Goal: Communication & Community: Answer question/provide support

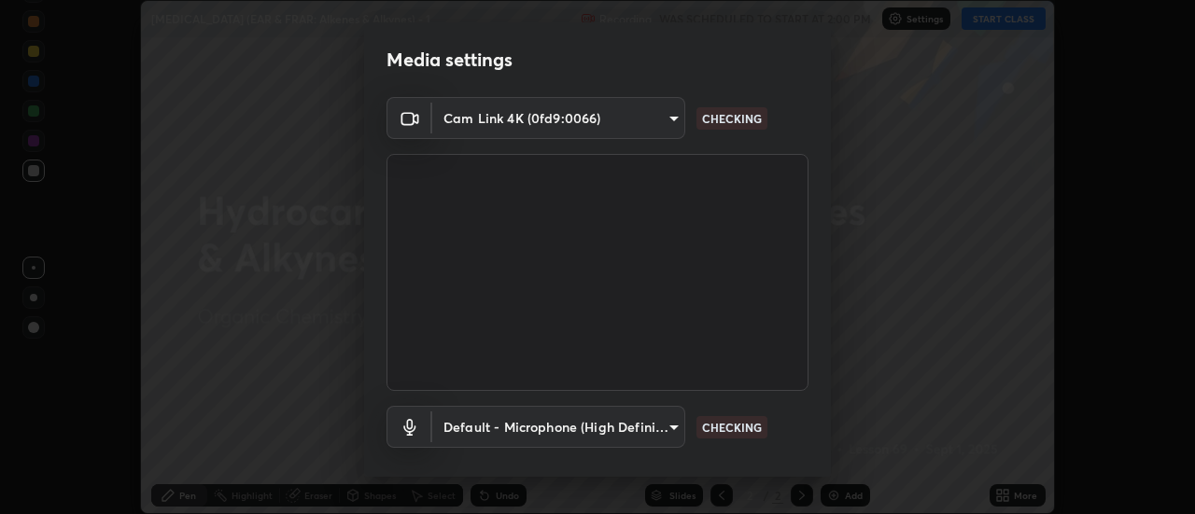
scroll to position [98, 0]
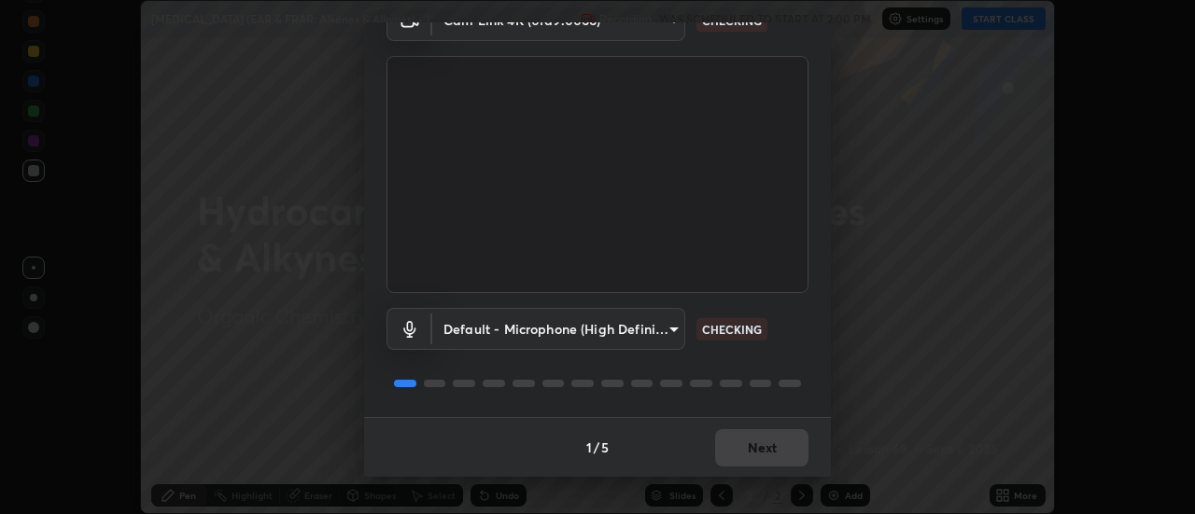
click at [753, 452] on button "Next" at bounding box center [761, 447] width 93 height 37
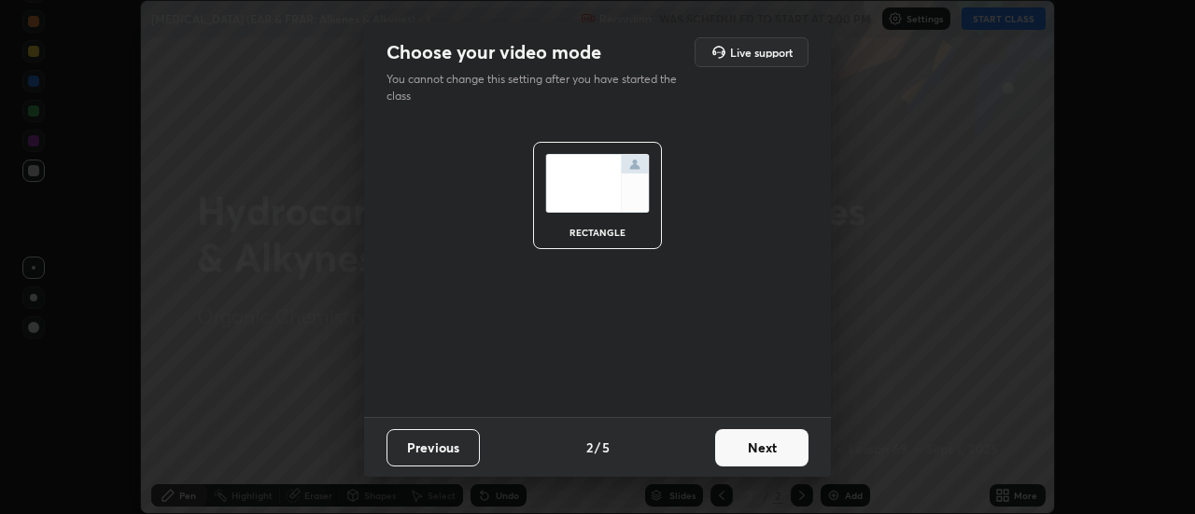
scroll to position [0, 0]
click at [764, 452] on button "Next" at bounding box center [761, 447] width 93 height 37
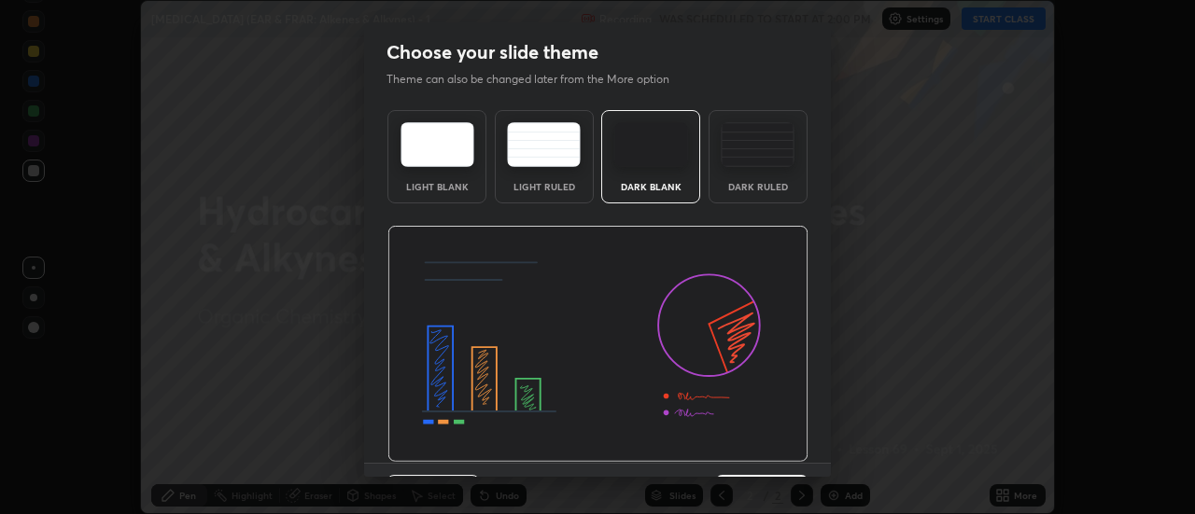
scroll to position [46, 0]
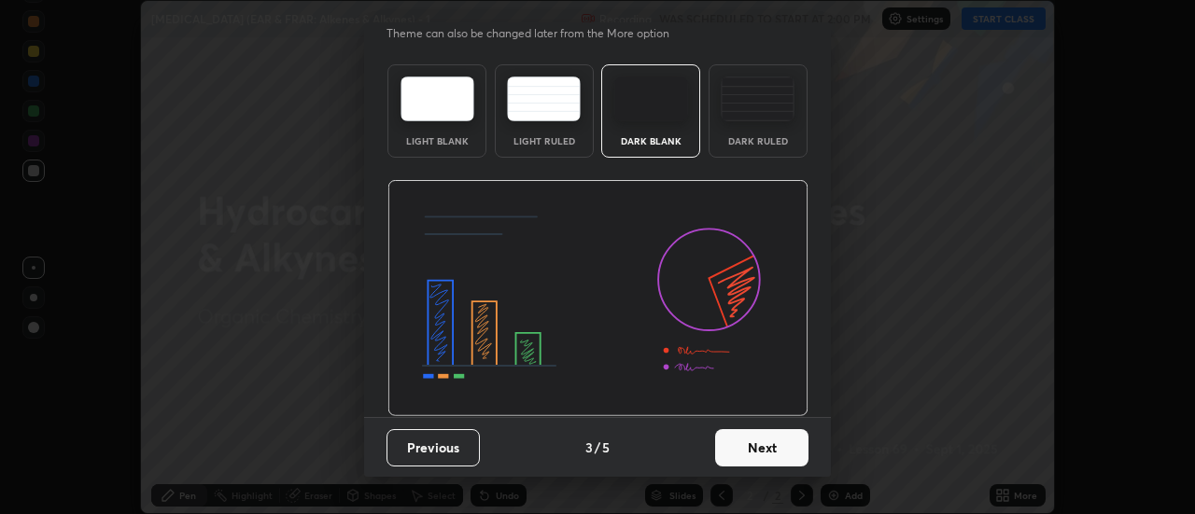
click at [742, 451] on button "Next" at bounding box center [761, 447] width 93 height 37
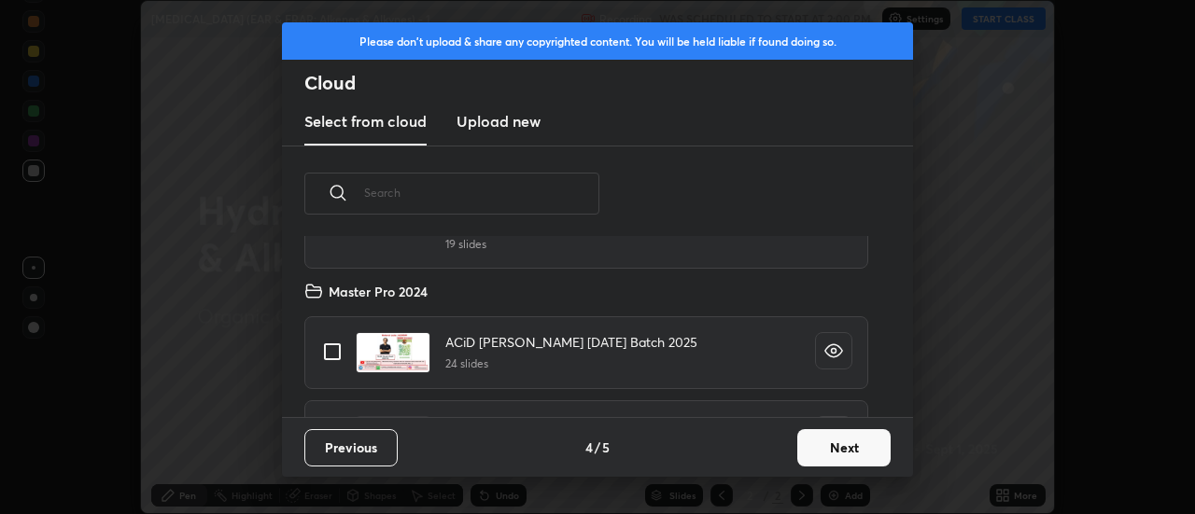
scroll to position [330, 0]
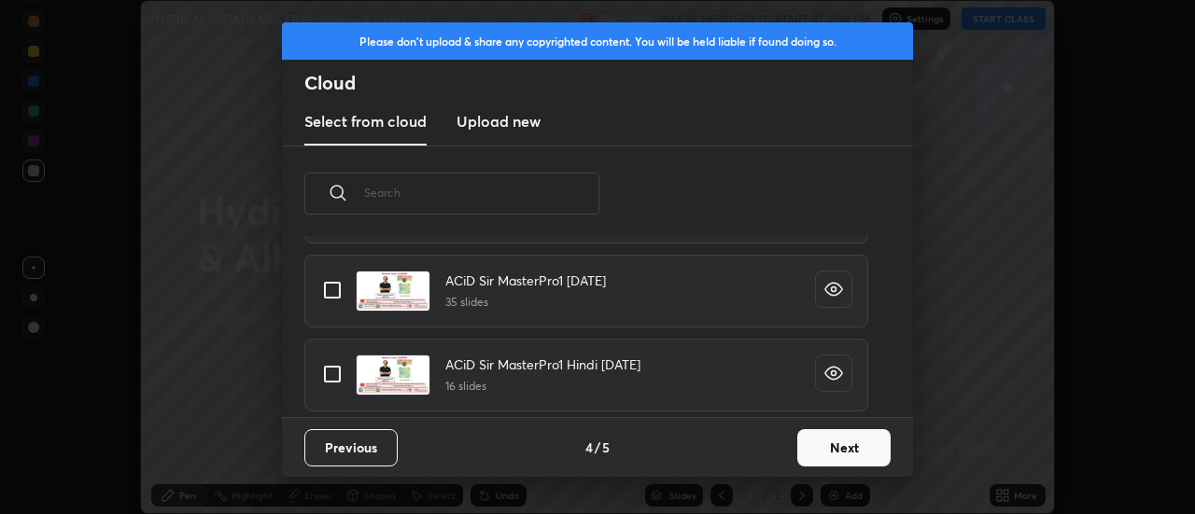
click at [327, 375] on input "grid" at bounding box center [332, 374] width 39 height 39
checkbox input "true"
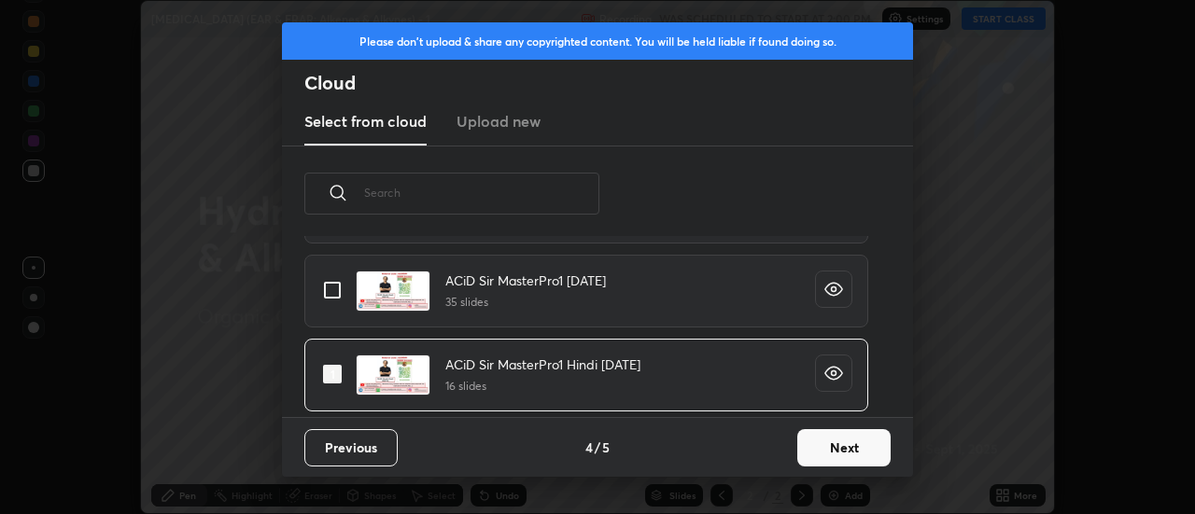
click at [814, 449] on button "Next" at bounding box center [843, 447] width 93 height 37
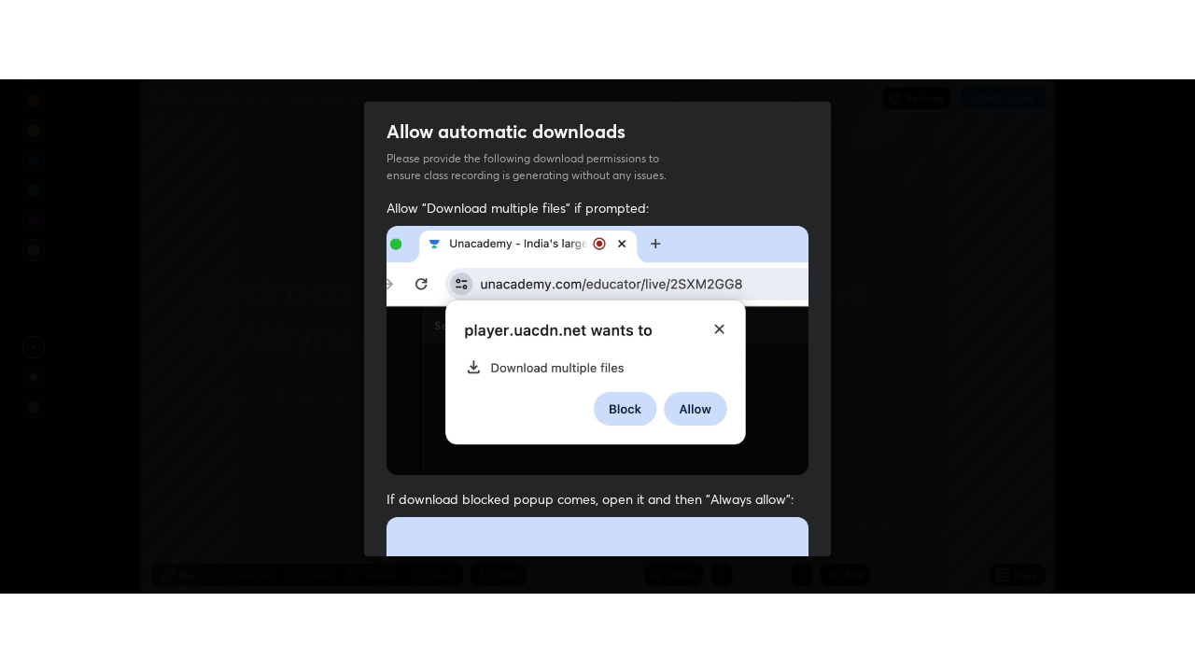
scroll to position [479, 0]
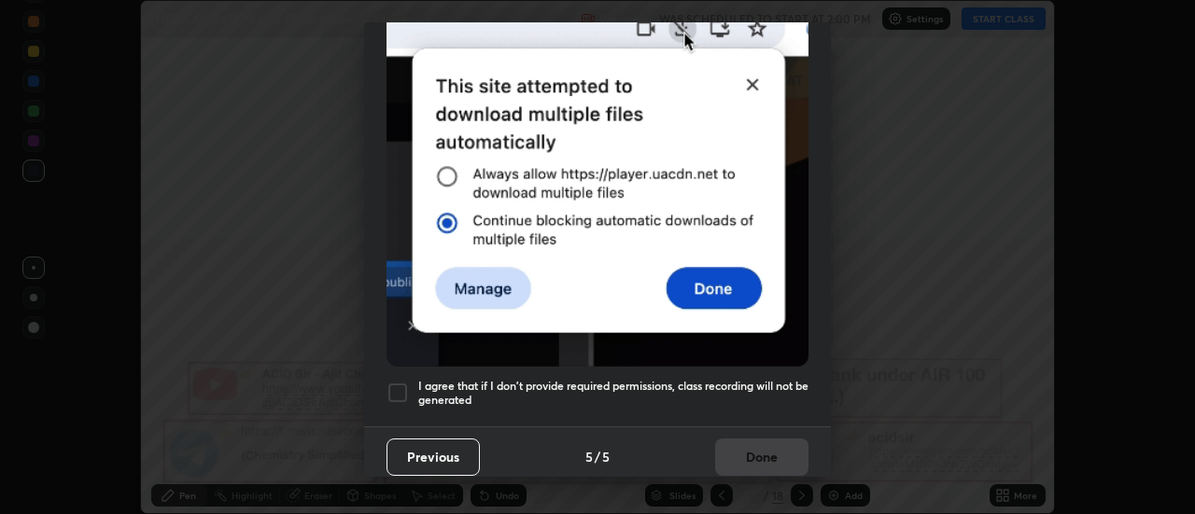
click at [400, 385] on div at bounding box center [397, 393] width 22 height 22
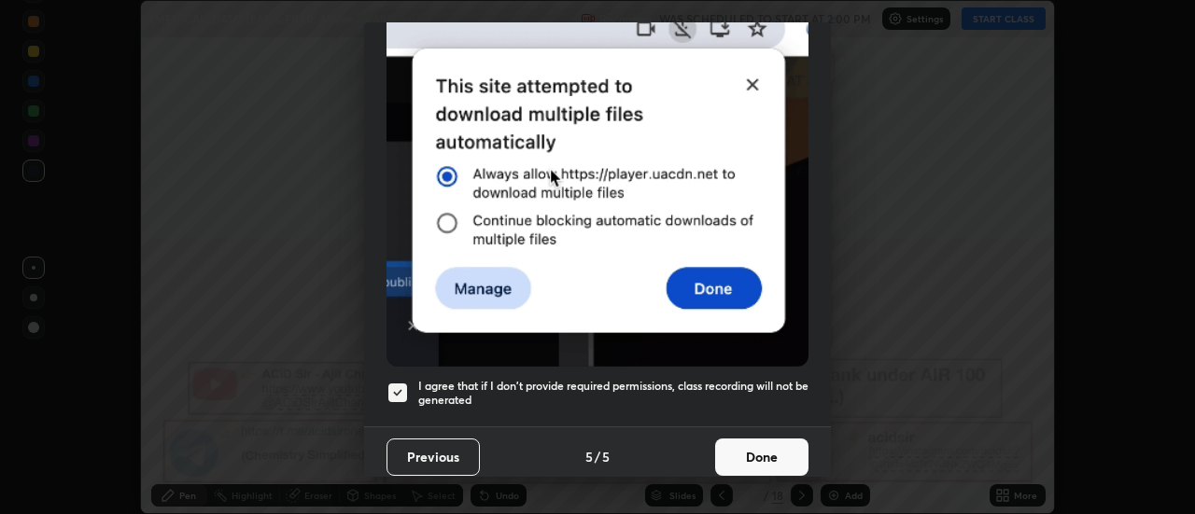
click at [756, 456] on button "Done" at bounding box center [761, 457] width 93 height 37
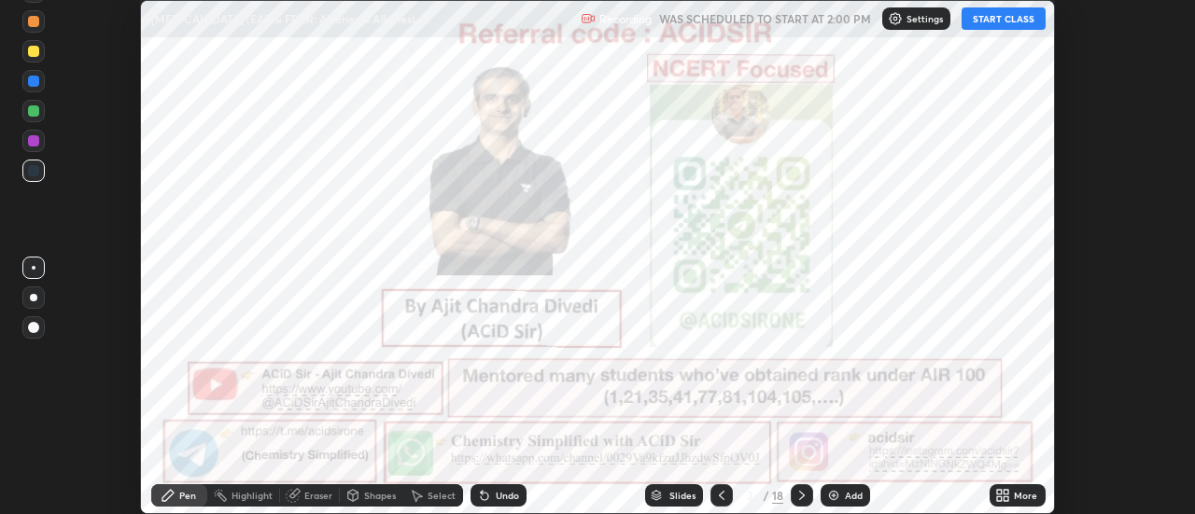
click at [1025, 496] on div "More" at bounding box center [1025, 495] width 23 height 9
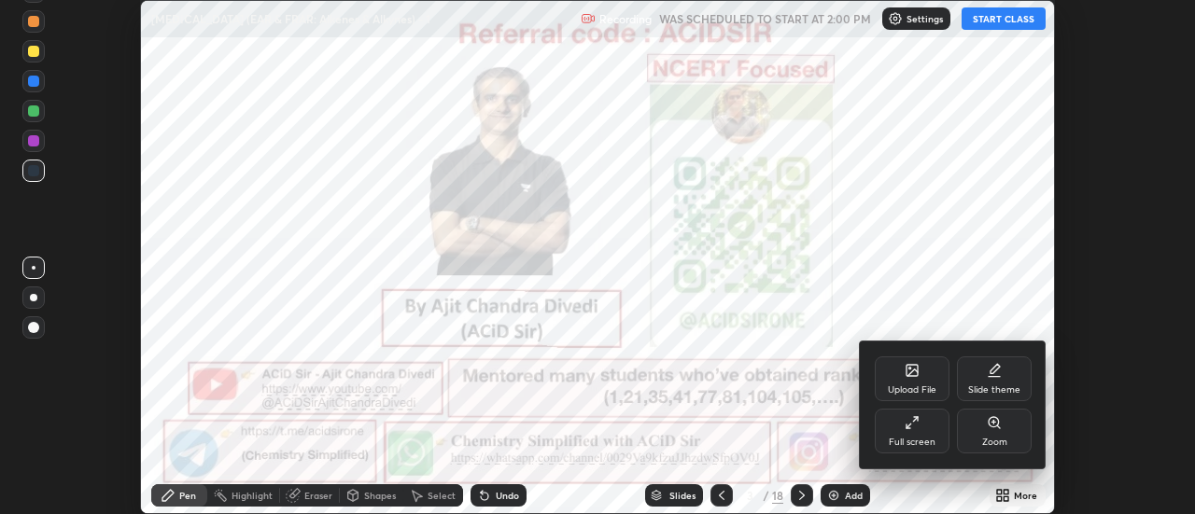
click at [935, 439] on div "Full screen" at bounding box center [912, 431] width 75 height 45
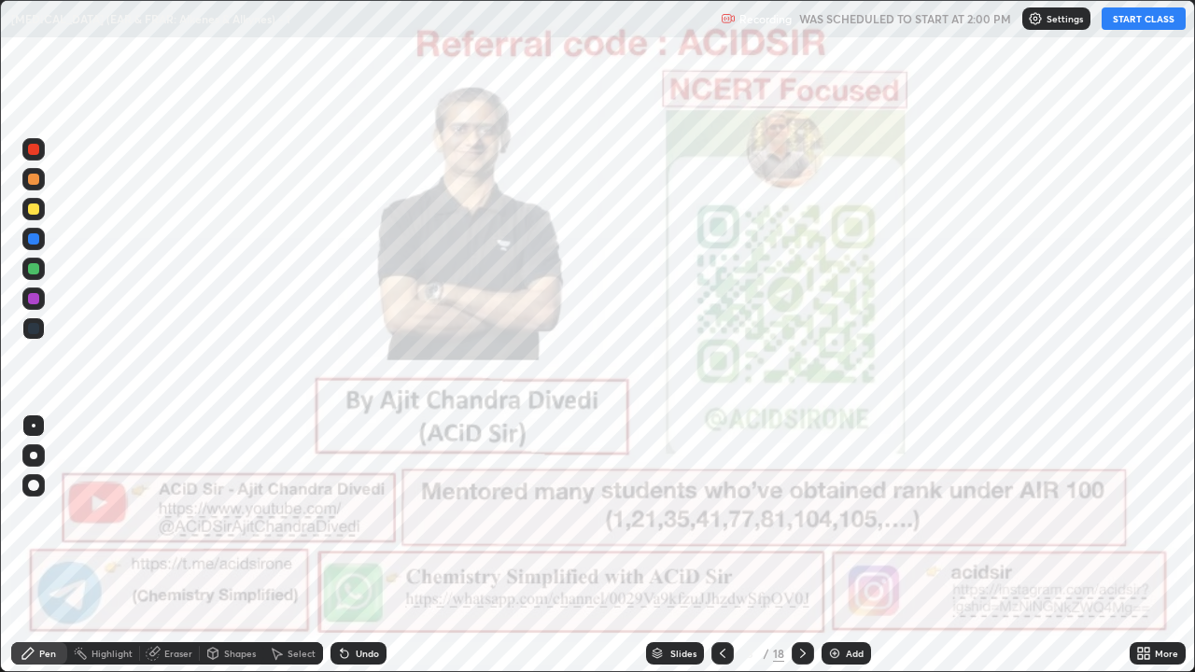
scroll to position [672, 1195]
click at [1117, 16] on button "START CLASS" at bounding box center [1143, 18] width 84 height 22
click at [33, 150] on div at bounding box center [33, 149] width 11 height 11
click at [33, 456] on div at bounding box center [33, 455] width 7 height 7
click at [801, 513] on icon at bounding box center [802, 653] width 15 height 15
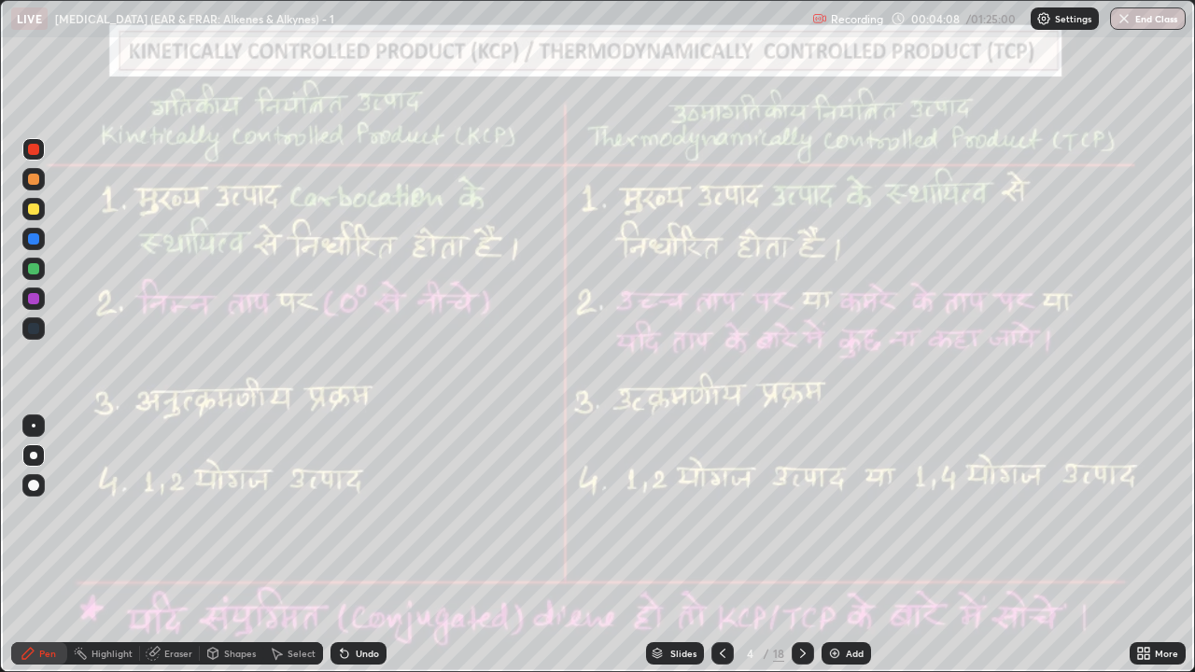
click at [359, 513] on div "Undo" at bounding box center [367, 653] width 23 height 9
click at [364, 513] on div "Undo" at bounding box center [367, 653] width 23 height 9
click at [116, 513] on div "Highlight" at bounding box center [111, 653] width 41 height 9
click at [16, 513] on div "Pen" at bounding box center [39, 653] width 56 height 22
click at [802, 513] on icon at bounding box center [802, 653] width 15 height 15
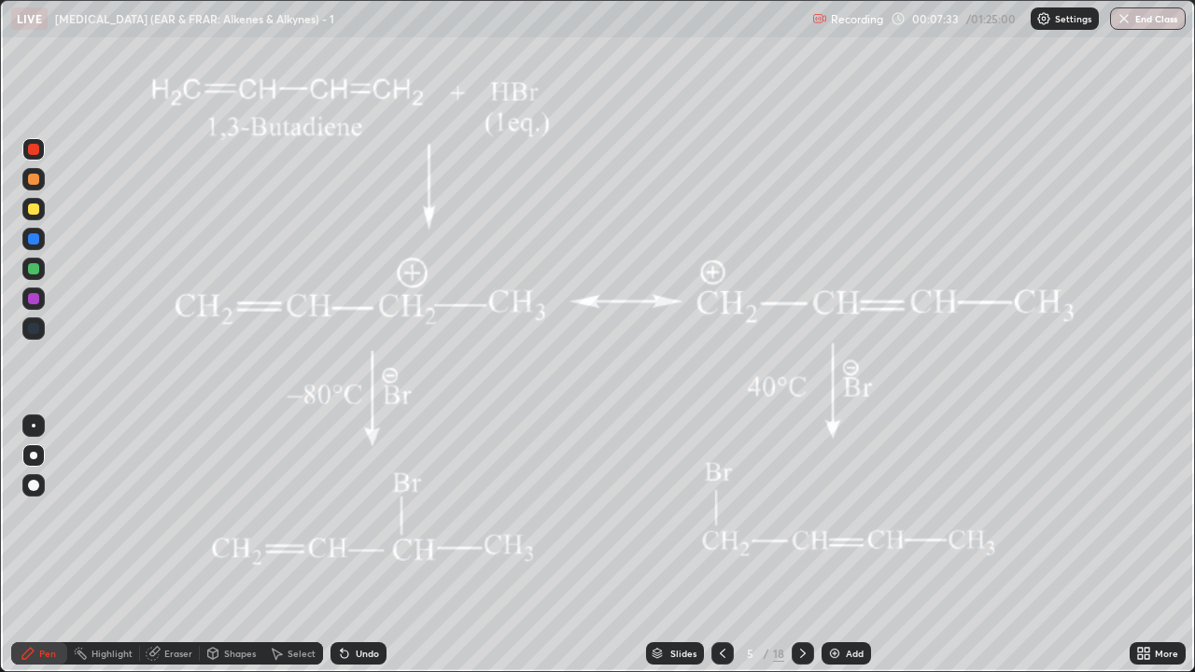
click at [722, 513] on icon at bounding box center [722, 653] width 15 height 15
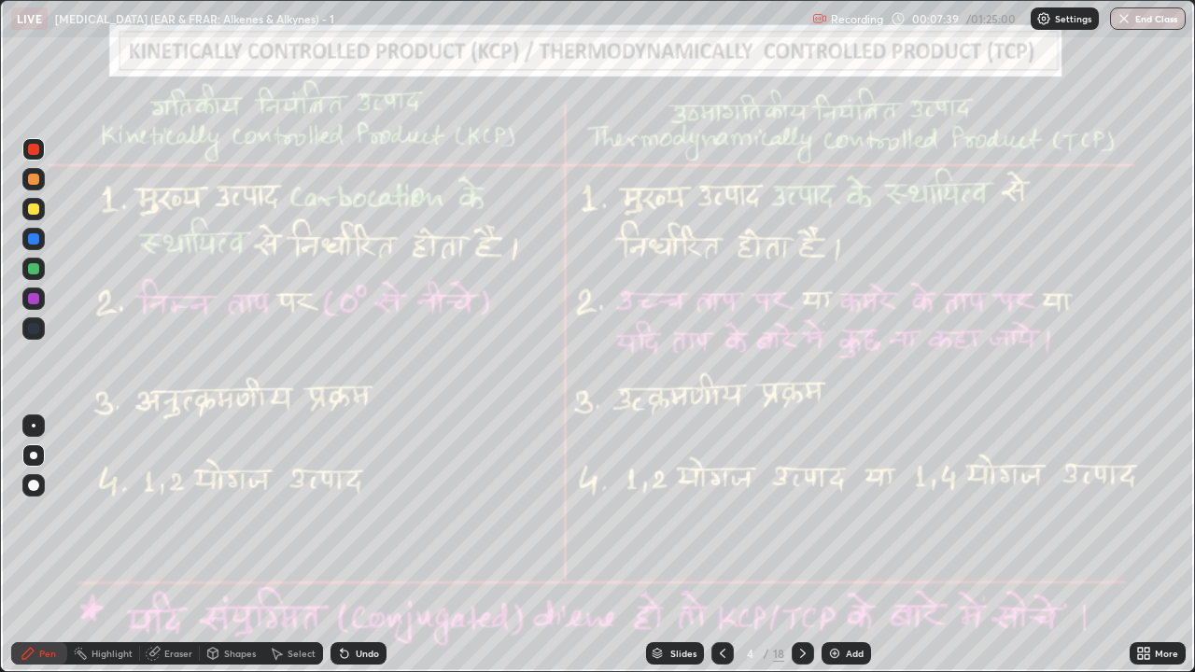
click at [803, 513] on icon at bounding box center [803, 653] width 6 height 9
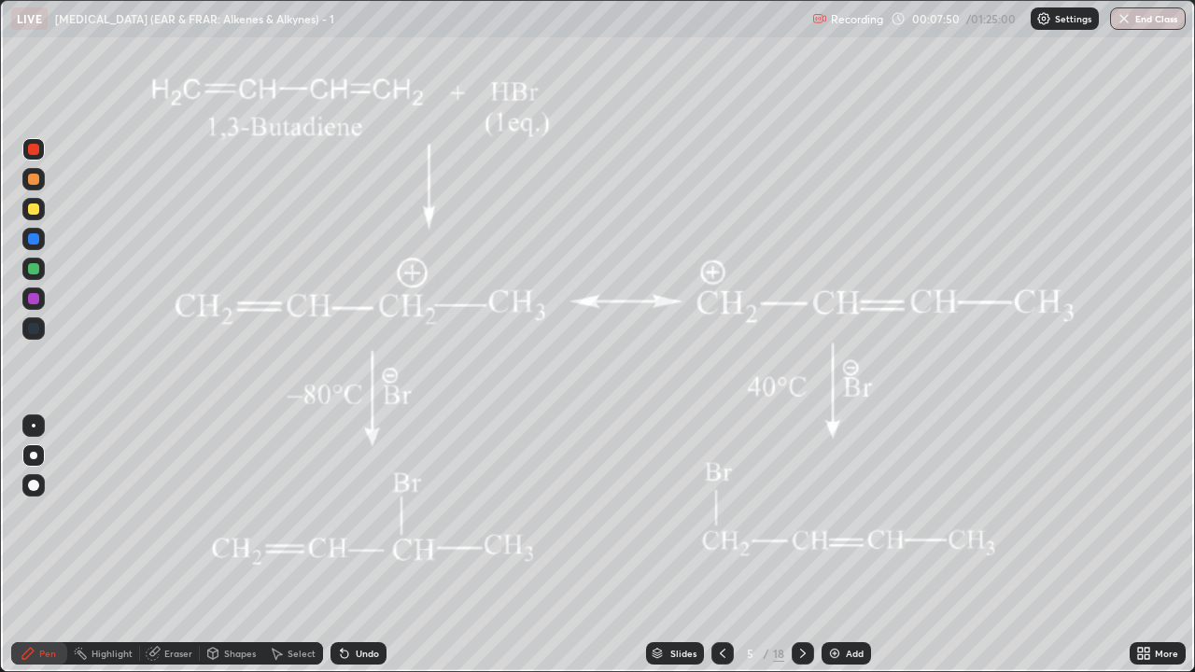
click at [94, 513] on div "Highlight" at bounding box center [103, 653] width 73 height 22
click at [46, 513] on div "Pen" at bounding box center [47, 653] width 17 height 9
click at [30, 147] on div at bounding box center [33, 149] width 11 height 11
click at [30, 146] on div at bounding box center [33, 149] width 11 height 11
click at [80, 513] on rect at bounding box center [81, 655] width 9 height 9
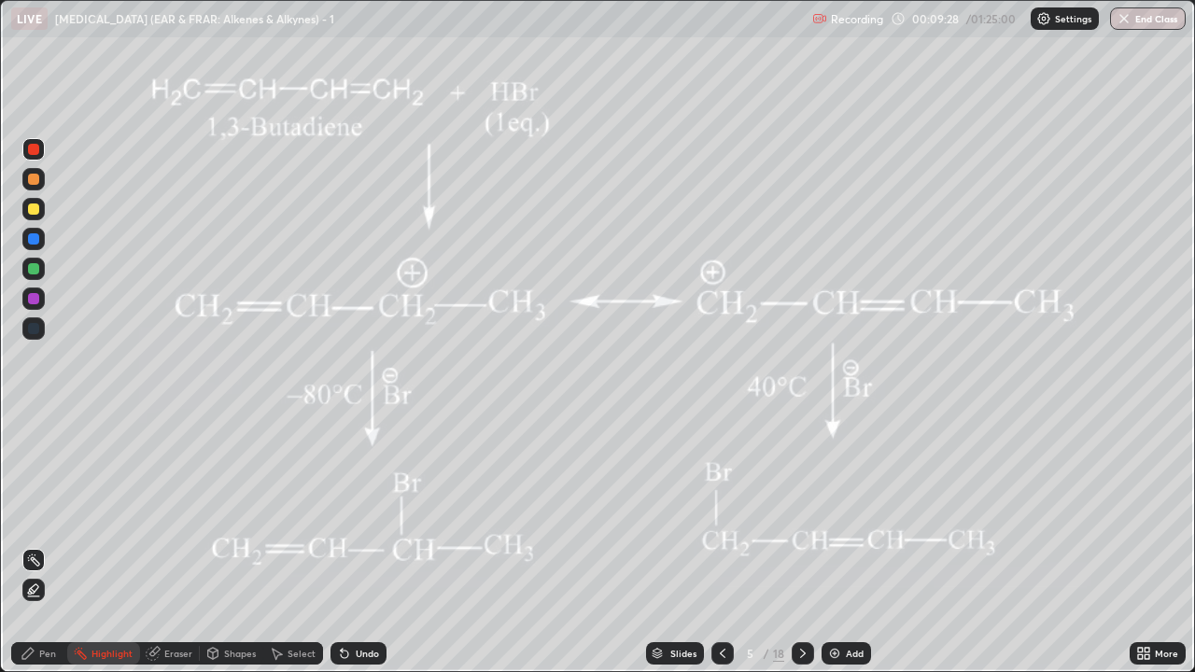
click at [33, 513] on icon at bounding box center [27, 653] width 11 height 11
click at [31, 207] on div at bounding box center [33, 208] width 11 height 11
click at [35, 272] on div at bounding box center [33, 268] width 11 height 11
click at [368, 513] on div "Undo" at bounding box center [367, 653] width 23 height 9
click at [369, 513] on div "Undo" at bounding box center [367, 653] width 23 height 9
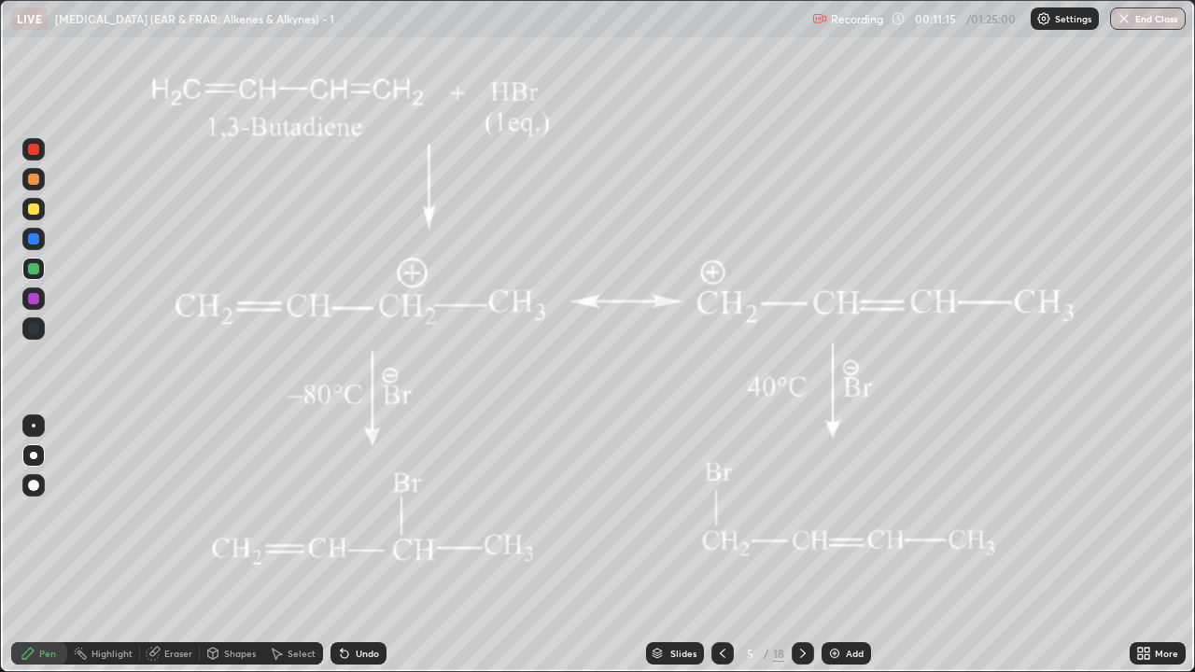
click at [76, 513] on circle at bounding box center [77, 650] width 2 height 2
click at [41, 513] on div "Pen" at bounding box center [47, 653] width 17 height 9
click at [369, 513] on div "Undo" at bounding box center [367, 653] width 23 height 9
click at [371, 513] on div "Undo" at bounding box center [367, 653] width 23 height 9
click at [372, 513] on div "Undo" at bounding box center [367, 653] width 23 height 9
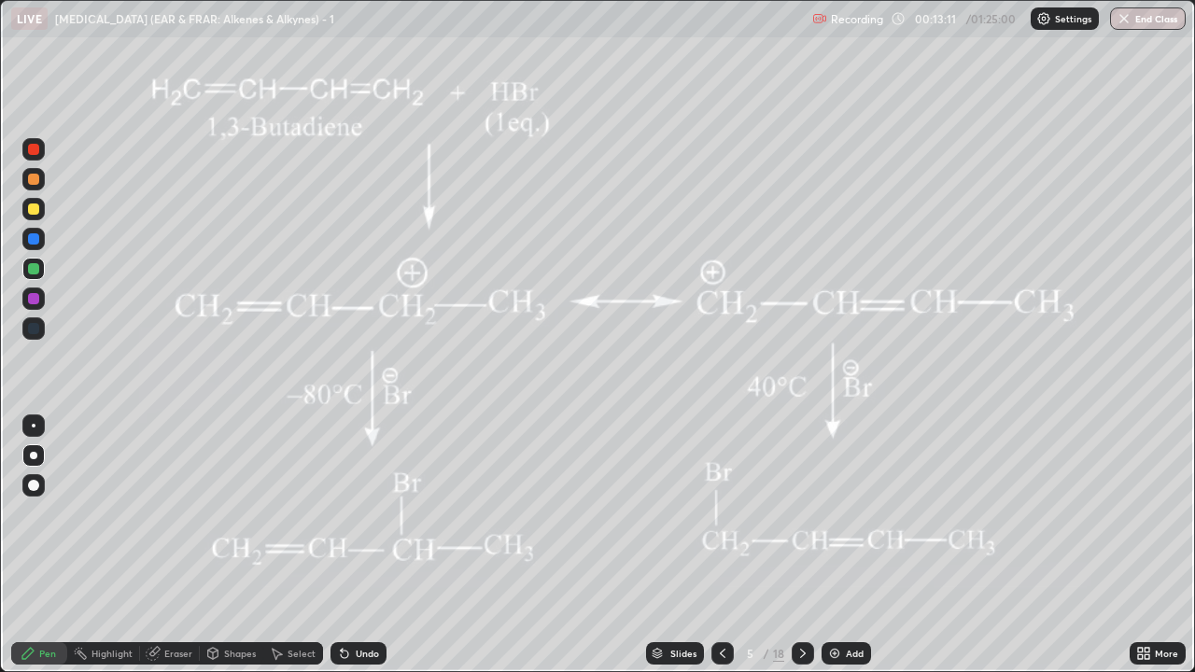
click at [375, 513] on div "Undo" at bounding box center [367, 653] width 23 height 9
click at [369, 513] on div "Undo" at bounding box center [358, 653] width 56 height 22
click at [368, 513] on div "Undo" at bounding box center [367, 653] width 23 height 9
click at [365, 513] on div "Undo" at bounding box center [367, 653] width 23 height 9
click at [363, 513] on div "Undo" at bounding box center [358, 653] width 56 height 22
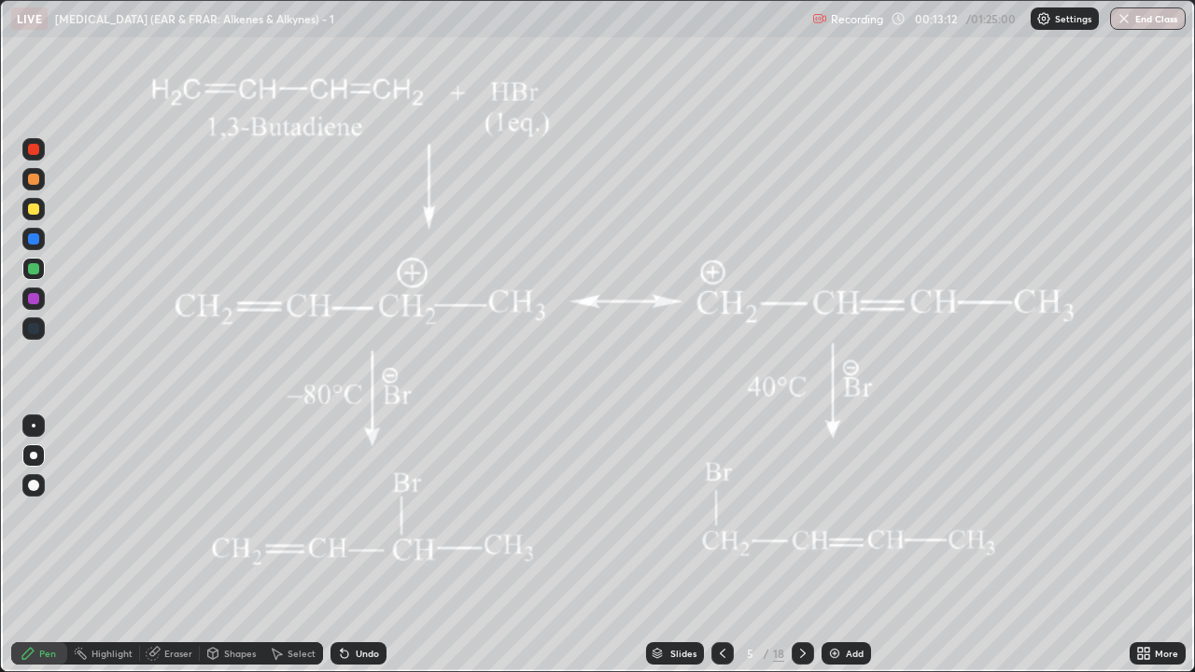
click at [368, 513] on div "Undo" at bounding box center [367, 653] width 23 height 9
click at [374, 513] on div "Undo" at bounding box center [367, 653] width 23 height 9
click at [378, 513] on div "Undo" at bounding box center [358, 653] width 56 height 22
click at [377, 513] on div "Undo" at bounding box center [358, 653] width 56 height 22
click at [375, 513] on div "Undo" at bounding box center [367, 653] width 23 height 9
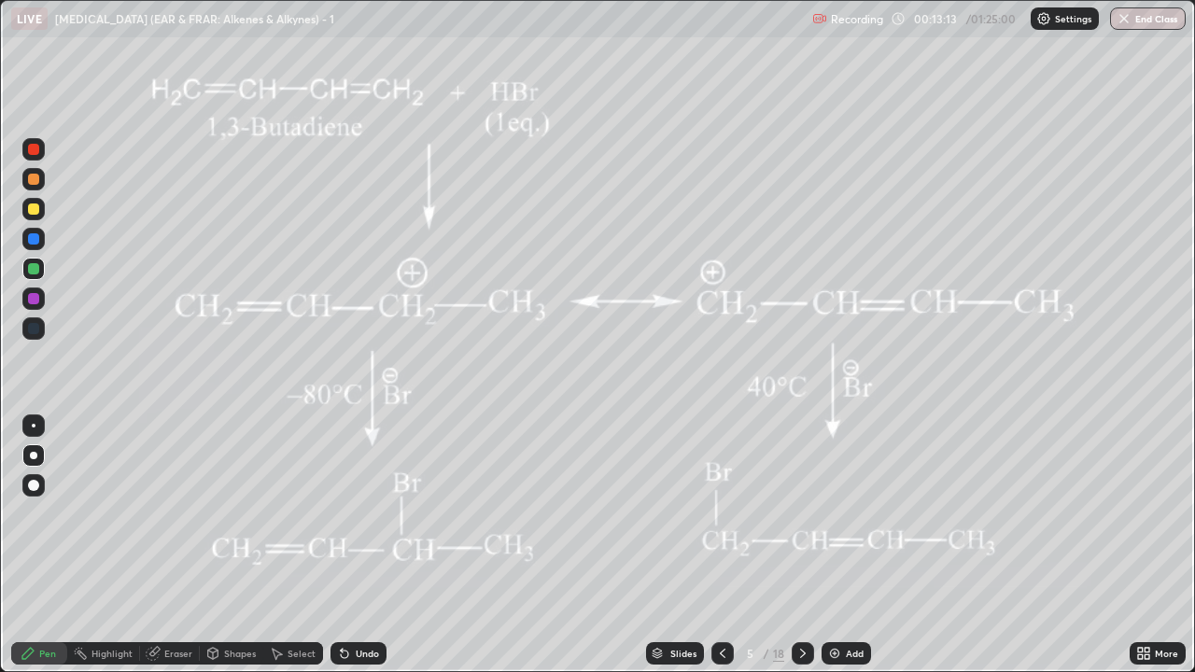
click at [377, 513] on div "Undo" at bounding box center [358, 653] width 56 height 22
click at [375, 513] on div "Undo" at bounding box center [367, 653] width 23 height 9
click at [376, 513] on div "Undo" at bounding box center [367, 653] width 23 height 9
click at [377, 513] on div "Undo" at bounding box center [358, 653] width 56 height 22
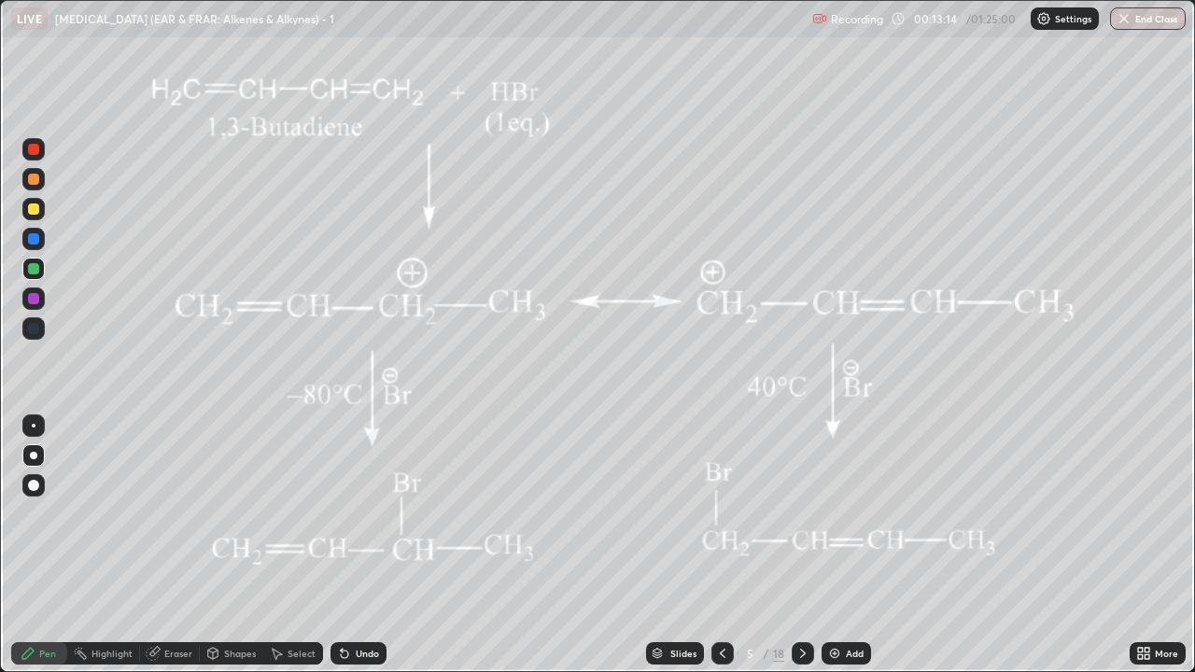
click at [378, 513] on div "Undo" at bounding box center [358, 653] width 56 height 22
click at [377, 513] on div "Undo" at bounding box center [358, 653] width 56 height 22
click at [373, 513] on div "Undo" at bounding box center [367, 653] width 23 height 9
click at [373, 513] on div "Undo" at bounding box center [358, 653] width 56 height 22
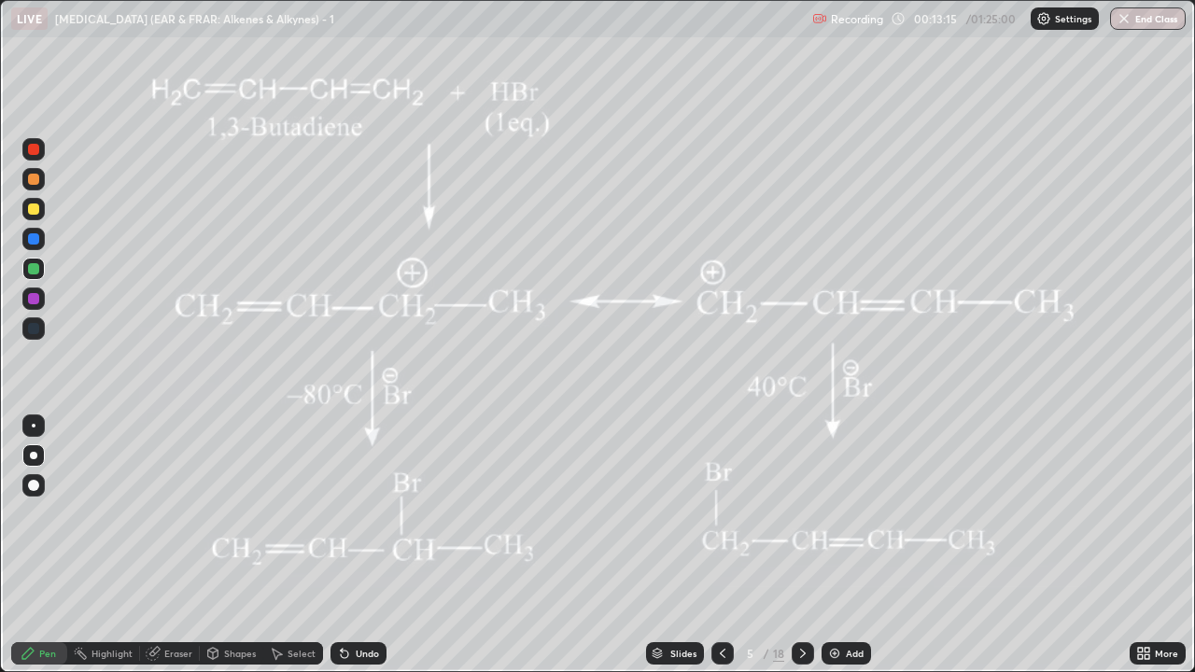
click at [374, 513] on div "Undo" at bounding box center [367, 653] width 23 height 9
click at [376, 513] on div "Undo" at bounding box center [367, 653] width 23 height 9
click at [376, 513] on div "Undo" at bounding box center [358, 653] width 56 height 22
click at [375, 513] on div "Undo" at bounding box center [367, 653] width 23 height 9
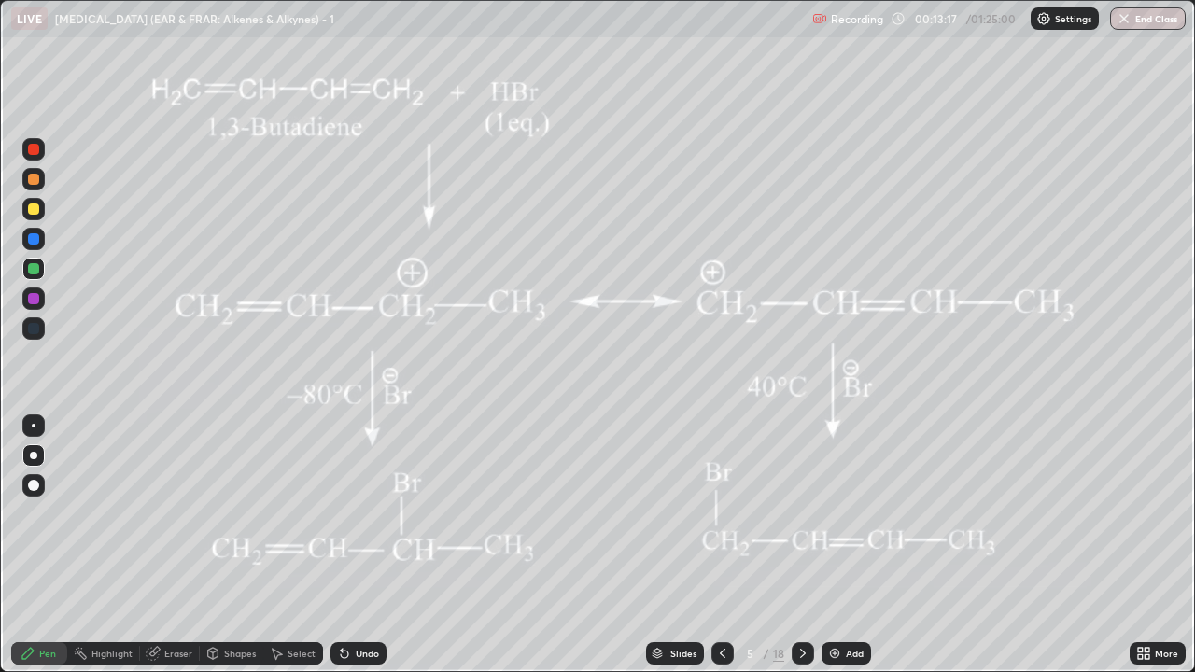
click at [31, 212] on div at bounding box center [33, 208] width 11 height 11
click at [25, 513] on icon at bounding box center [28, 653] width 15 height 15
click at [722, 513] on icon at bounding box center [723, 653] width 6 height 9
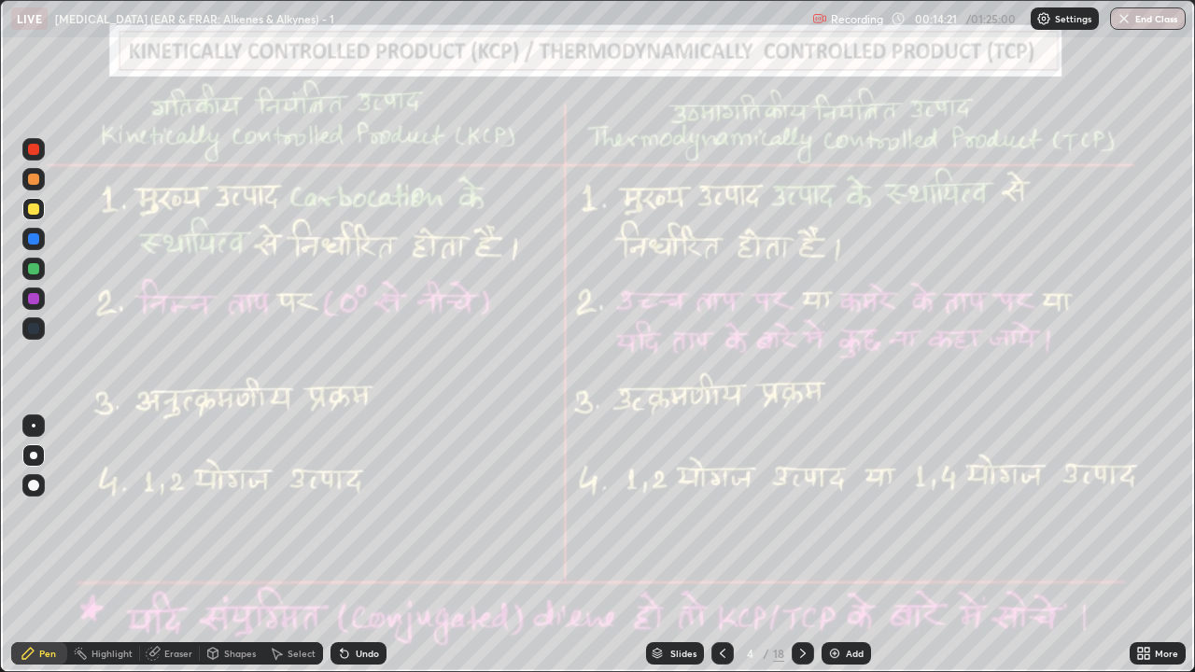
click at [803, 513] on icon at bounding box center [802, 653] width 15 height 15
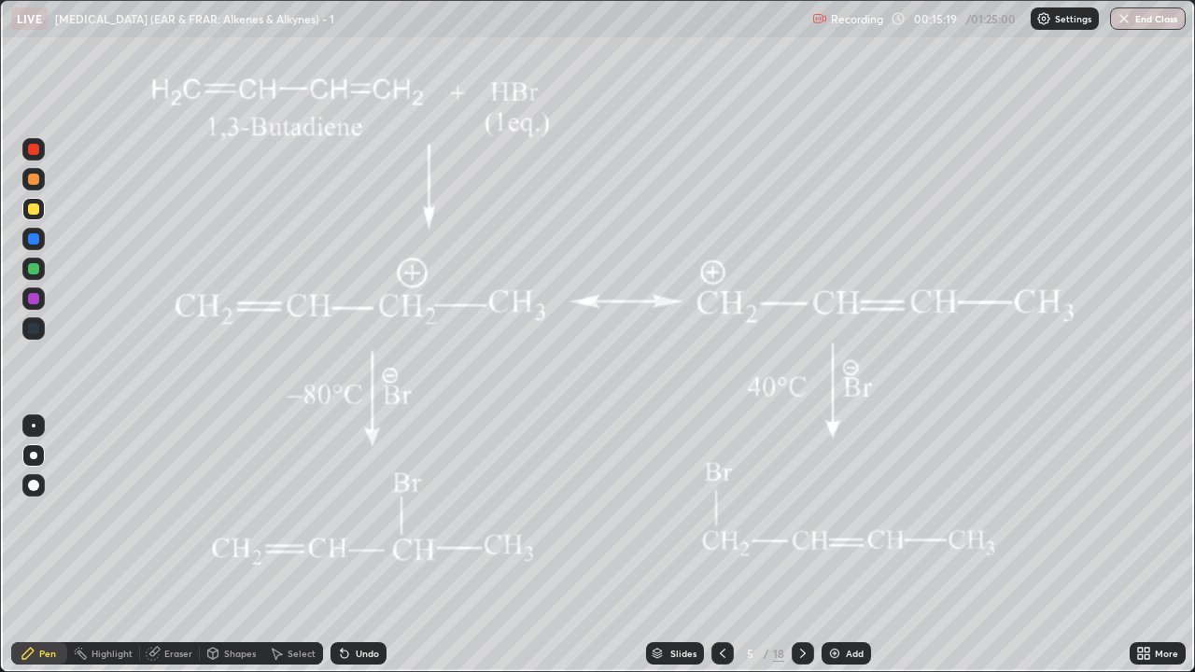
click at [26, 151] on div at bounding box center [33, 149] width 22 height 22
click at [18, 513] on div "Pen" at bounding box center [39, 653] width 56 height 22
click at [31, 146] on div at bounding box center [33, 149] width 11 height 11
click at [31, 141] on div at bounding box center [33, 149] width 22 height 22
click at [32, 178] on div at bounding box center [33, 179] width 11 height 11
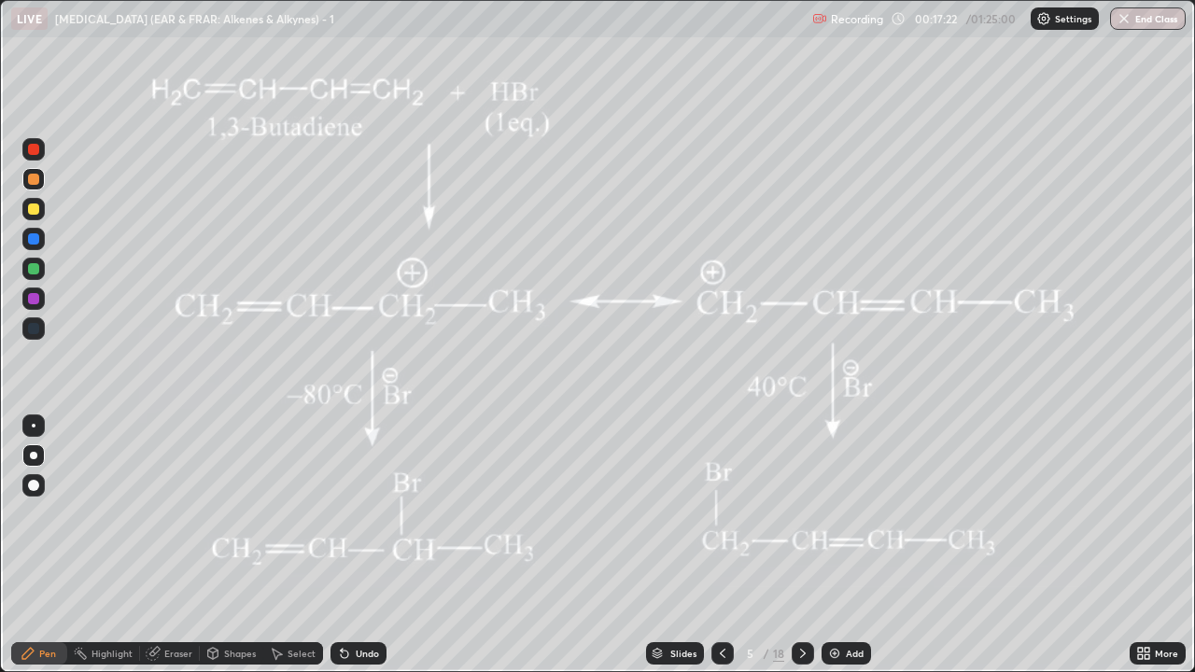
click at [31, 207] on div at bounding box center [33, 208] width 11 height 11
click at [32, 150] on div at bounding box center [33, 149] width 11 height 11
click at [33, 149] on div at bounding box center [33, 149] width 11 height 11
click at [35, 149] on div at bounding box center [33, 149] width 11 height 11
click at [342, 513] on icon at bounding box center [344, 654] width 7 height 7
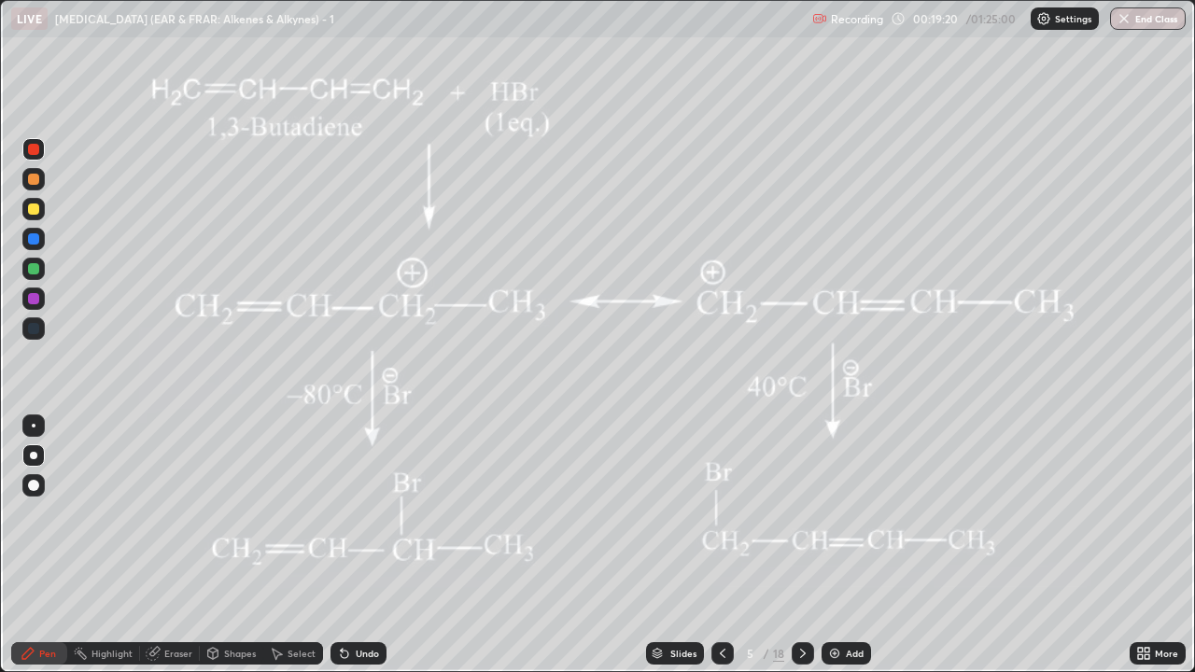
click at [30, 147] on div at bounding box center [33, 149] width 11 height 11
click at [34, 270] on div at bounding box center [33, 268] width 11 height 11
click at [105, 513] on div "Highlight" at bounding box center [111, 653] width 41 height 9
click at [711, 513] on div at bounding box center [722, 653] width 22 height 22
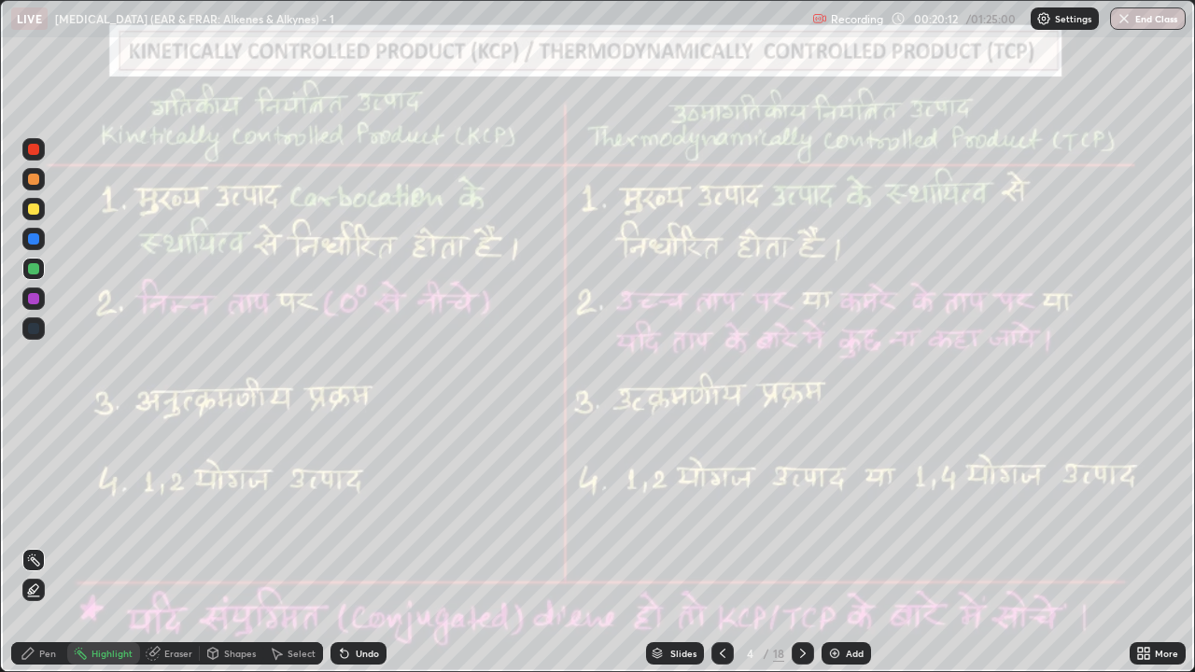
click at [798, 513] on icon at bounding box center [802, 653] width 15 height 15
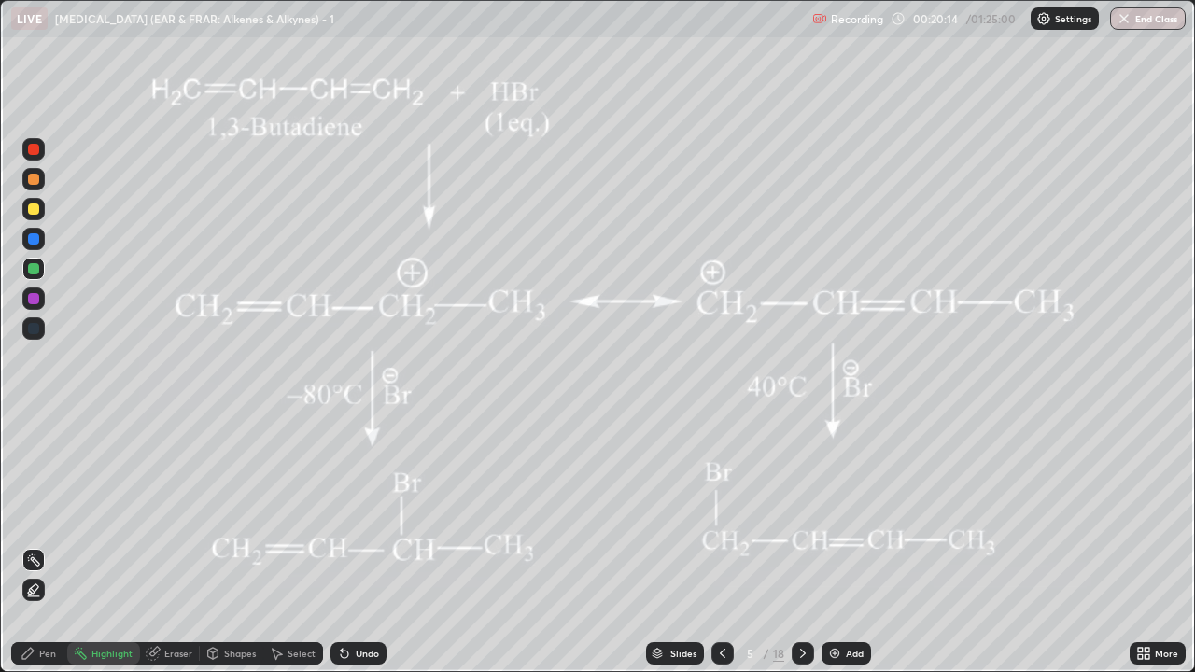
click at [32, 203] on div at bounding box center [33, 208] width 11 height 11
click at [96, 513] on div "Highlight" at bounding box center [111, 653] width 41 height 9
click at [35, 513] on icon at bounding box center [33, 588] width 9 height 9
click at [95, 513] on div "Highlight" at bounding box center [111, 653] width 41 height 9
click at [35, 513] on rect at bounding box center [35, 561] width 9 height 9
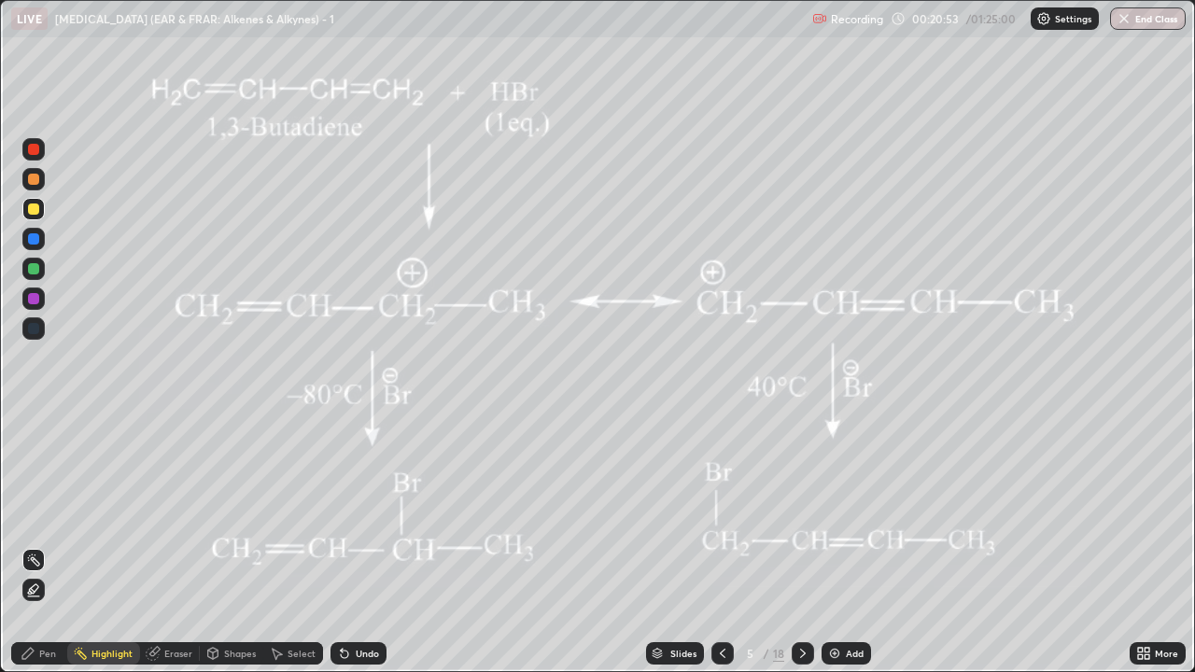
click at [76, 513] on circle at bounding box center [76, 653] width 2 height 2
click at [718, 513] on icon at bounding box center [722, 653] width 15 height 15
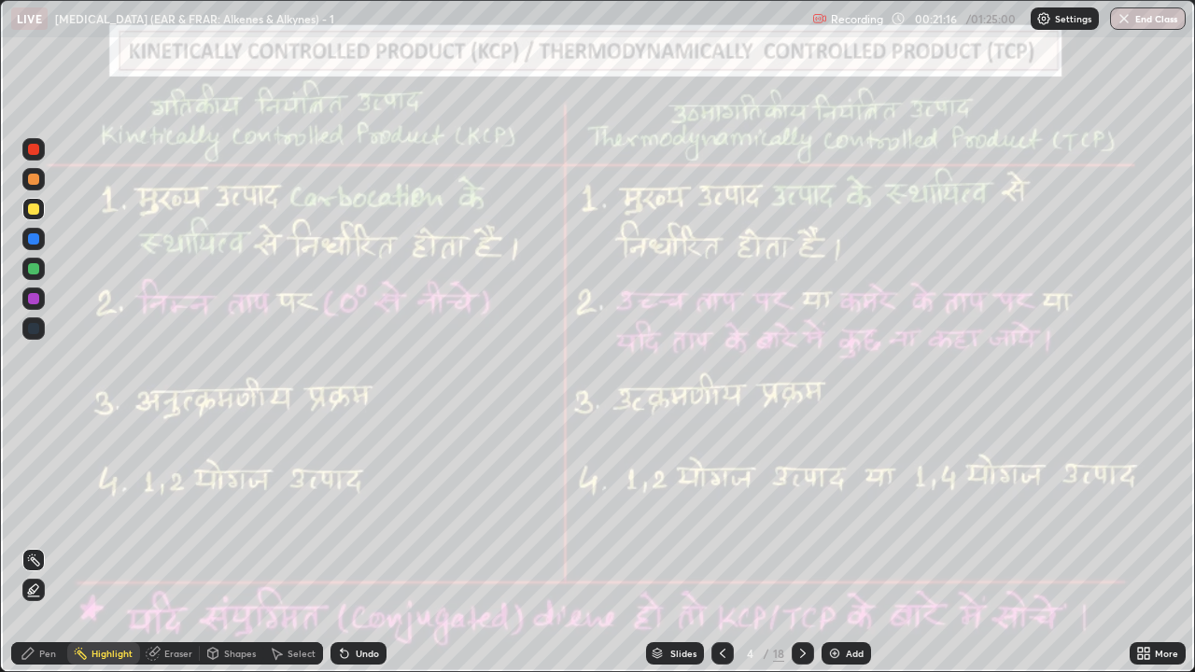
click at [801, 513] on icon at bounding box center [802, 653] width 15 height 15
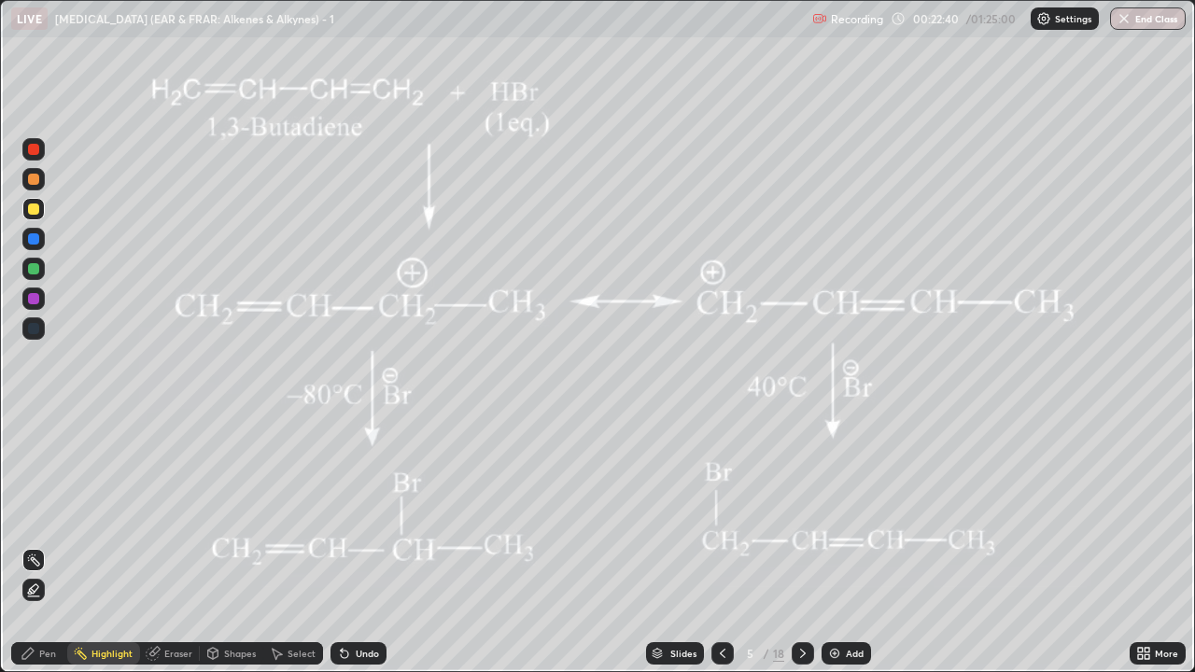
click at [28, 513] on icon at bounding box center [27, 653] width 11 height 11
click at [96, 513] on div "Highlight" at bounding box center [103, 653] width 73 height 22
click at [36, 513] on div "Pen" at bounding box center [39, 653] width 56 height 22
click at [31, 144] on div at bounding box center [33, 149] width 11 height 11
click at [29, 211] on div at bounding box center [33, 208] width 11 height 11
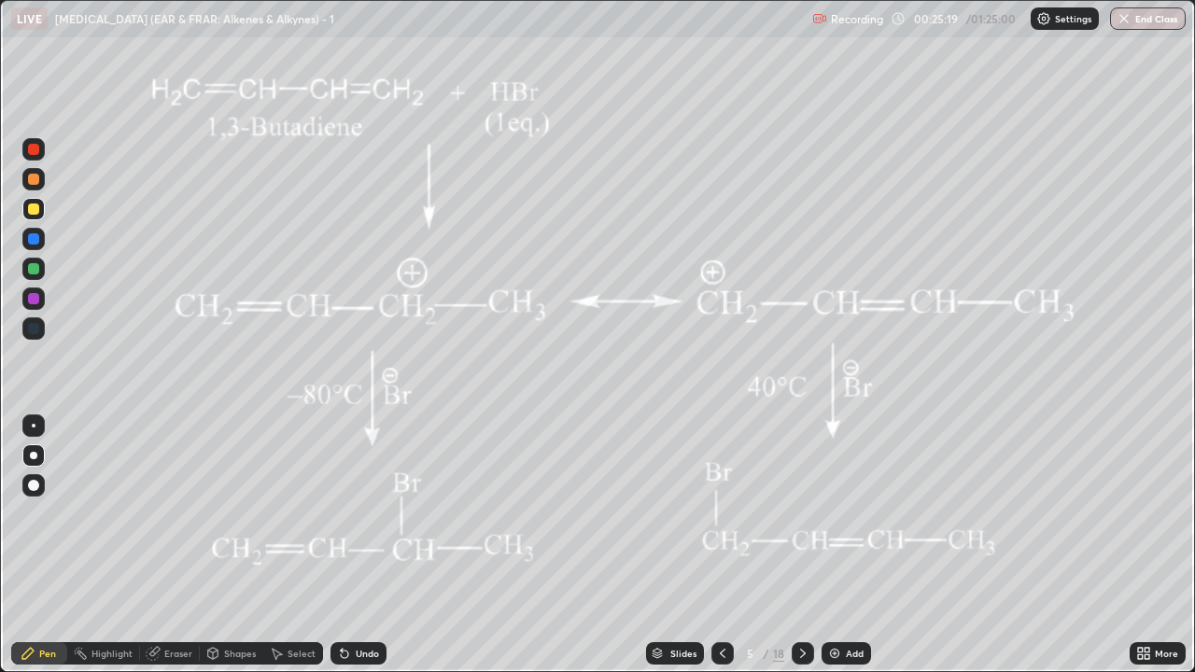
click at [378, 513] on div "Undo" at bounding box center [358, 653] width 56 height 22
click at [31, 267] on div at bounding box center [33, 268] width 11 height 11
click at [31, 297] on div at bounding box center [33, 298] width 11 height 11
click at [377, 513] on div "Undo" at bounding box center [358, 653] width 56 height 22
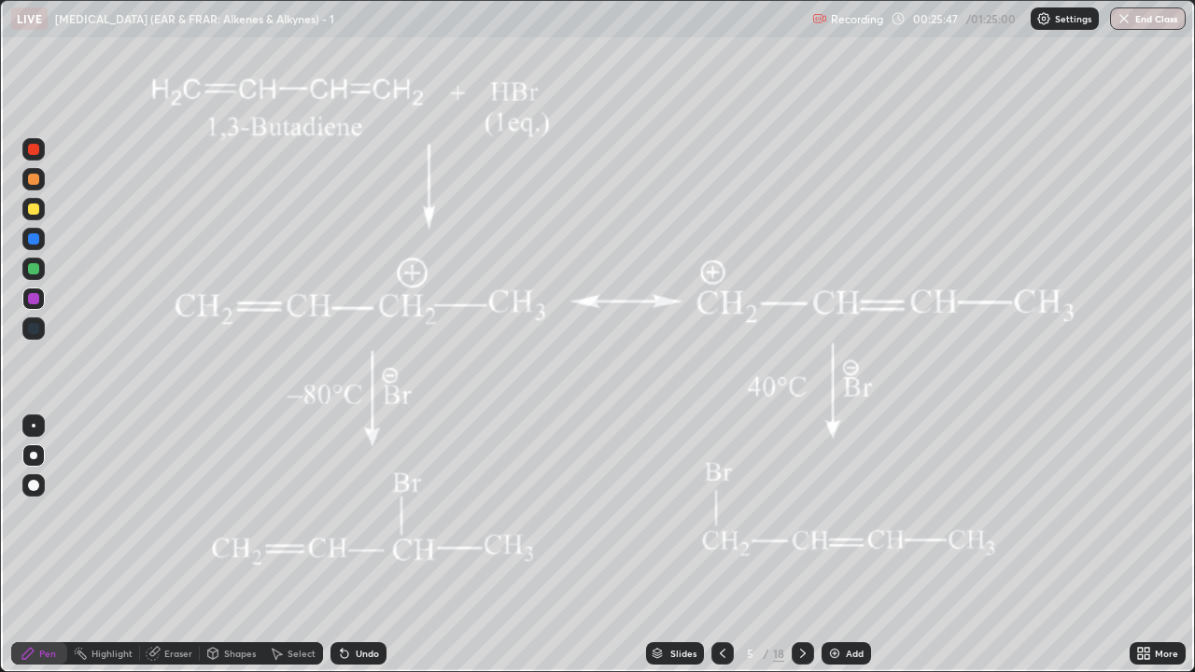
click at [34, 270] on div at bounding box center [33, 268] width 11 height 11
click at [35, 296] on div at bounding box center [33, 298] width 11 height 11
click at [31, 270] on div at bounding box center [33, 268] width 11 height 11
click at [30, 149] on div at bounding box center [33, 149] width 11 height 11
click at [34, 241] on div at bounding box center [33, 238] width 11 height 11
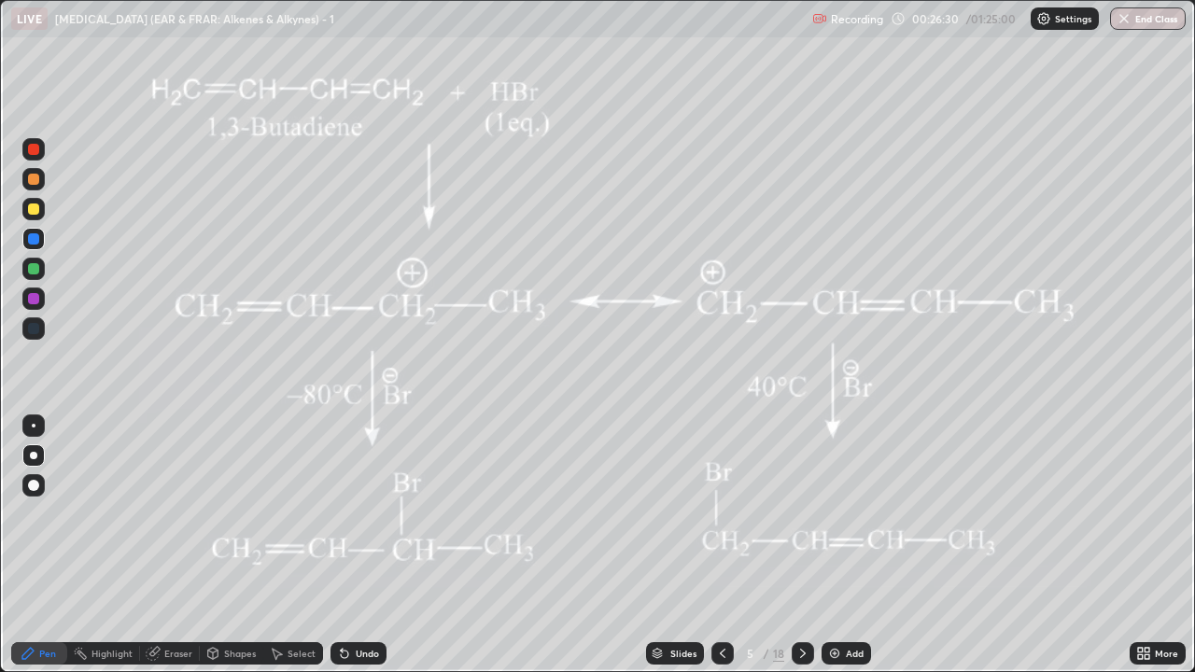
click at [415, 513] on div "Slides 5 / 18 Add" at bounding box center [757, 653] width 743 height 37
click at [376, 513] on div "Undo" at bounding box center [358, 653] width 56 height 22
click at [34, 267] on div at bounding box center [33, 268] width 11 height 11
click at [291, 513] on div "Select" at bounding box center [302, 653] width 28 height 9
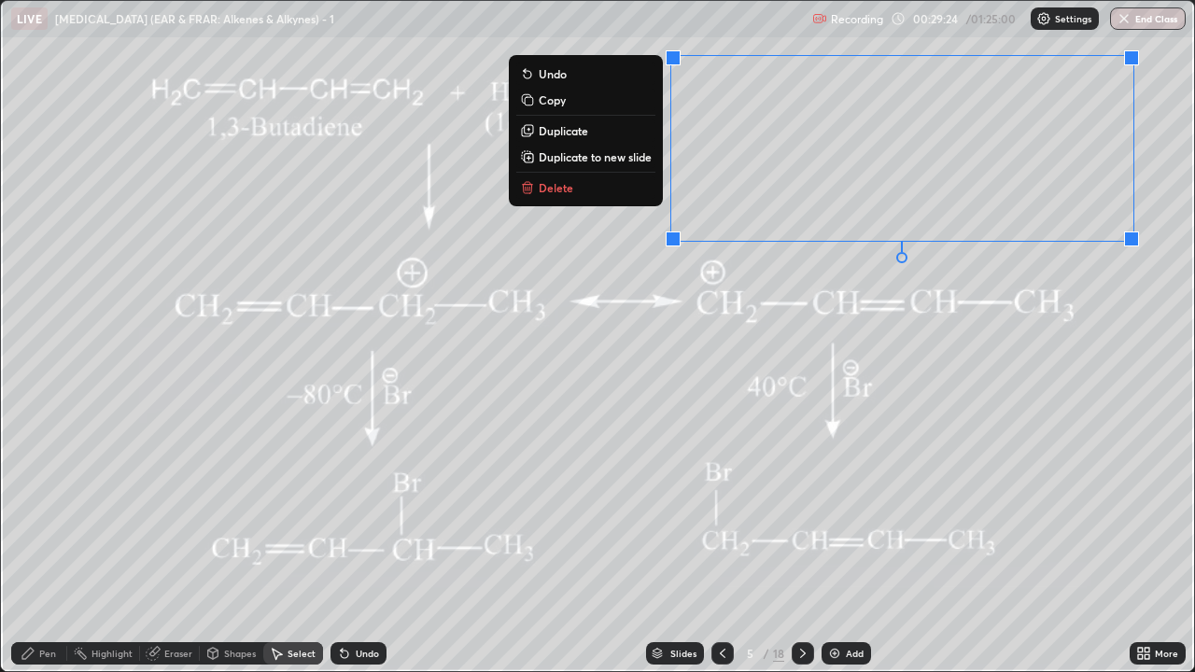
click at [569, 193] on button "Delete" at bounding box center [585, 187] width 139 height 22
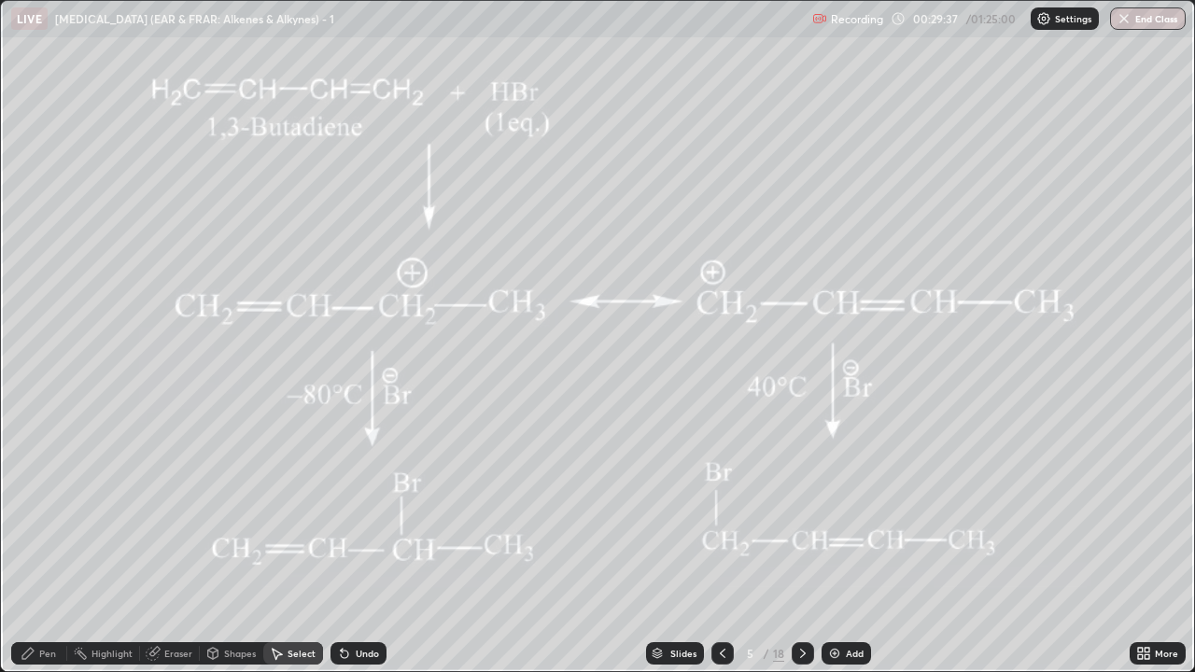
click at [107, 513] on div "Highlight" at bounding box center [111, 653] width 41 height 9
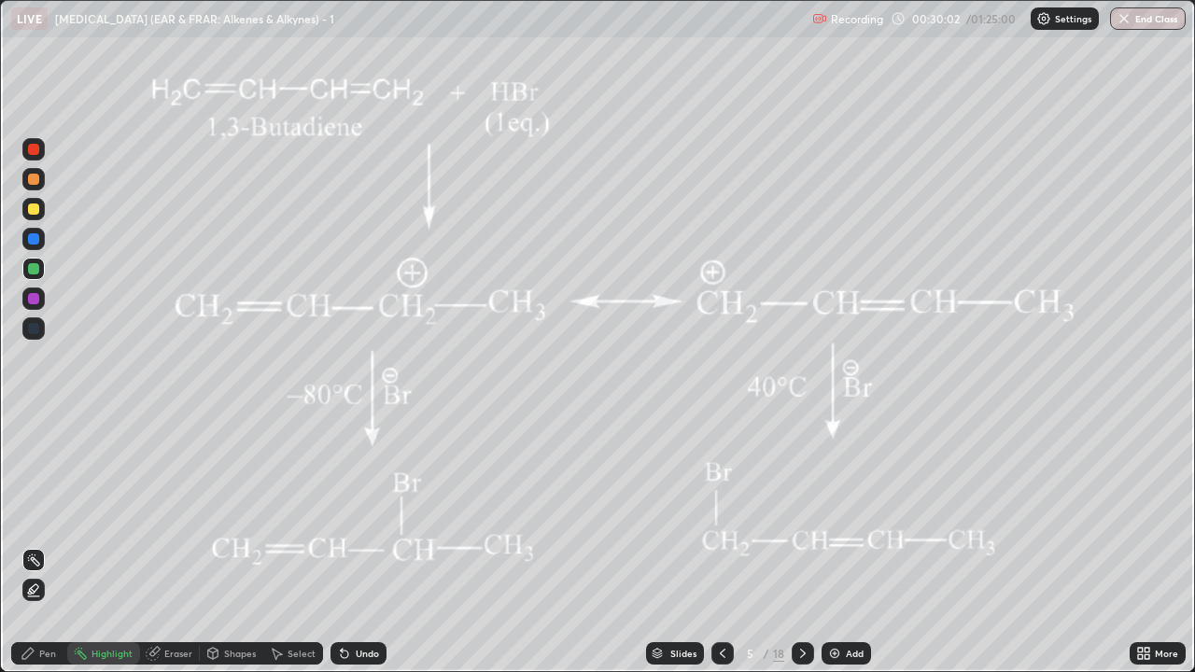
click at [798, 513] on icon at bounding box center [802, 653] width 15 height 15
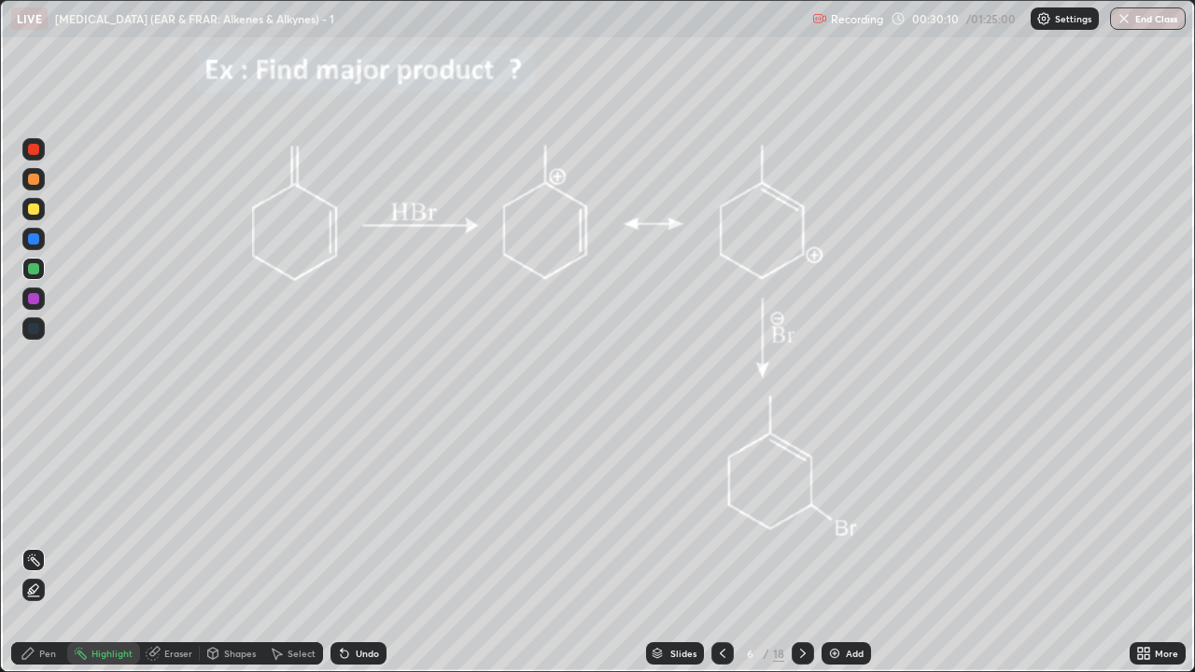
click at [29, 149] on div at bounding box center [33, 149] width 11 height 11
click at [33, 142] on div at bounding box center [33, 149] width 22 height 22
click at [33, 513] on div "Pen" at bounding box center [39, 653] width 56 height 22
click at [35, 208] on div at bounding box center [33, 208] width 11 height 11
click at [362, 513] on div "Undo" at bounding box center [367, 653] width 23 height 9
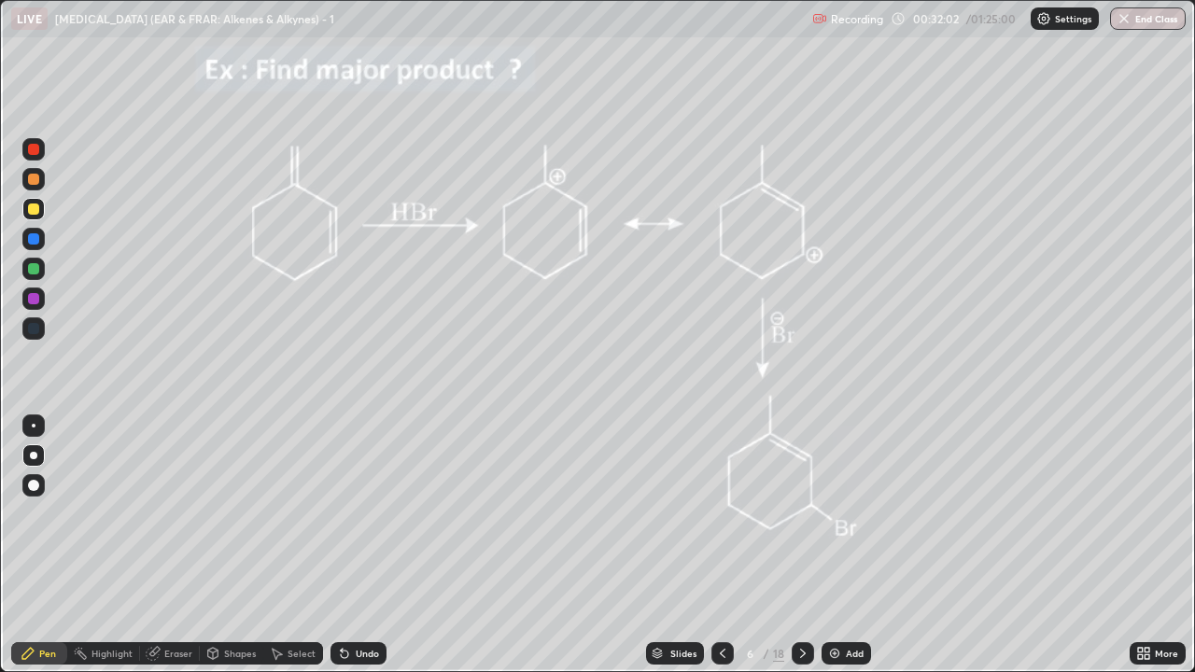
click at [32, 151] on div at bounding box center [33, 149] width 11 height 11
click at [370, 513] on div "Undo" at bounding box center [367, 653] width 23 height 9
click at [722, 513] on icon at bounding box center [722, 653] width 15 height 15
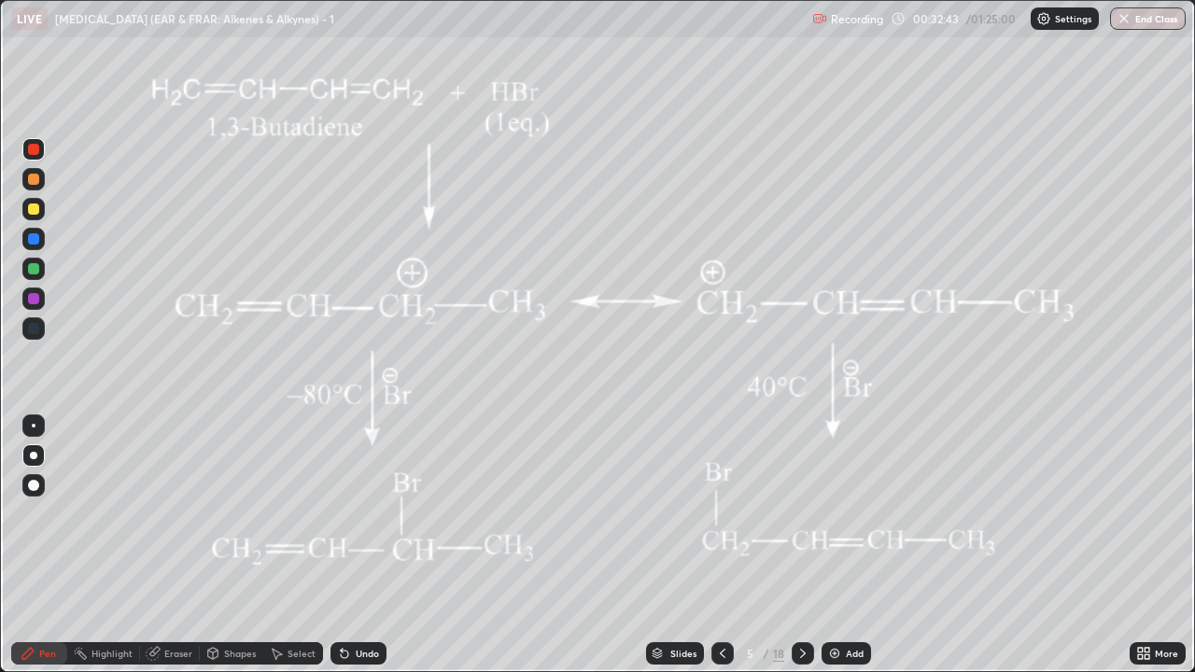
click at [719, 513] on icon at bounding box center [722, 653] width 15 height 15
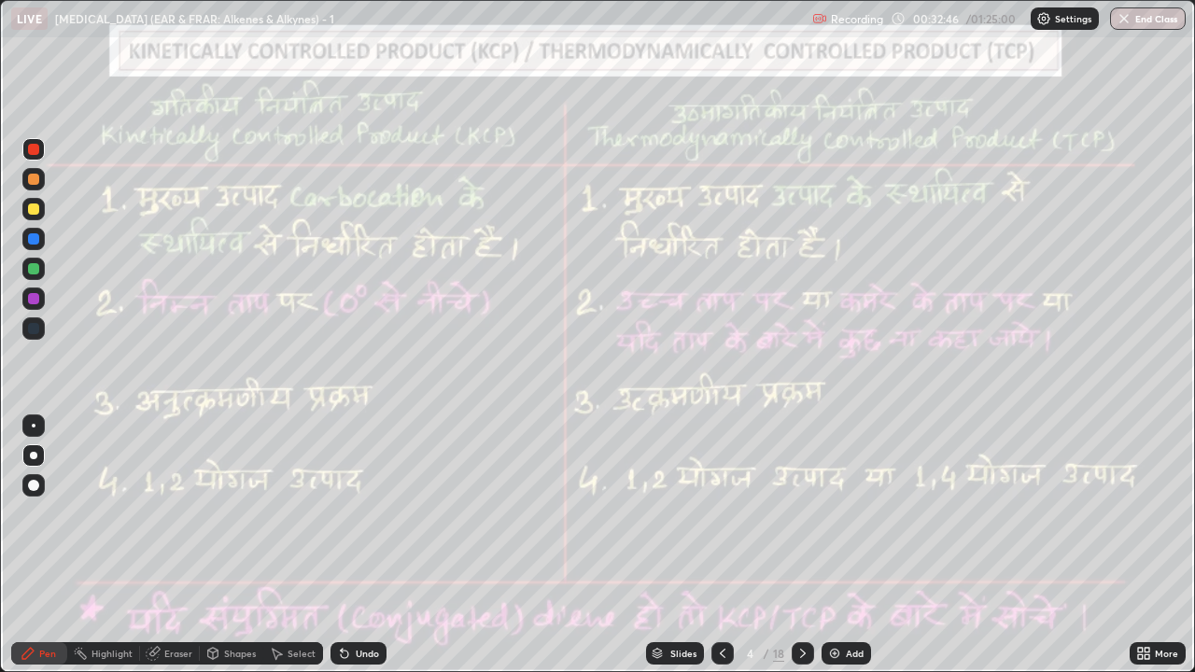
click at [802, 513] on icon at bounding box center [802, 653] width 15 height 15
click at [801, 513] on icon at bounding box center [802, 653] width 15 height 15
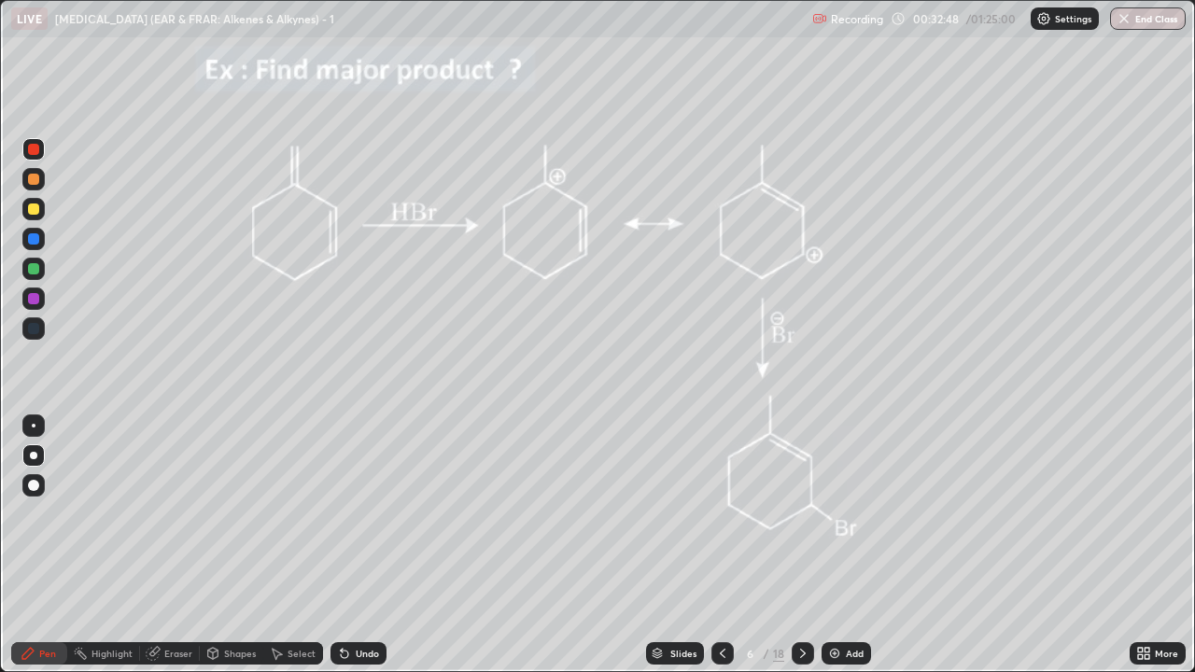
click at [37, 267] on div at bounding box center [33, 268] width 11 height 11
click at [33, 150] on div at bounding box center [33, 149] width 11 height 11
click at [30, 270] on div at bounding box center [33, 268] width 11 height 11
click at [99, 513] on div "Highlight" at bounding box center [111, 653] width 41 height 9
click at [190, 513] on div "Eraser" at bounding box center [178, 653] width 28 height 9
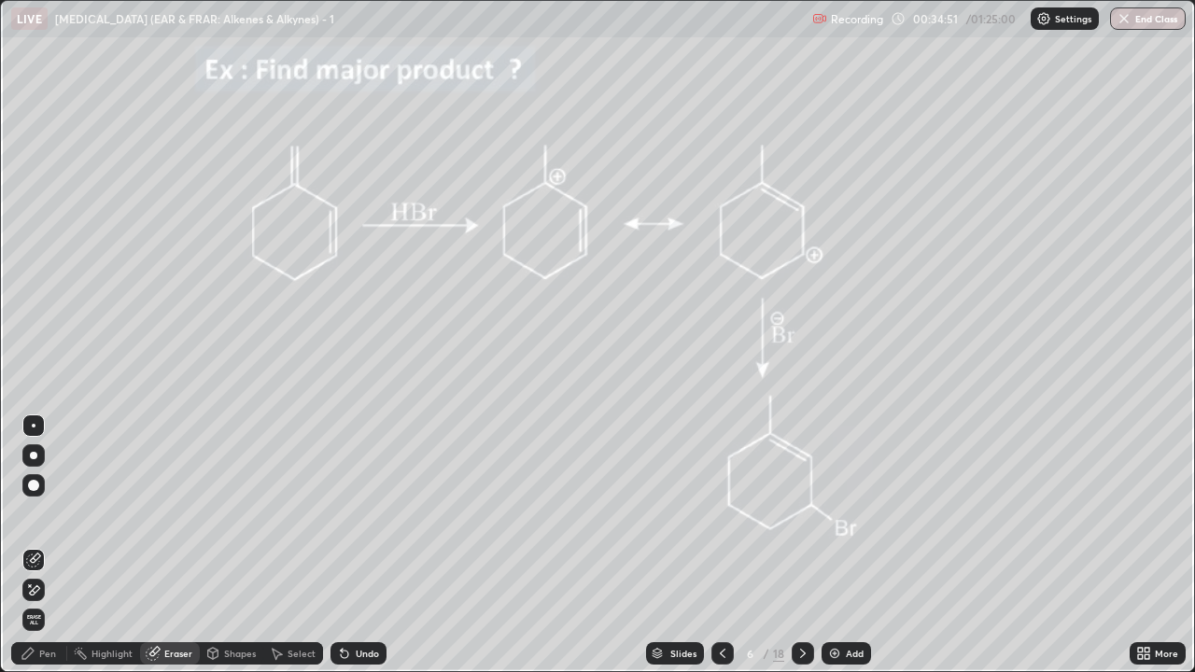
click at [42, 513] on div "Pen" at bounding box center [39, 653] width 56 height 22
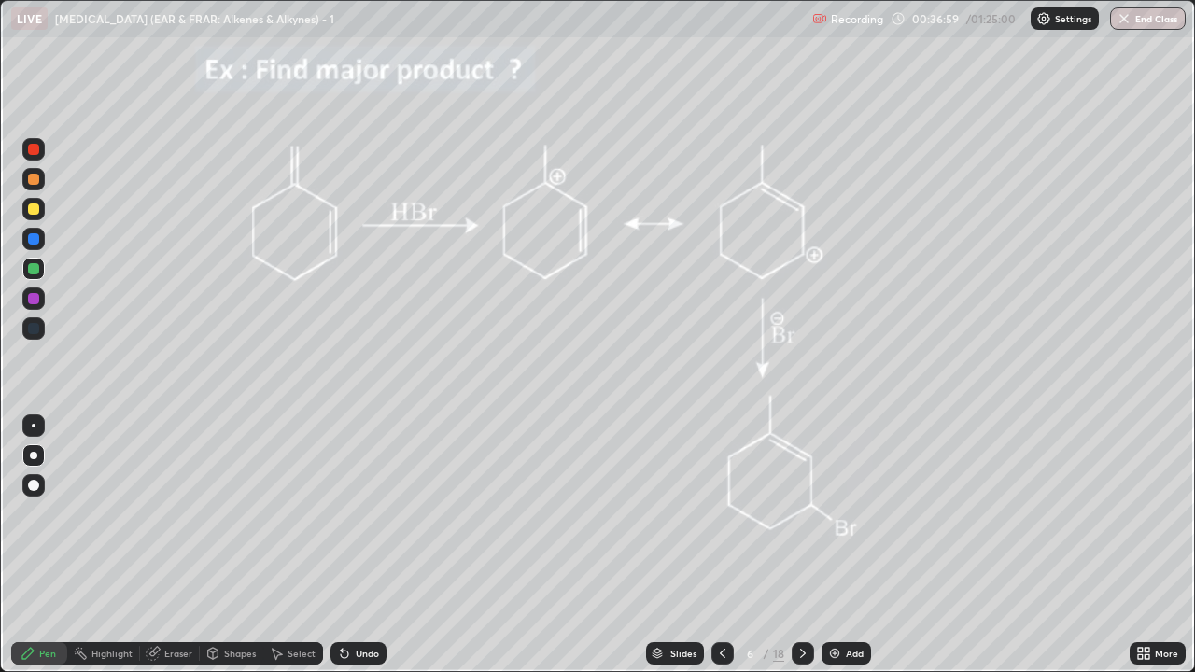
click at [801, 513] on icon at bounding box center [802, 653] width 15 height 15
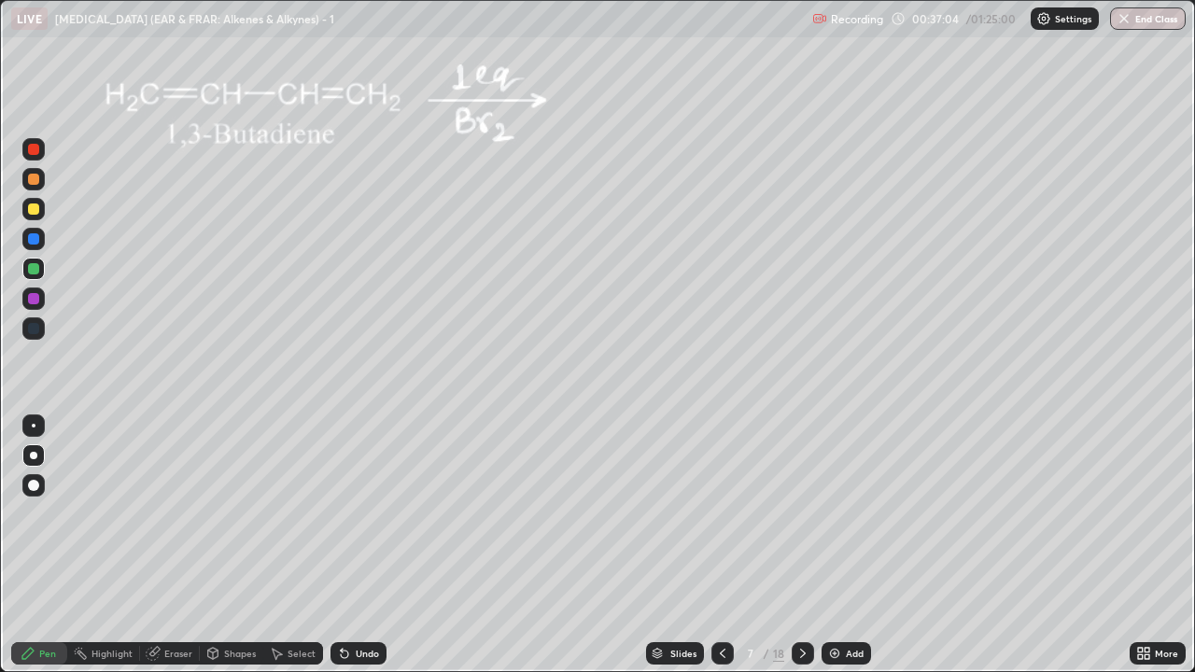
click at [29, 209] on div at bounding box center [33, 208] width 11 height 11
click at [33, 206] on div at bounding box center [33, 208] width 11 height 11
click at [34, 177] on div at bounding box center [33, 179] width 11 height 11
click at [798, 513] on icon at bounding box center [802, 653] width 15 height 15
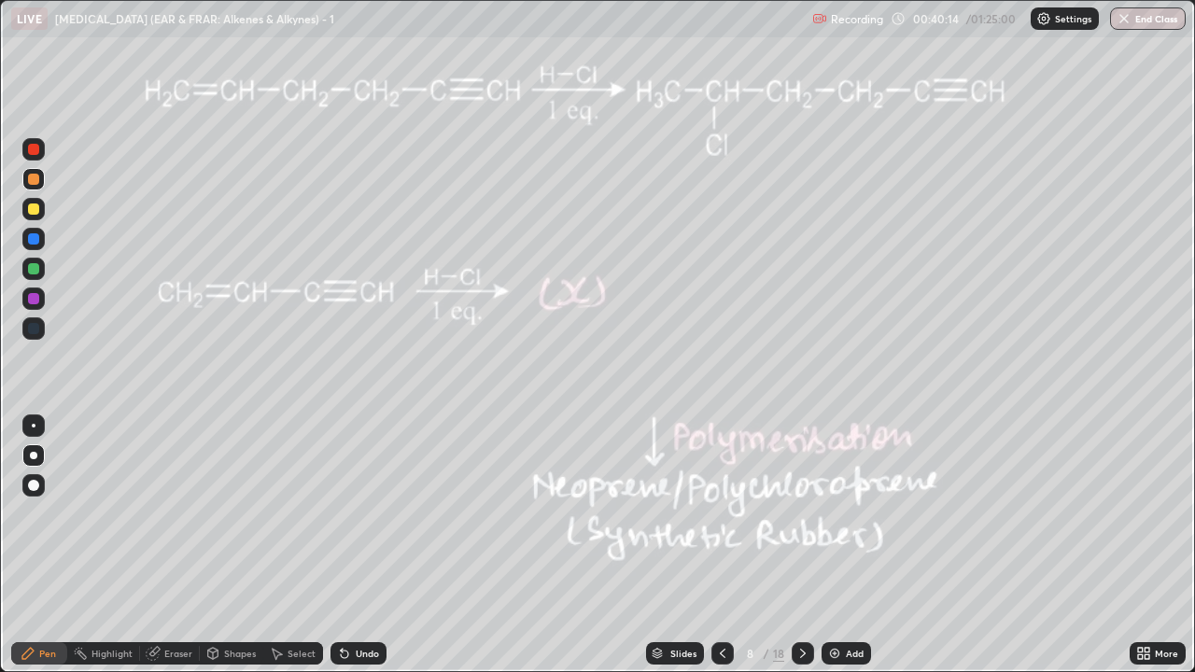
click at [727, 513] on icon at bounding box center [722, 653] width 15 height 15
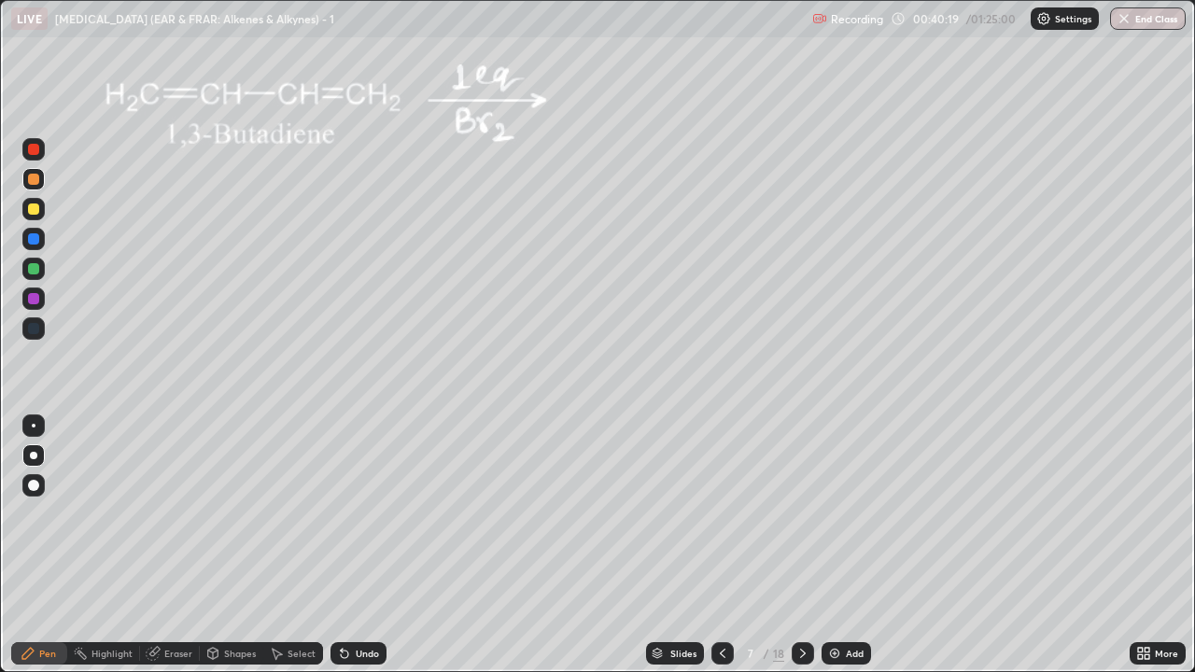
click at [801, 513] on icon at bounding box center [802, 653] width 15 height 15
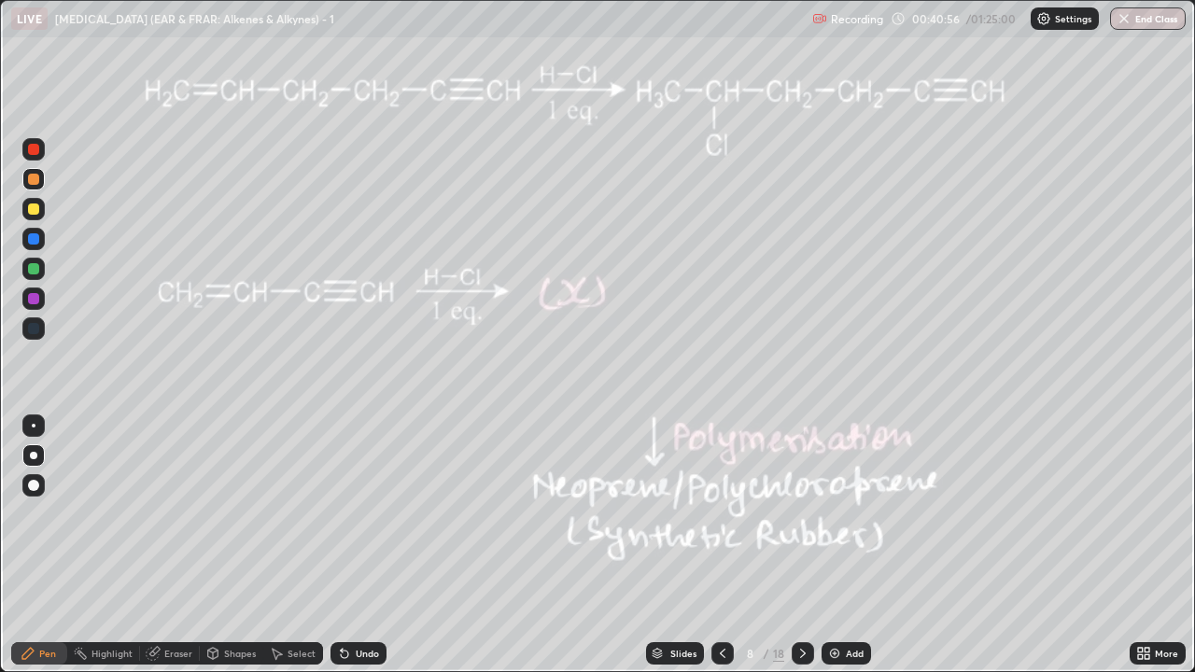
click at [31, 186] on div at bounding box center [33, 179] width 22 height 22
click at [35, 182] on div at bounding box center [33, 179] width 11 height 11
click at [37, 180] on div at bounding box center [33, 179] width 11 height 11
click at [37, 179] on div at bounding box center [33, 179] width 11 height 11
click at [37, 178] on div at bounding box center [33, 179] width 11 height 11
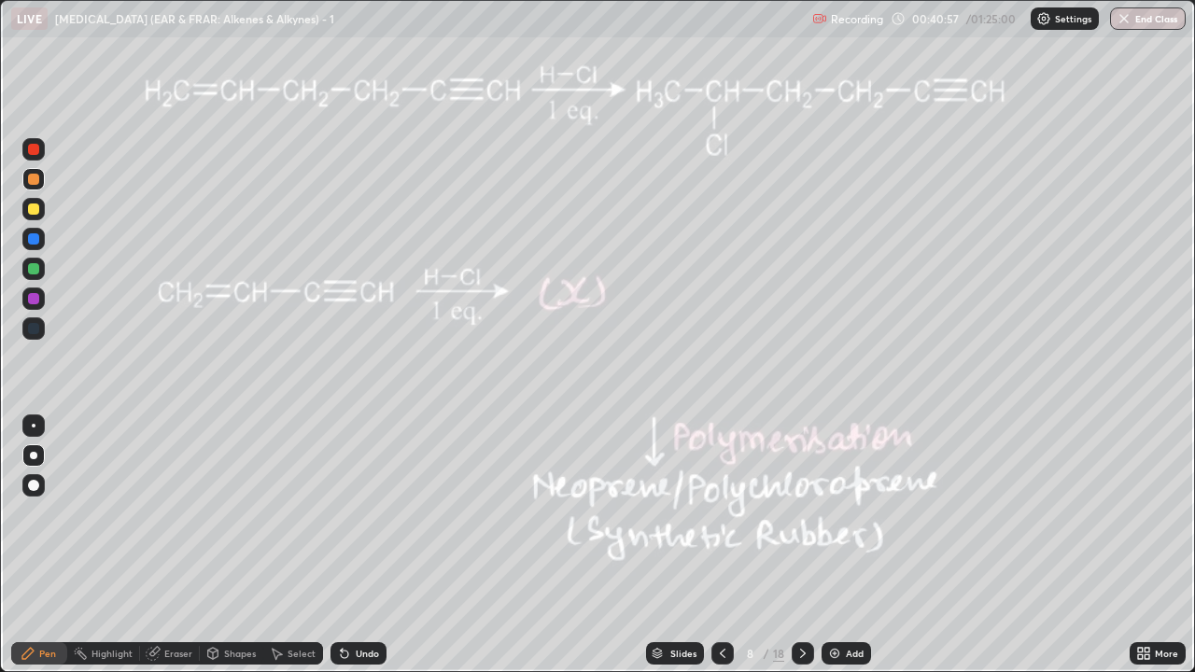
click at [37, 177] on div at bounding box center [33, 179] width 11 height 11
click at [37, 176] on div at bounding box center [33, 179] width 11 height 11
click at [34, 175] on div at bounding box center [33, 179] width 11 height 11
click at [348, 513] on icon at bounding box center [344, 653] width 15 height 15
click at [352, 513] on div "Undo" at bounding box center [358, 653] width 56 height 22
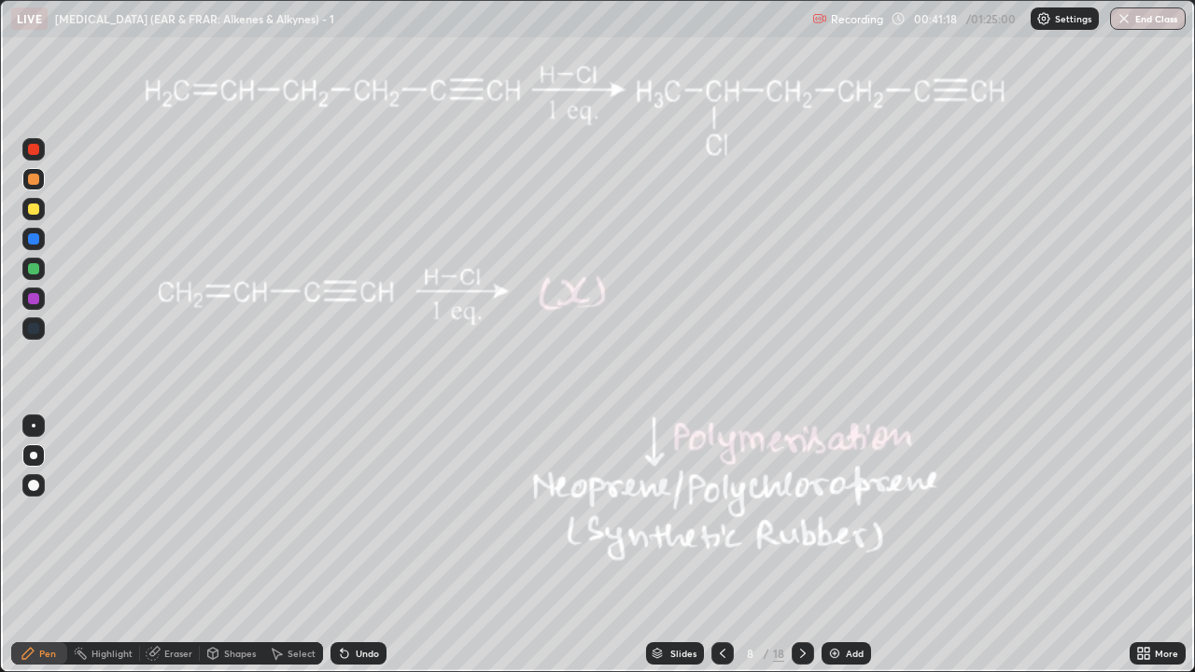
click at [356, 513] on div "Undo" at bounding box center [367, 653] width 23 height 9
click at [358, 513] on div "Undo" at bounding box center [367, 653] width 23 height 9
click at [363, 513] on div "Undo" at bounding box center [367, 653] width 23 height 9
click at [364, 513] on div "Undo" at bounding box center [367, 653] width 23 height 9
click at [360, 513] on div "Undo" at bounding box center [367, 653] width 23 height 9
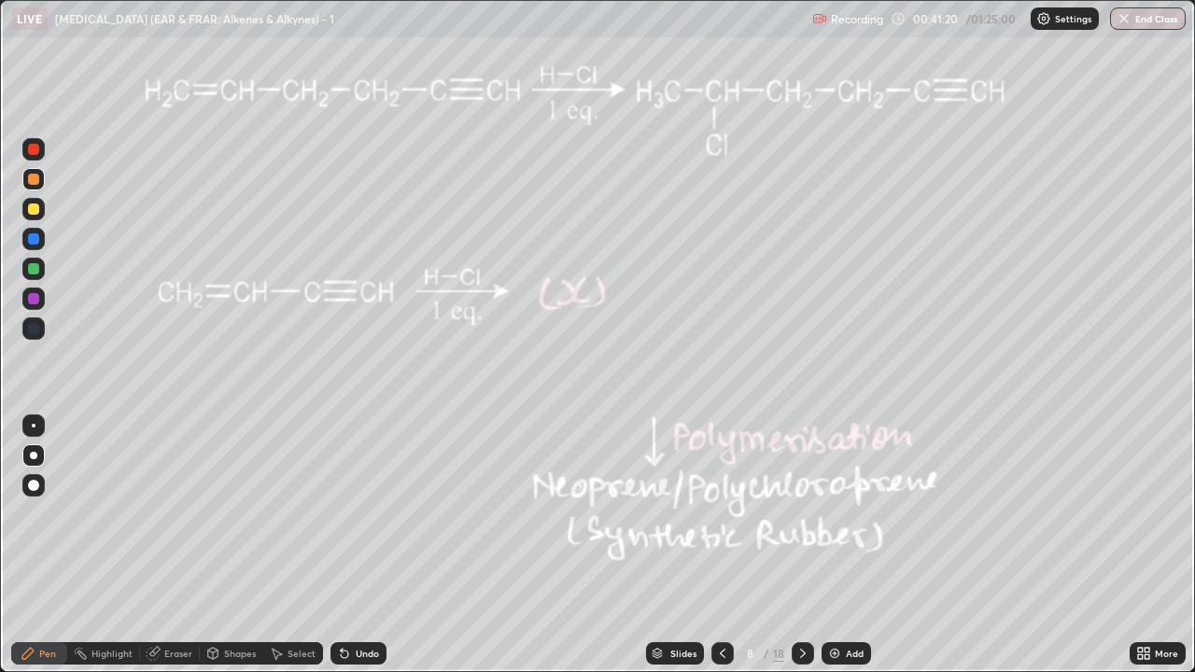
click at [358, 513] on div "Undo" at bounding box center [367, 653] width 23 height 9
click at [362, 513] on div "Undo" at bounding box center [358, 653] width 56 height 22
click at [36, 206] on div at bounding box center [33, 208] width 11 height 11
click at [230, 513] on div "Shapes" at bounding box center [240, 653] width 32 height 9
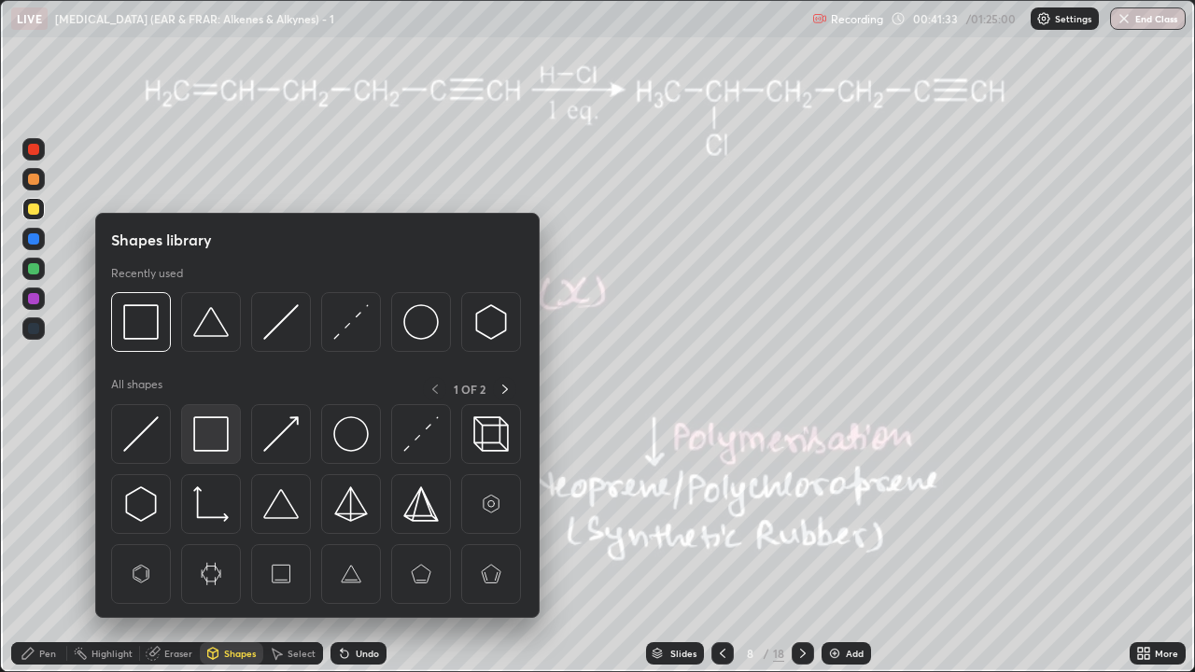
click at [212, 428] on img at bounding box center [210, 433] width 35 height 35
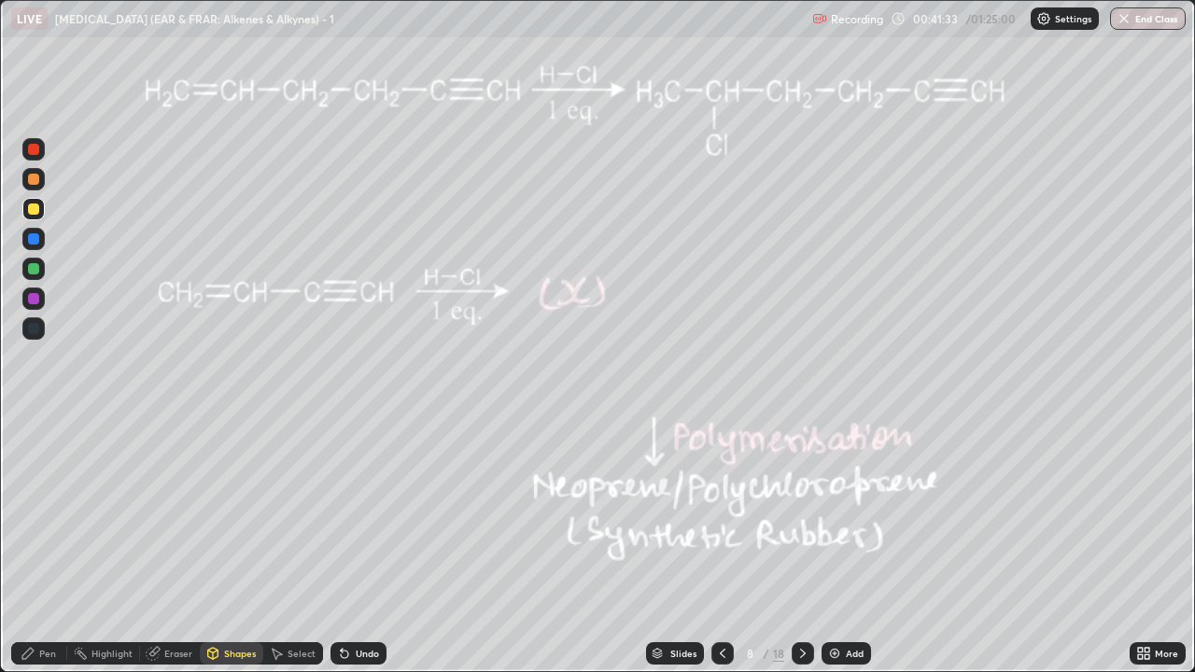
click at [35, 274] on div at bounding box center [33, 268] width 11 height 11
click at [33, 147] on div at bounding box center [33, 149] width 11 height 11
click at [28, 513] on icon at bounding box center [28, 653] width 15 height 15
click at [26, 513] on icon at bounding box center [27, 653] width 11 height 11
click at [35, 205] on div at bounding box center [33, 208] width 11 height 11
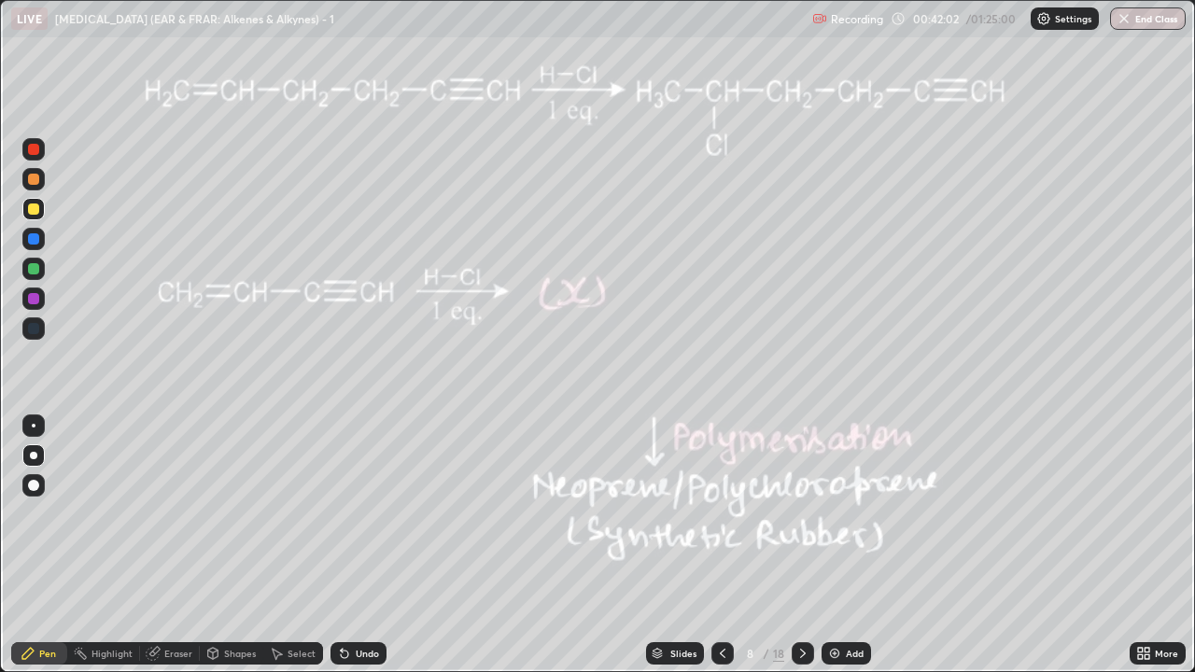
click at [356, 513] on div "Undo" at bounding box center [367, 653] width 23 height 9
click at [358, 513] on div "Undo" at bounding box center [367, 653] width 23 height 9
click at [362, 513] on div "Undo" at bounding box center [367, 653] width 23 height 9
click at [36, 181] on div at bounding box center [33, 179] width 11 height 11
click at [33, 178] on div at bounding box center [33, 179] width 11 height 11
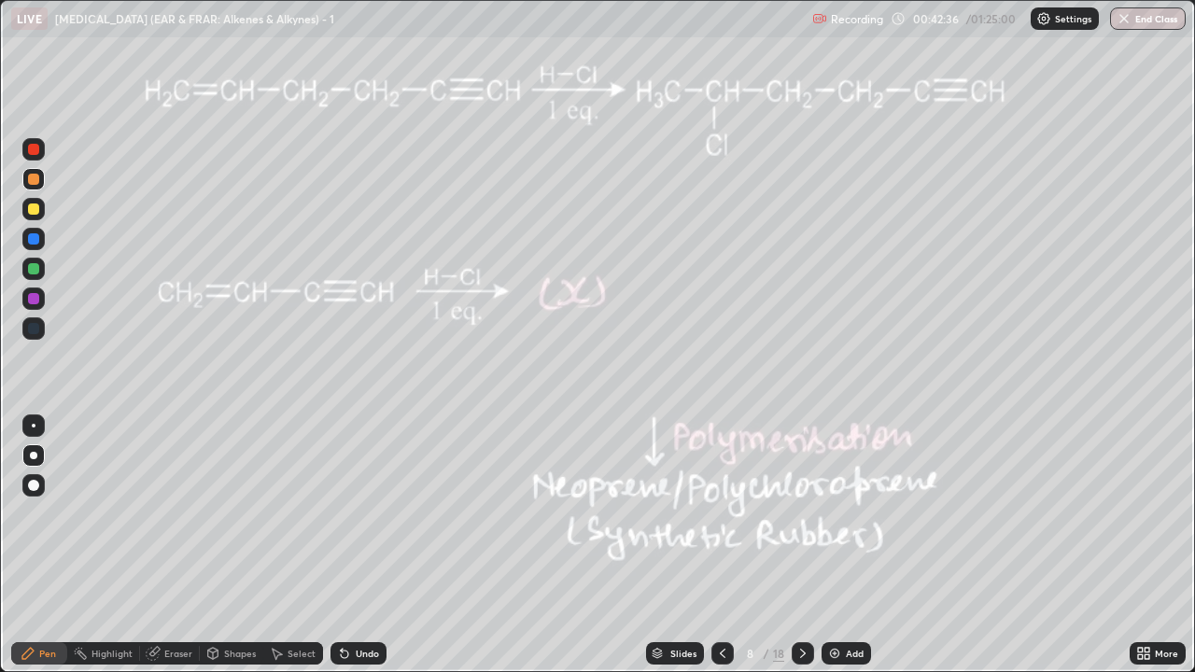
click at [101, 513] on div "Highlight" at bounding box center [111, 653] width 41 height 9
click at [39, 513] on div "Pen" at bounding box center [47, 653] width 17 height 9
click at [33, 272] on div at bounding box center [33, 268] width 11 height 11
click at [35, 269] on div at bounding box center [33, 268] width 11 height 11
click at [29, 180] on div at bounding box center [33, 179] width 11 height 11
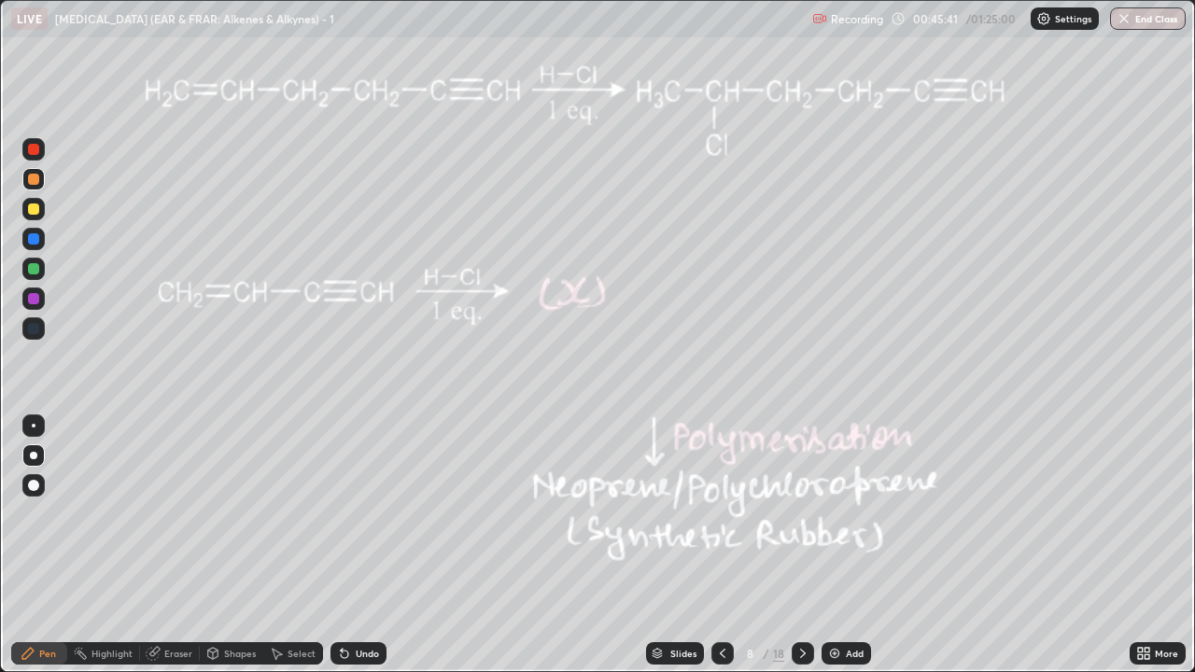
click at [361, 513] on div "Undo" at bounding box center [358, 653] width 56 height 22
click at [358, 513] on div "Undo" at bounding box center [367, 653] width 23 height 9
click at [346, 513] on icon at bounding box center [344, 653] width 15 height 15
click at [350, 513] on div "Undo" at bounding box center [358, 653] width 56 height 22
click at [284, 513] on div "Select" at bounding box center [293, 653] width 60 height 22
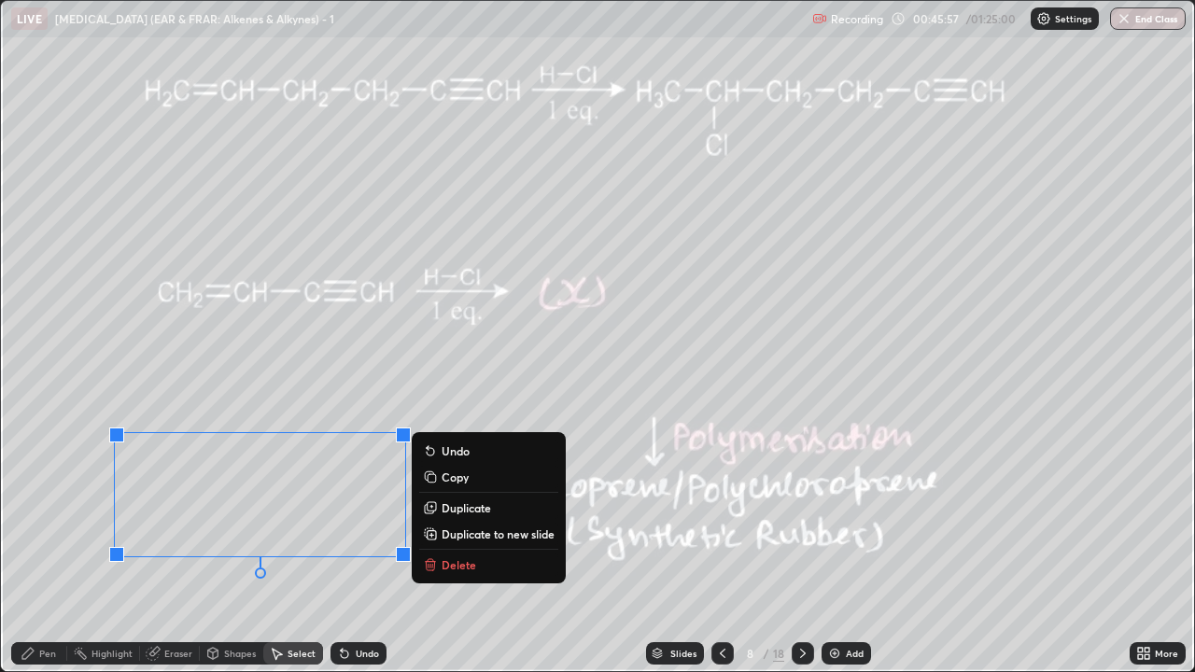
click at [456, 513] on p "Delete" at bounding box center [459, 564] width 35 height 15
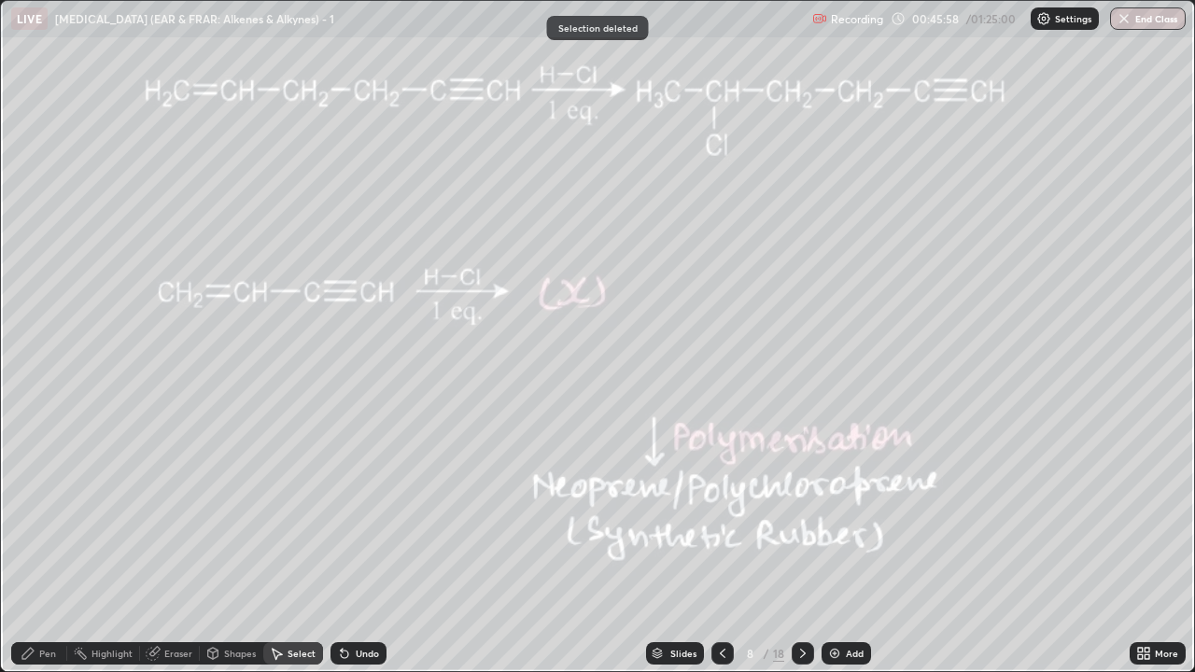
click at [32, 513] on icon at bounding box center [28, 653] width 15 height 15
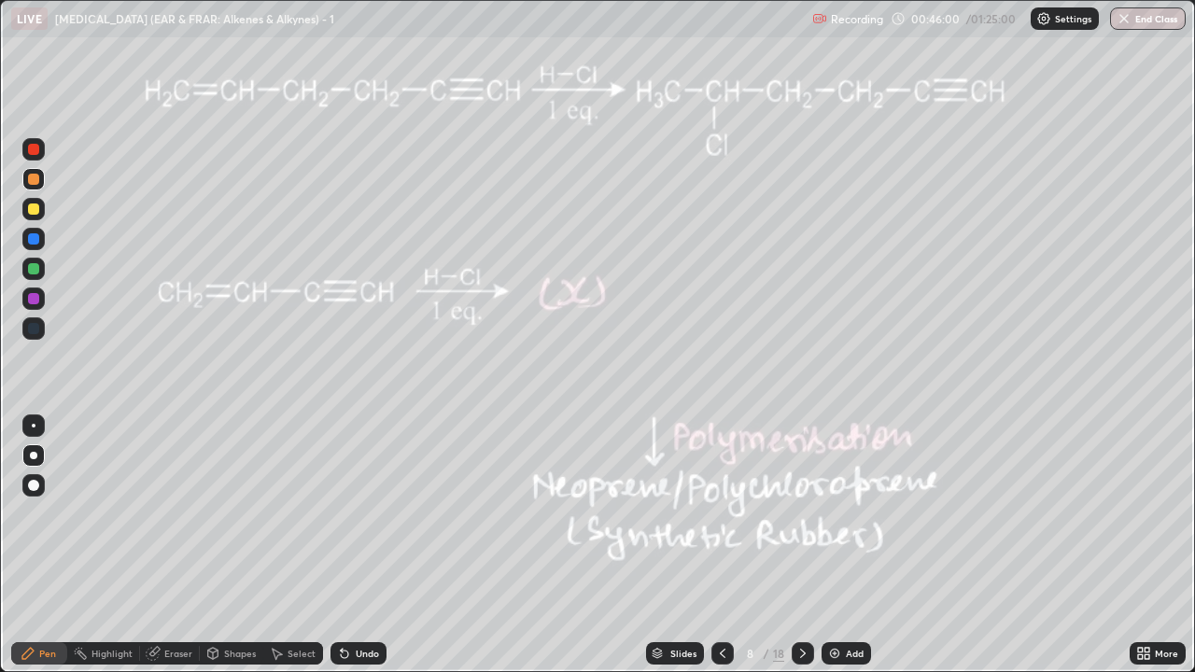
click at [795, 513] on icon at bounding box center [802, 653] width 15 height 15
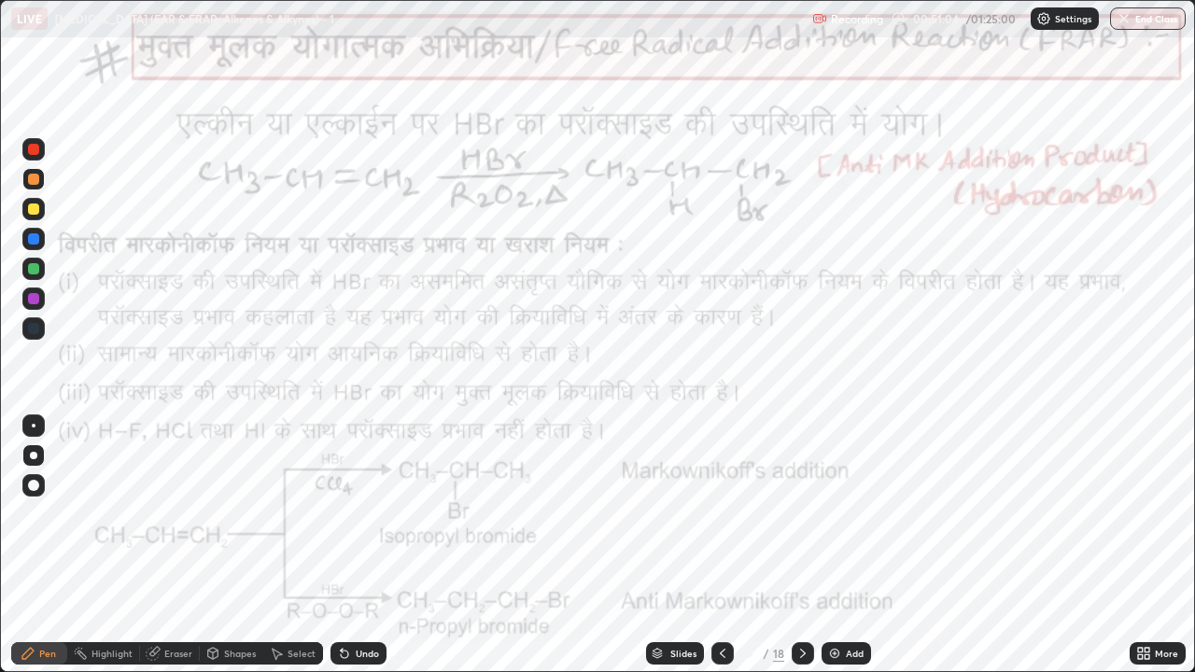
click at [104, 513] on div "Highlight" at bounding box center [111, 653] width 41 height 9
click at [43, 513] on div "Pen" at bounding box center [47, 653] width 17 height 9
click at [35, 147] on div at bounding box center [33, 149] width 11 height 11
click at [81, 513] on rect at bounding box center [81, 655] width 9 height 9
click at [48, 513] on div "Pen" at bounding box center [47, 653] width 17 height 9
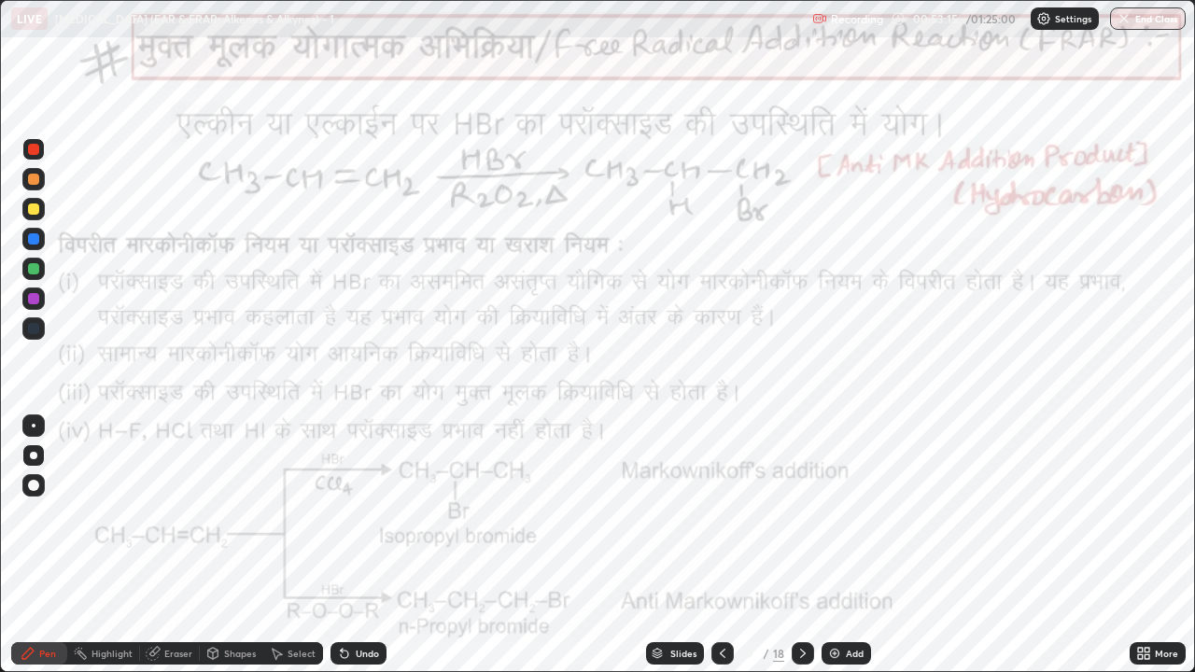
click at [113, 513] on div "Highlight" at bounding box center [111, 653] width 41 height 9
click at [22, 513] on div "Pen" at bounding box center [39, 653] width 56 height 22
click at [28, 242] on div at bounding box center [33, 238] width 11 height 11
click at [92, 513] on div "Highlight" at bounding box center [103, 653] width 73 height 22
click at [34, 151] on div at bounding box center [33, 149] width 11 height 11
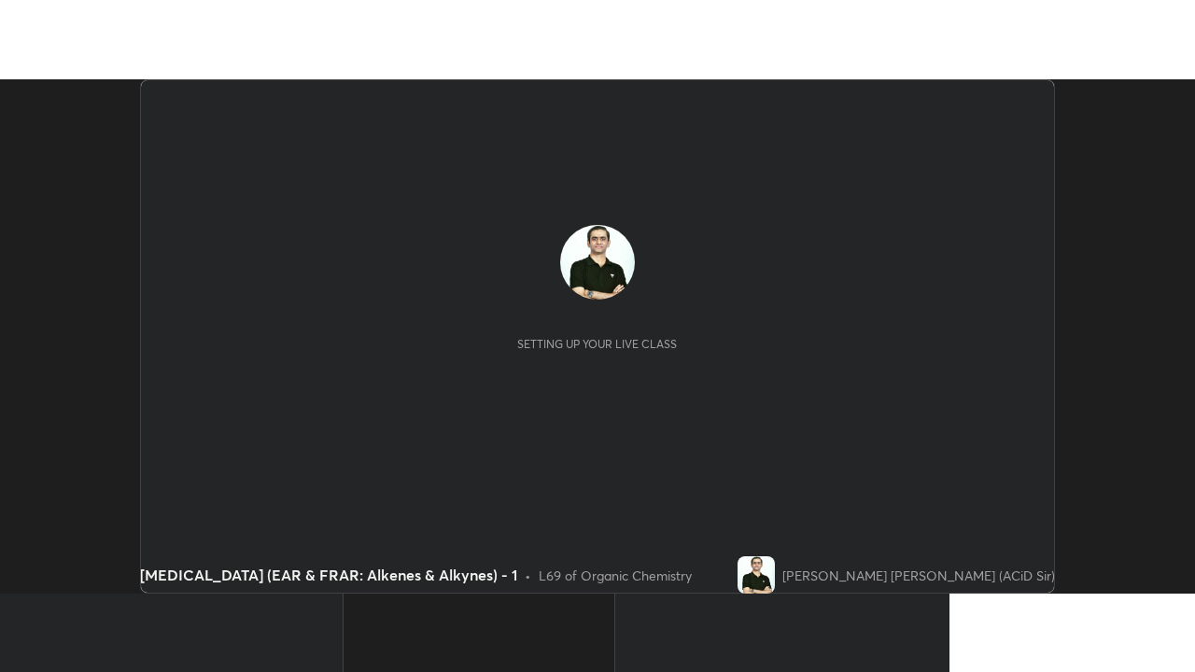
scroll to position [514, 1195]
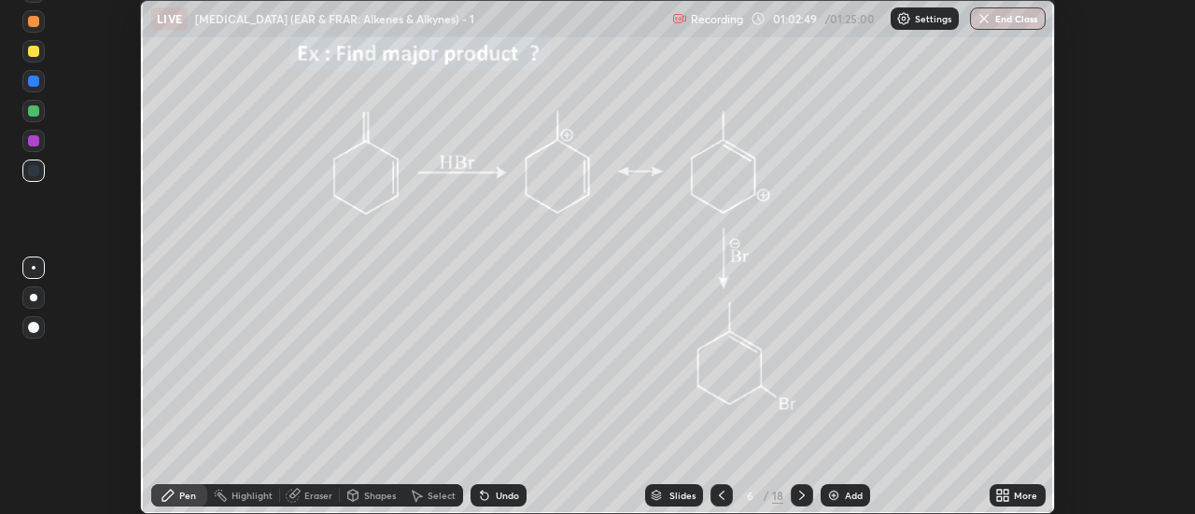
click at [1023, 496] on div "More" at bounding box center [1025, 495] width 23 height 9
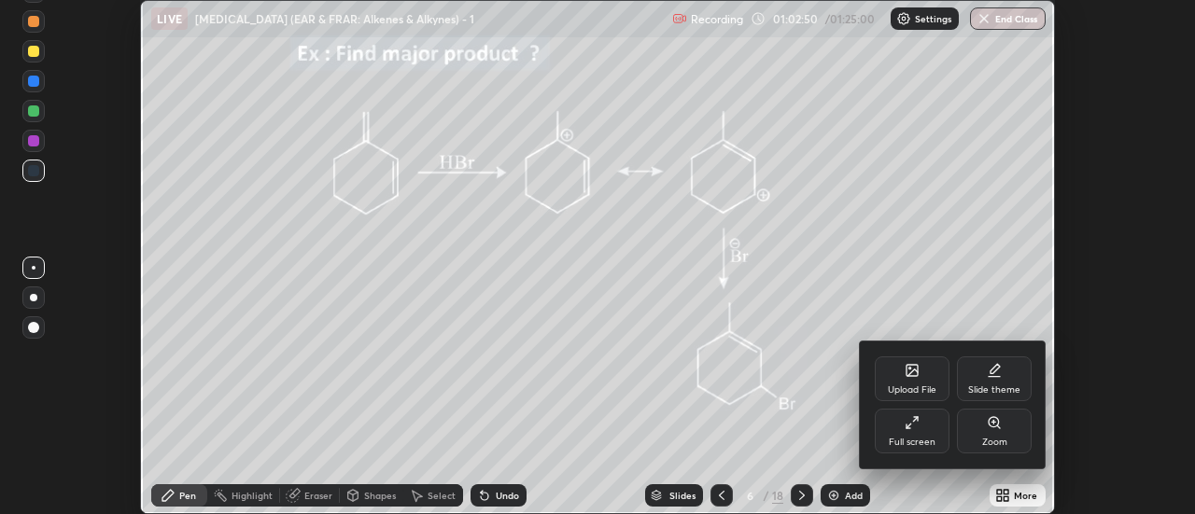
click at [937, 433] on div "Full screen" at bounding box center [912, 431] width 75 height 45
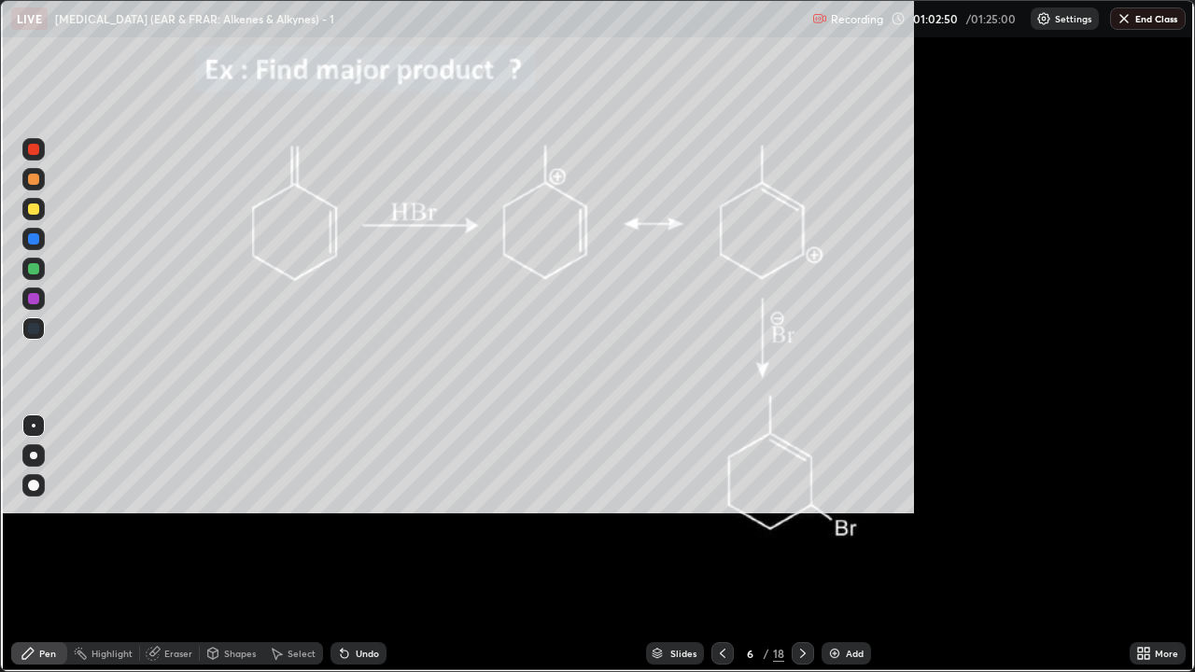
scroll to position [672, 1195]
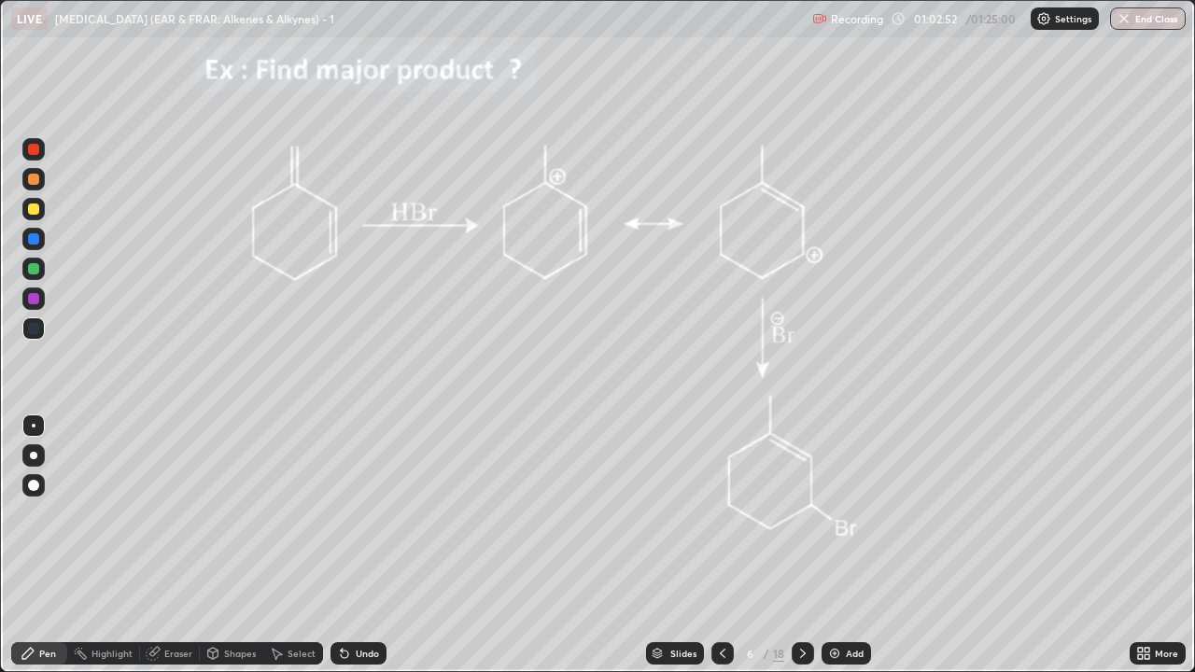
click at [804, 513] on icon at bounding box center [802, 653] width 15 height 15
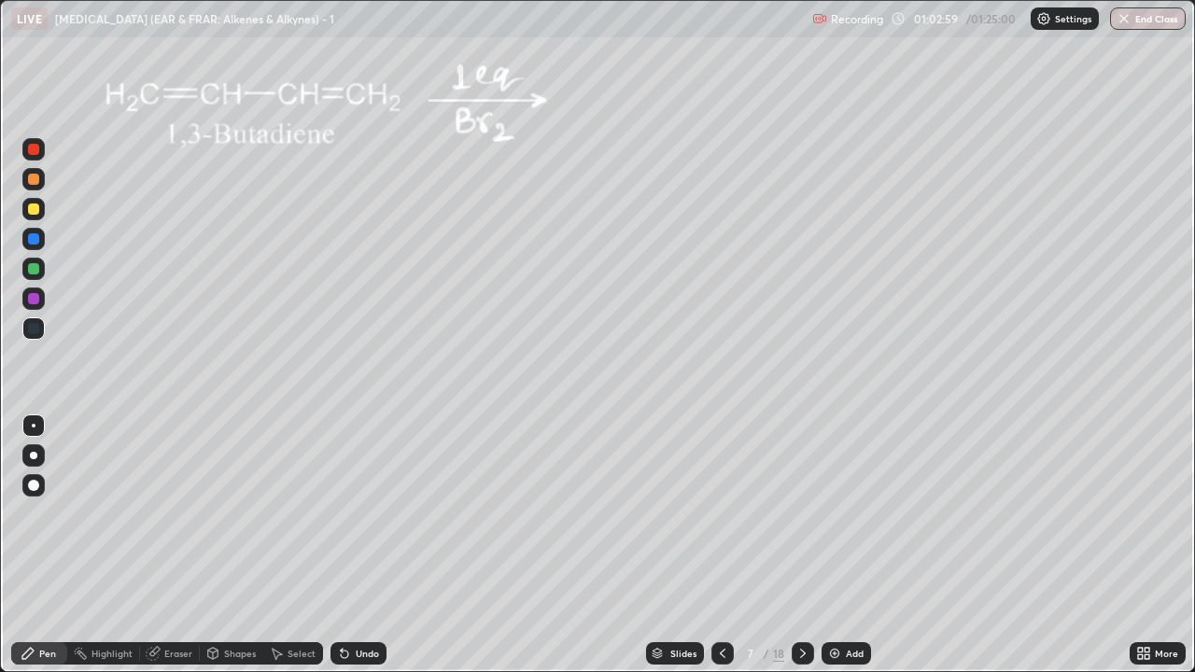
click at [801, 513] on icon at bounding box center [803, 653] width 6 height 9
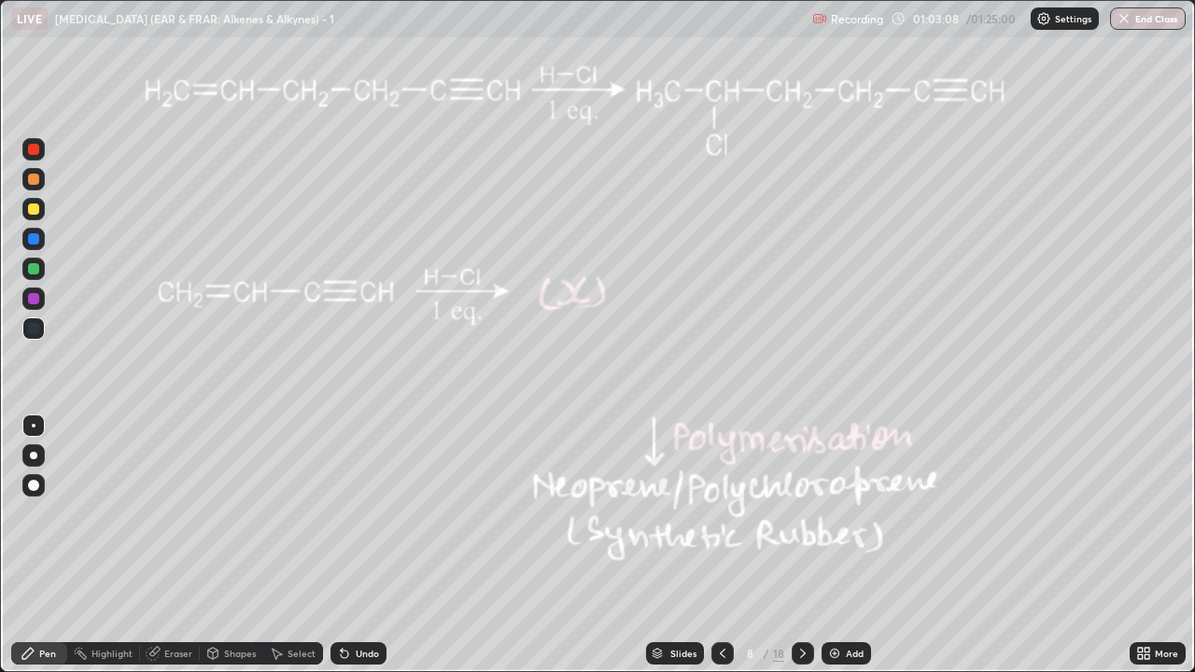
click at [803, 513] on icon at bounding box center [802, 653] width 15 height 15
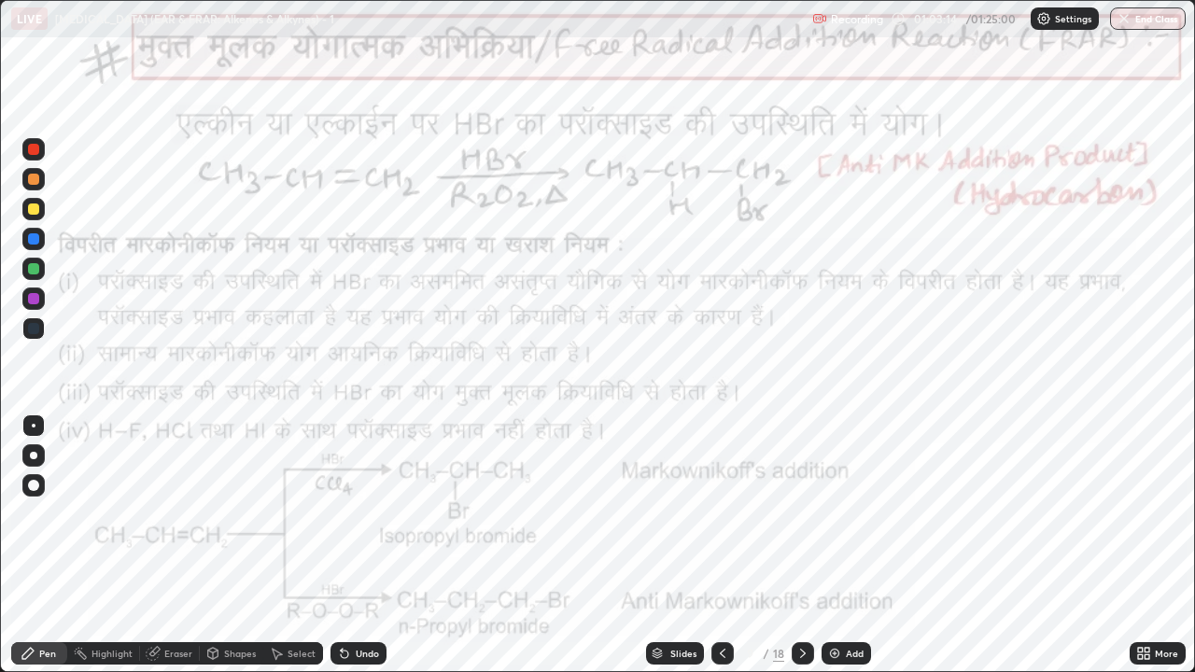
click at [34, 147] on div at bounding box center [33, 149] width 11 height 11
click at [31, 513] on icon at bounding box center [27, 653] width 11 height 11
click at [34, 452] on div at bounding box center [33, 455] width 7 height 7
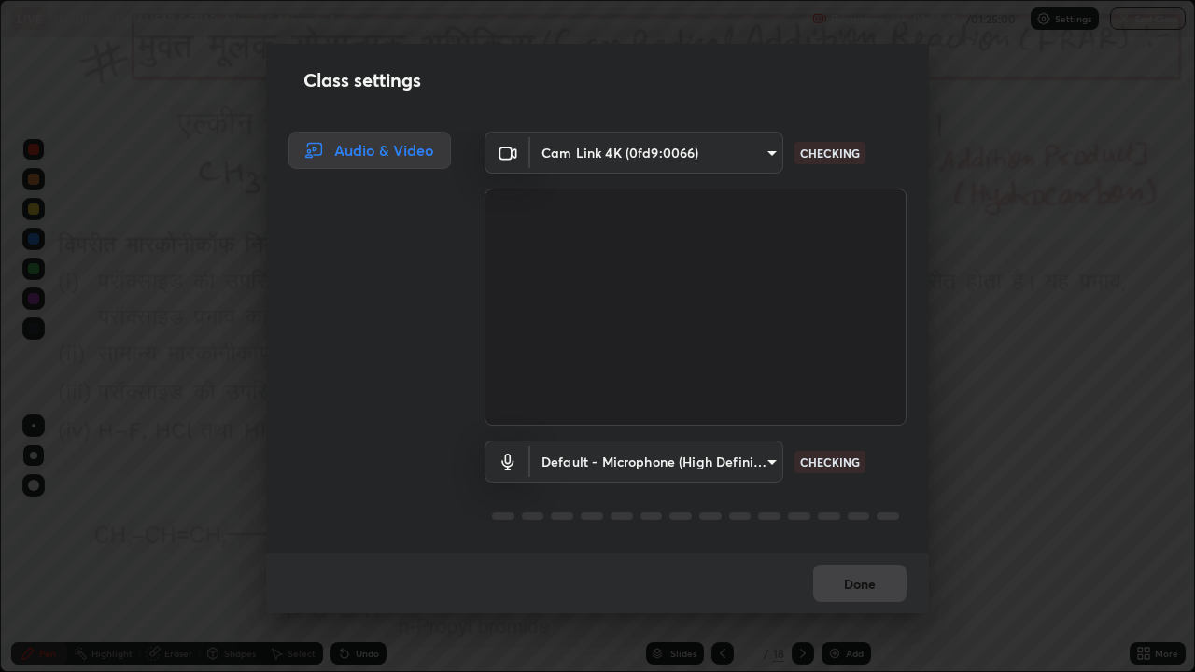
click at [998, 513] on div "Class settings Audio & Video Cam Link 4K (0fd9:0066) 881bcb1e78e4df3812b85a62d8…" at bounding box center [597, 336] width 1195 height 672
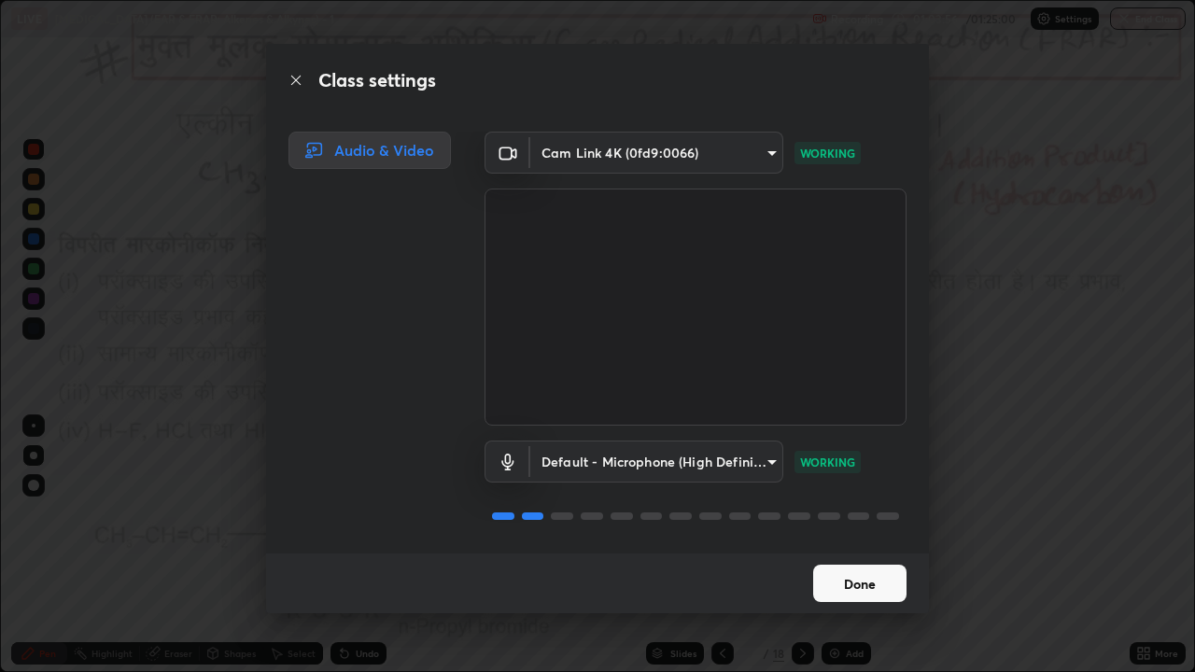
click at [835, 513] on button "Done" at bounding box center [859, 583] width 93 height 37
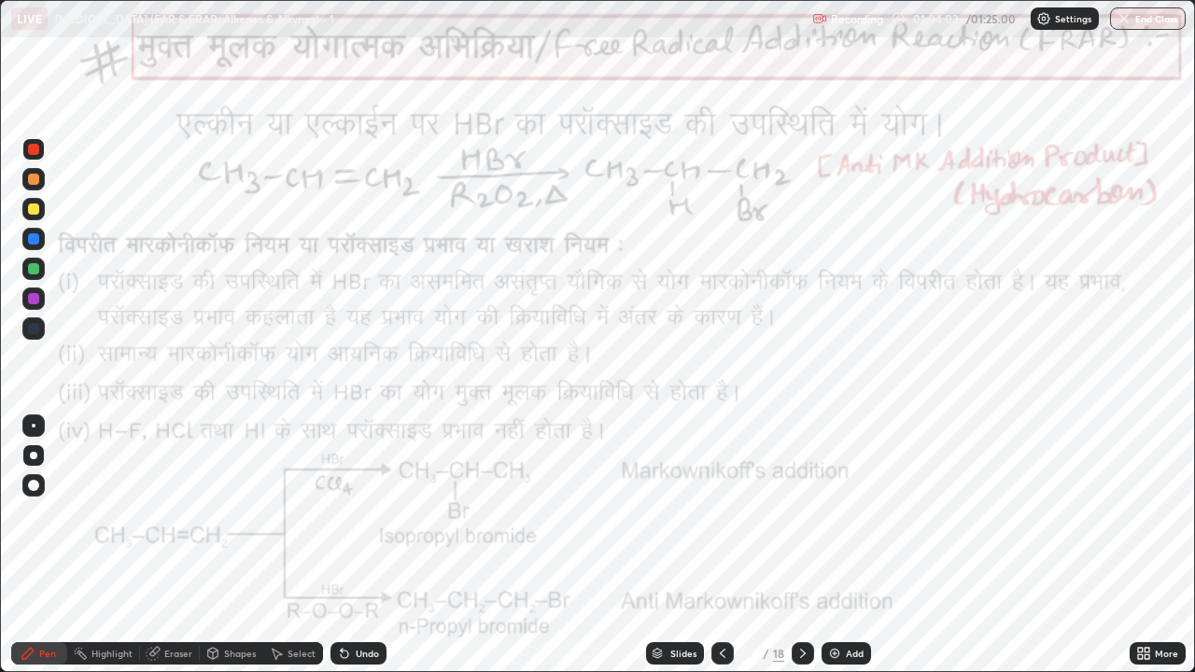
click at [358, 513] on div "Undo" at bounding box center [367, 653] width 23 height 9
click at [360, 513] on div "Undo" at bounding box center [367, 653] width 23 height 9
click at [359, 513] on div "Undo" at bounding box center [367, 653] width 23 height 9
click at [361, 513] on div "Undo" at bounding box center [367, 653] width 23 height 9
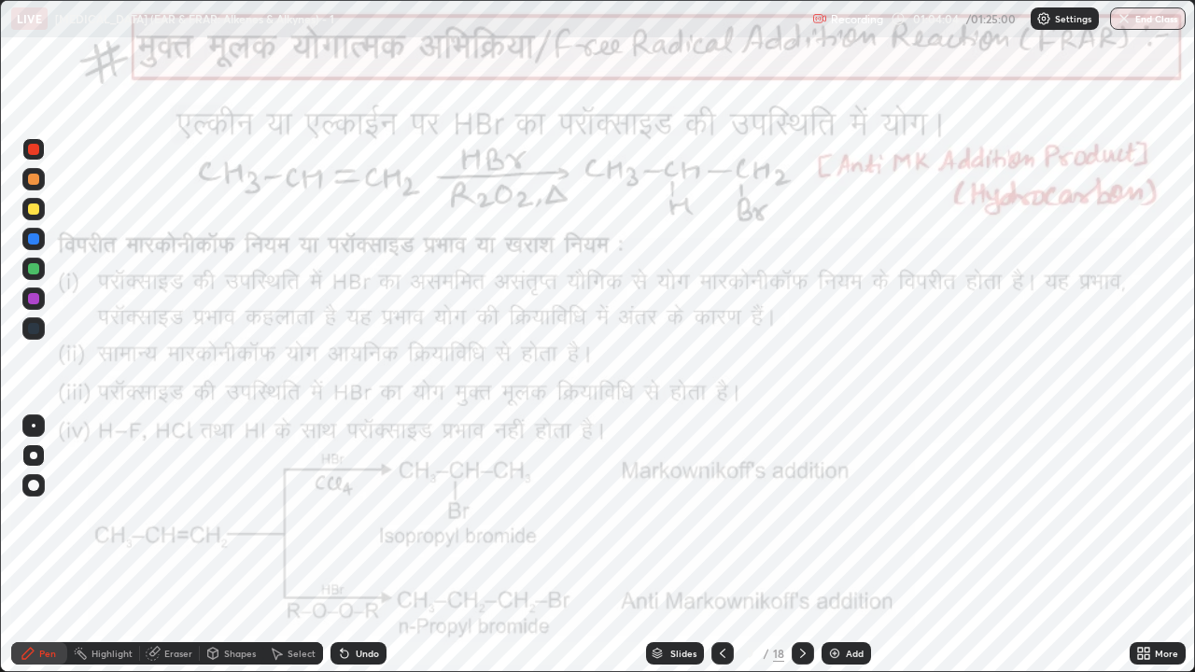
click at [358, 513] on div "Undo" at bounding box center [367, 653] width 23 height 9
click at [362, 513] on div "Undo" at bounding box center [367, 653] width 23 height 9
click at [807, 513] on div at bounding box center [803, 653] width 22 height 37
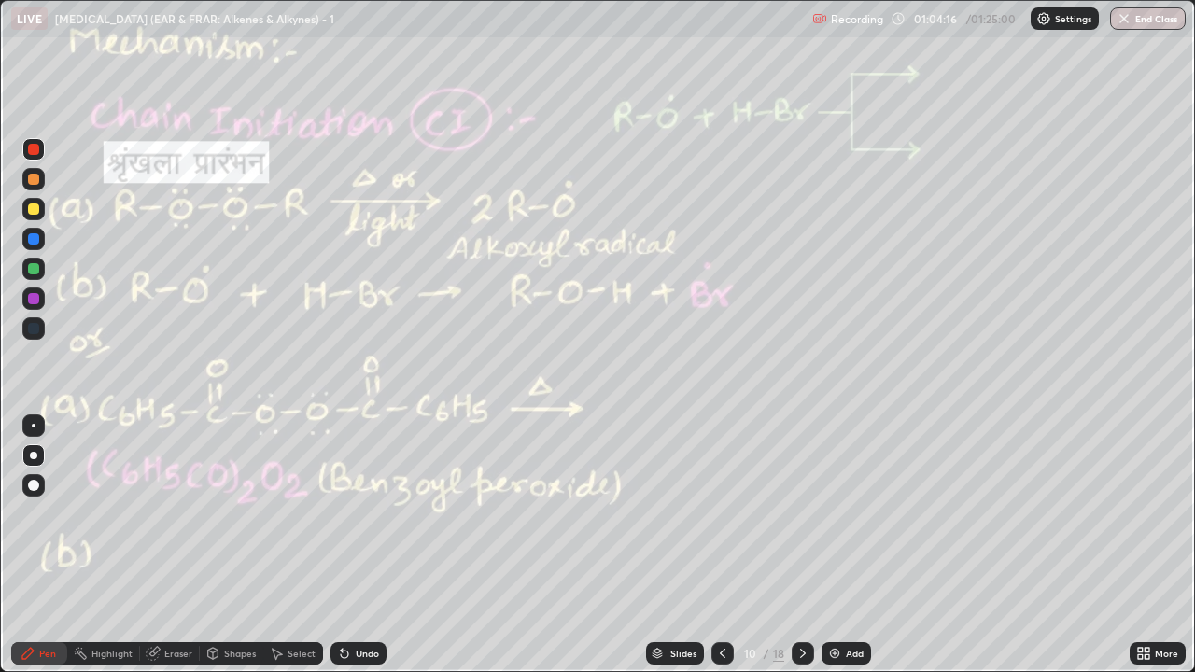
click at [721, 513] on icon at bounding box center [722, 653] width 15 height 15
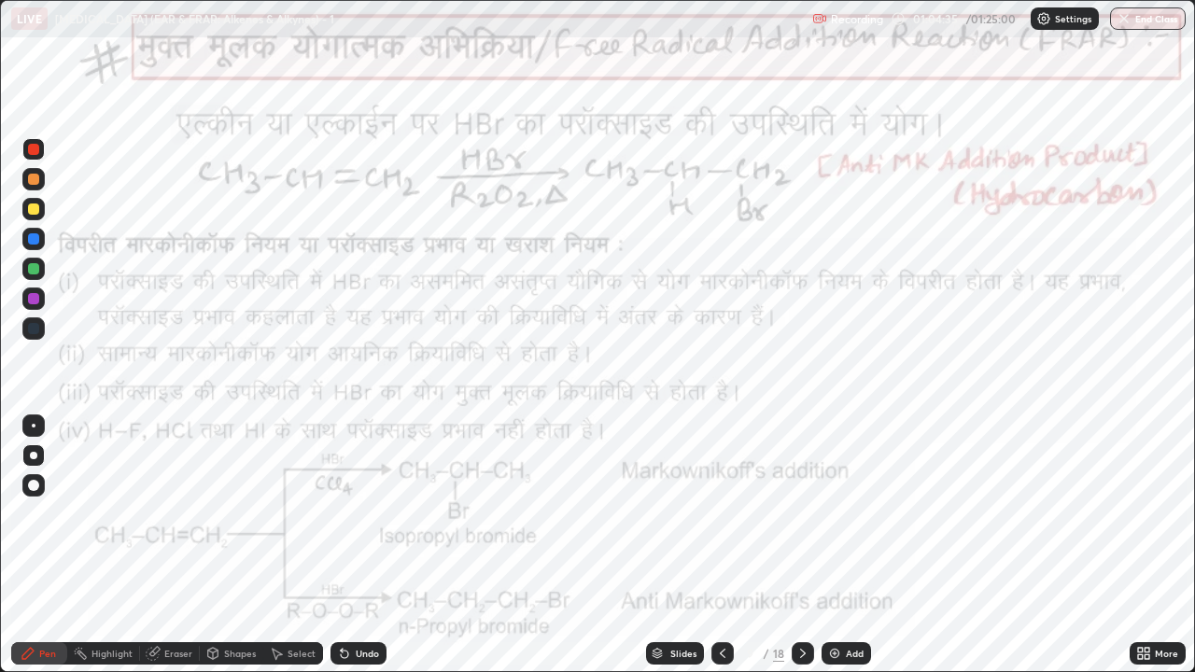
click at [288, 513] on div "Select" at bounding box center [302, 653] width 28 height 9
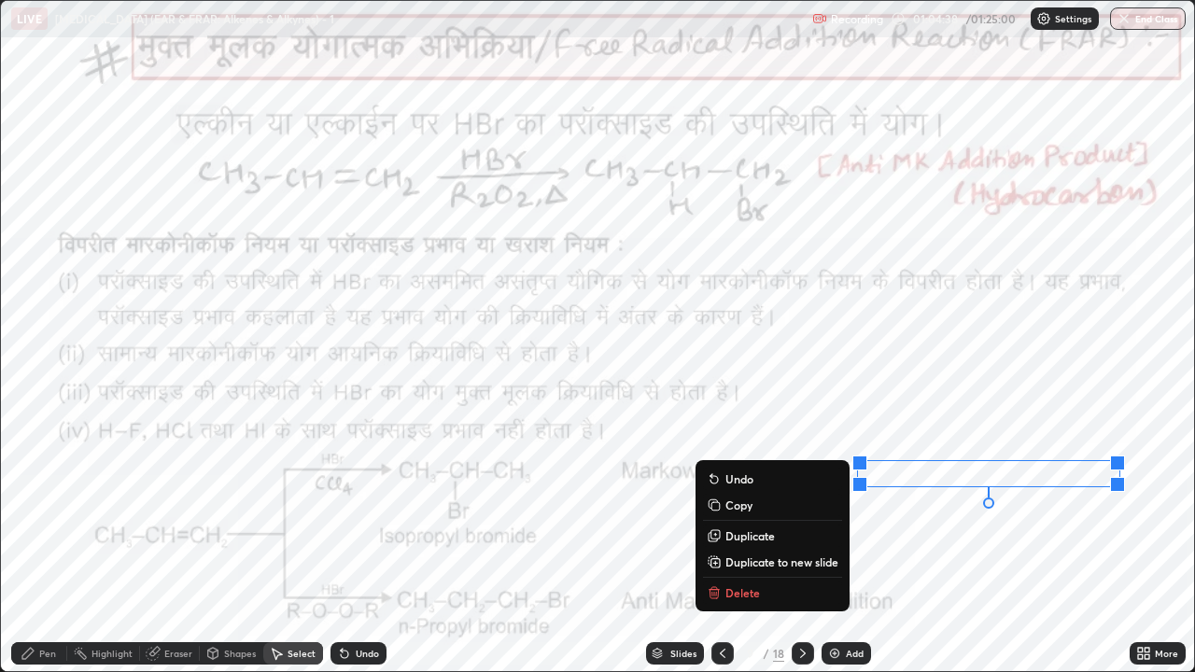
click at [929, 513] on div "0 ° Undo Copy Duplicate Duplicate to new slide Delete" at bounding box center [597, 336] width 1193 height 670
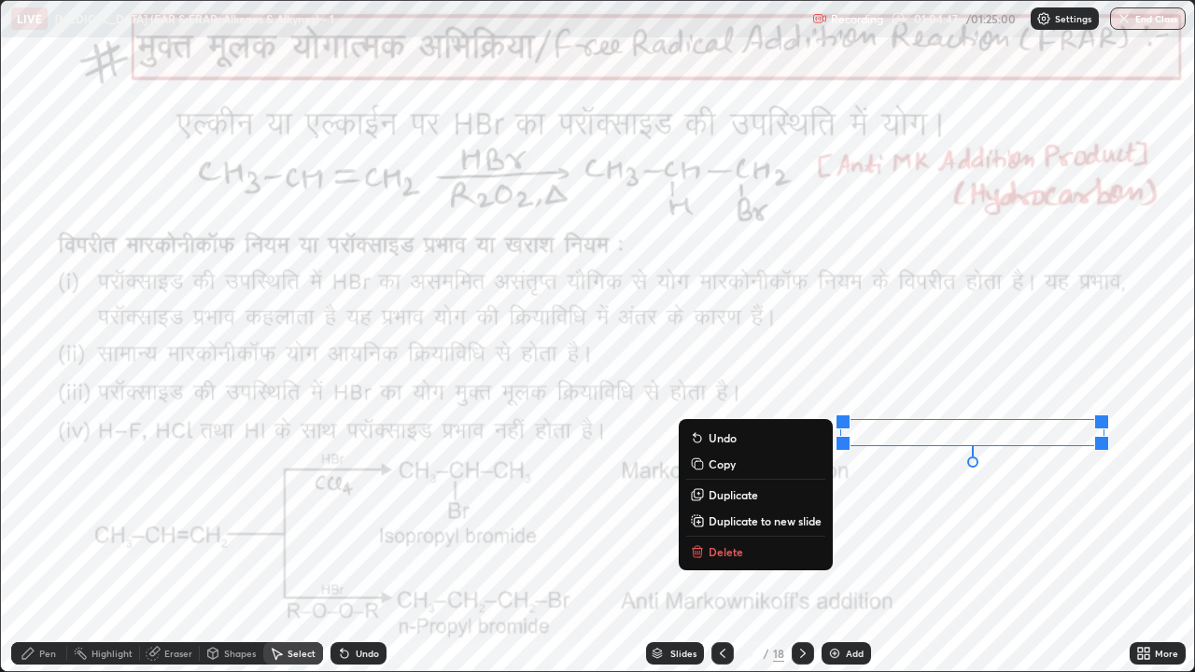
click at [50, 513] on div "Pen" at bounding box center [47, 653] width 17 height 9
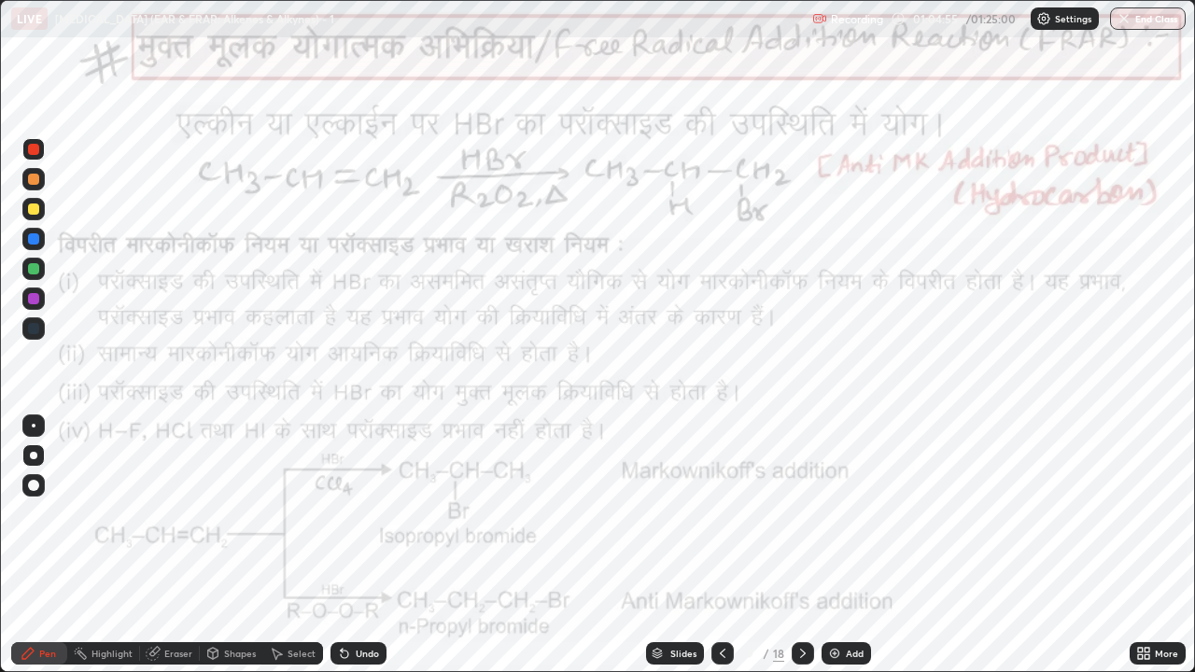
click at [95, 513] on div "Highlight" at bounding box center [111, 653] width 41 height 9
click at [19, 513] on div "Pen" at bounding box center [39, 653] width 56 height 22
click at [20, 513] on div "Pen" at bounding box center [39, 653] width 56 height 22
click at [801, 513] on icon at bounding box center [802, 653] width 15 height 15
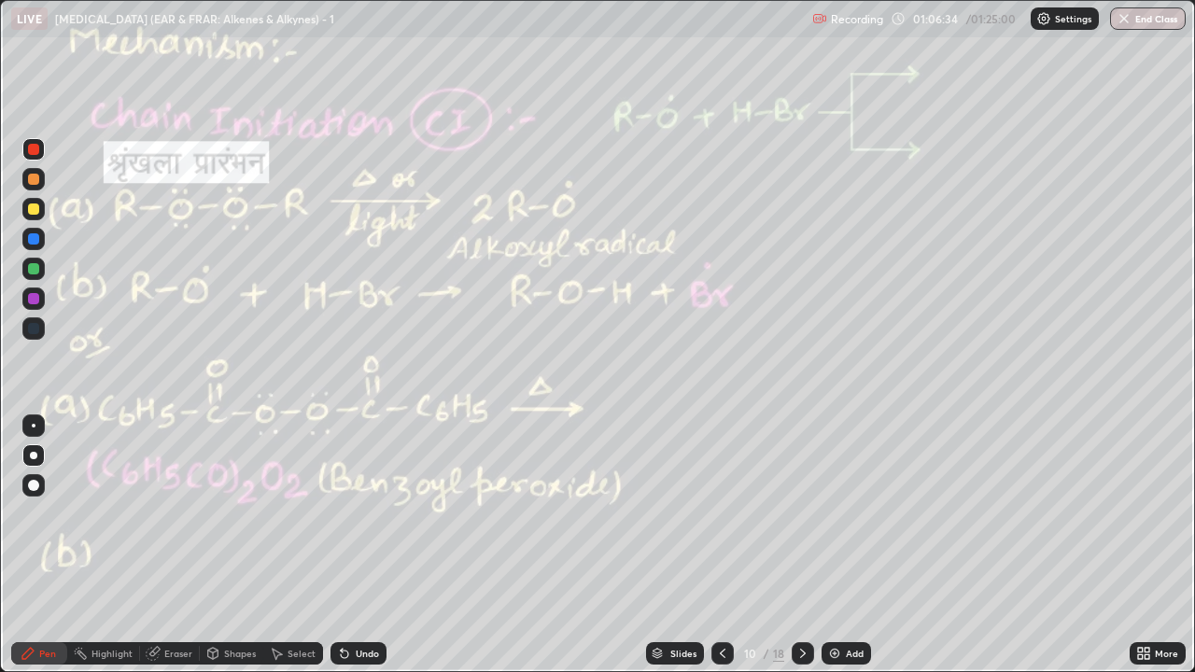
click at [801, 513] on icon at bounding box center [802, 653] width 15 height 15
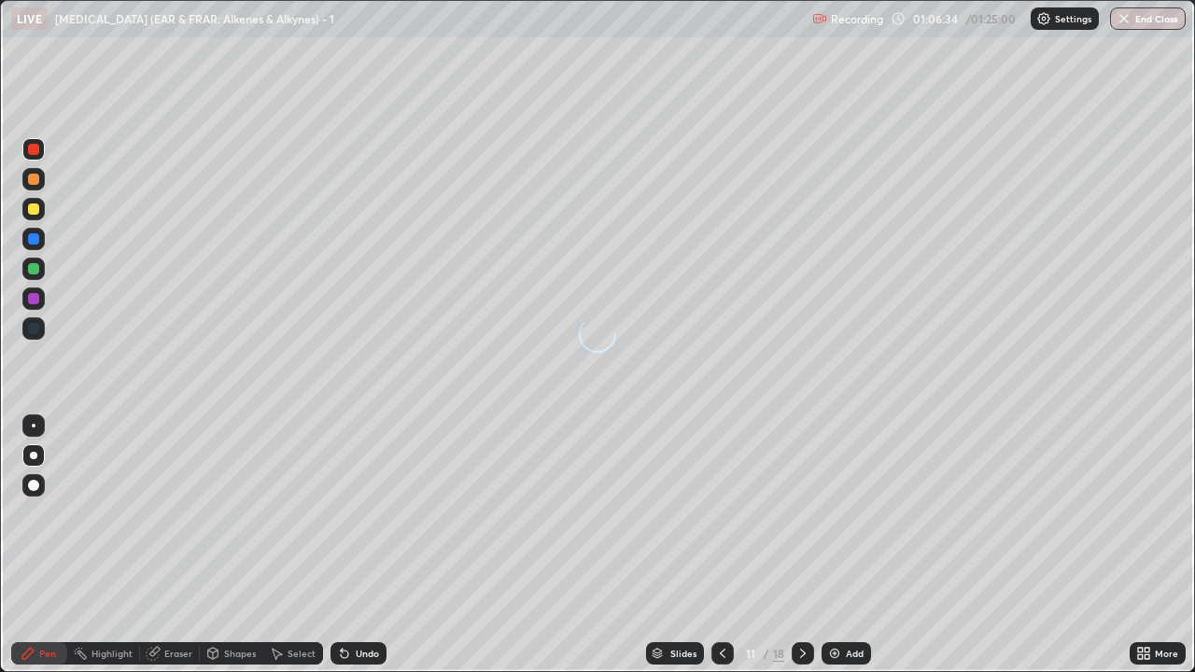
click at [801, 513] on icon at bounding box center [802, 653] width 15 height 15
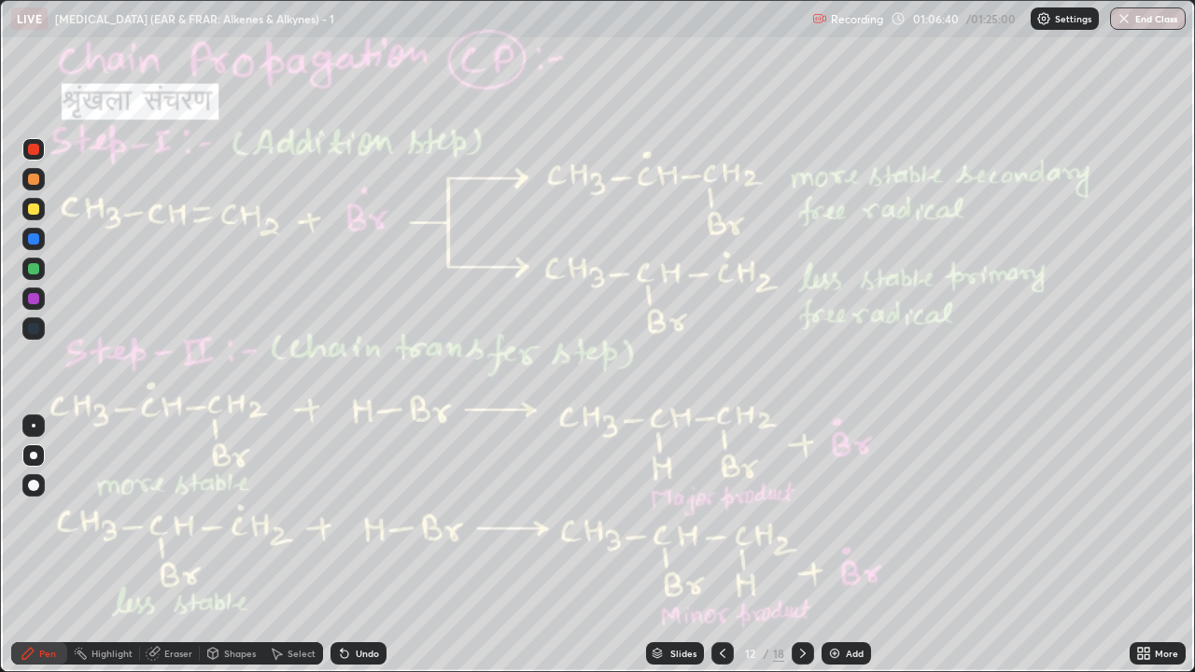
click at [801, 513] on icon at bounding box center [802, 653] width 15 height 15
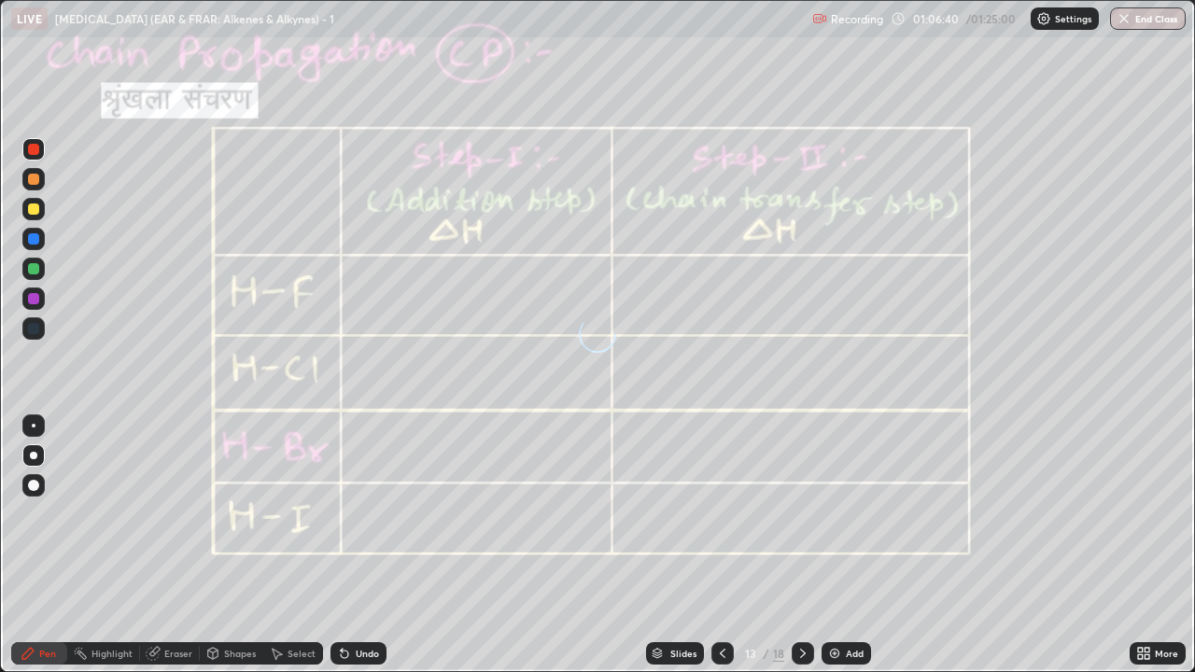
click at [802, 513] on icon at bounding box center [802, 653] width 15 height 15
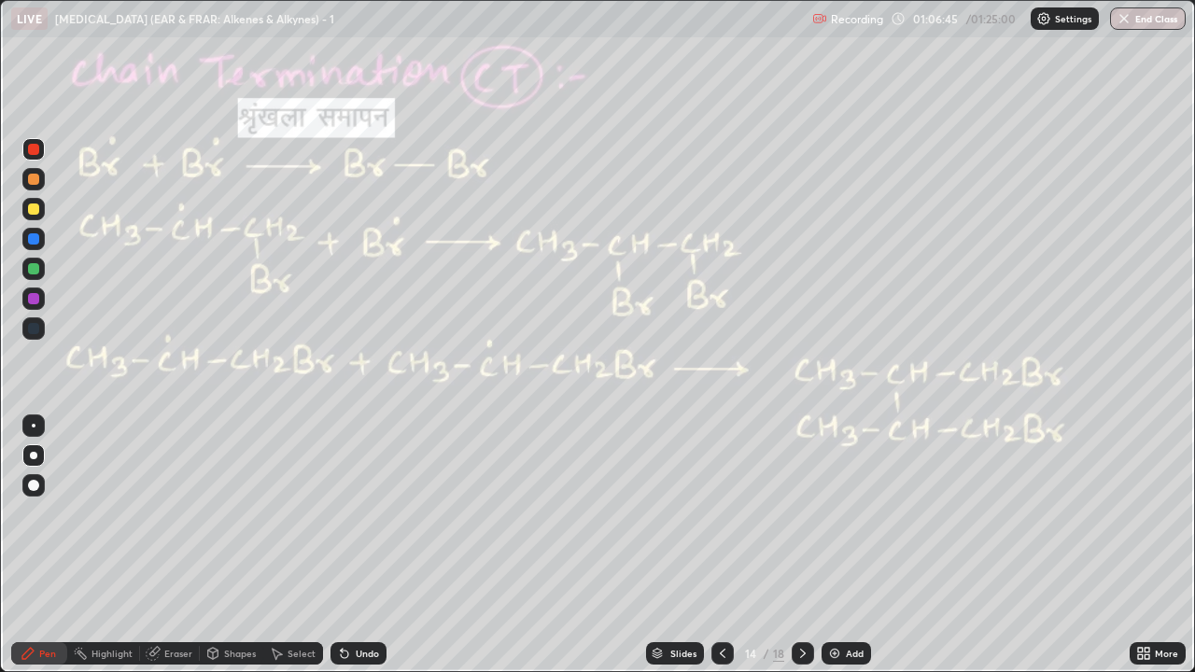
click at [721, 513] on icon at bounding box center [722, 653] width 15 height 15
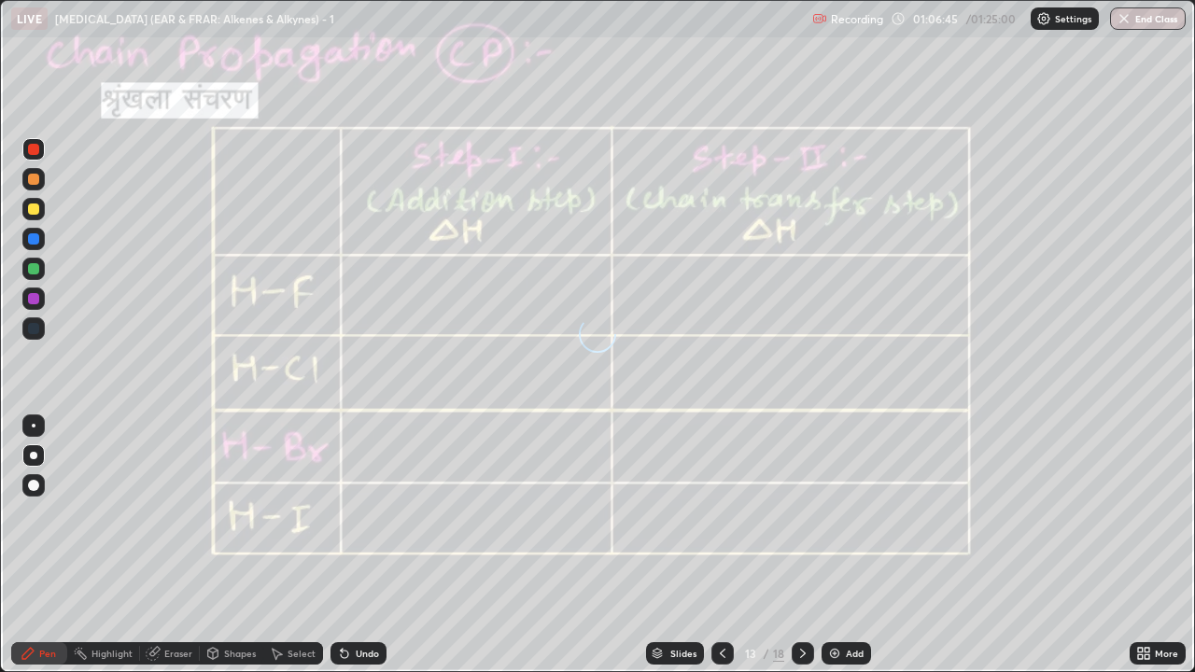
click at [718, 513] on div at bounding box center [722, 653] width 22 height 22
click at [717, 513] on div at bounding box center [722, 653] width 22 height 22
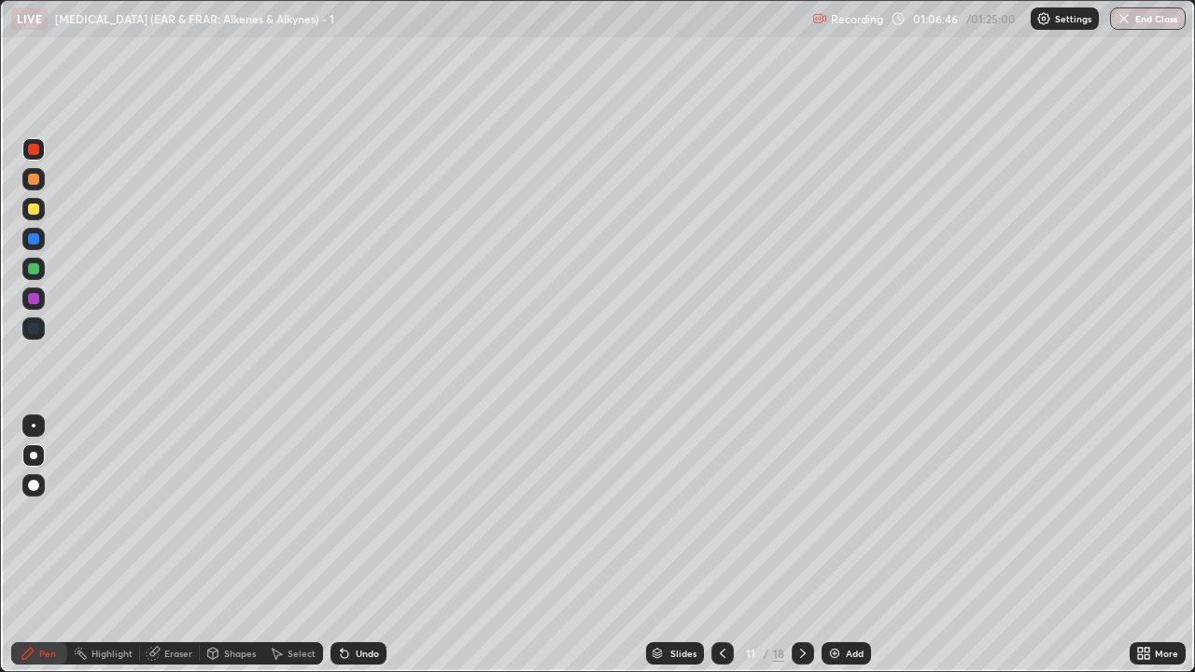
click at [721, 513] on icon at bounding box center [722, 653] width 15 height 15
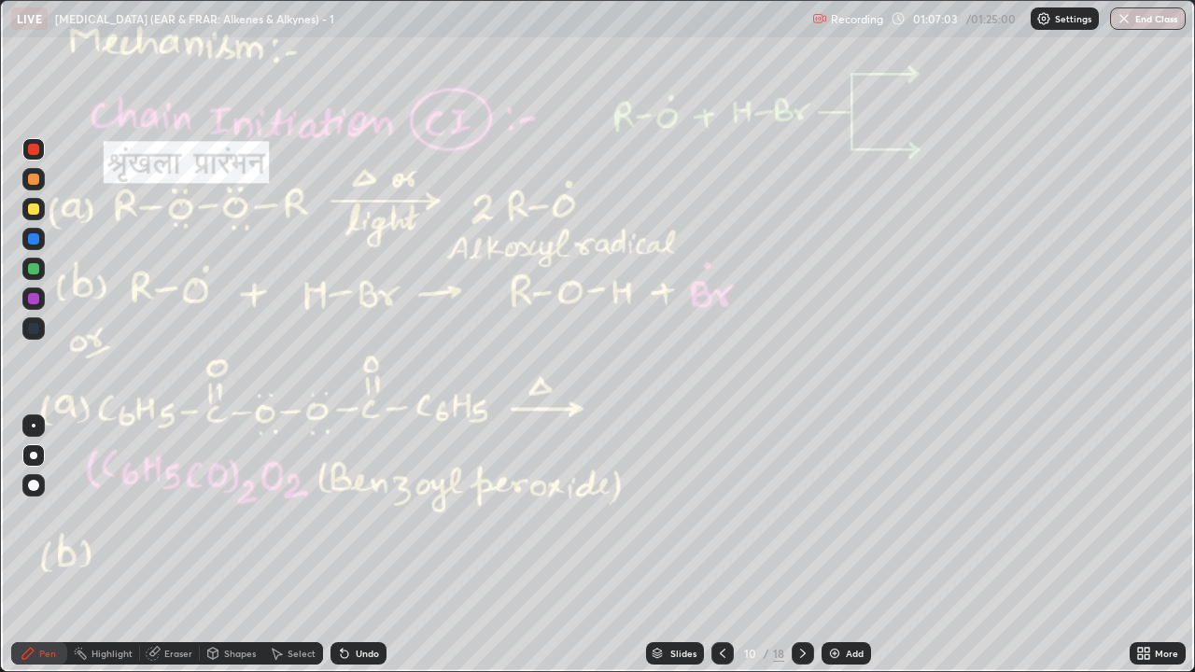
click at [104, 513] on div "Highlight" at bounding box center [111, 653] width 41 height 9
click at [45, 513] on div "Pen" at bounding box center [47, 653] width 17 height 9
click at [31, 212] on div at bounding box center [33, 208] width 11 height 11
click at [82, 513] on circle at bounding box center [81, 649] width 2 height 2
click at [52, 513] on div "Pen" at bounding box center [47, 653] width 17 height 9
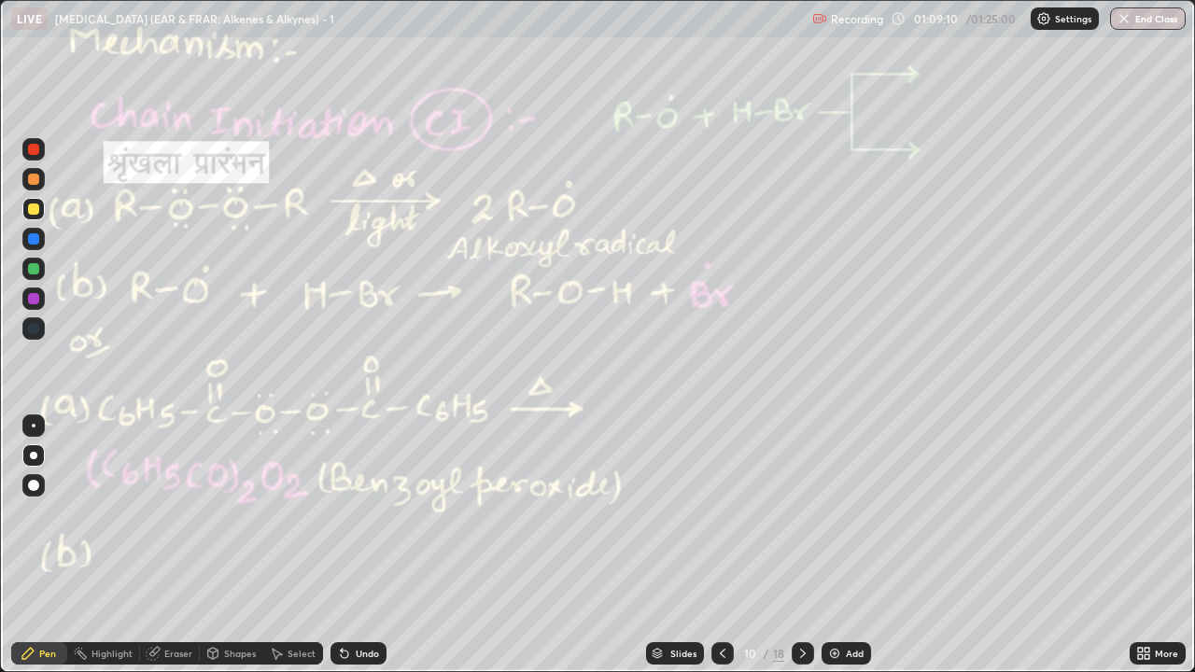
click at [31, 148] on div at bounding box center [33, 149] width 11 height 11
click at [31, 144] on div at bounding box center [33, 149] width 11 height 11
click at [35, 177] on div at bounding box center [33, 179] width 11 height 11
click at [31, 147] on div at bounding box center [33, 149] width 11 height 11
click at [21, 513] on icon at bounding box center [28, 653] width 15 height 15
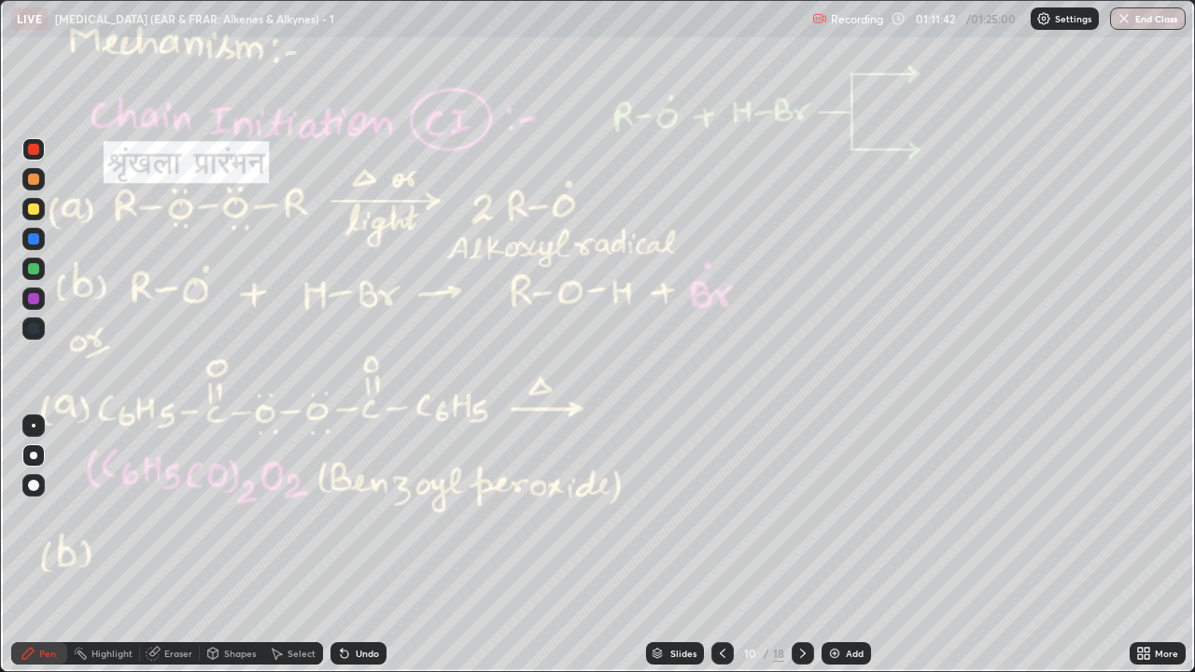
click at [31, 269] on div at bounding box center [33, 268] width 11 height 11
click at [32, 149] on div at bounding box center [33, 149] width 11 height 11
click at [91, 513] on div "Highlight" at bounding box center [103, 653] width 73 height 22
click at [34, 513] on icon at bounding box center [28, 653] width 15 height 15
click at [118, 513] on div "Highlight" at bounding box center [111, 653] width 41 height 9
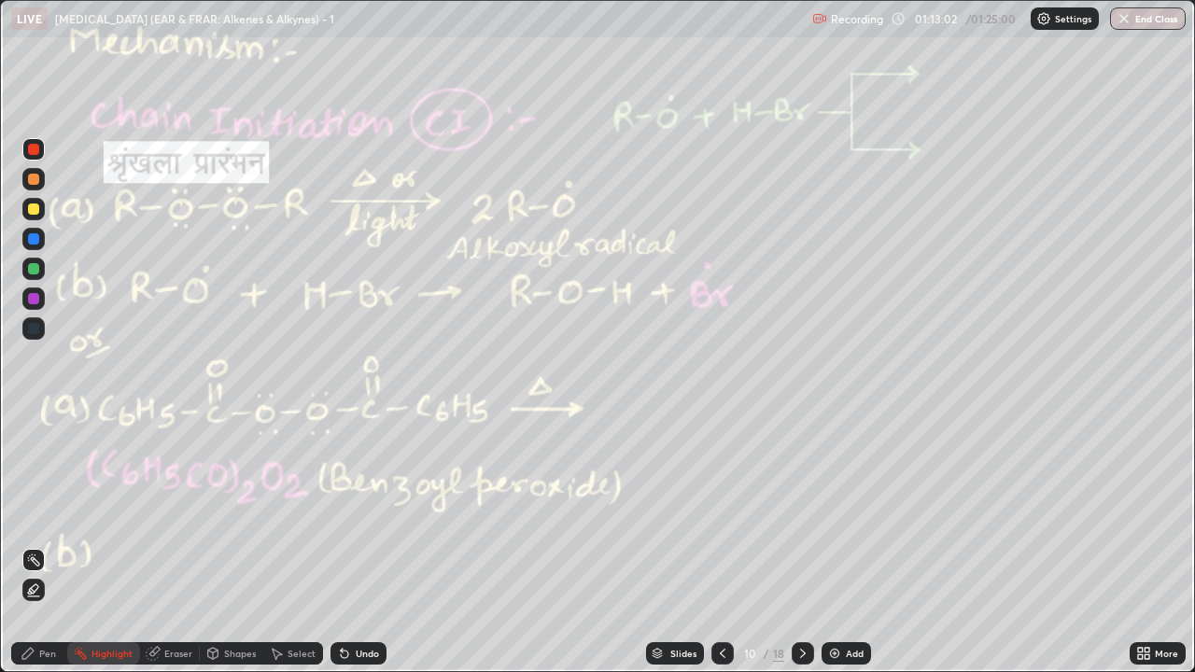
click at [31, 513] on icon at bounding box center [28, 653] width 15 height 15
click at [36, 157] on div at bounding box center [33, 149] width 22 height 22
click at [356, 513] on div "Undo" at bounding box center [367, 653] width 23 height 9
click at [364, 513] on div "Undo" at bounding box center [358, 653] width 56 height 22
click at [330, 513] on div "Undo" at bounding box center [358, 653] width 56 height 22
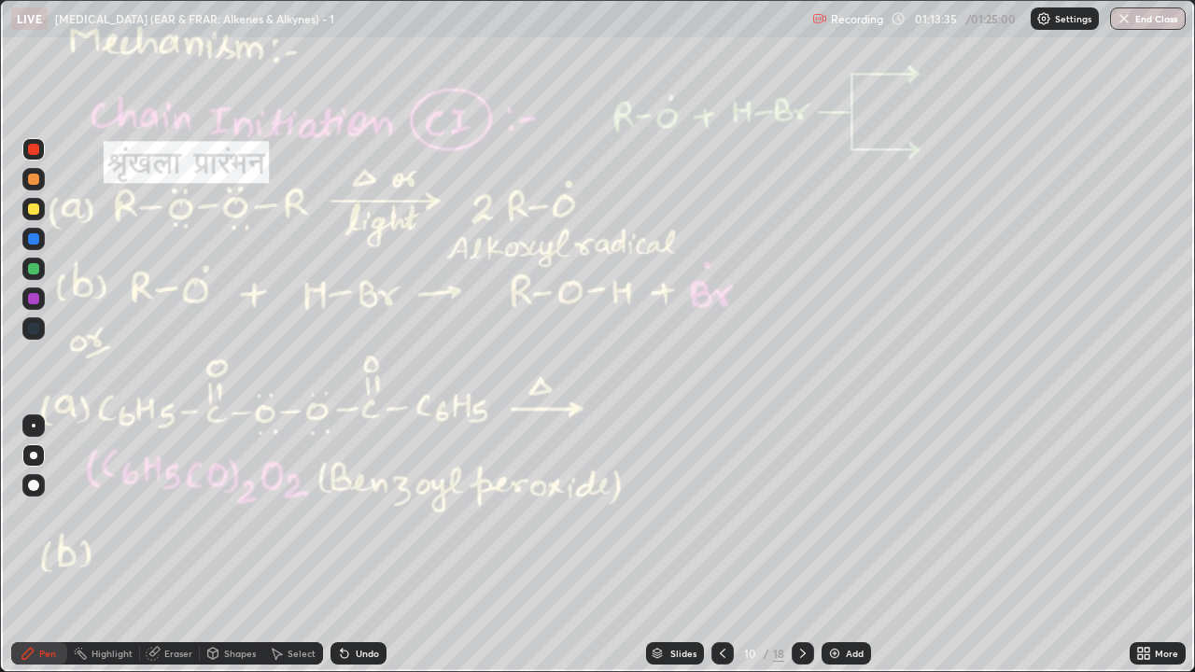
click at [30, 210] on div at bounding box center [33, 208] width 11 height 11
click at [20, 513] on div "Pen" at bounding box center [39, 653] width 56 height 22
click at [29, 152] on div at bounding box center [33, 149] width 11 height 11
click at [30, 147] on div at bounding box center [33, 149] width 11 height 11
click at [30, 146] on div at bounding box center [33, 149] width 11 height 11
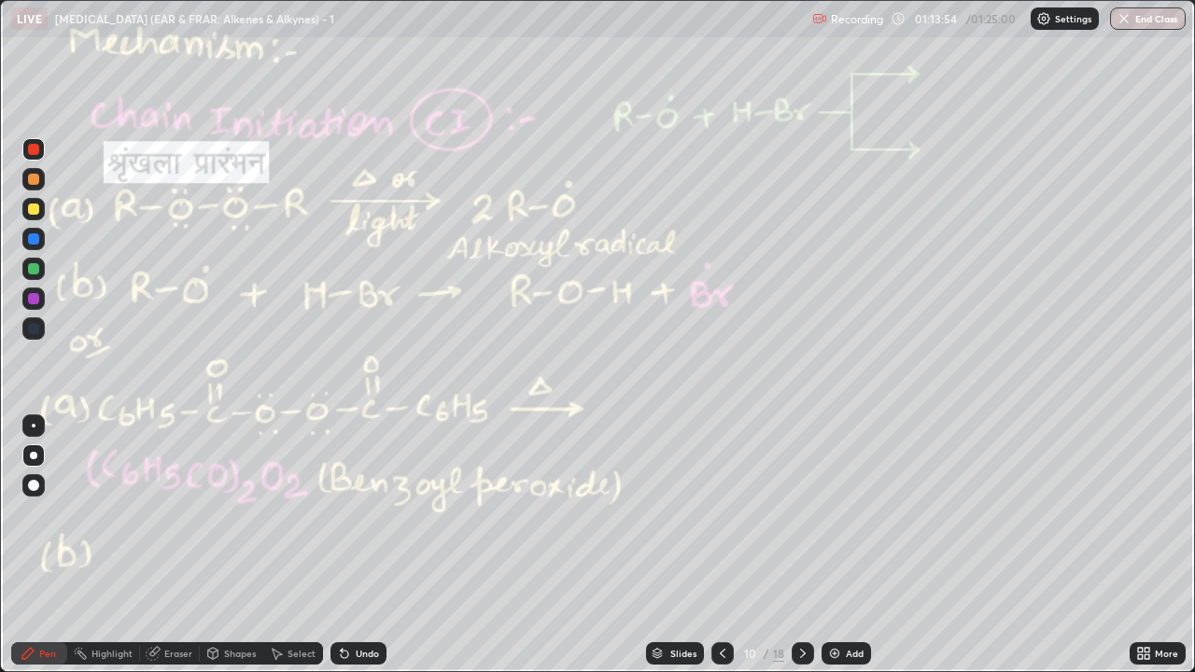
click at [29, 148] on div at bounding box center [33, 149] width 11 height 11
click at [30, 149] on div at bounding box center [33, 149] width 11 height 11
click at [30, 148] on div at bounding box center [33, 149] width 11 height 11
click at [31, 148] on div at bounding box center [33, 149] width 11 height 11
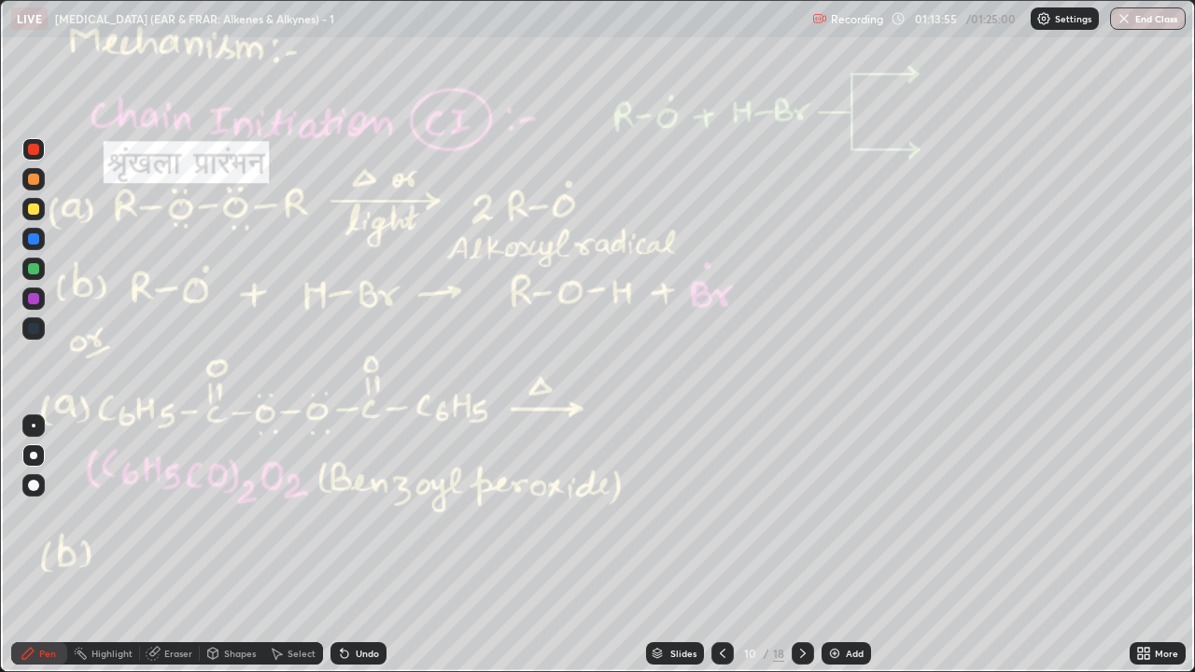
click at [31, 148] on div at bounding box center [33, 149] width 11 height 11
click at [800, 513] on icon at bounding box center [802, 653] width 15 height 15
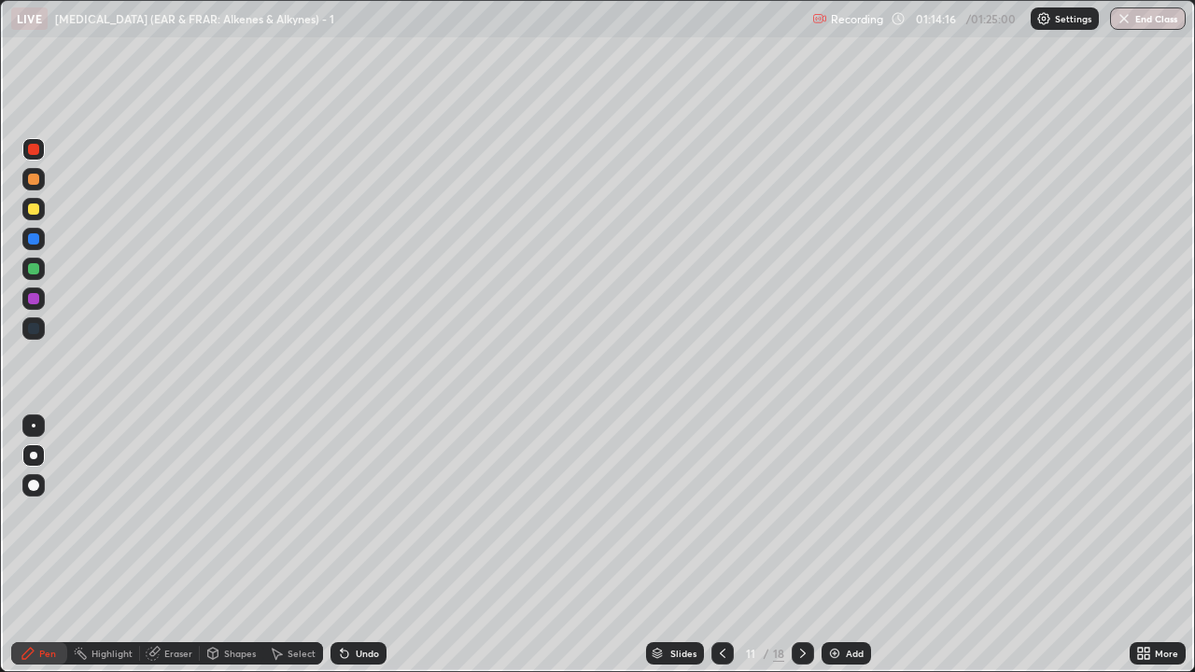
click at [34, 269] on div at bounding box center [33, 268] width 11 height 11
click at [34, 270] on div at bounding box center [33, 268] width 11 height 11
click at [34, 178] on div at bounding box center [33, 179] width 11 height 11
click at [32, 151] on div at bounding box center [33, 149] width 11 height 11
click at [235, 513] on div "Shapes" at bounding box center [240, 653] width 32 height 9
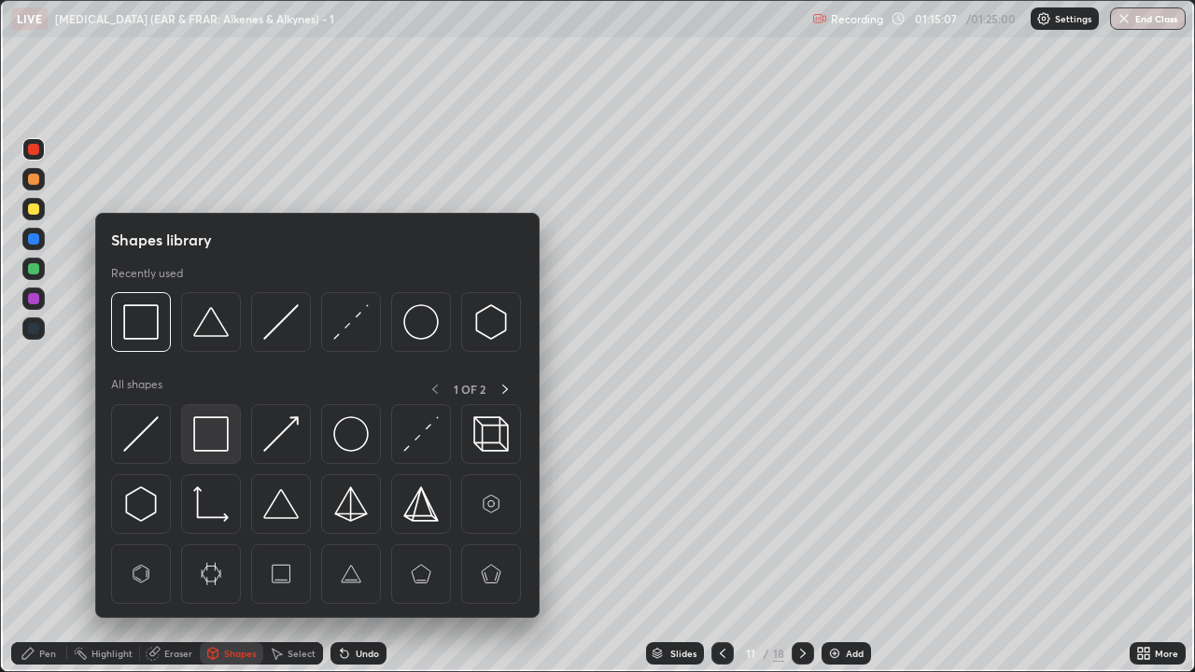
click at [214, 451] on img at bounding box center [210, 433] width 35 height 35
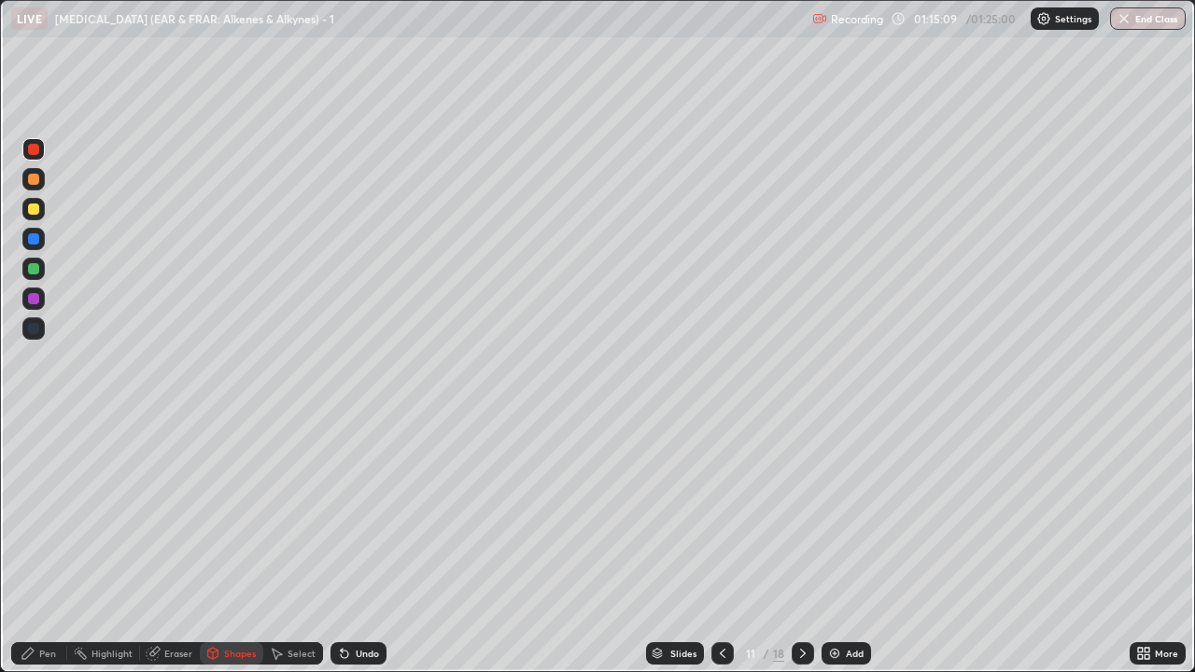
click at [37, 277] on div at bounding box center [33, 269] width 22 height 22
click at [801, 513] on icon at bounding box center [802, 653] width 15 height 15
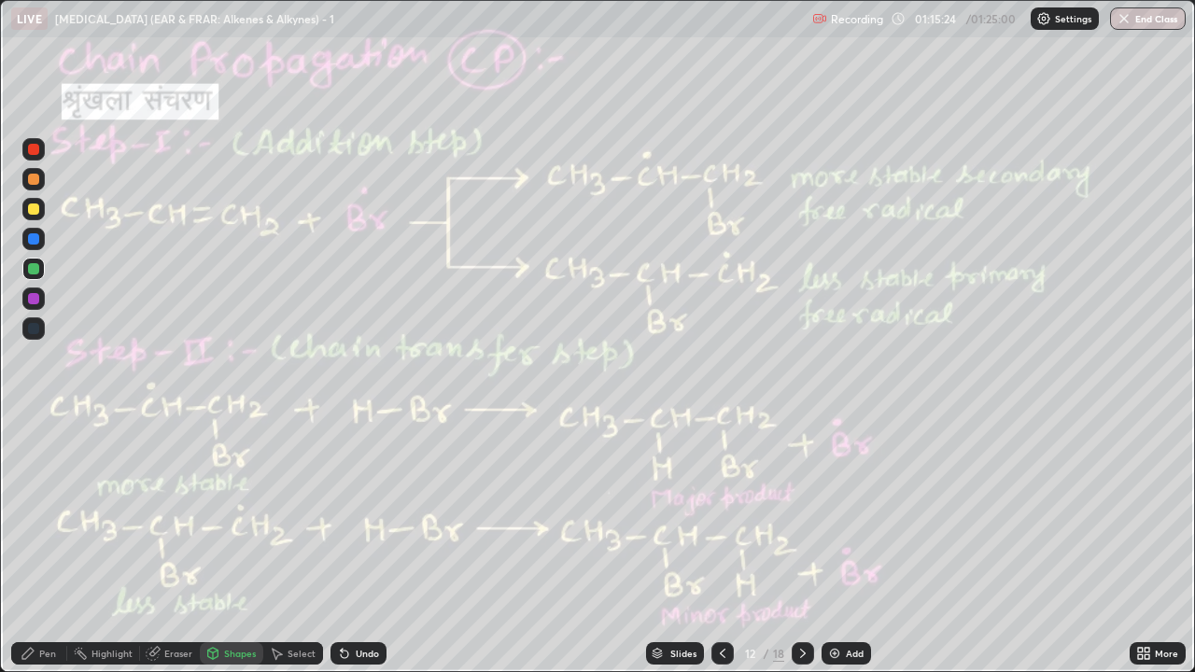
click at [721, 513] on icon at bounding box center [722, 653] width 15 height 15
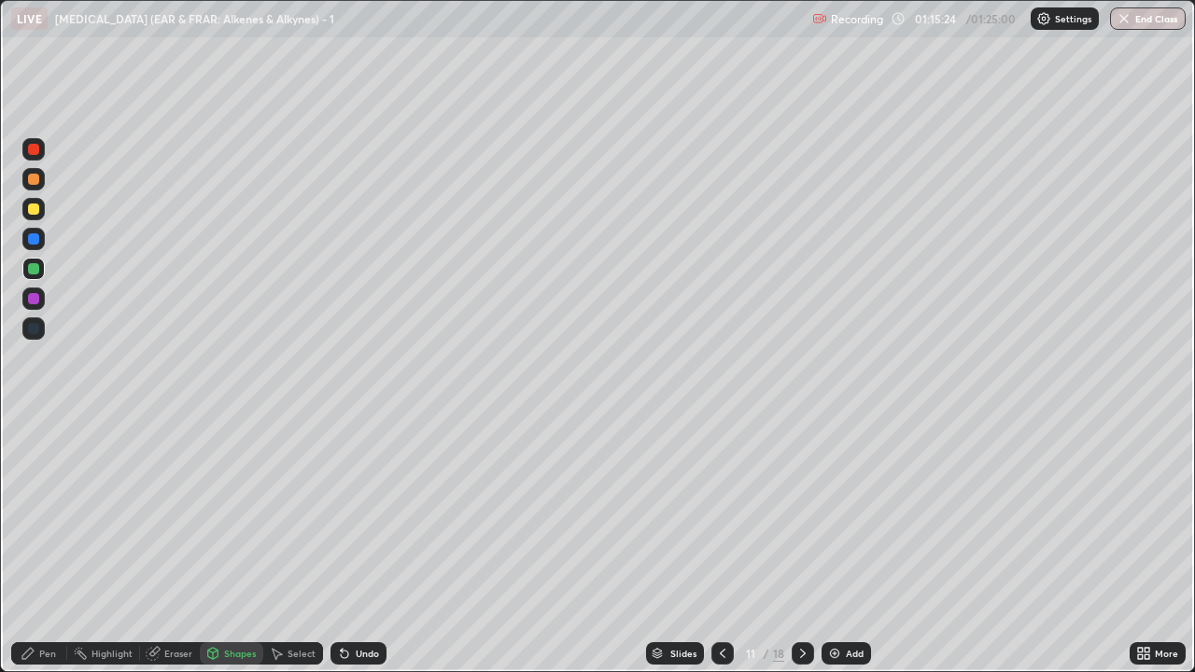
click at [711, 513] on div at bounding box center [722, 653] width 22 height 37
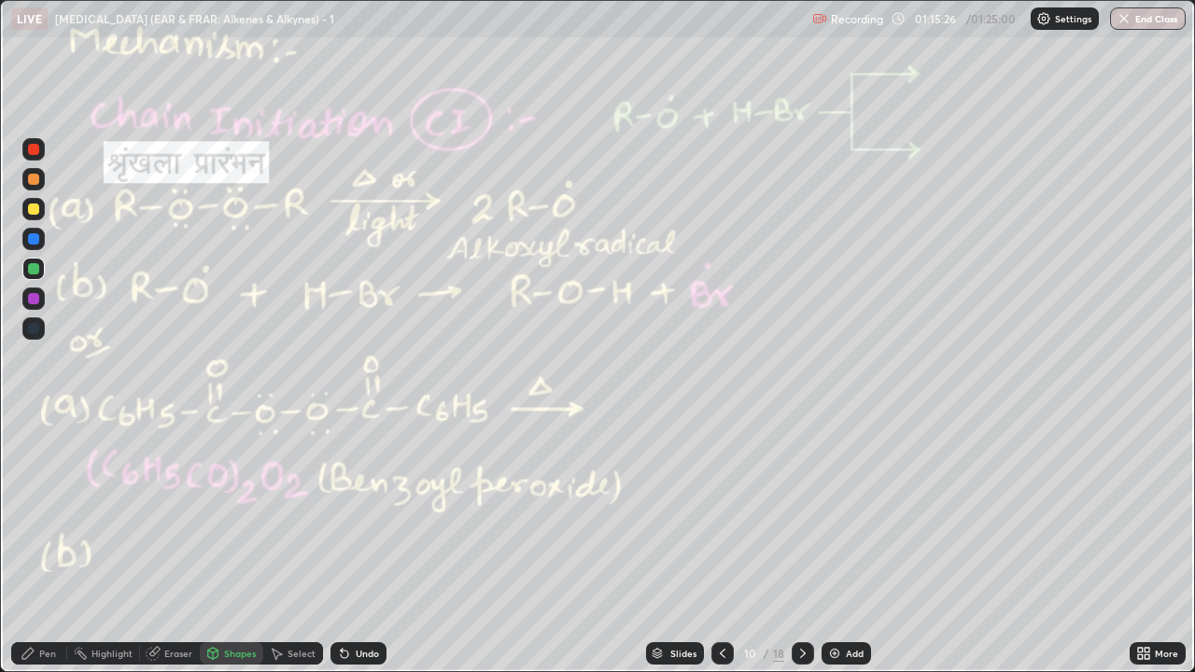
click at [34, 151] on div at bounding box center [33, 149] width 11 height 11
click at [365, 513] on div "Undo" at bounding box center [367, 653] width 23 height 9
click at [35, 209] on div at bounding box center [33, 208] width 11 height 11
click at [34, 180] on div at bounding box center [33, 179] width 11 height 11
click at [360, 513] on div "Undo" at bounding box center [367, 653] width 23 height 9
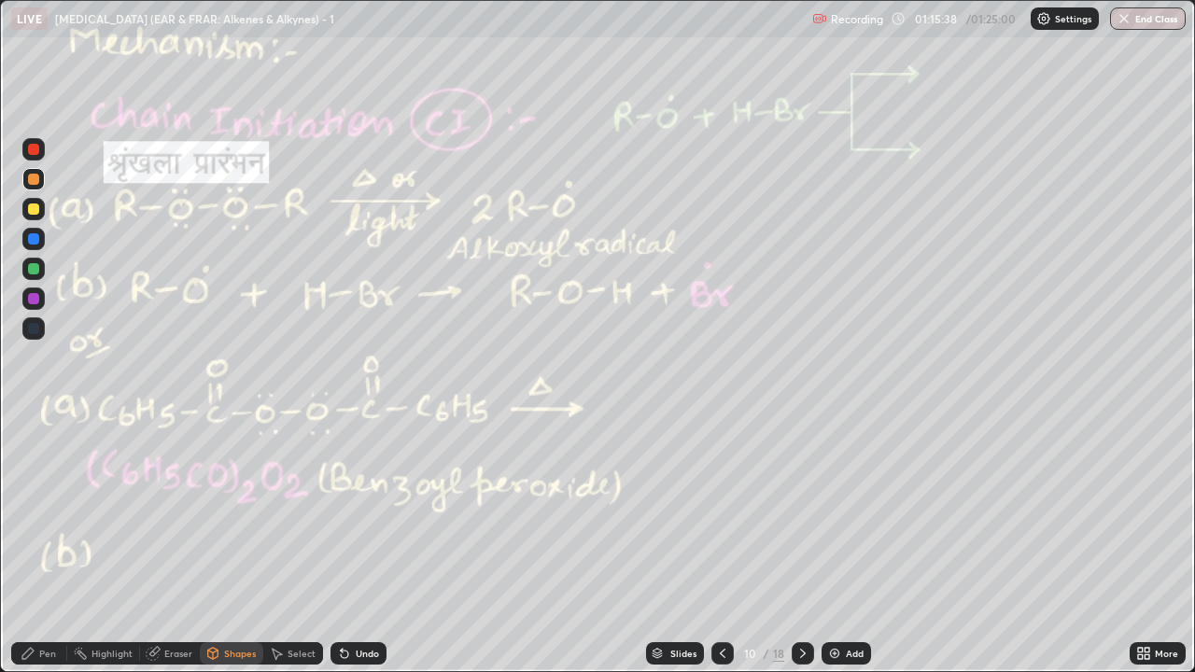
click at [57, 513] on div "Pen" at bounding box center [39, 653] width 56 height 22
click at [33, 147] on div at bounding box center [33, 149] width 11 height 11
click at [217, 513] on icon at bounding box center [213, 653] width 10 height 11
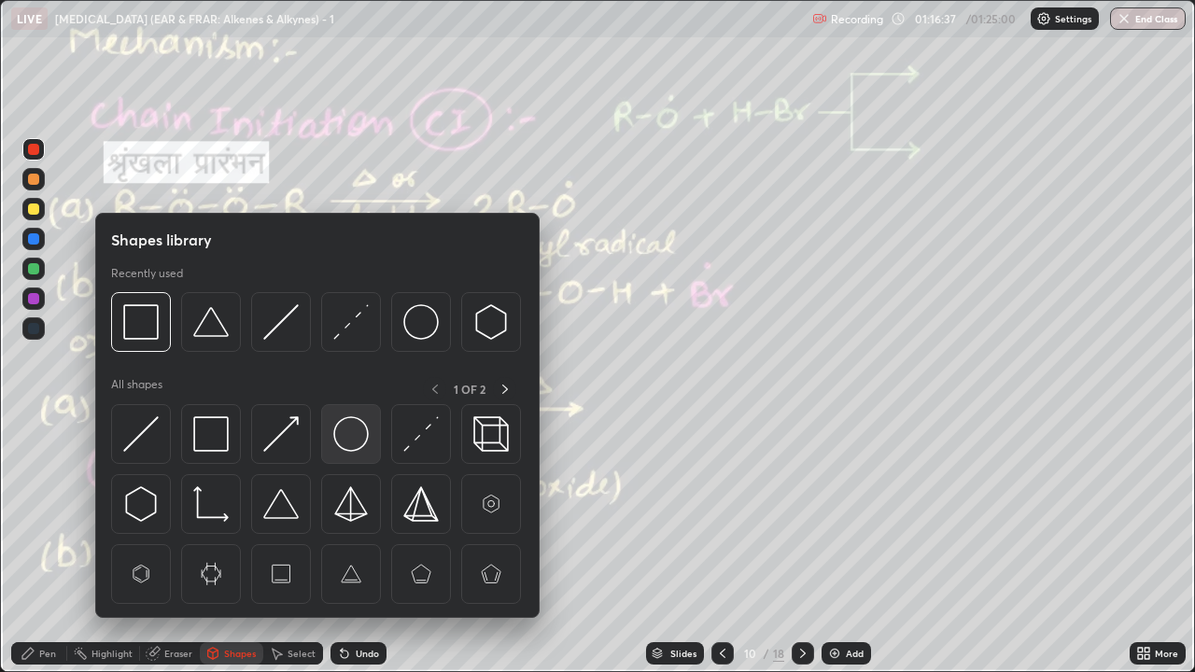
click at [338, 438] on img at bounding box center [350, 433] width 35 height 35
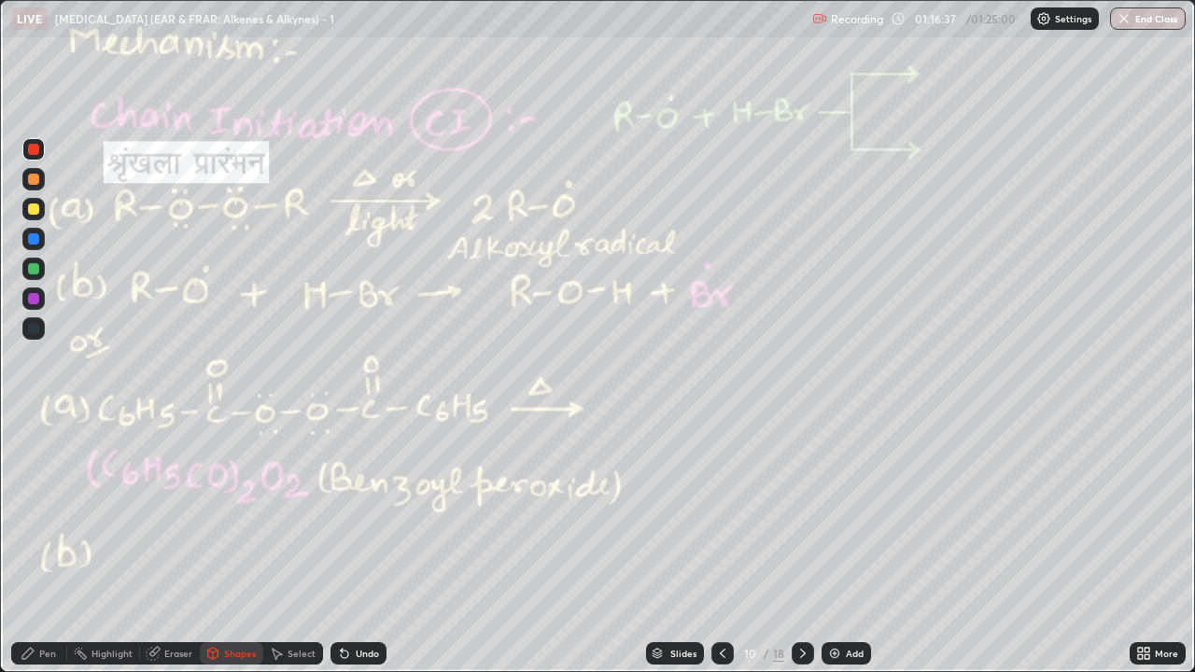
click at [35, 274] on div at bounding box center [33, 268] width 11 height 11
click at [801, 513] on icon at bounding box center [802, 653] width 15 height 15
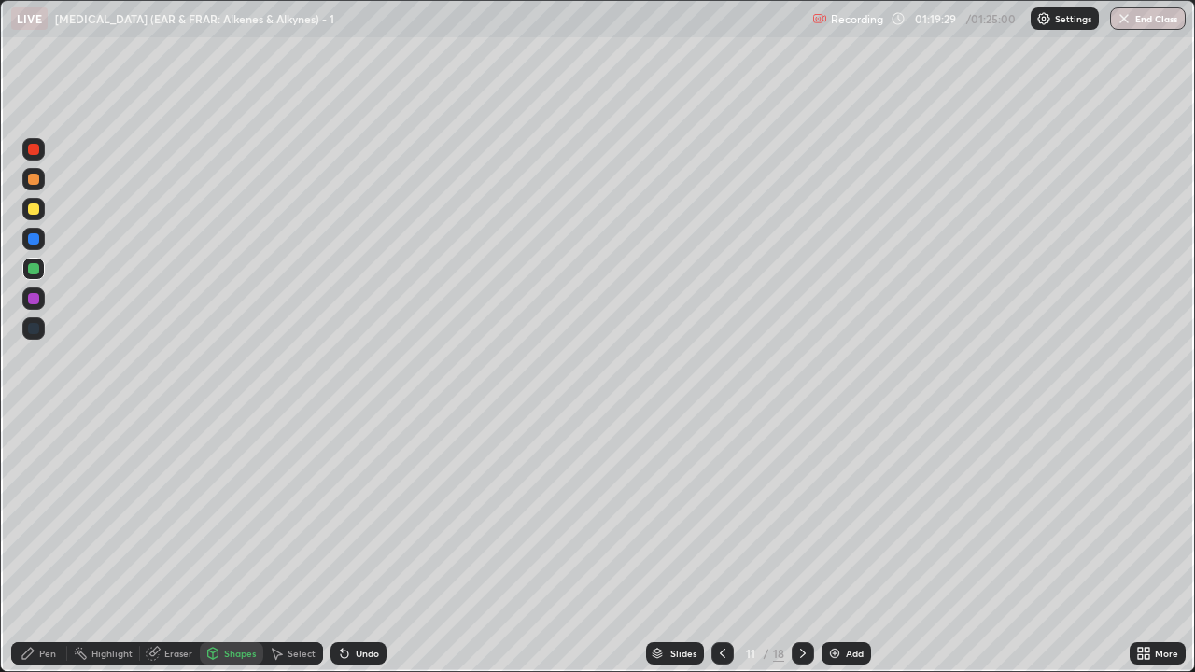
click at [801, 513] on icon at bounding box center [802, 653] width 15 height 15
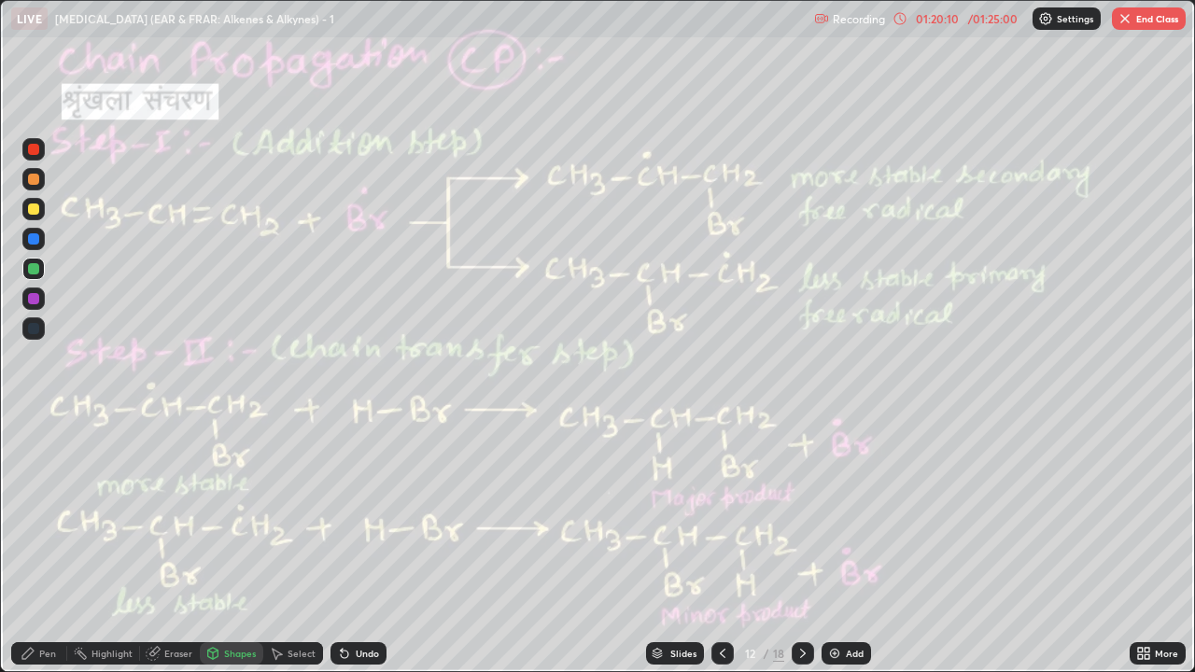
click at [808, 513] on div at bounding box center [803, 653] width 22 height 22
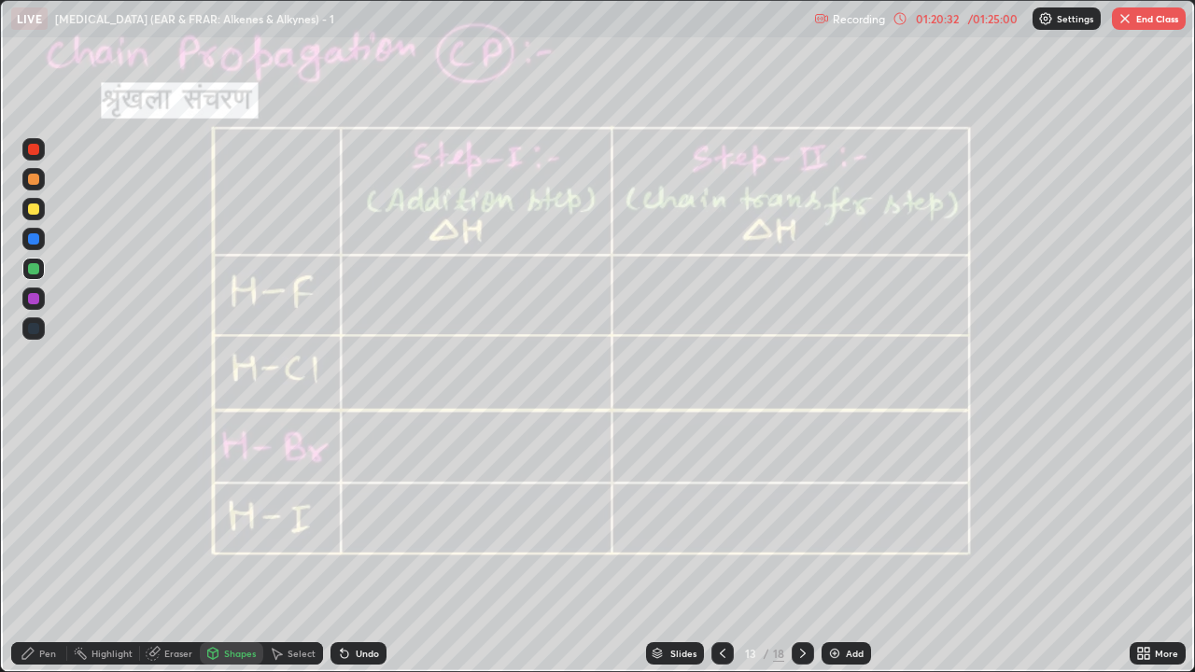
click at [803, 513] on icon at bounding box center [802, 653] width 15 height 15
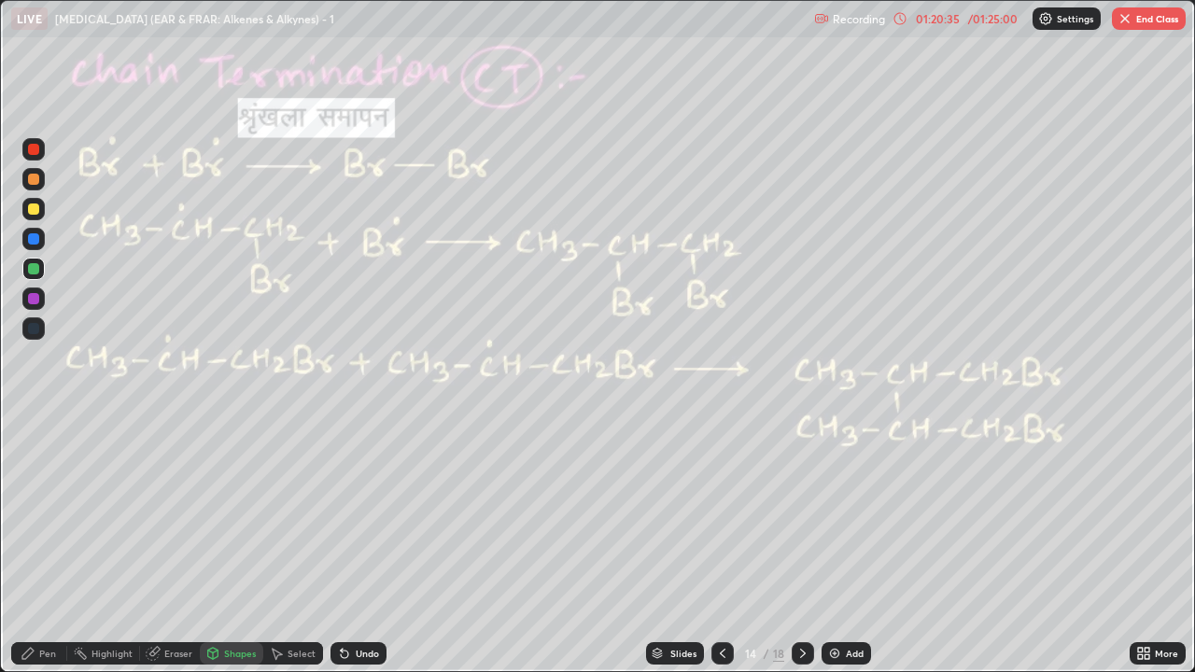
click at [803, 513] on icon at bounding box center [802, 653] width 15 height 15
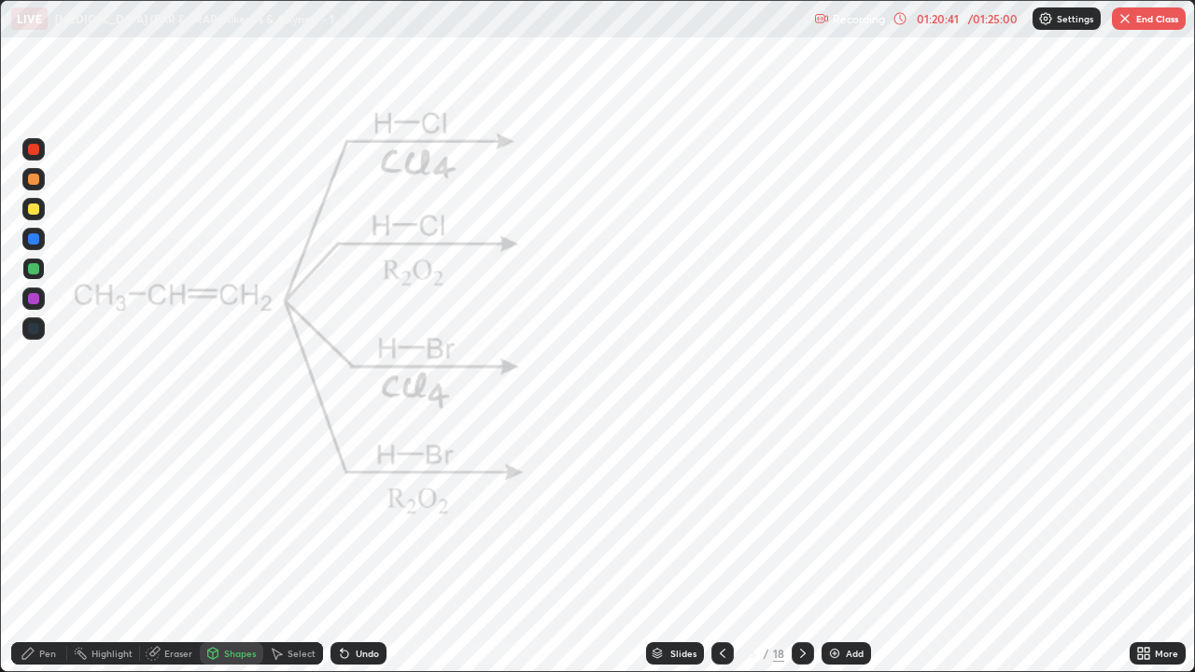
click at [719, 513] on icon at bounding box center [722, 653] width 15 height 15
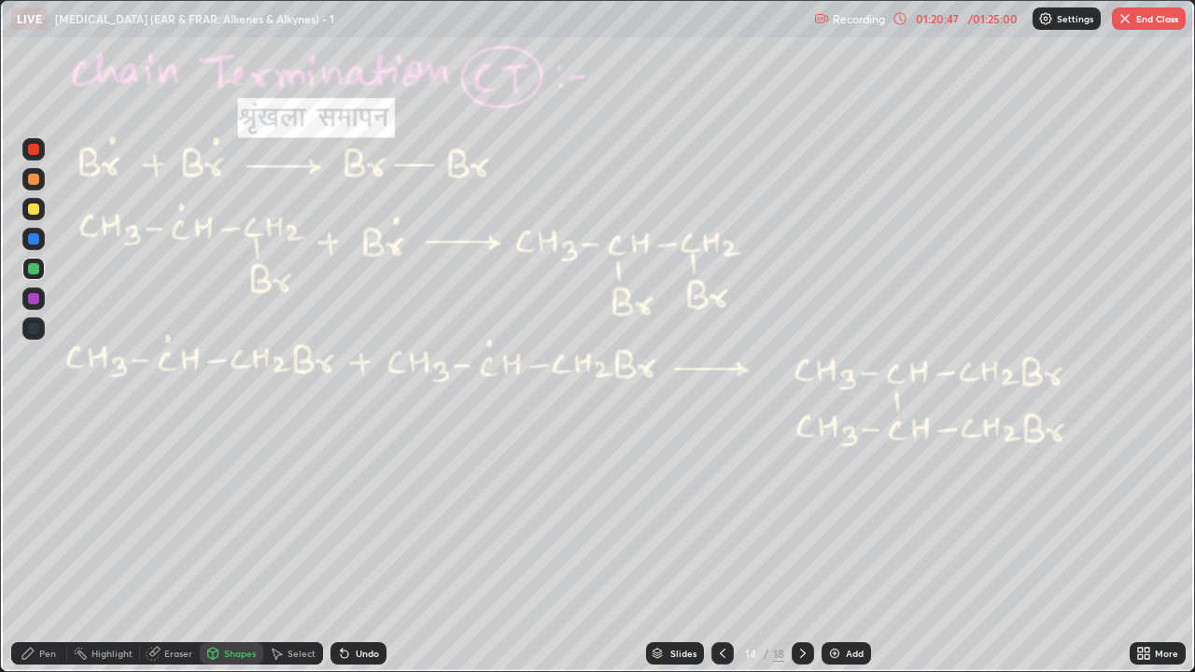
click at [801, 513] on icon at bounding box center [802, 653] width 15 height 15
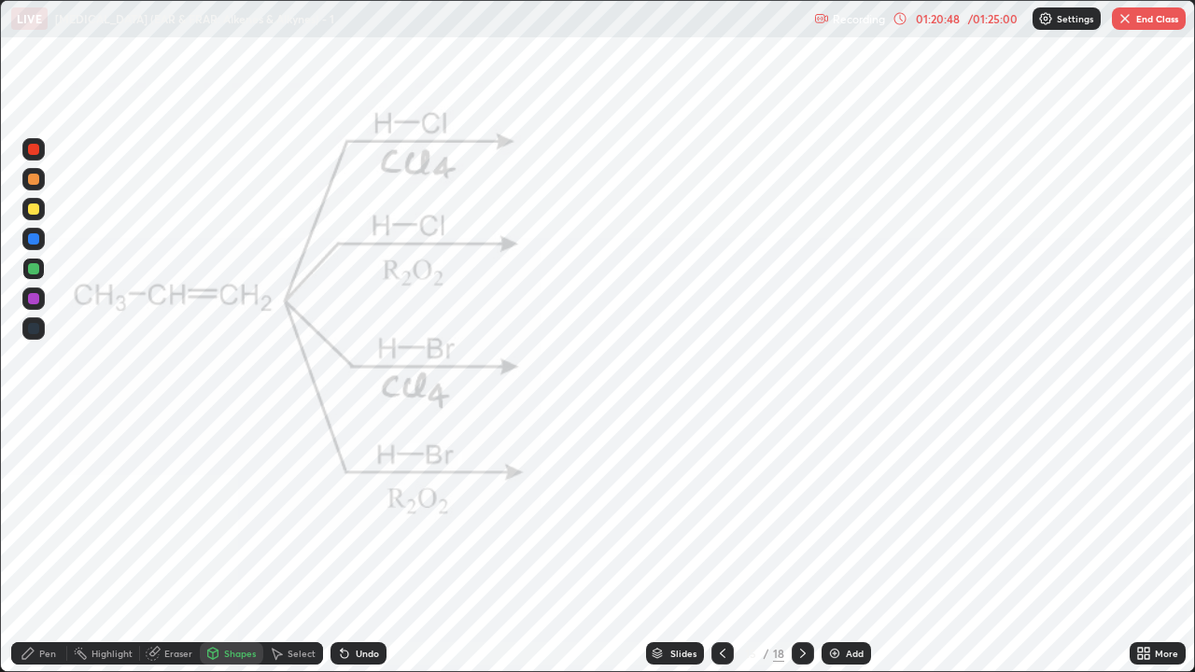
click at [803, 513] on icon at bounding box center [803, 653] width 6 height 9
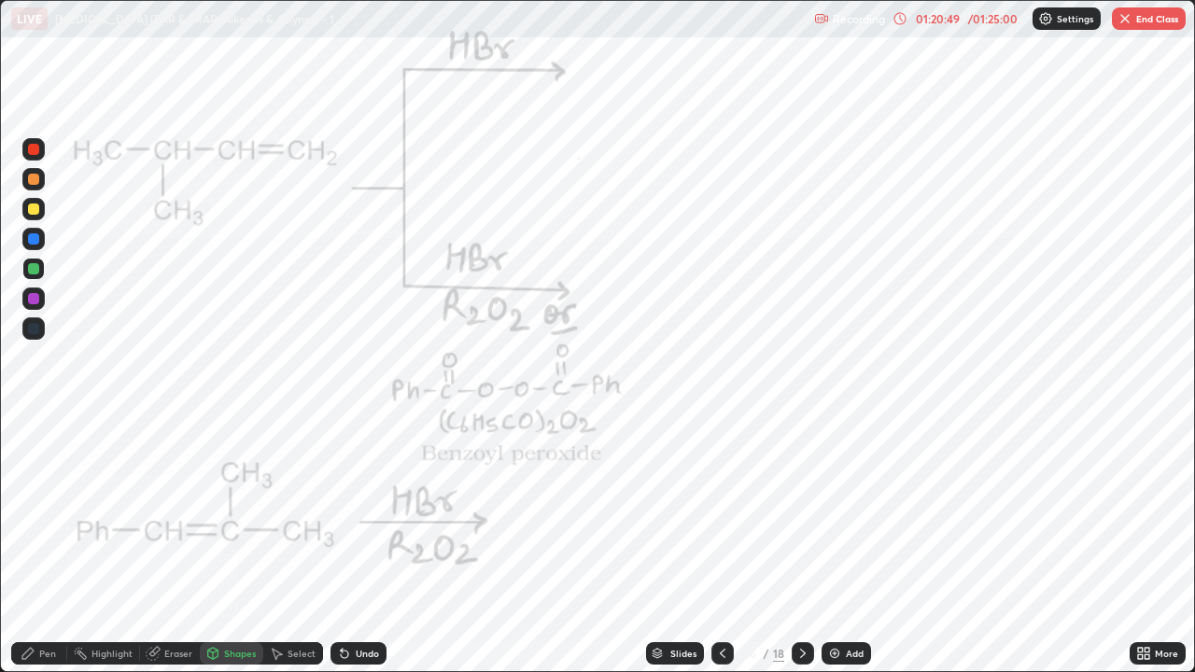
click at [801, 513] on icon at bounding box center [802, 653] width 15 height 15
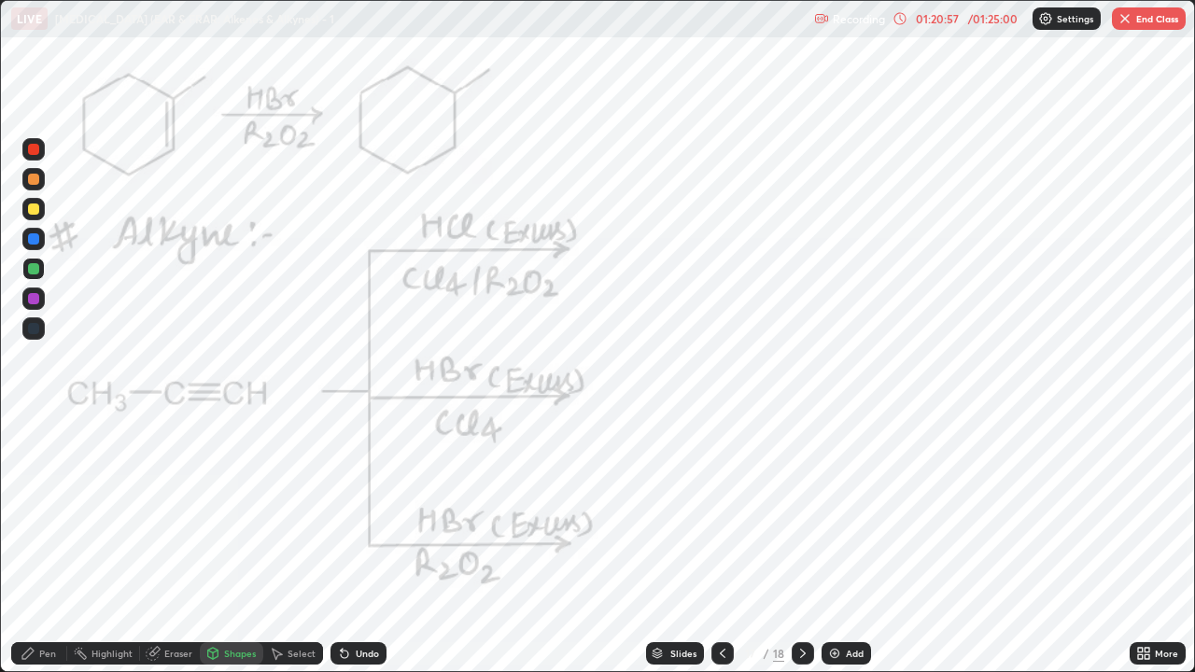
click at [810, 513] on div at bounding box center [803, 653] width 22 height 22
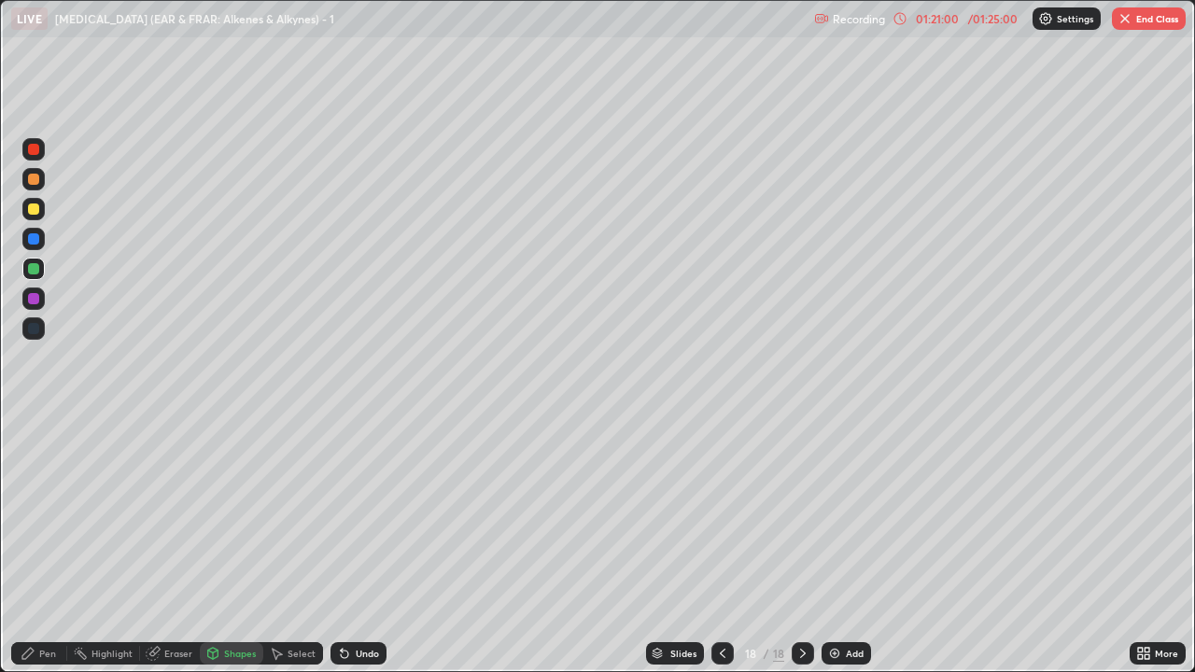
click at [721, 513] on icon at bounding box center [722, 653] width 15 height 15
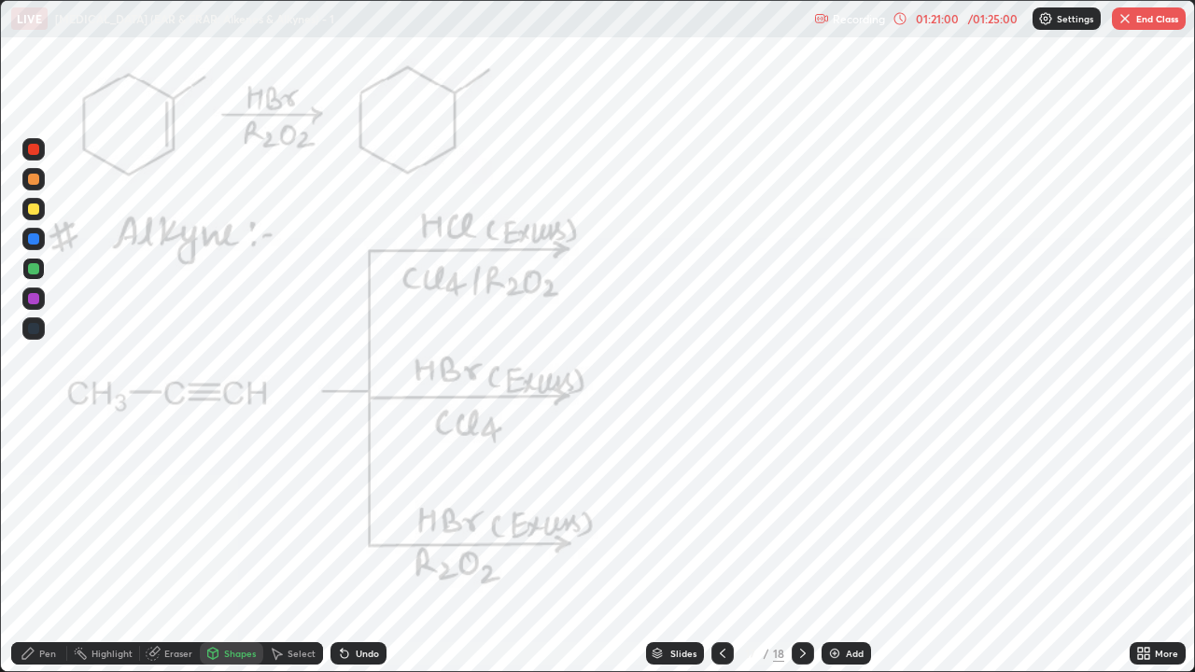
click at [721, 513] on icon at bounding box center [722, 653] width 15 height 15
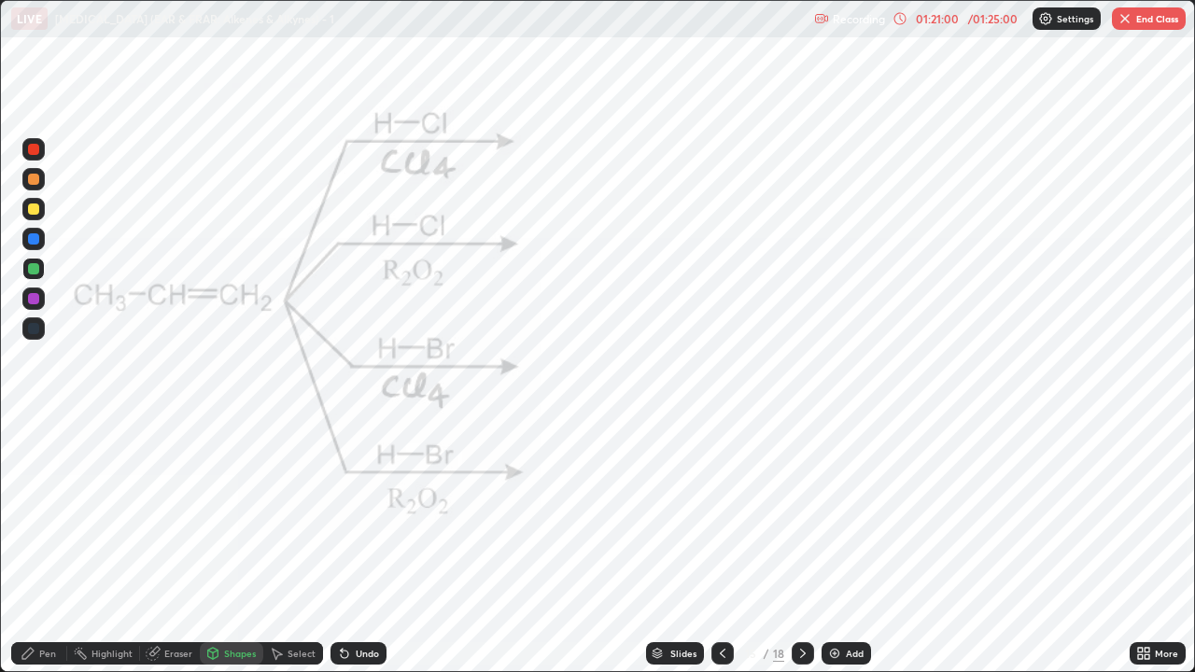
click at [721, 513] on icon at bounding box center [722, 653] width 15 height 15
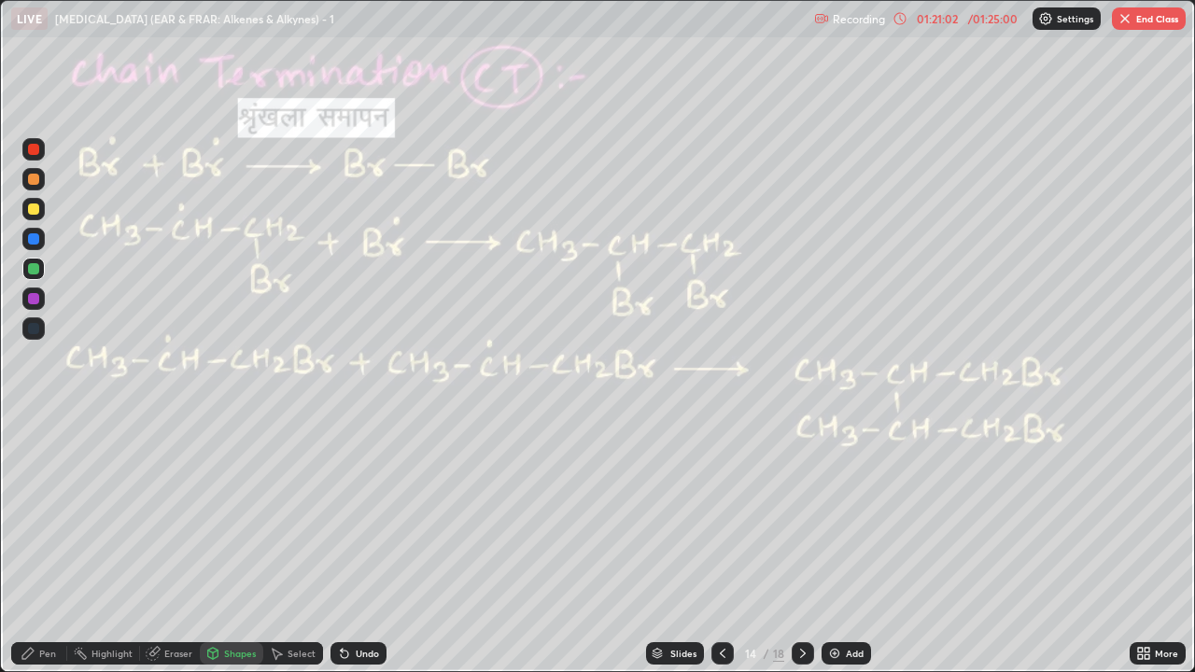
click at [728, 513] on div at bounding box center [722, 653] width 22 height 22
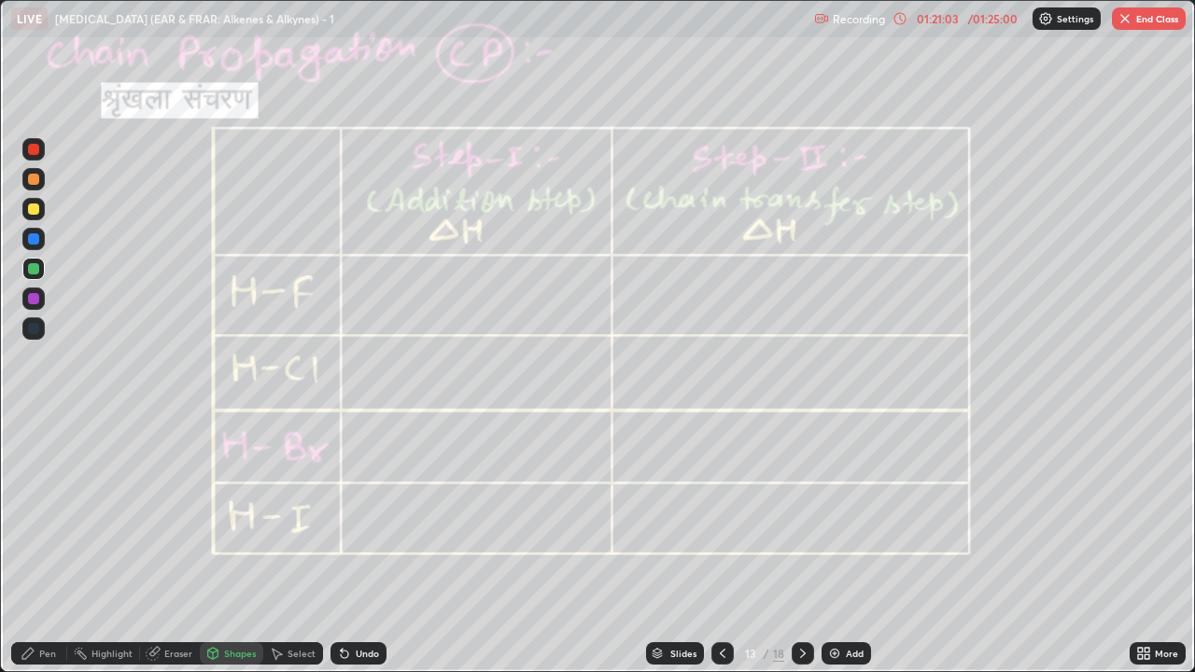
click at [730, 513] on div at bounding box center [722, 653] width 22 height 22
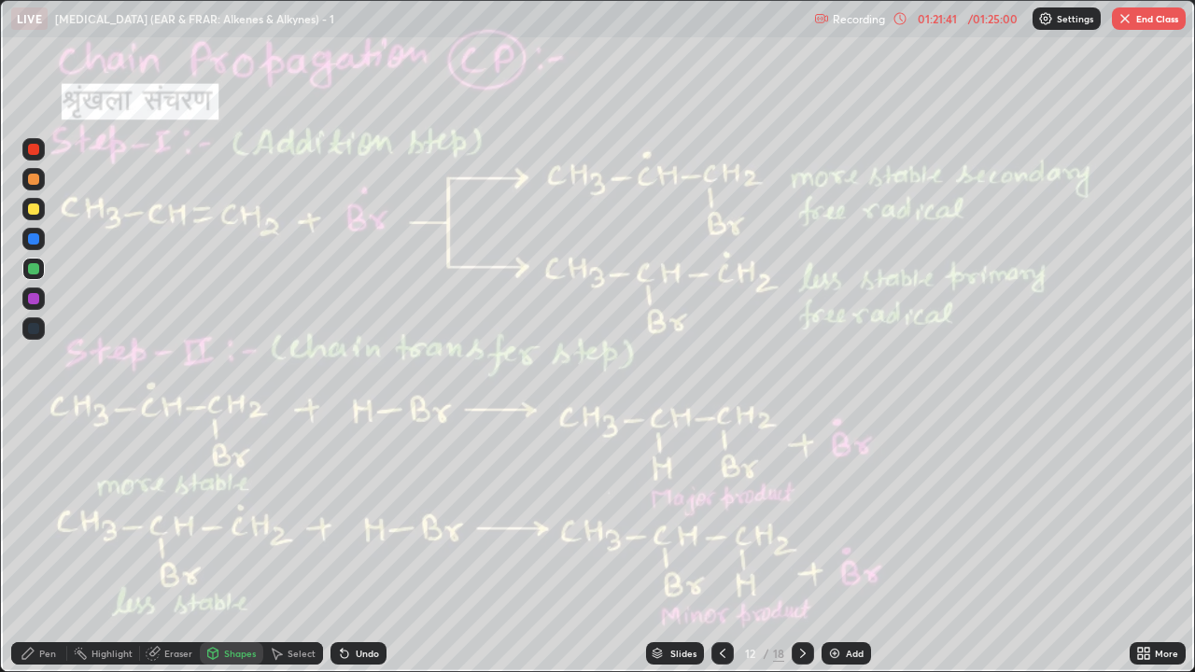
click at [731, 513] on div at bounding box center [722, 653] width 22 height 22
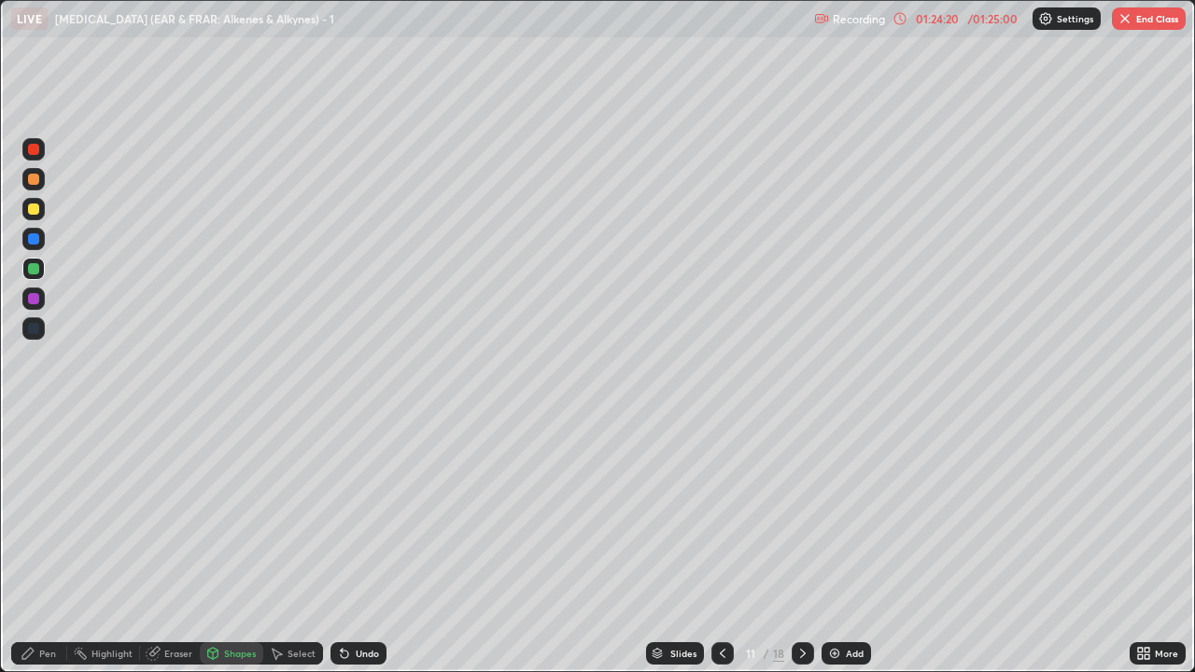
click at [722, 513] on icon at bounding box center [722, 653] width 15 height 15
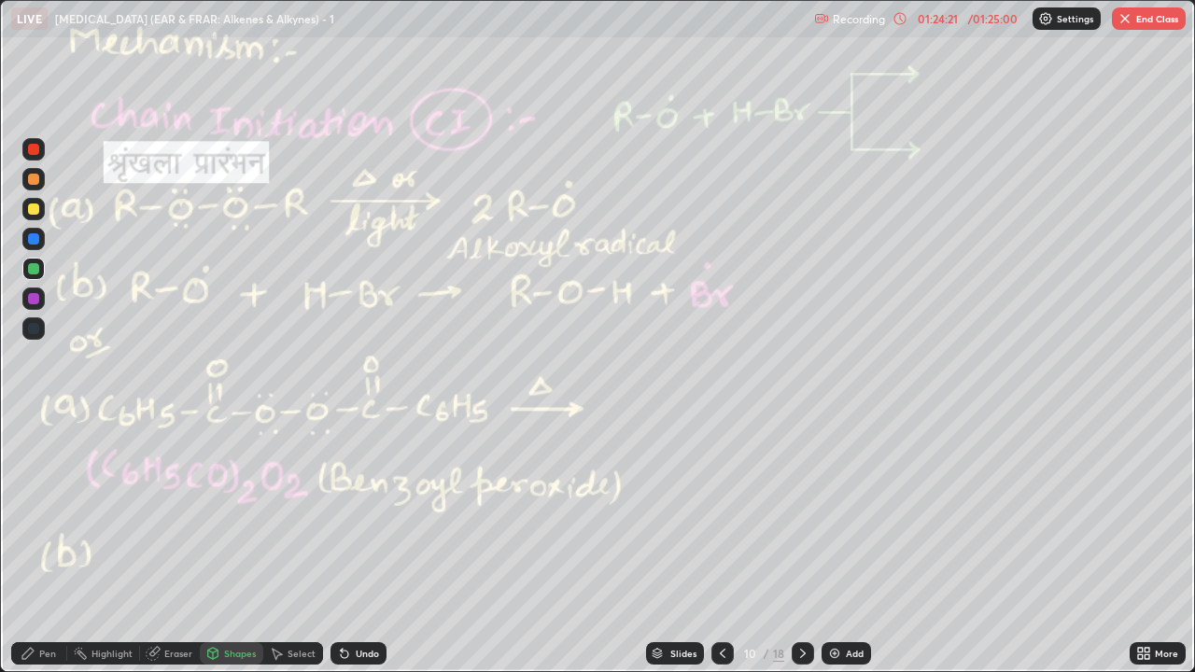
click at [722, 513] on icon at bounding box center [722, 653] width 15 height 15
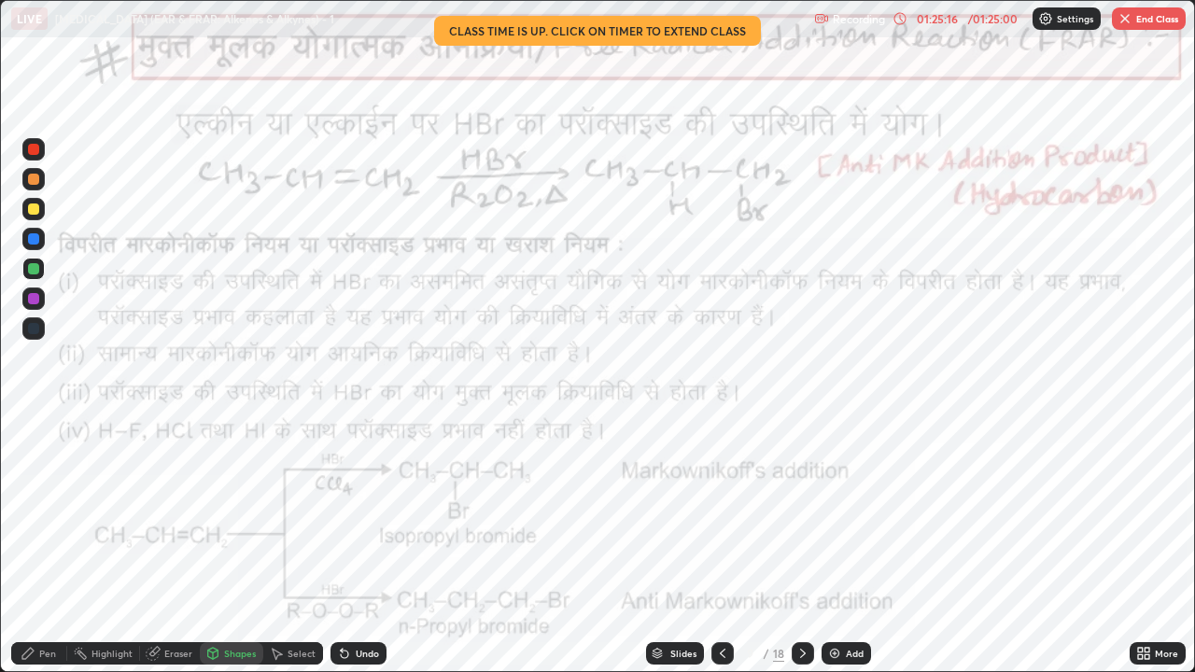
click at [720, 513] on icon at bounding box center [723, 653] width 6 height 9
click at [721, 513] on icon at bounding box center [722, 653] width 15 height 15
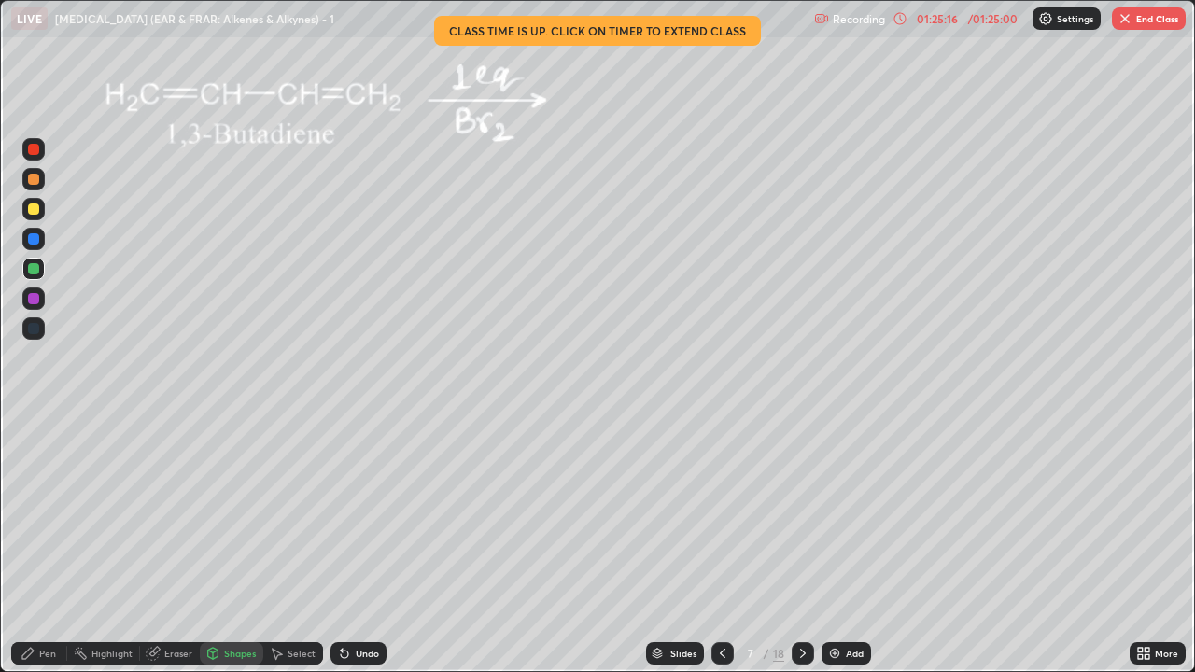
click at [721, 513] on icon at bounding box center [723, 653] width 6 height 9
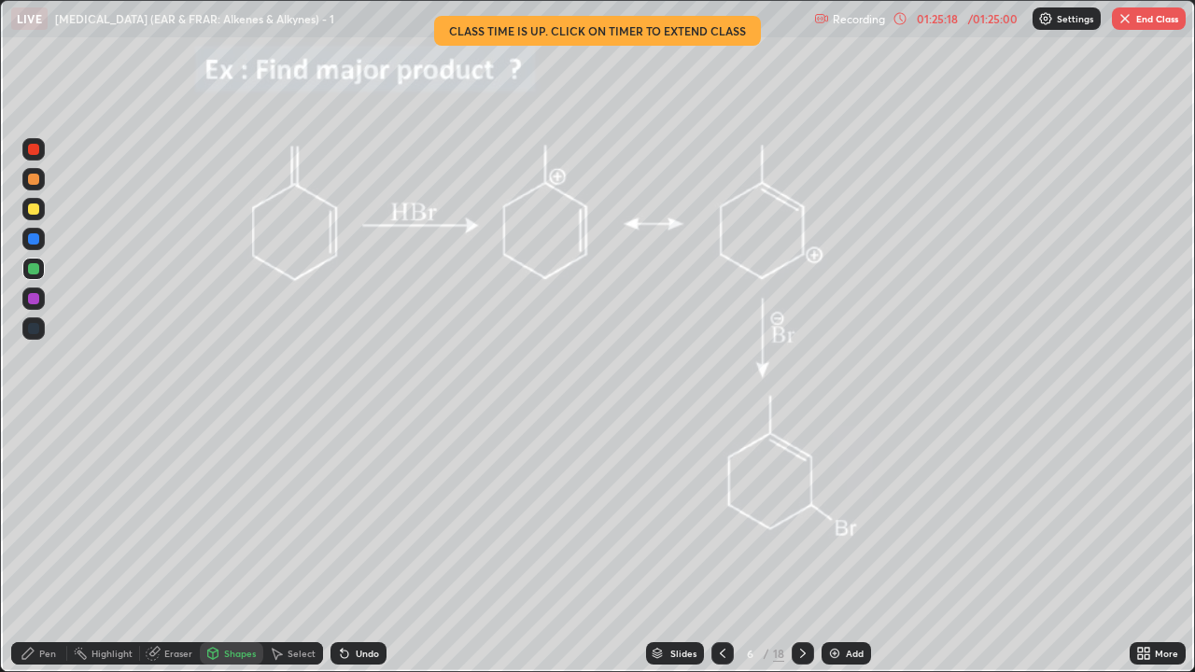
click at [721, 513] on icon at bounding box center [722, 653] width 15 height 15
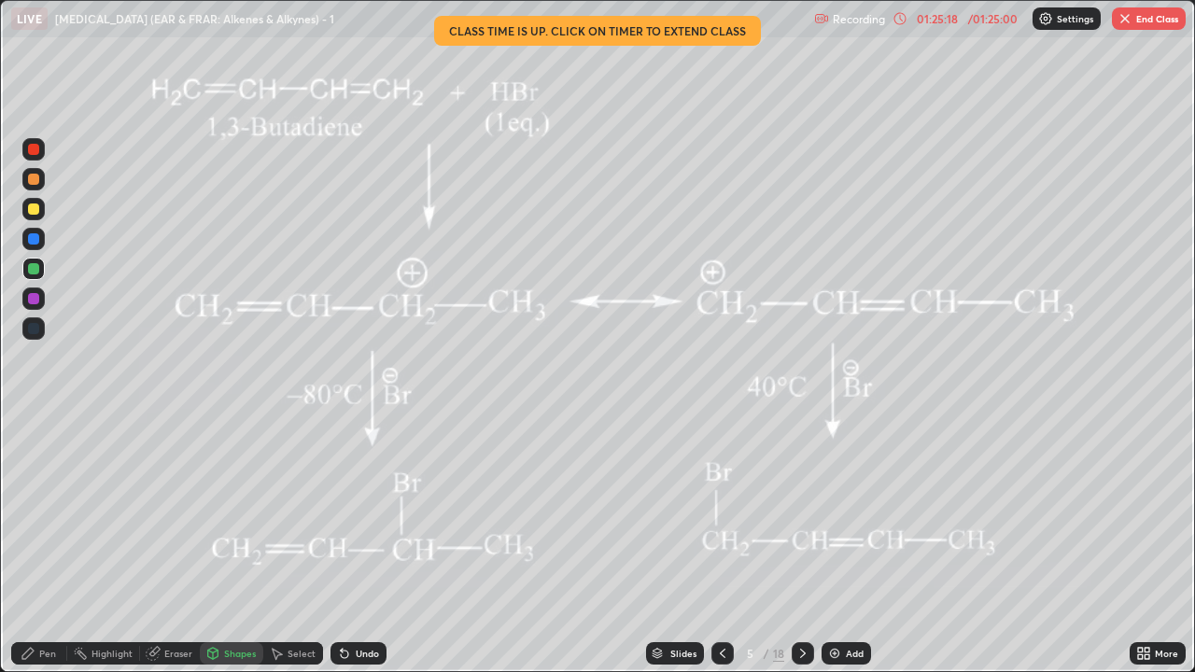
click at [722, 513] on icon at bounding box center [722, 653] width 15 height 15
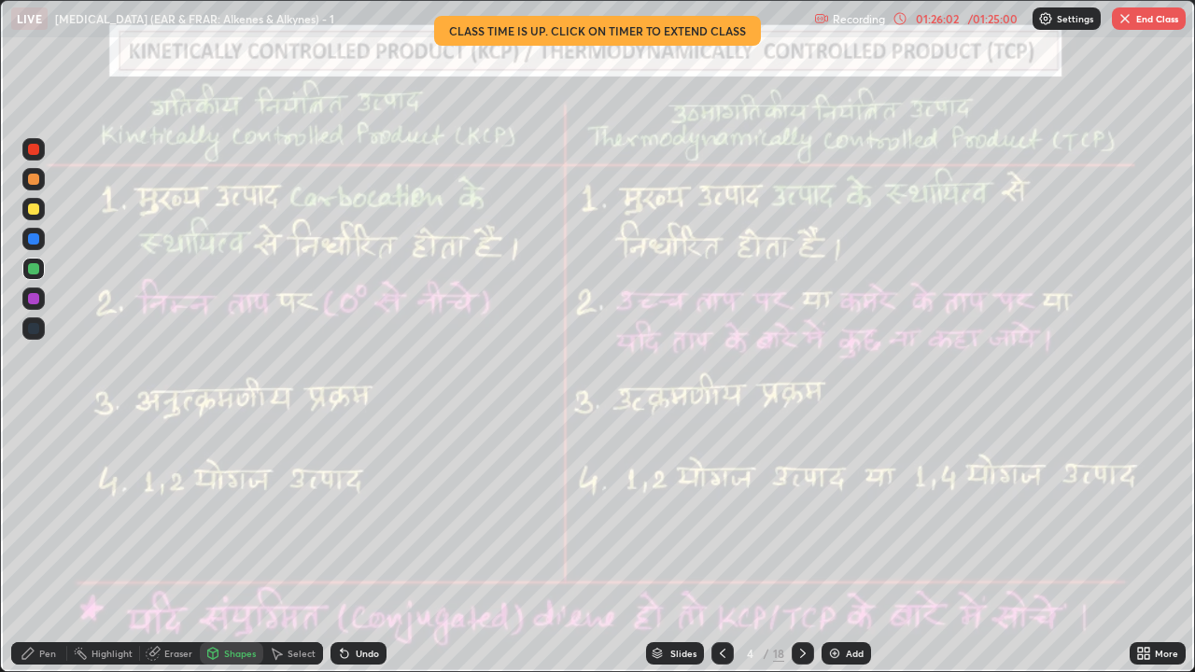
click at [720, 513] on icon at bounding box center [723, 653] width 6 height 9
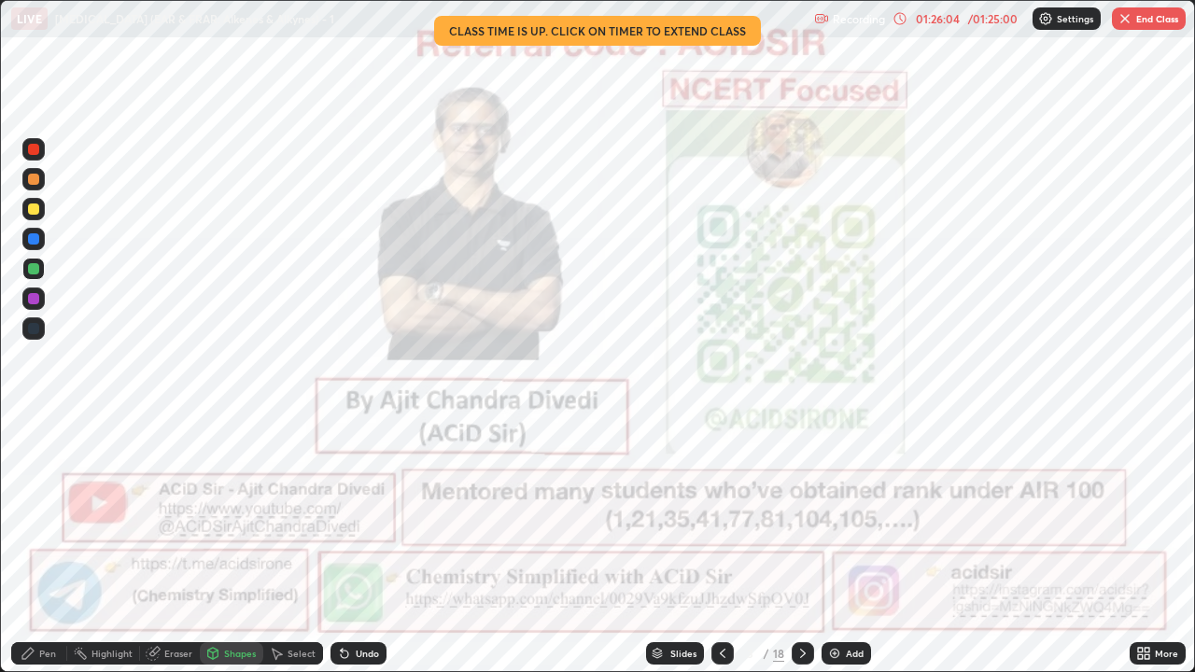
click at [801, 513] on icon at bounding box center [802, 653] width 15 height 15
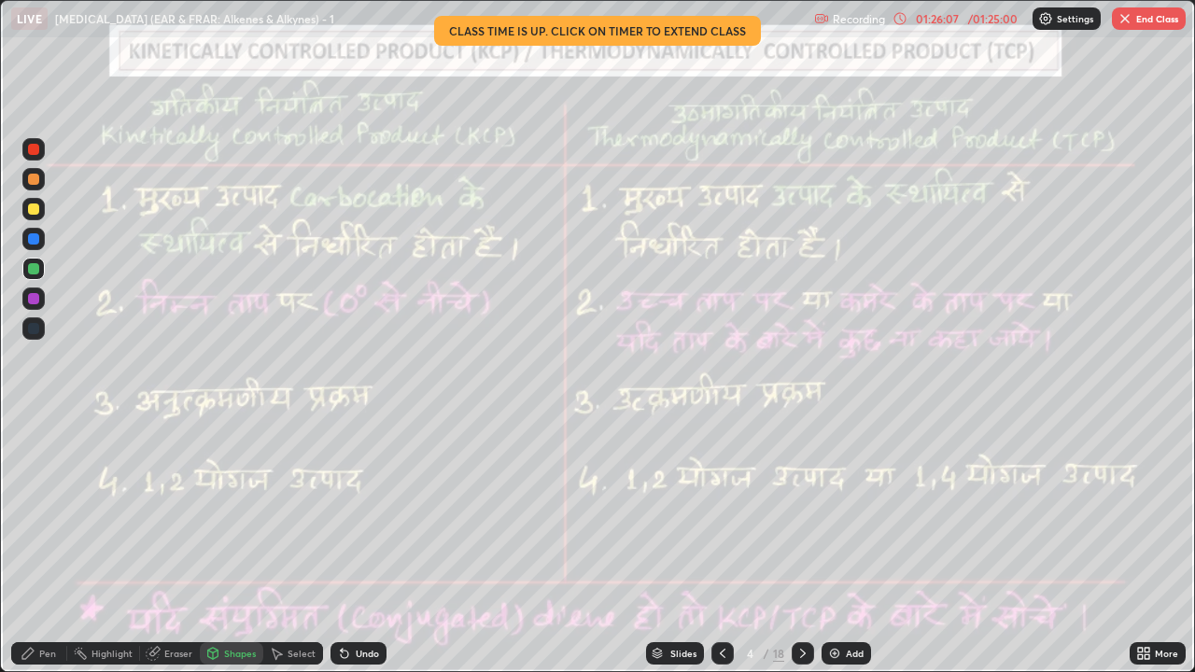
click at [801, 513] on icon at bounding box center [802, 653] width 15 height 15
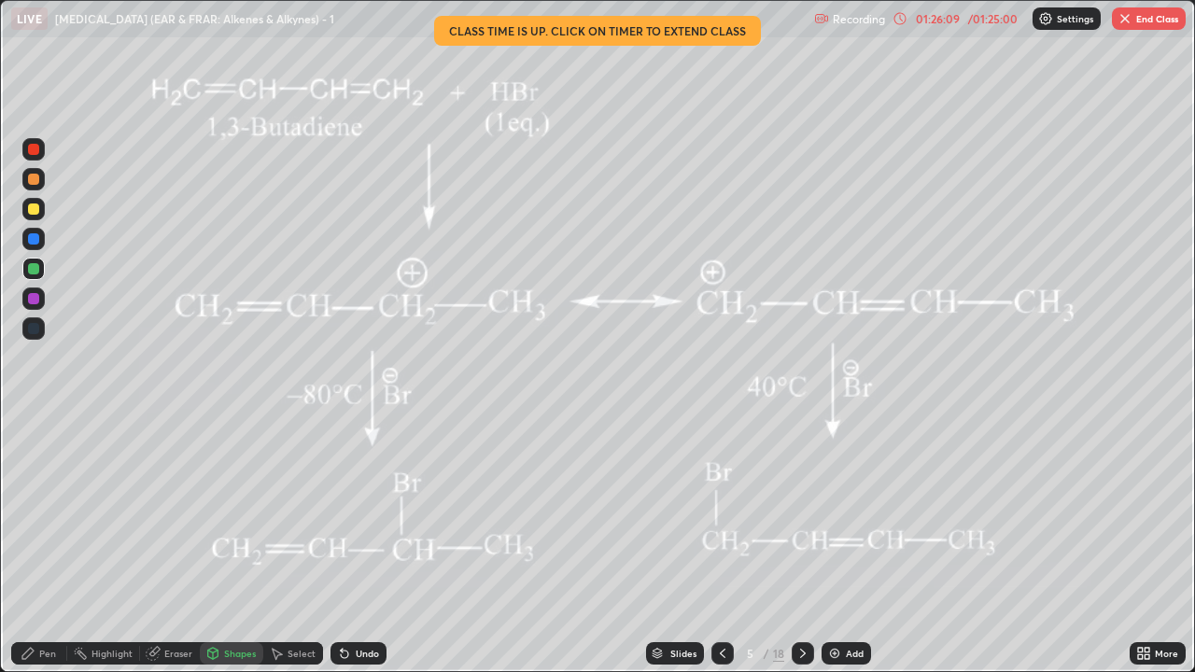
click at [800, 513] on icon at bounding box center [802, 653] width 15 height 15
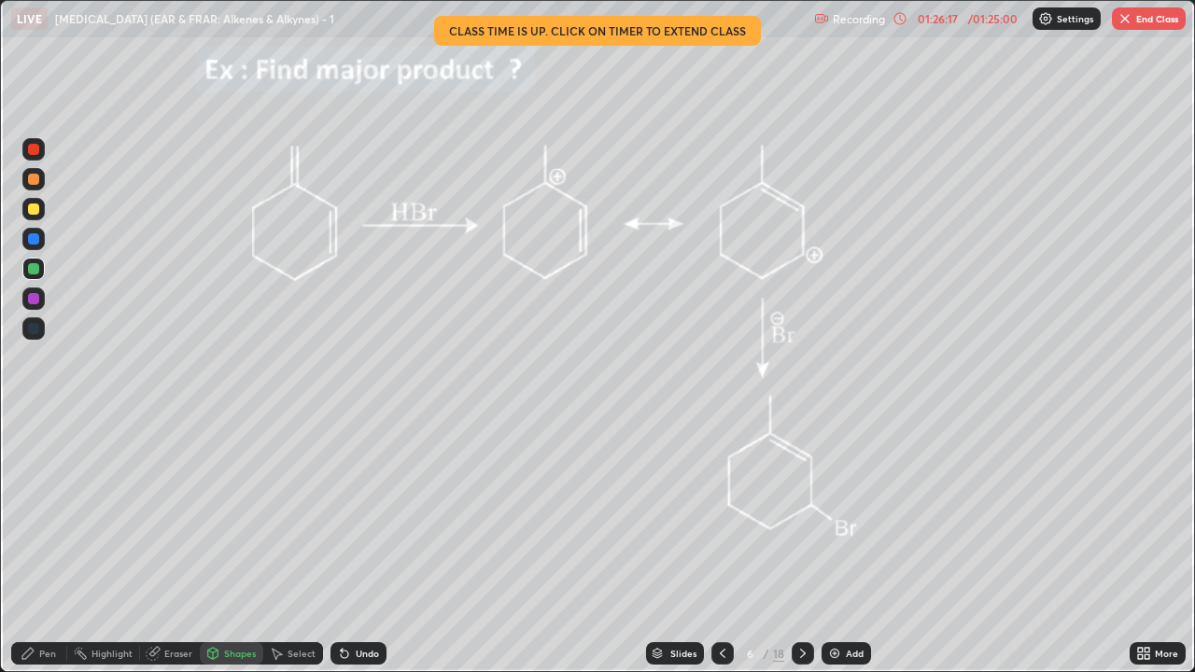
click at [721, 513] on icon at bounding box center [722, 653] width 15 height 15
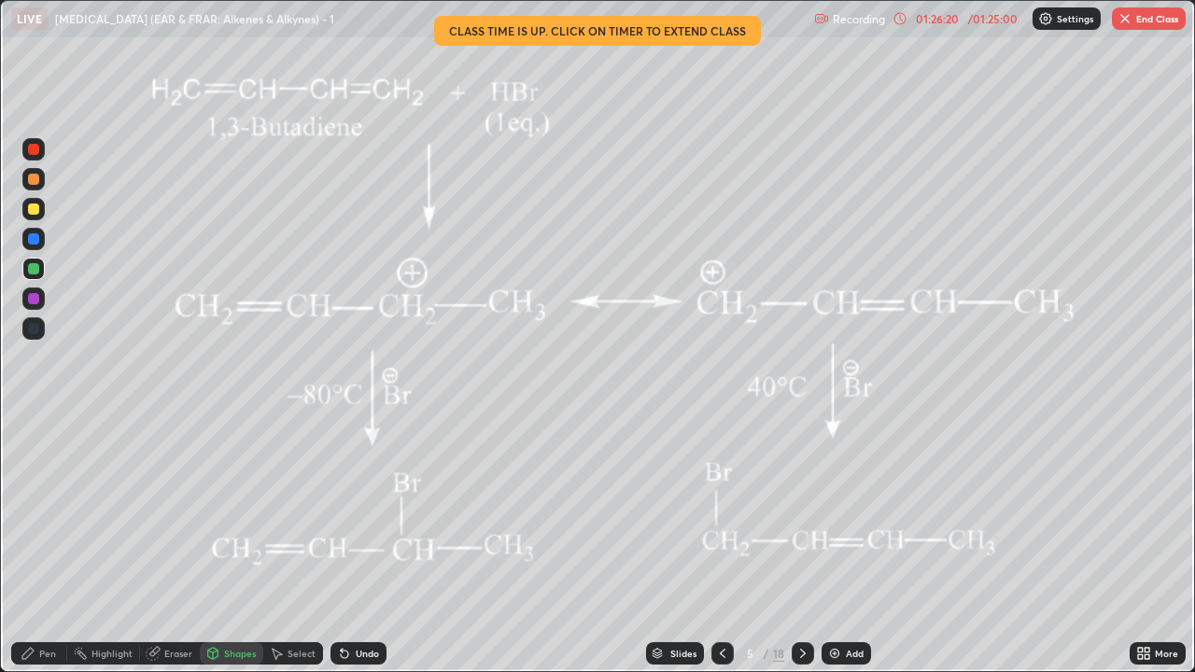
click at [801, 513] on icon at bounding box center [802, 653] width 15 height 15
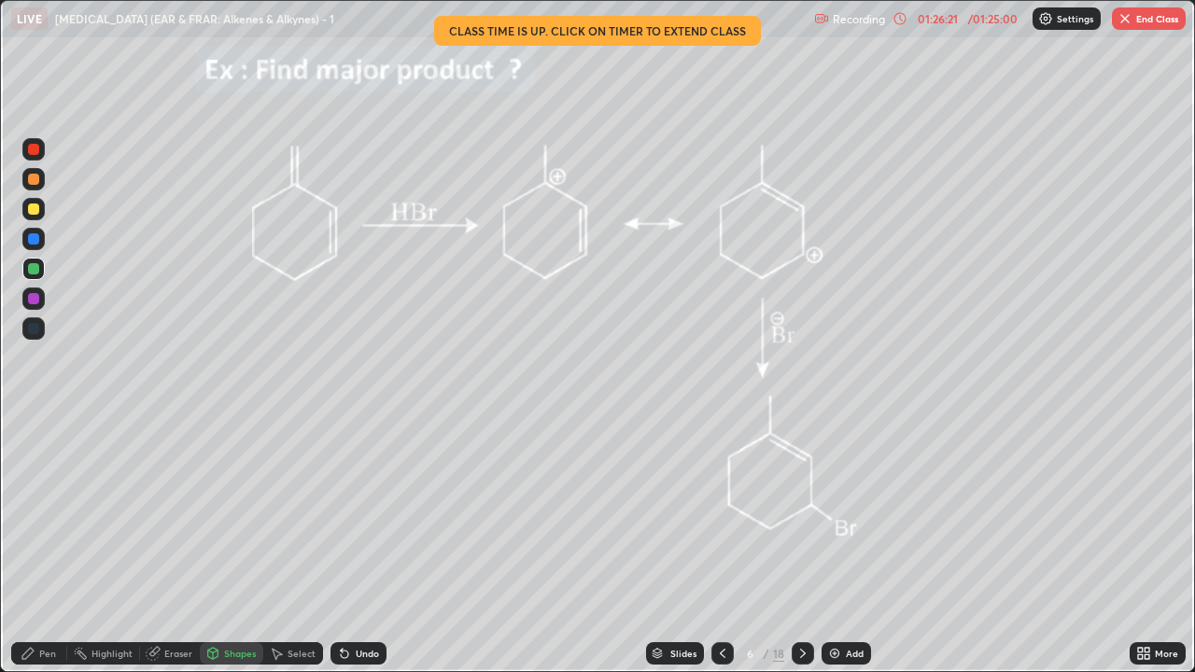
click at [798, 513] on icon at bounding box center [802, 653] width 15 height 15
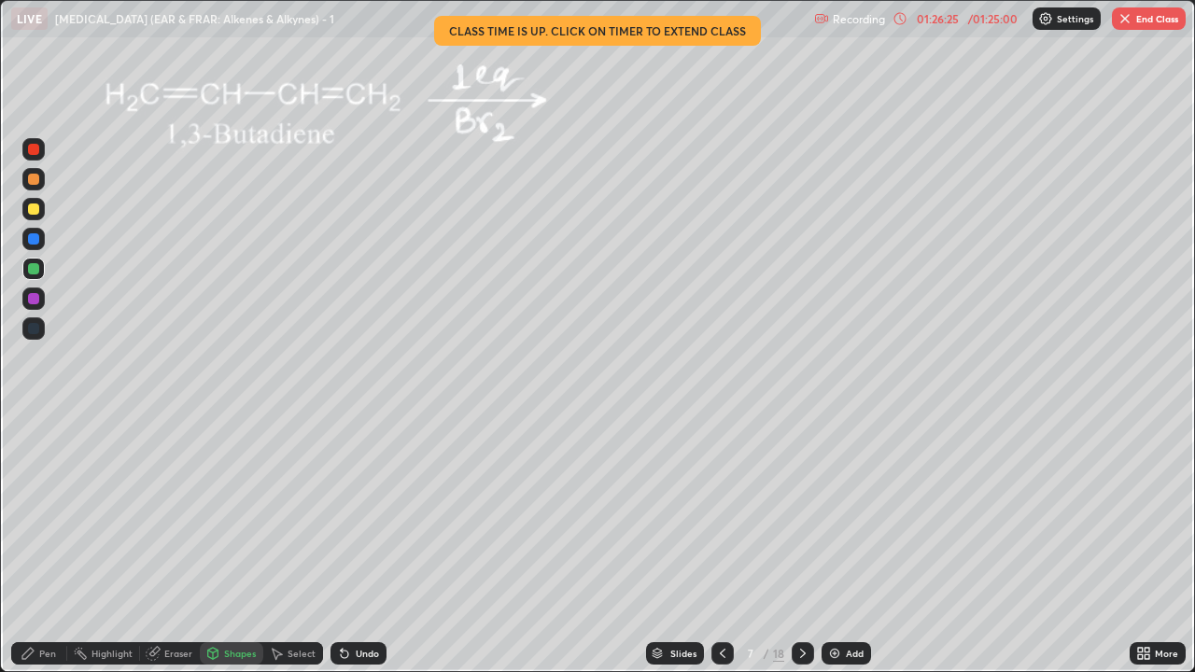
click at [801, 513] on icon at bounding box center [803, 653] width 6 height 9
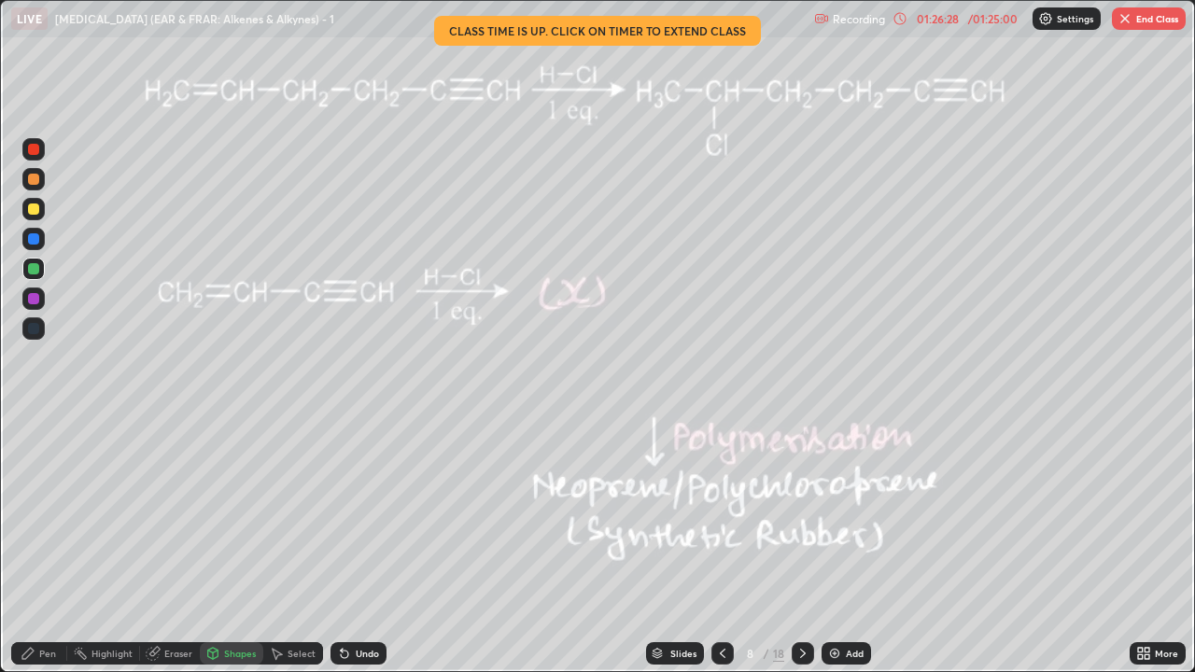
click at [799, 513] on icon at bounding box center [802, 653] width 15 height 15
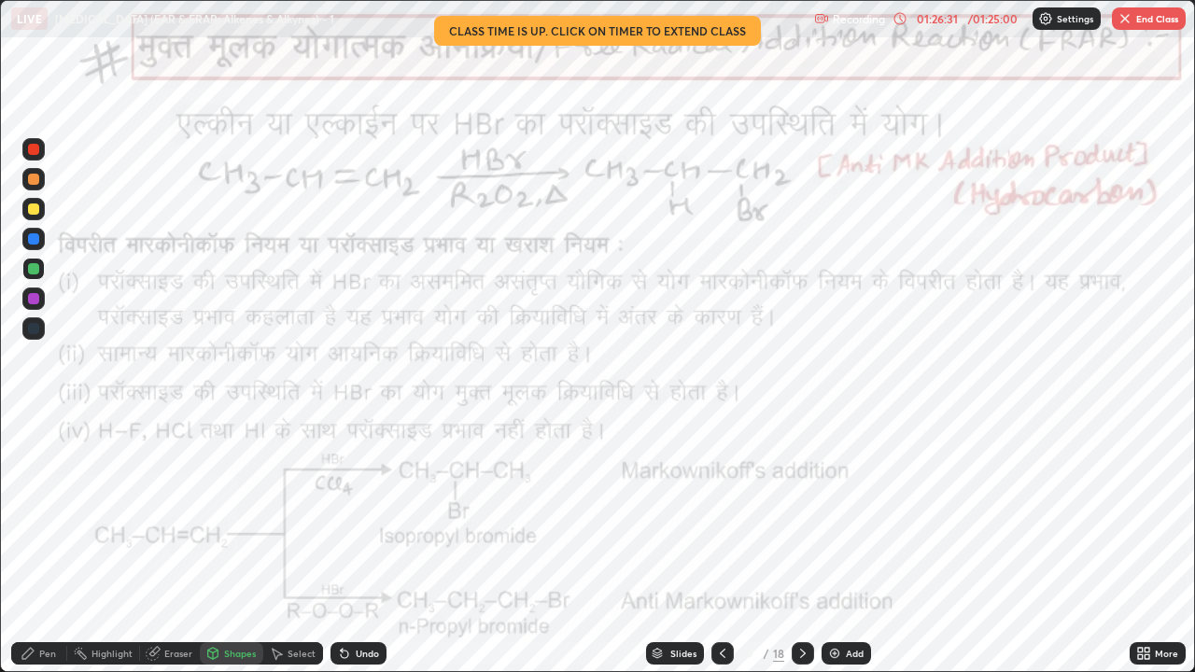
click at [803, 513] on icon at bounding box center [802, 653] width 15 height 15
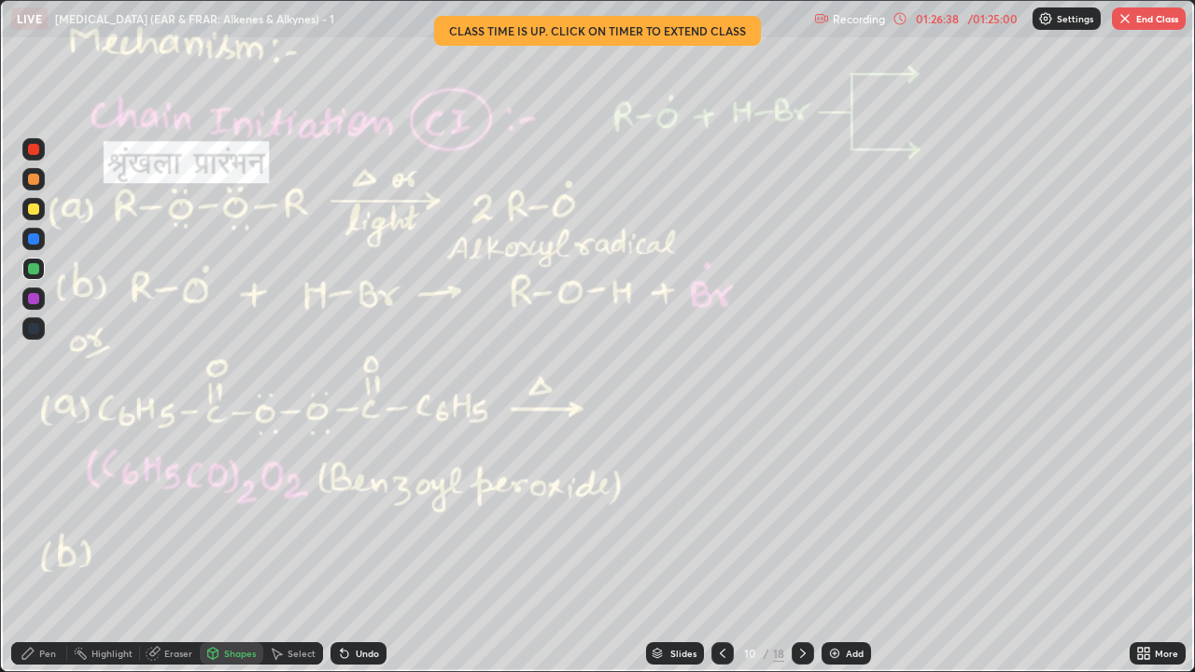
click at [801, 513] on icon at bounding box center [803, 653] width 6 height 9
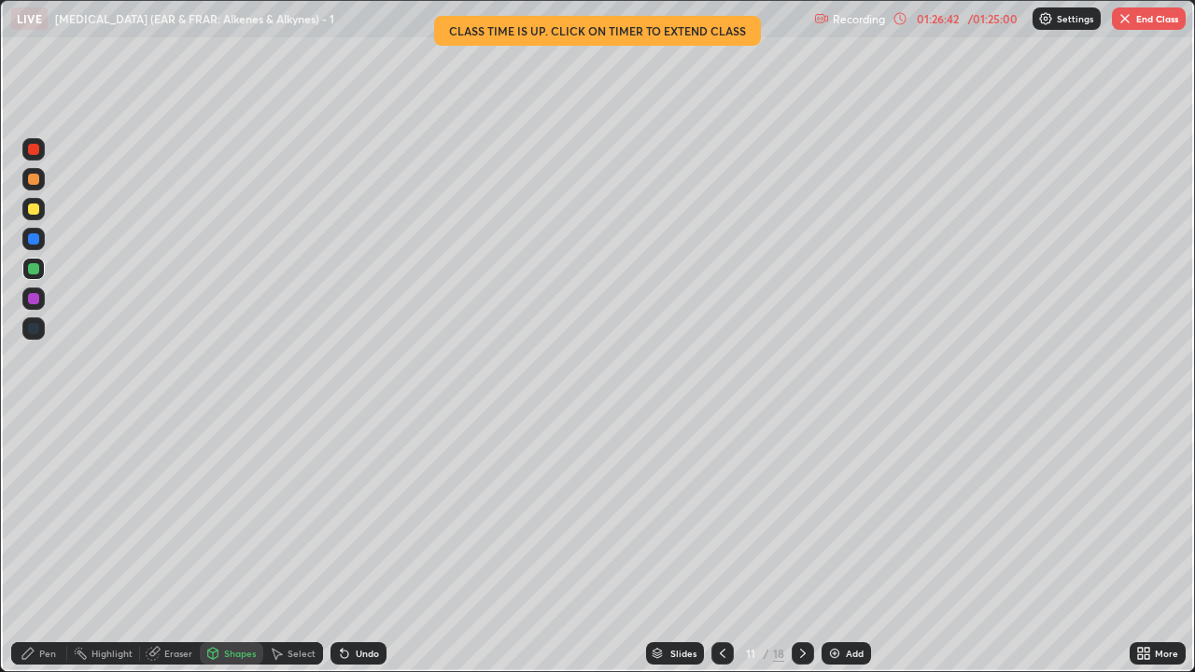
click at [801, 513] on icon at bounding box center [802, 653] width 15 height 15
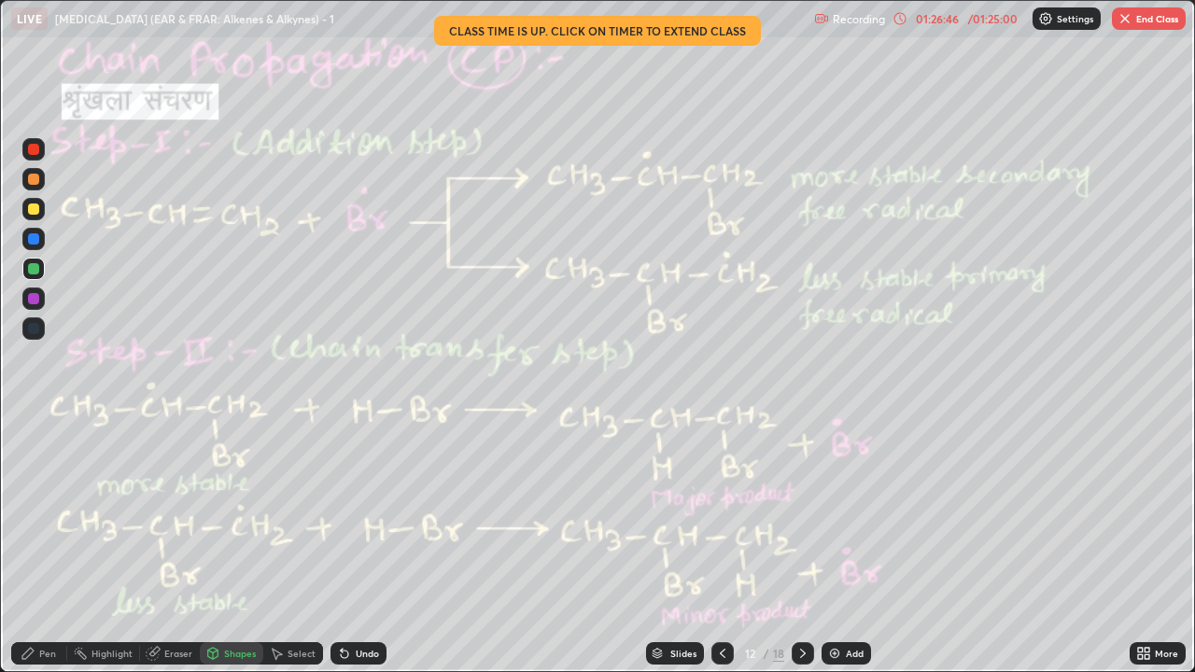
click at [800, 513] on icon at bounding box center [802, 653] width 15 height 15
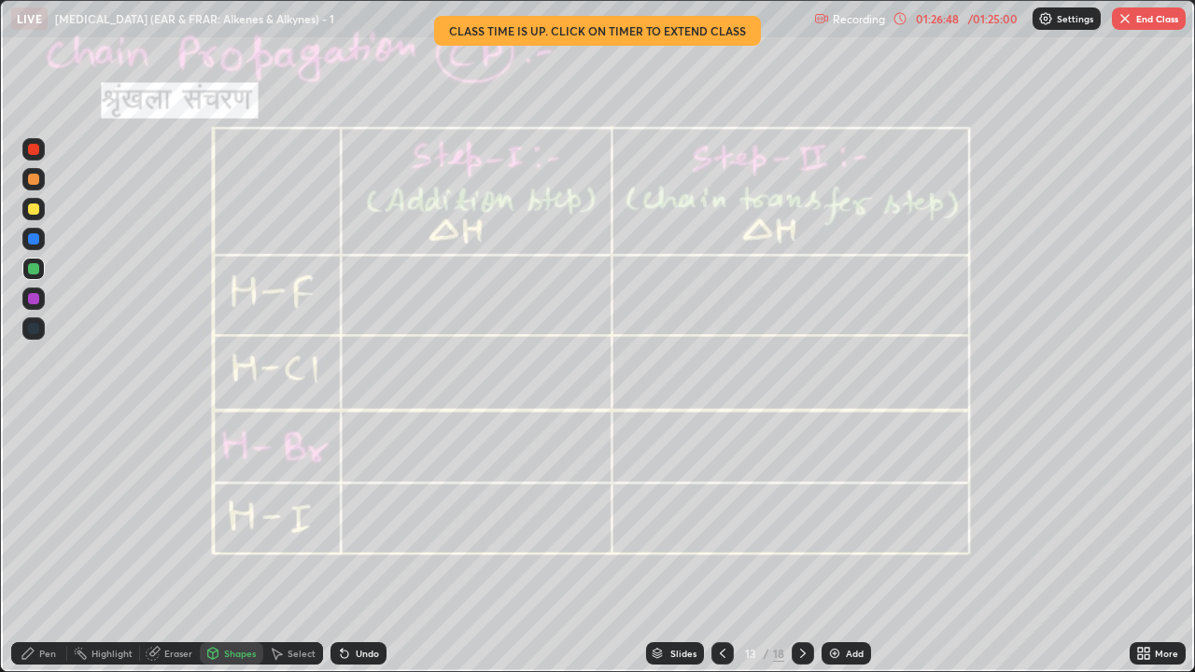
click at [800, 513] on icon at bounding box center [802, 653] width 15 height 15
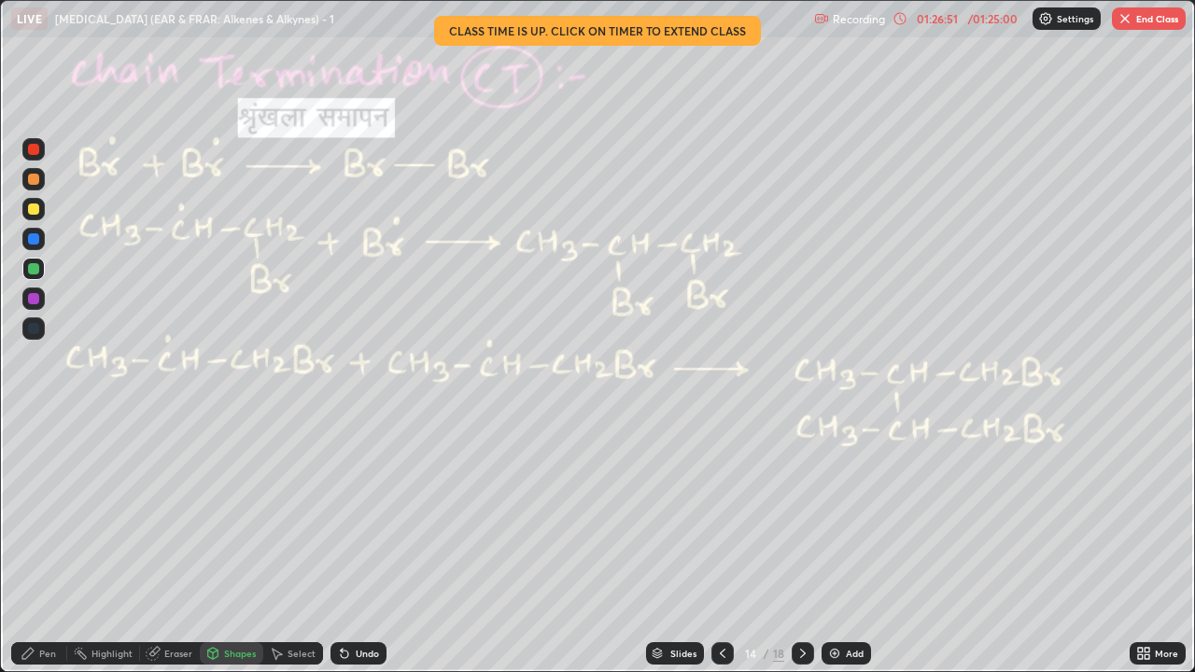
click at [798, 513] on icon at bounding box center [802, 653] width 15 height 15
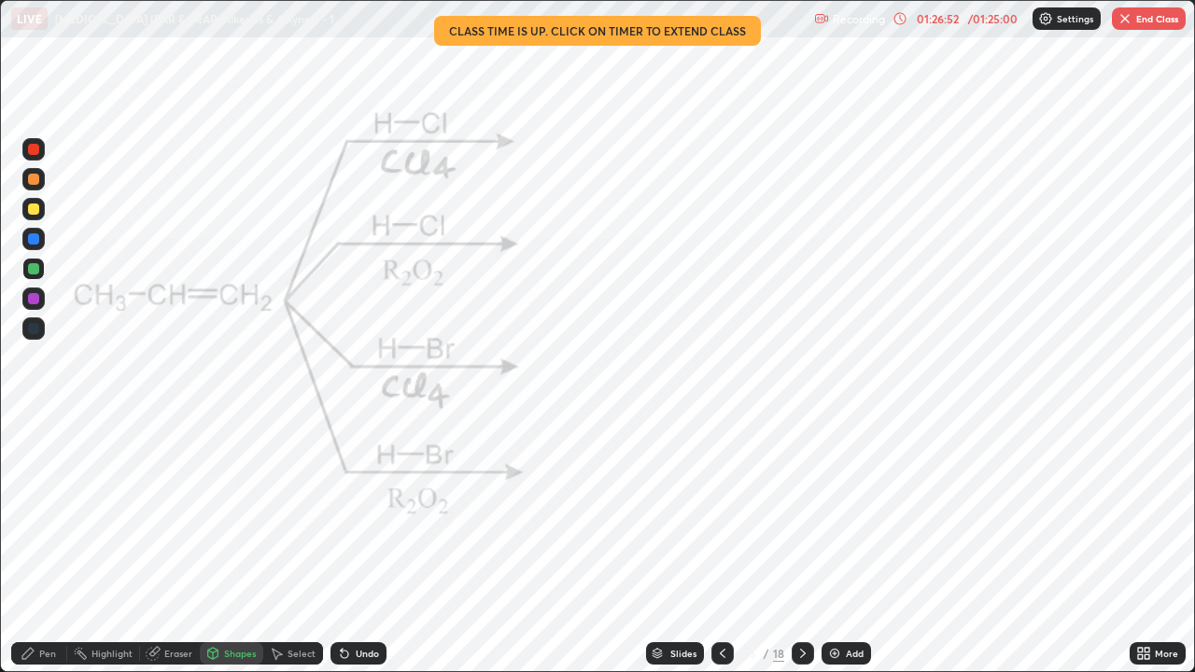
click at [749, 513] on div "15" at bounding box center [750, 653] width 19 height 11
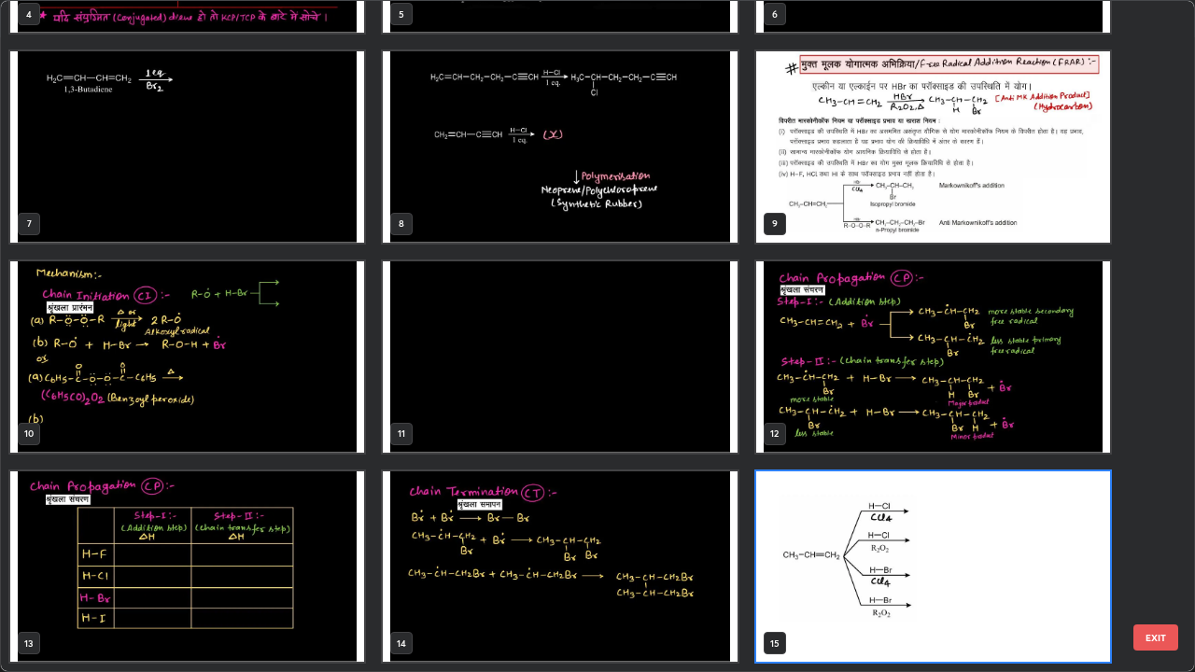
scroll to position [665, 1184]
click at [756, 513] on img "grid" at bounding box center [933, 566] width 354 height 191
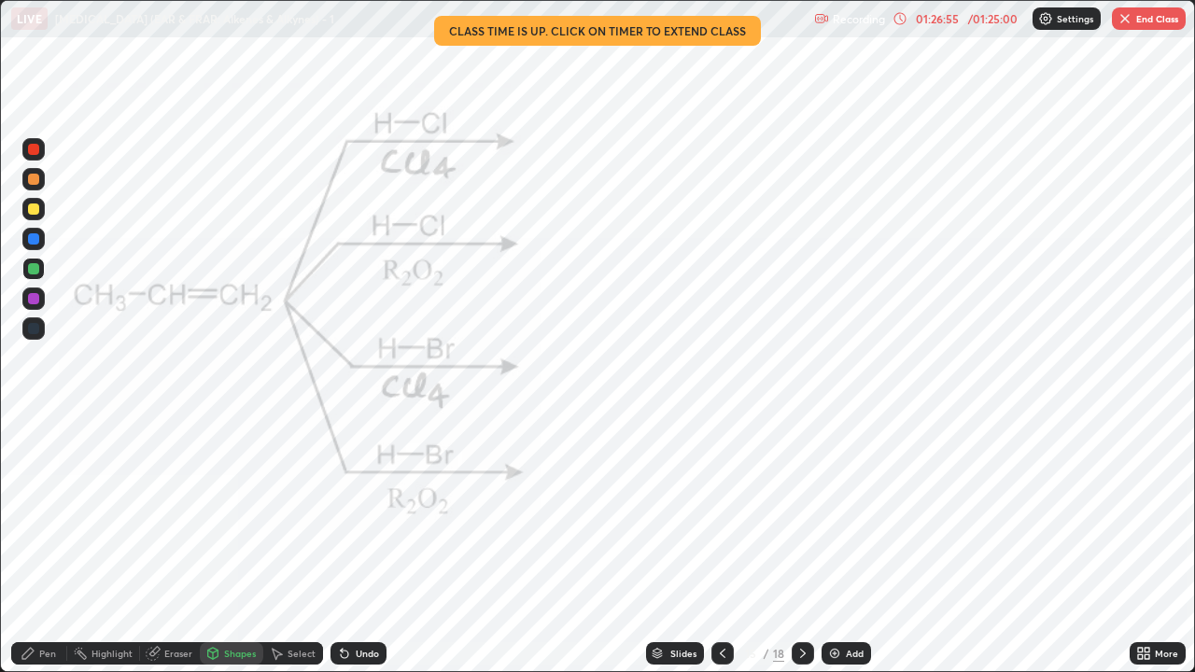
click at [721, 513] on icon at bounding box center [722, 653] width 15 height 15
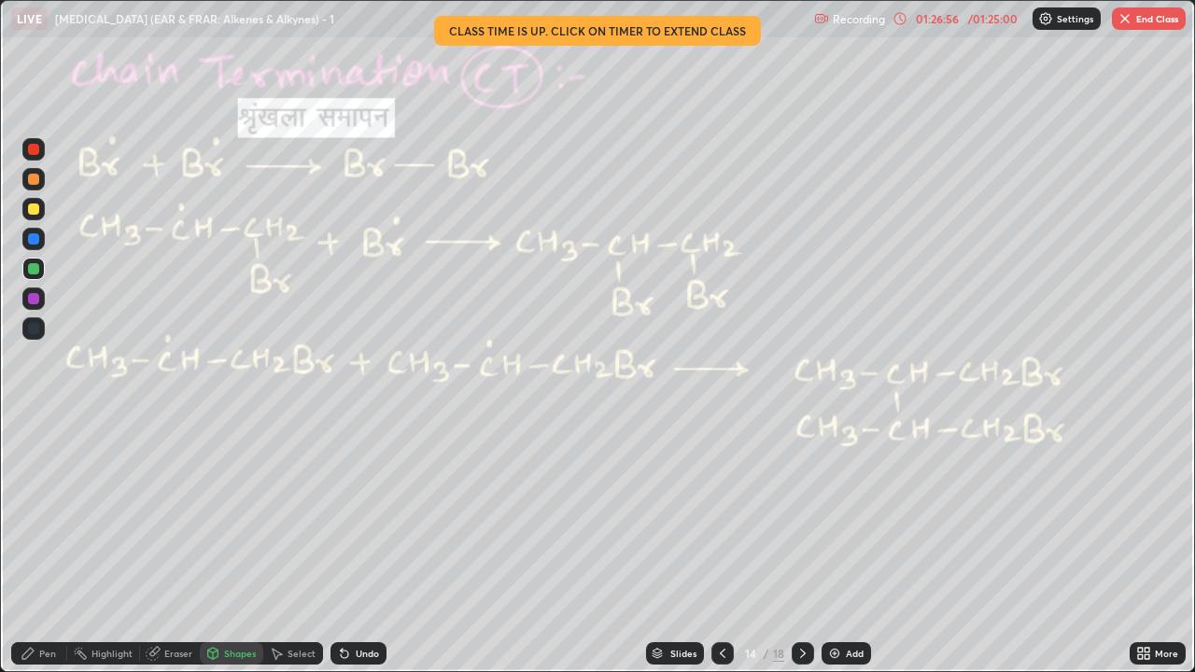
click at [722, 513] on icon at bounding box center [722, 653] width 15 height 15
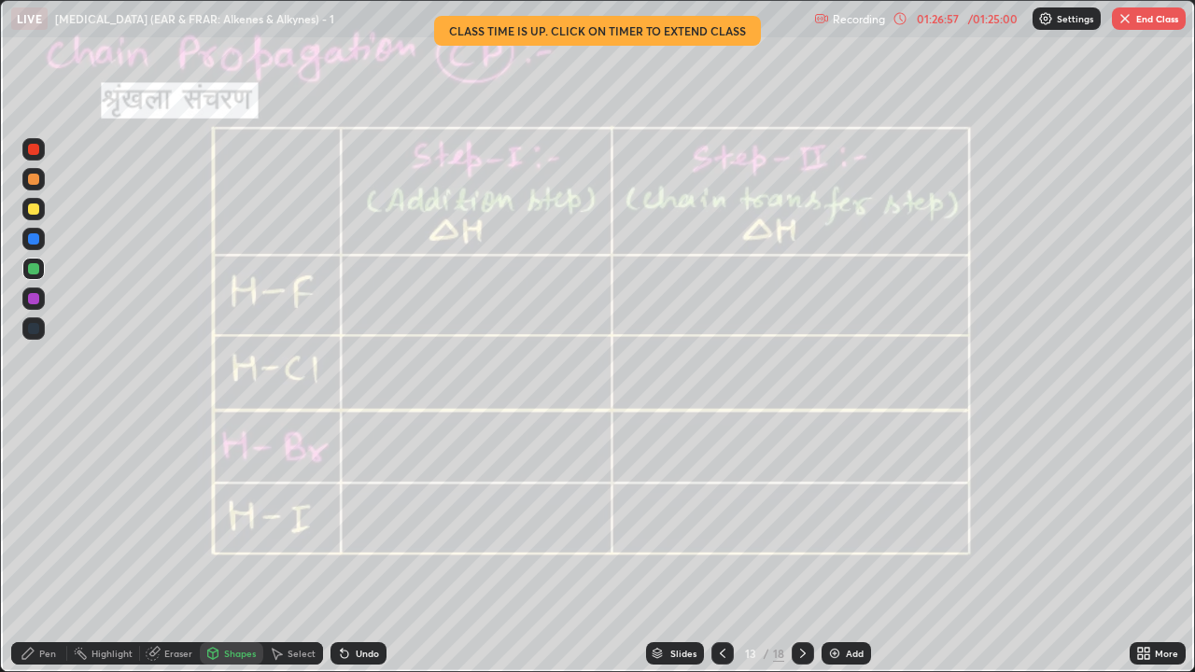
click at [718, 513] on icon at bounding box center [722, 653] width 15 height 15
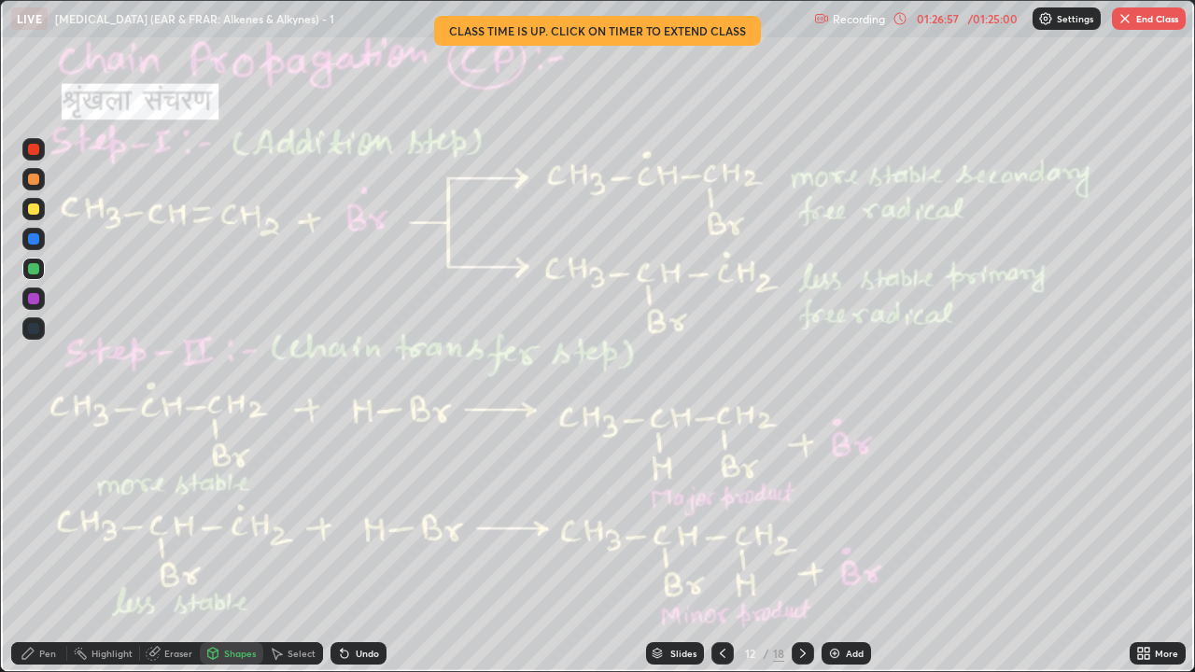
click at [718, 513] on icon at bounding box center [722, 653] width 15 height 15
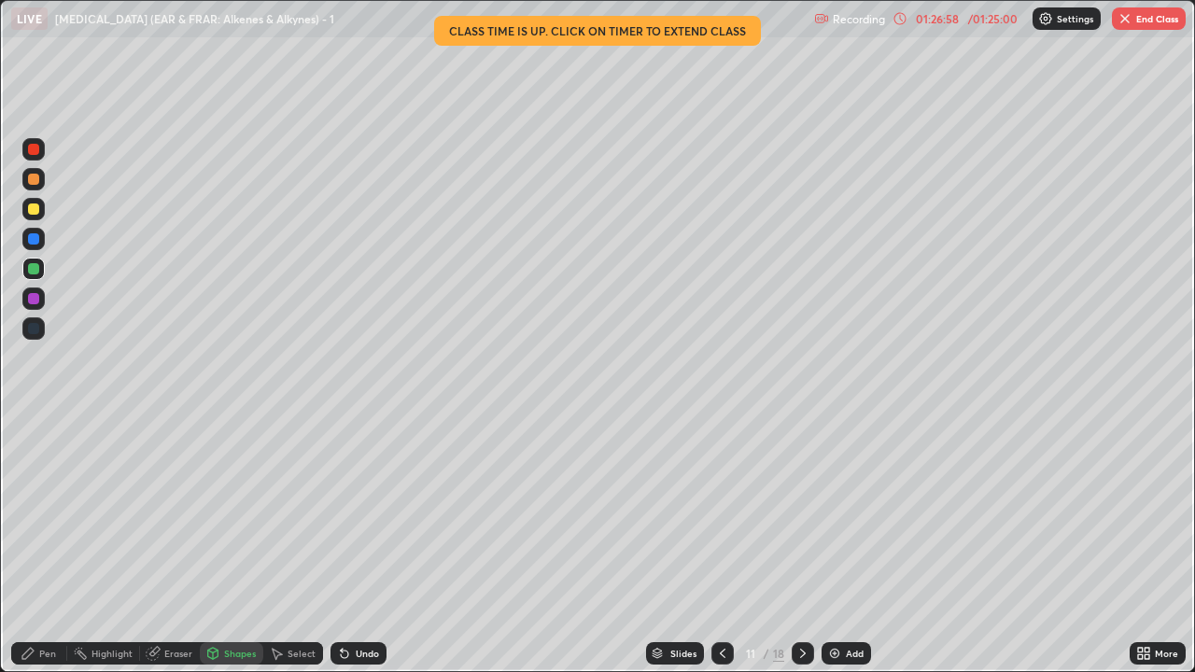
click at [721, 513] on icon at bounding box center [723, 653] width 6 height 9
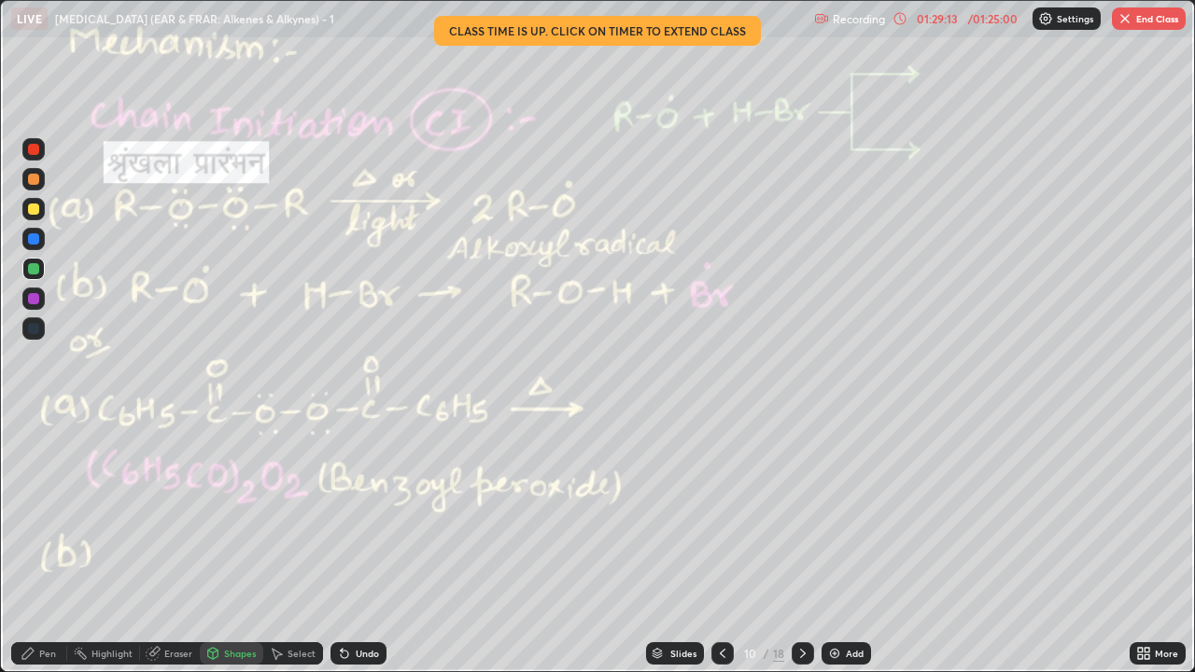
click at [800, 513] on icon at bounding box center [802, 653] width 15 height 15
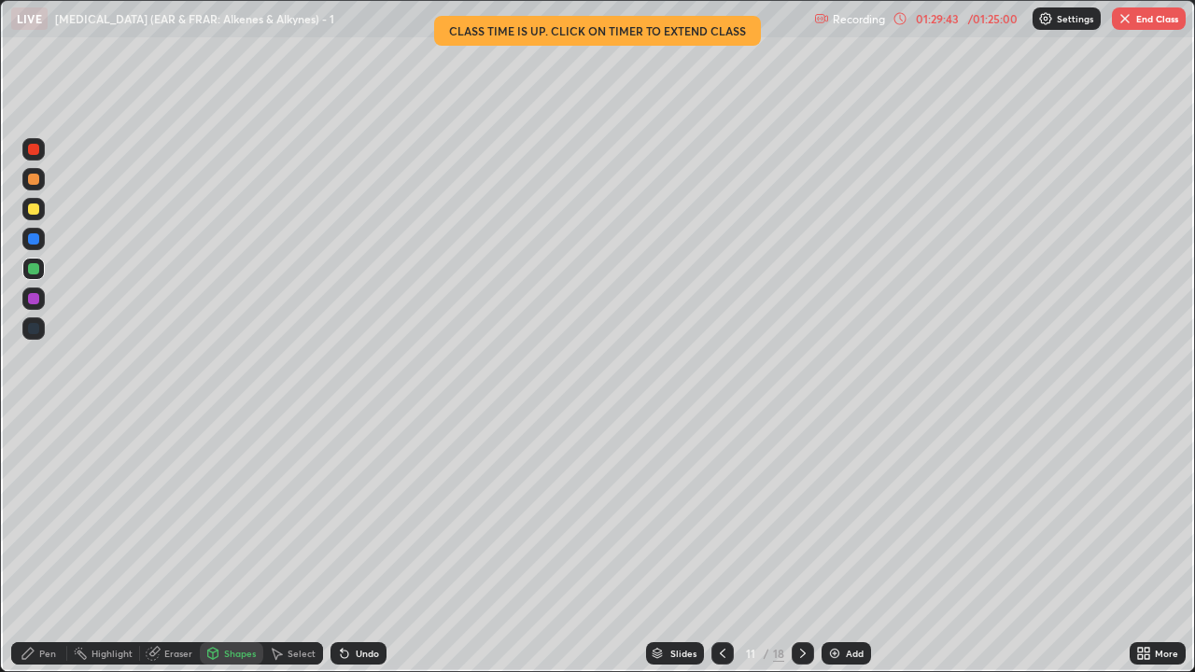
click at [803, 513] on icon at bounding box center [802, 653] width 15 height 15
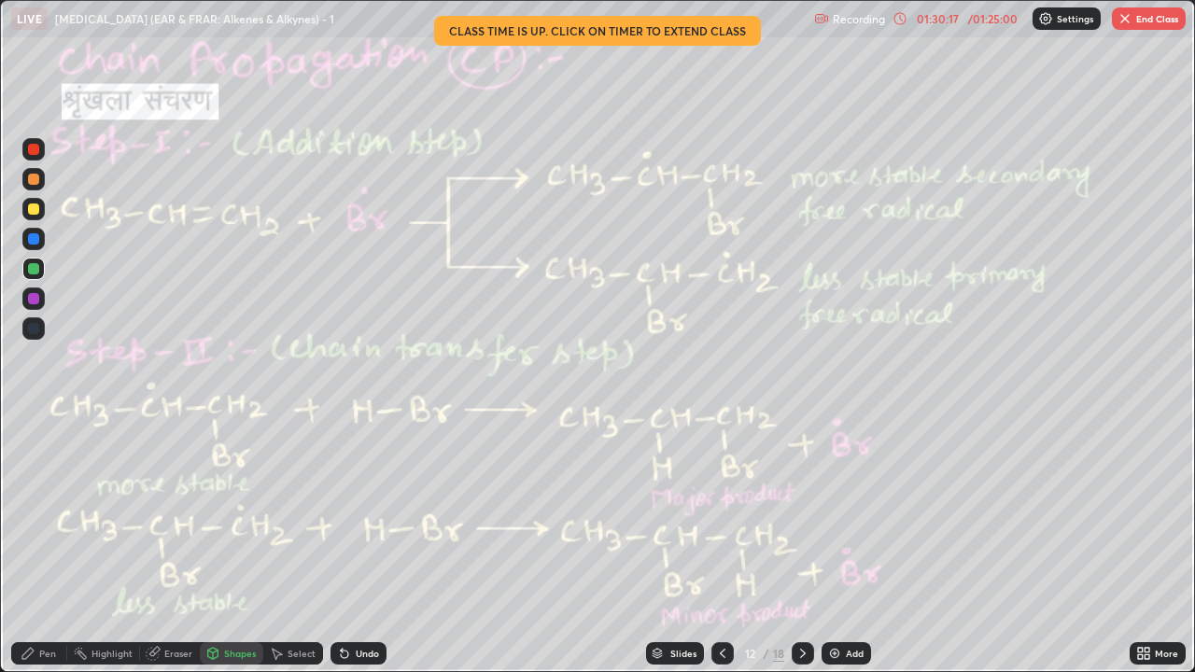
click at [802, 513] on icon at bounding box center [802, 653] width 15 height 15
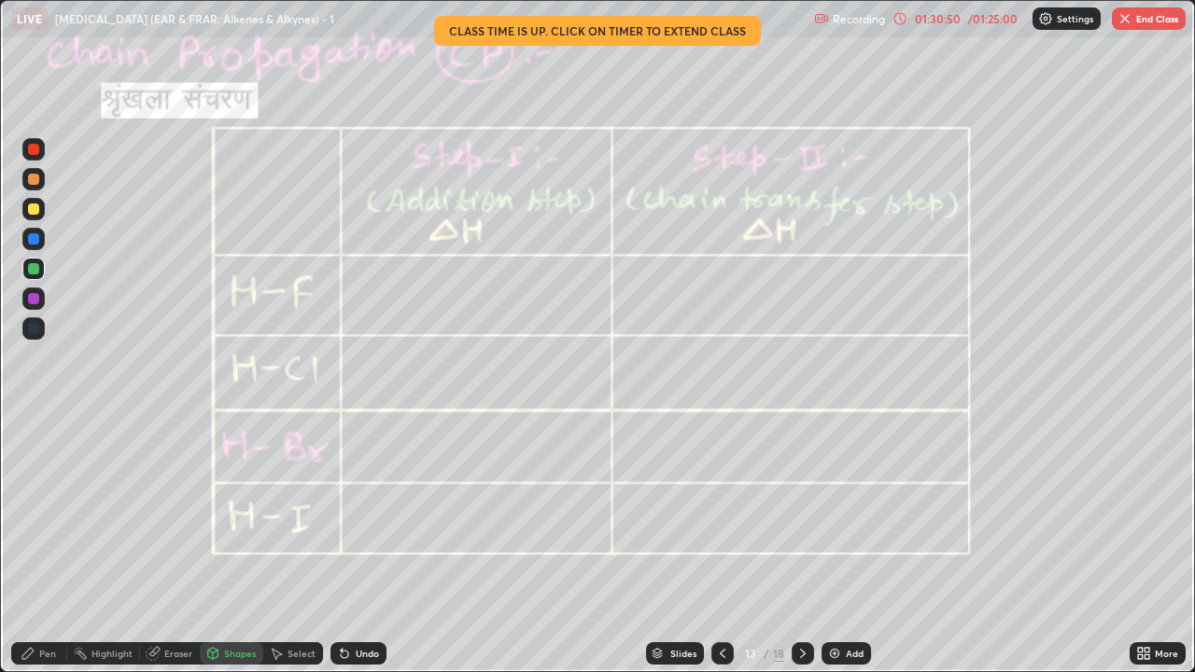
click at [722, 513] on icon at bounding box center [722, 653] width 15 height 15
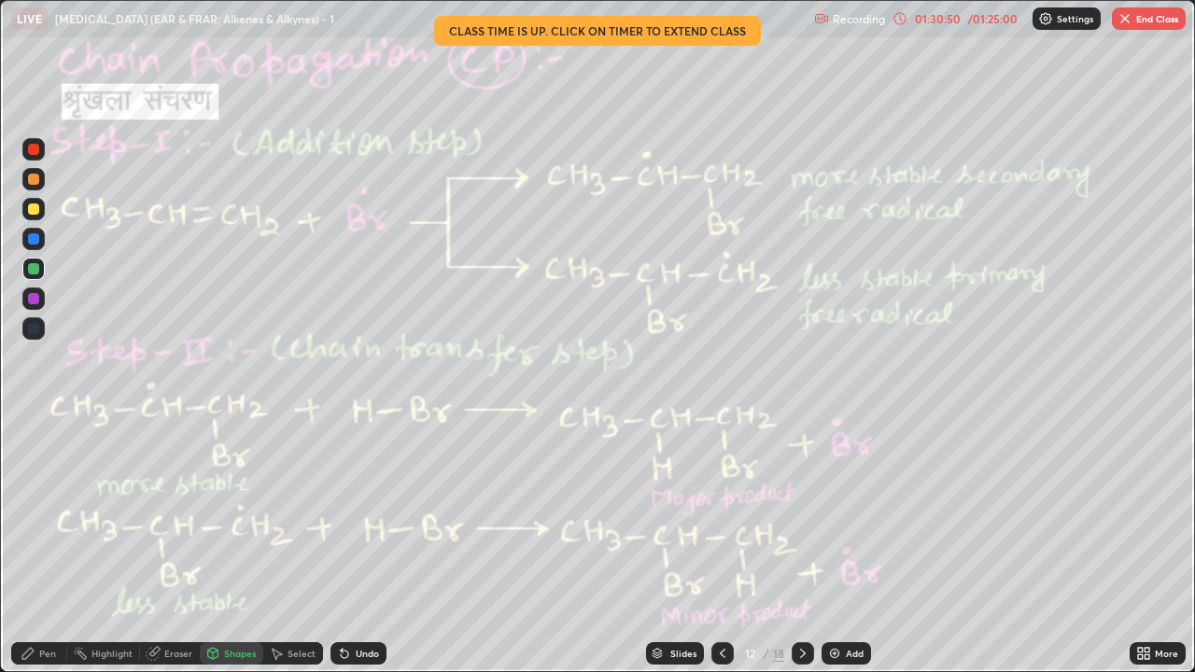
click at [721, 513] on icon at bounding box center [722, 653] width 15 height 15
click at [722, 513] on icon at bounding box center [722, 653] width 15 height 15
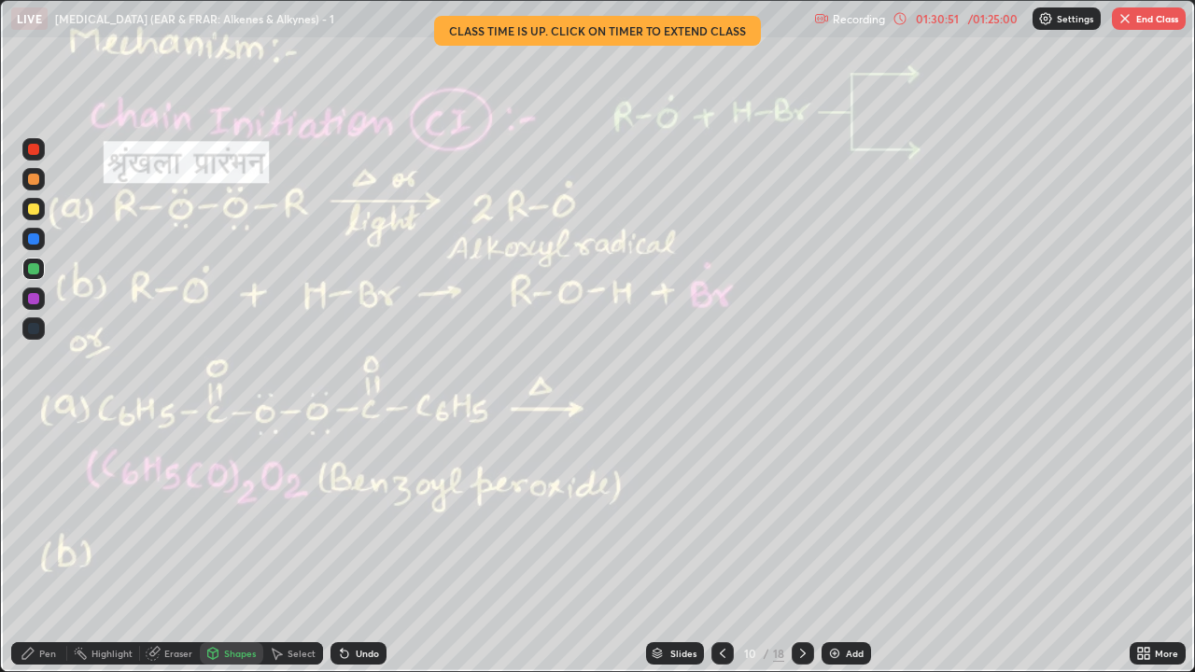
click at [721, 513] on icon at bounding box center [722, 653] width 15 height 15
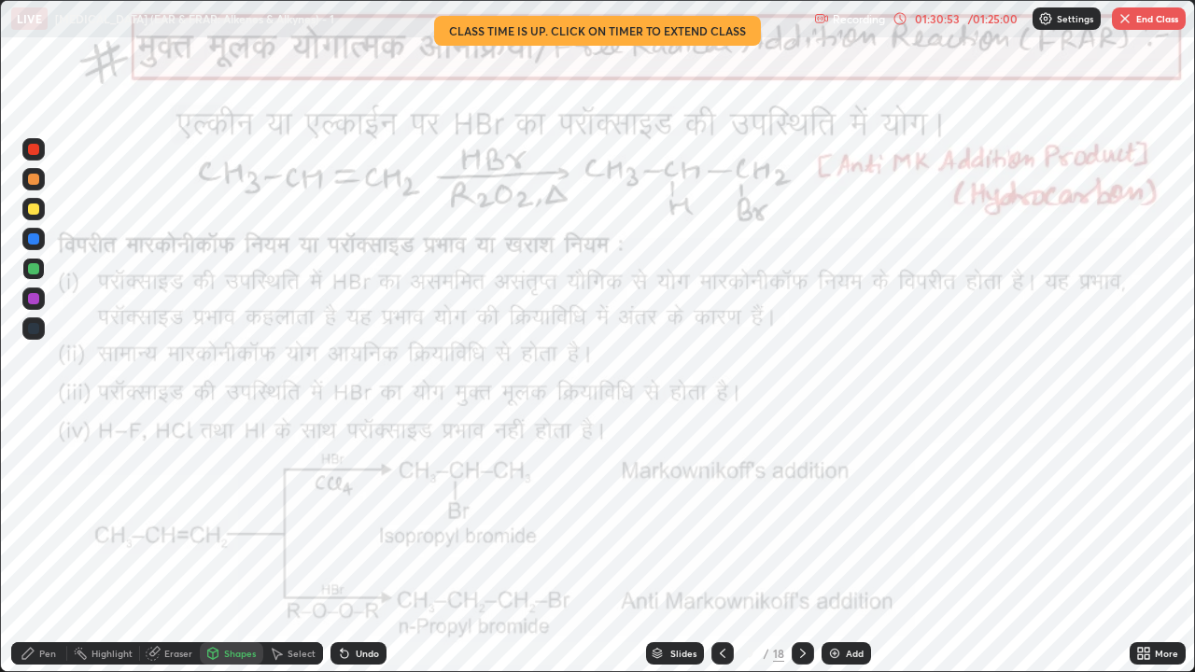
click at [722, 513] on icon at bounding box center [722, 653] width 15 height 15
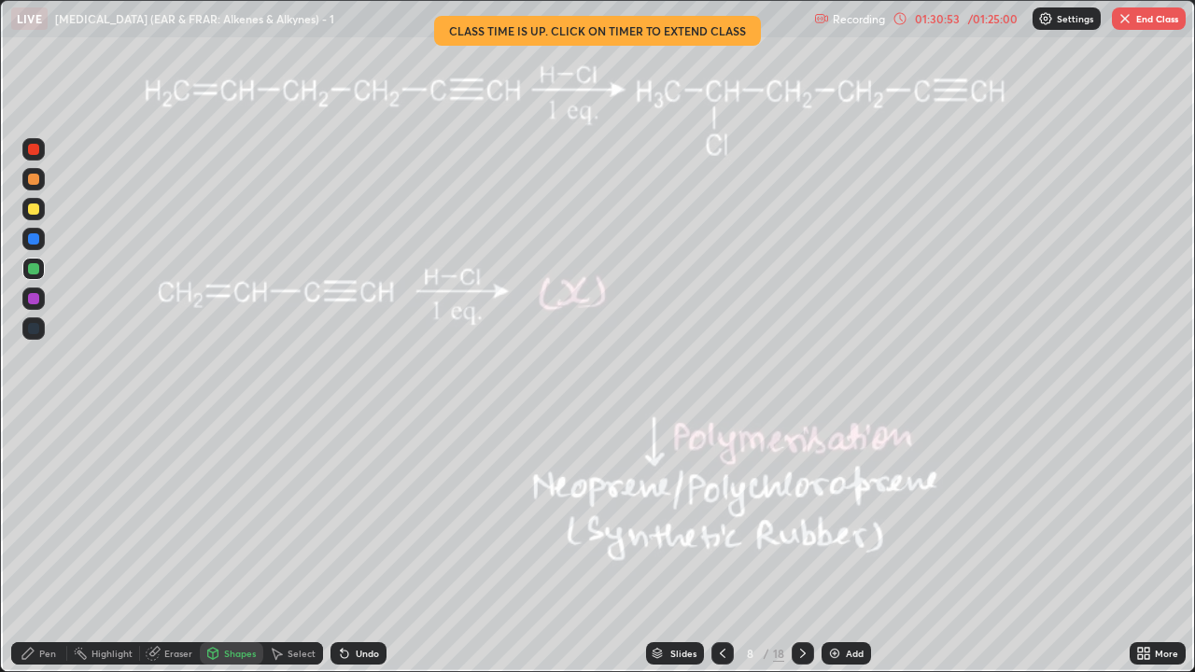
click at [721, 513] on icon at bounding box center [722, 653] width 15 height 15
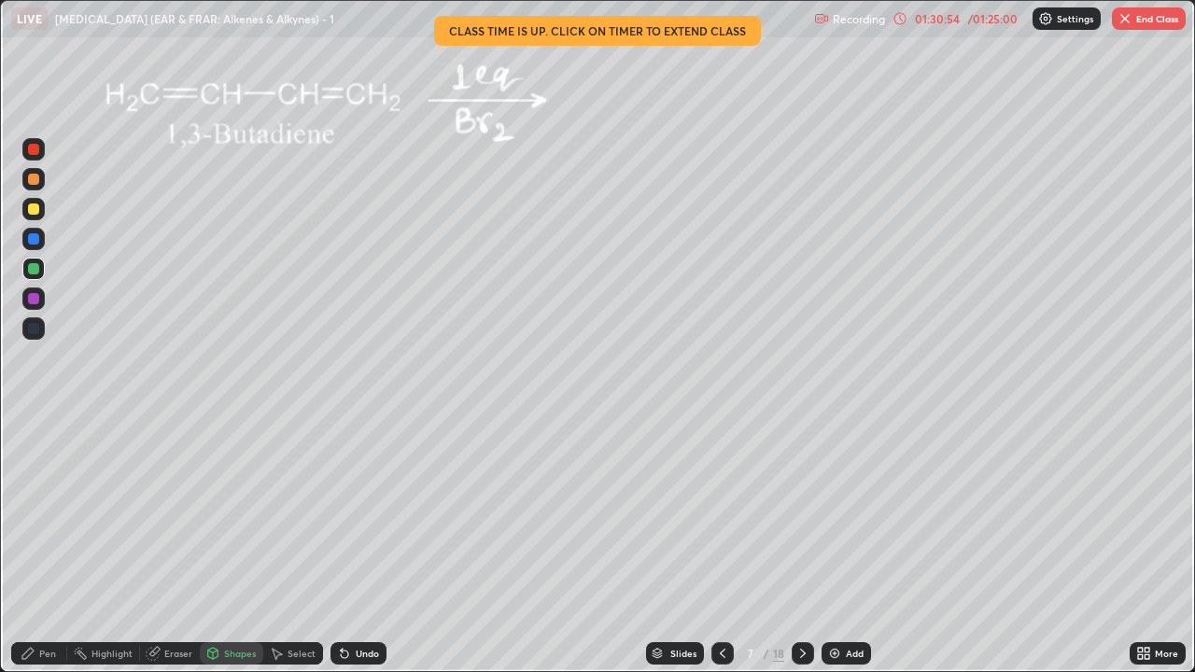
click at [722, 513] on icon at bounding box center [722, 653] width 15 height 15
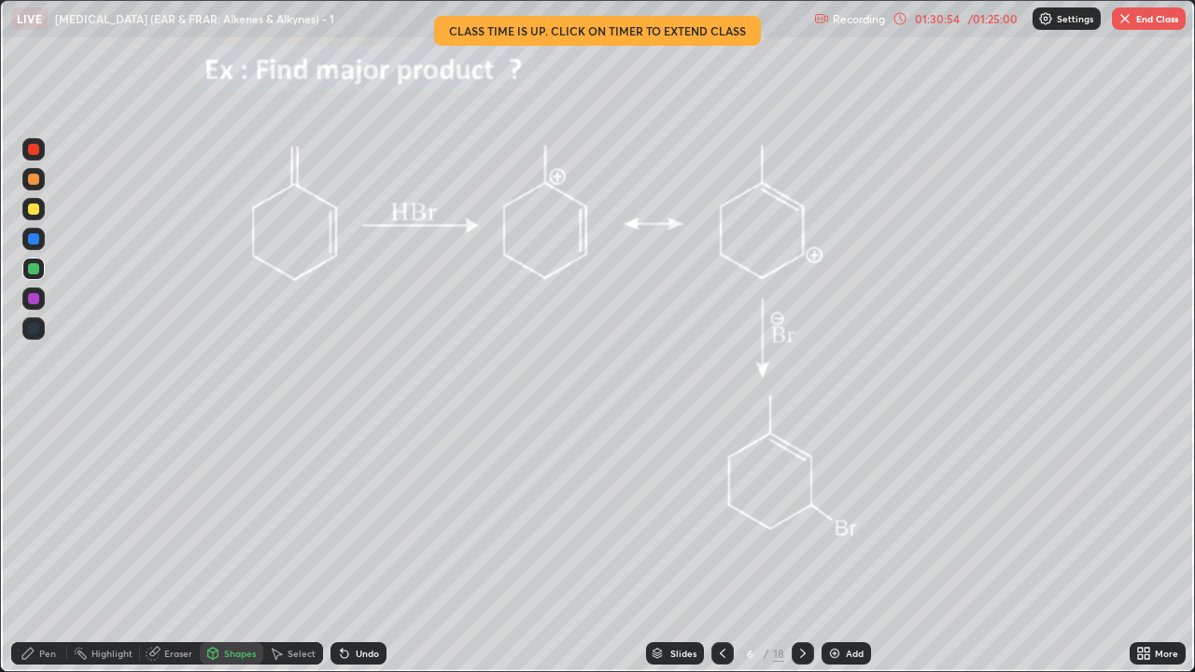
click at [722, 513] on icon at bounding box center [722, 653] width 15 height 15
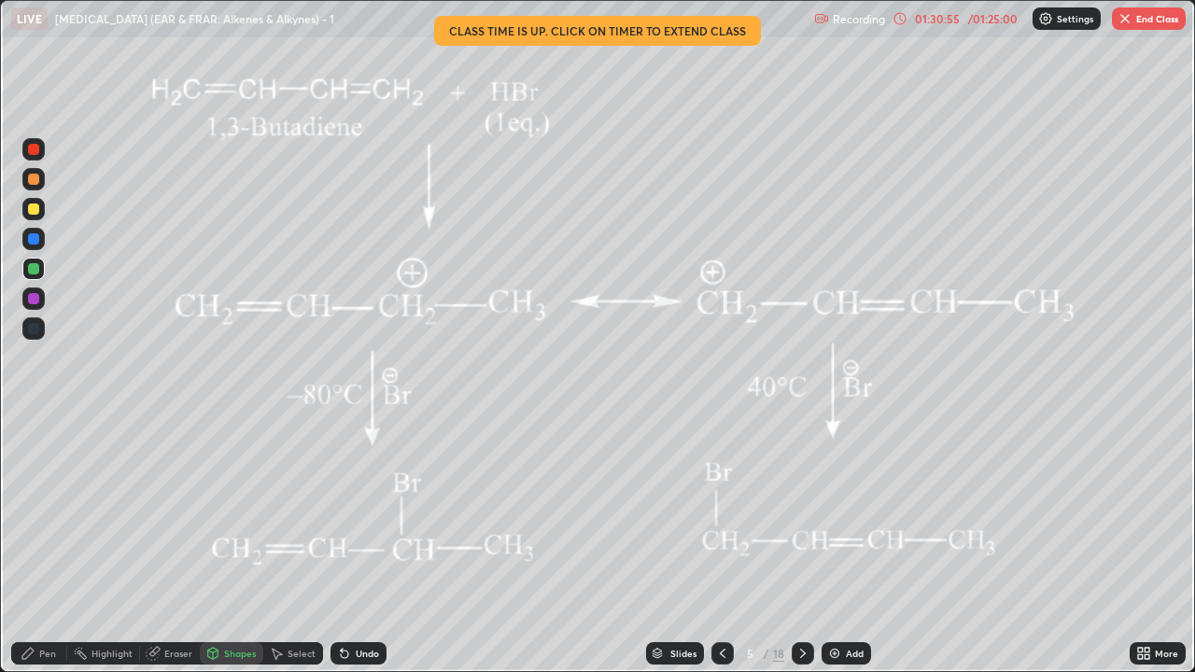
click at [722, 513] on icon at bounding box center [723, 653] width 6 height 9
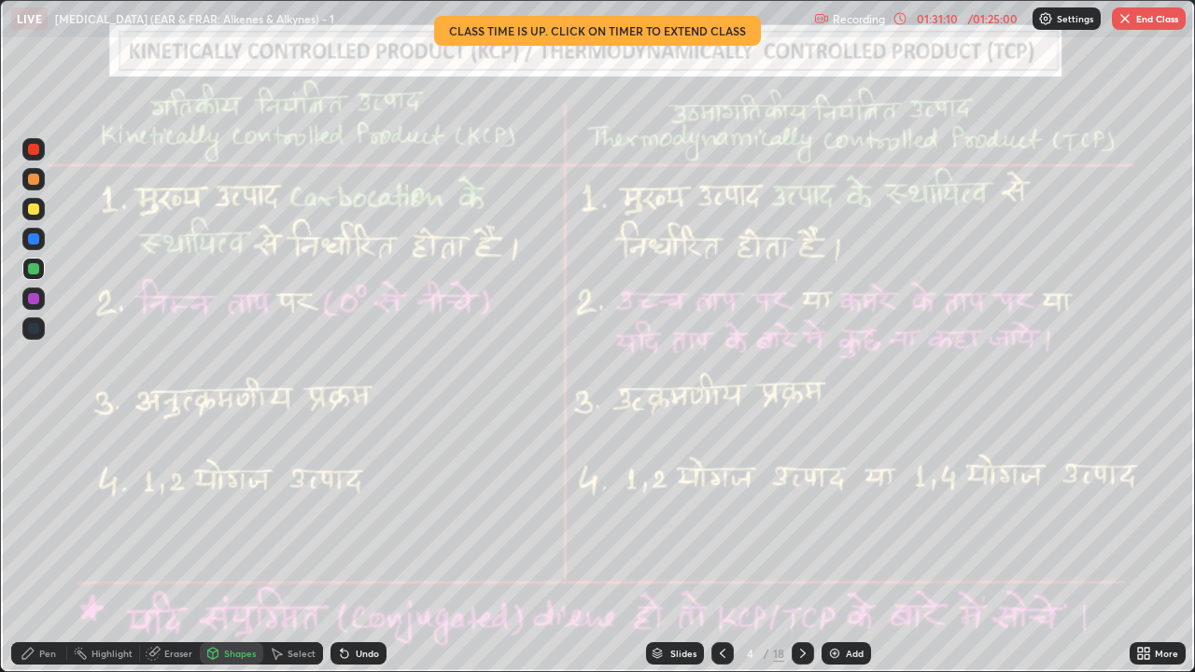
click at [801, 513] on icon at bounding box center [802, 653] width 15 height 15
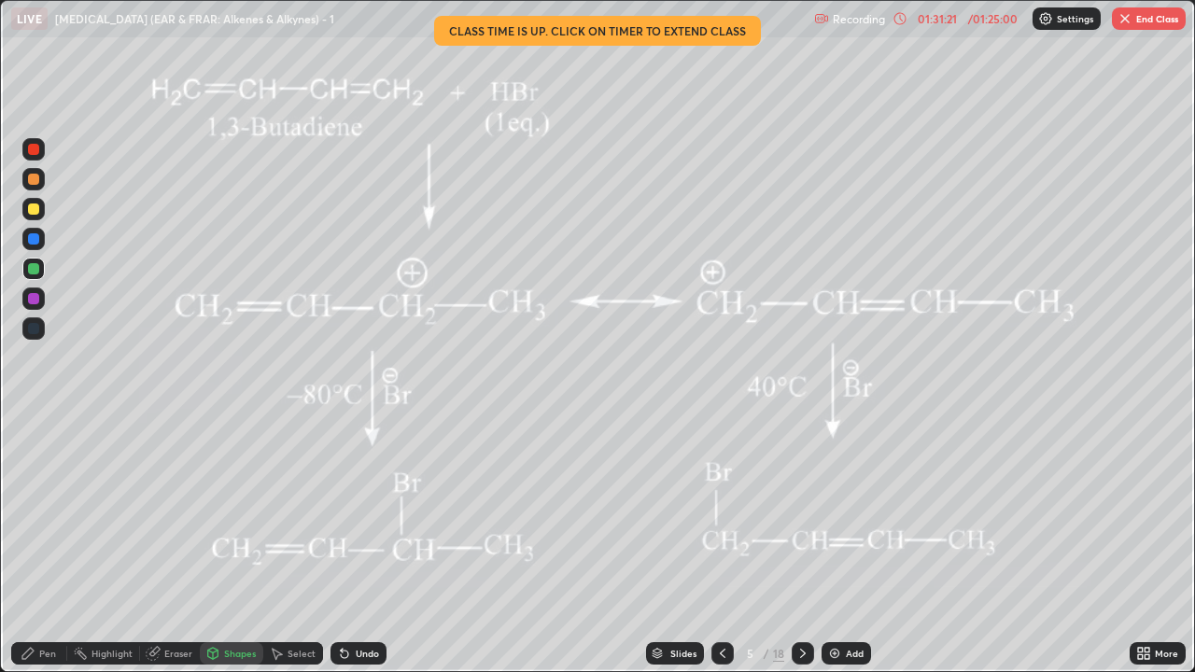
click at [800, 513] on icon at bounding box center [803, 653] width 6 height 9
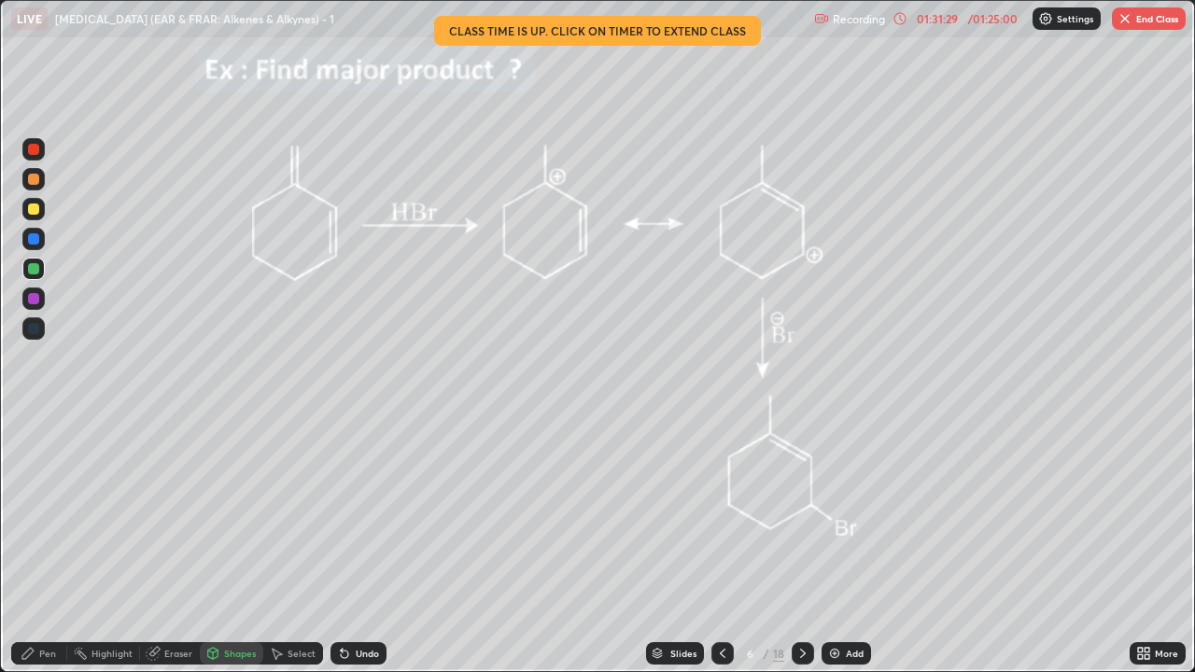
click at [801, 513] on icon at bounding box center [802, 653] width 15 height 15
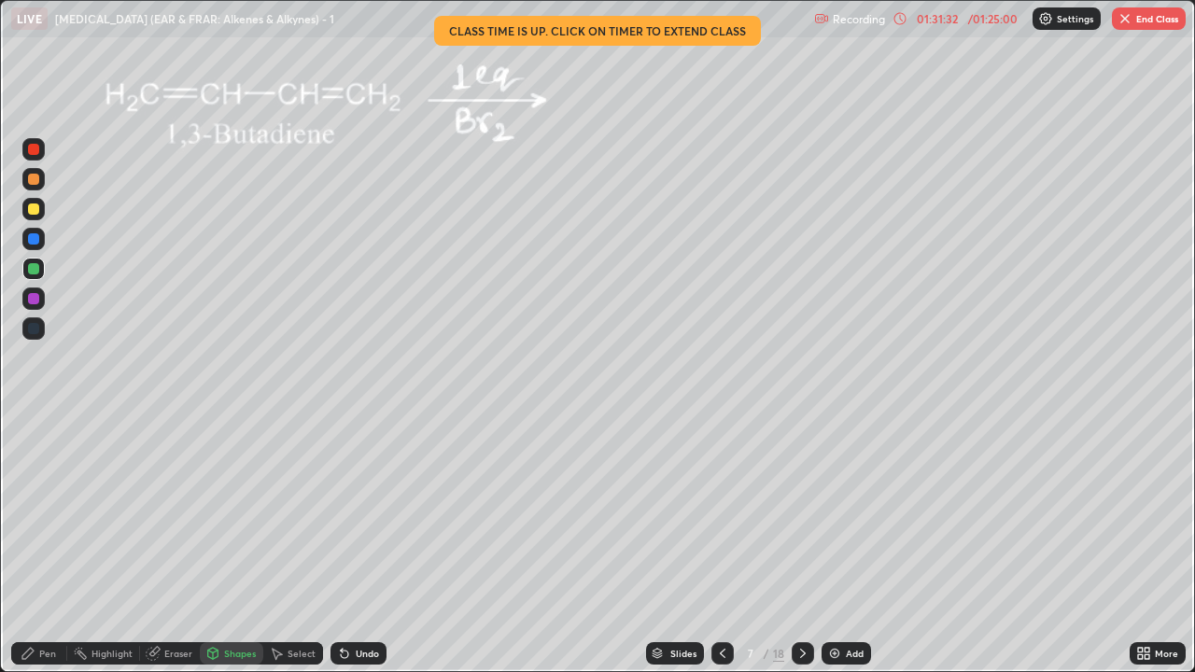
click at [801, 513] on icon at bounding box center [802, 653] width 15 height 15
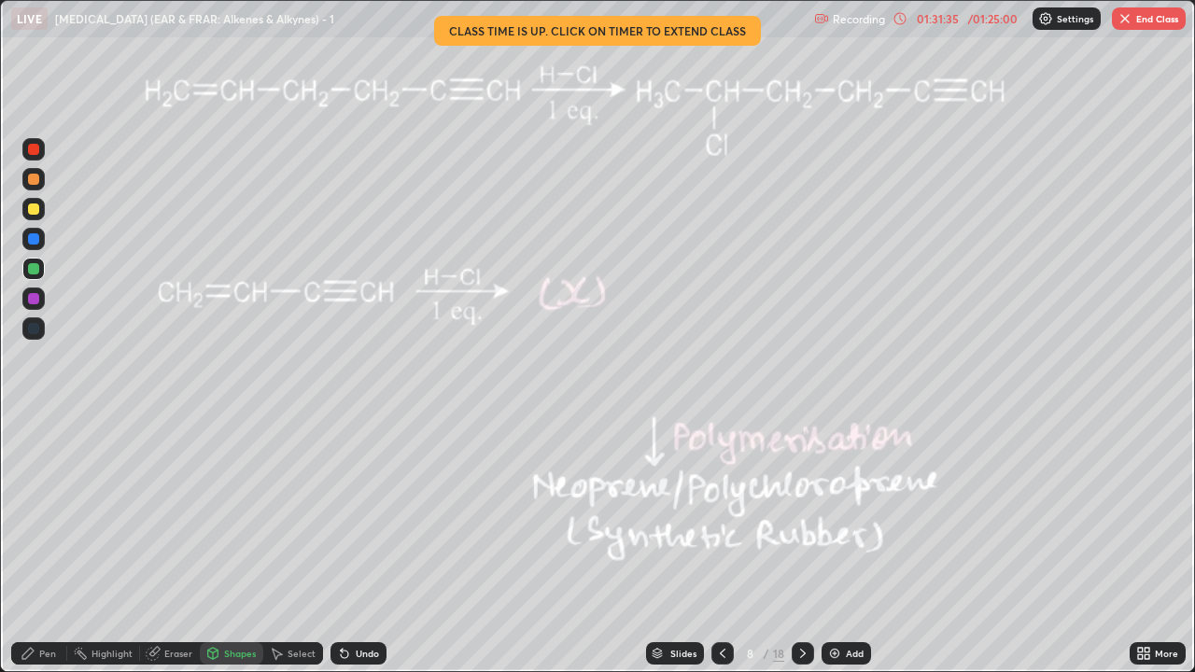
click at [800, 513] on icon at bounding box center [802, 653] width 15 height 15
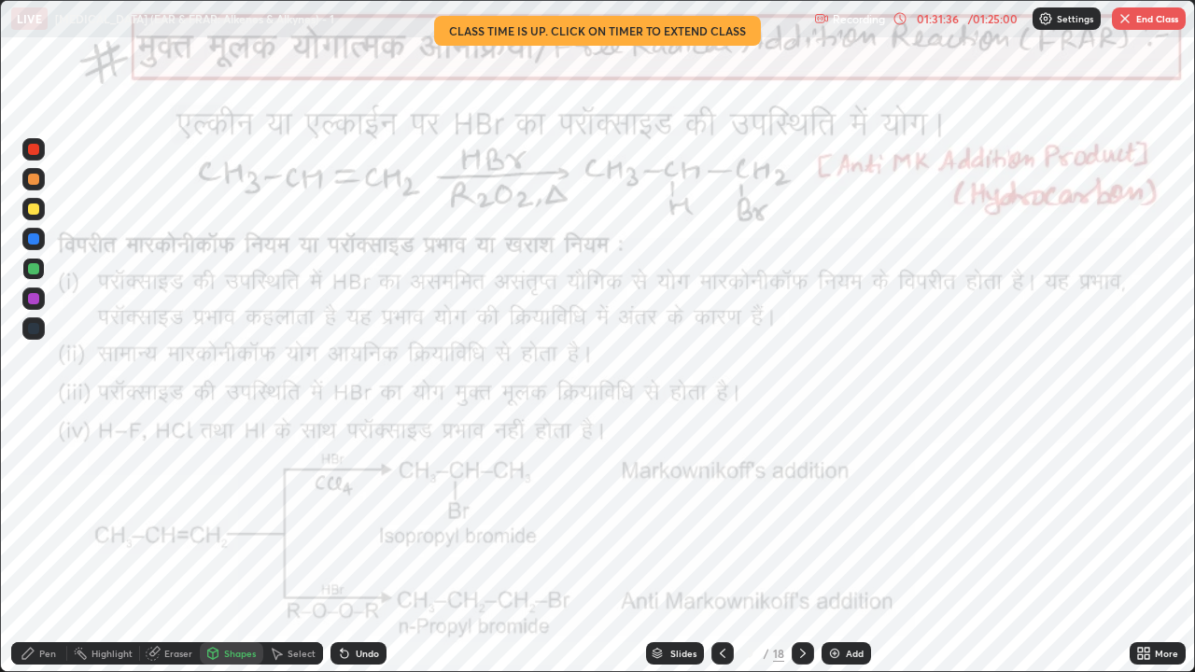
click at [801, 513] on icon at bounding box center [802, 653] width 15 height 15
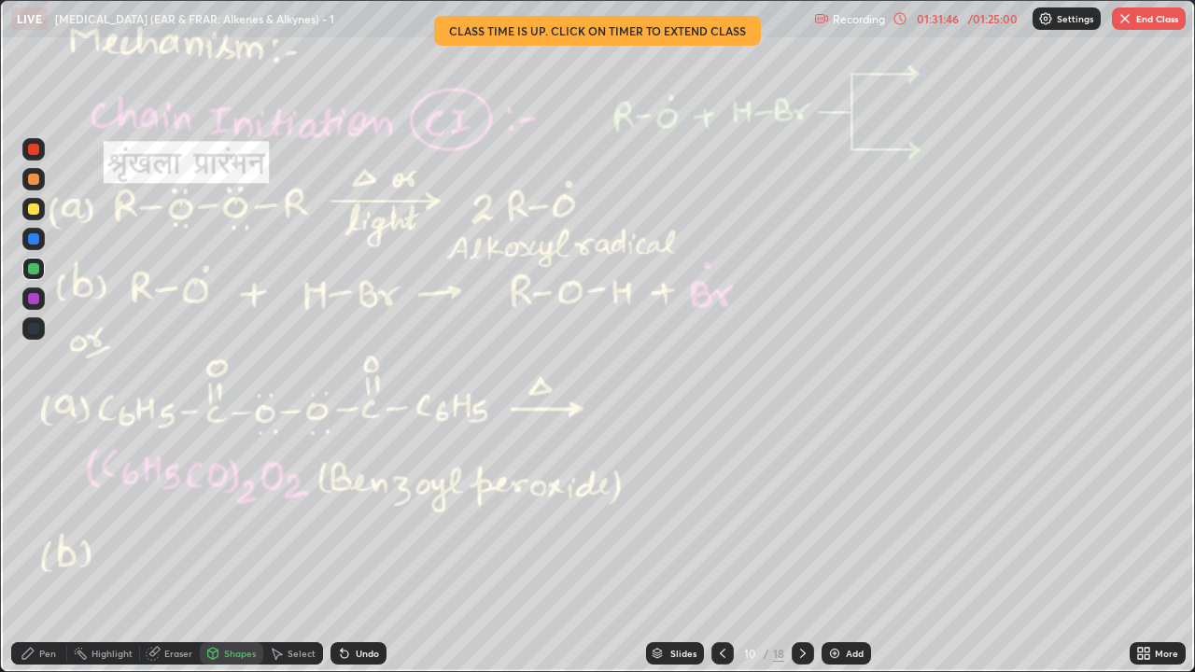
click at [800, 513] on icon at bounding box center [803, 653] width 6 height 9
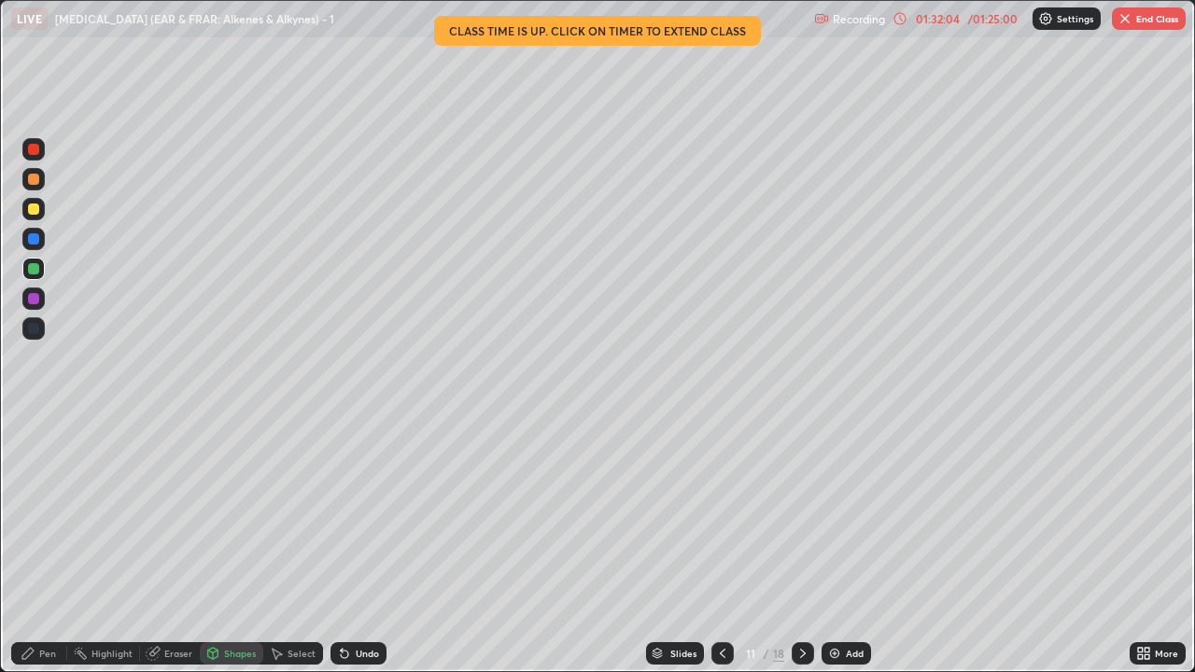
click at [721, 513] on icon at bounding box center [722, 653] width 15 height 15
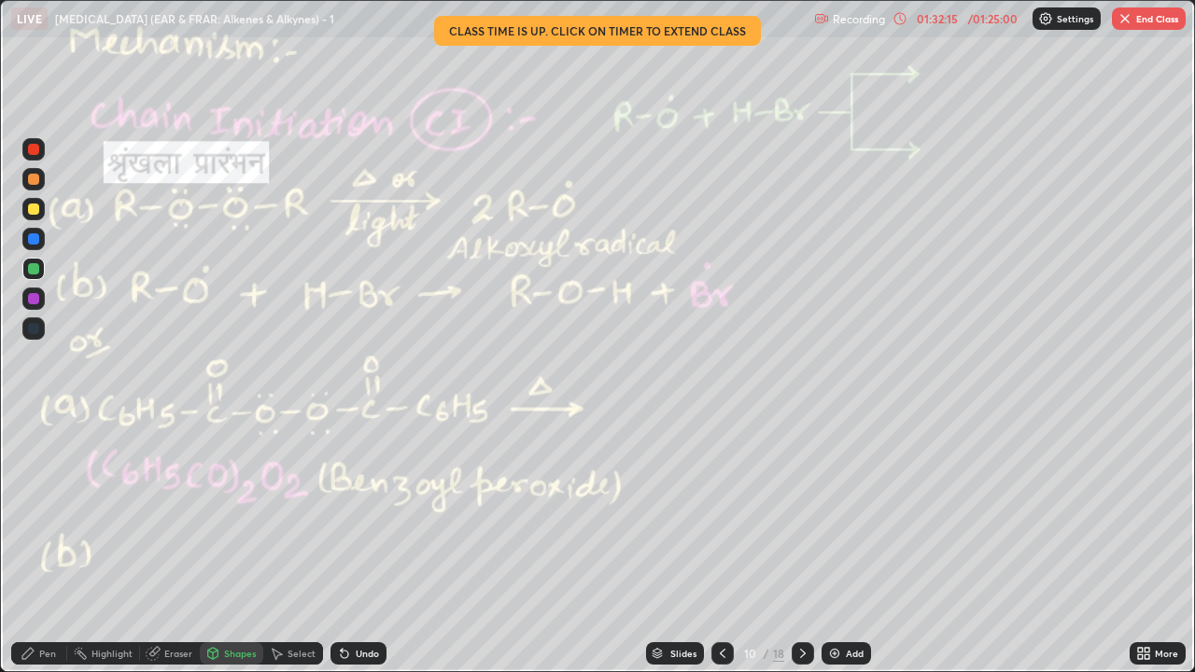
click at [722, 513] on icon at bounding box center [722, 653] width 15 height 15
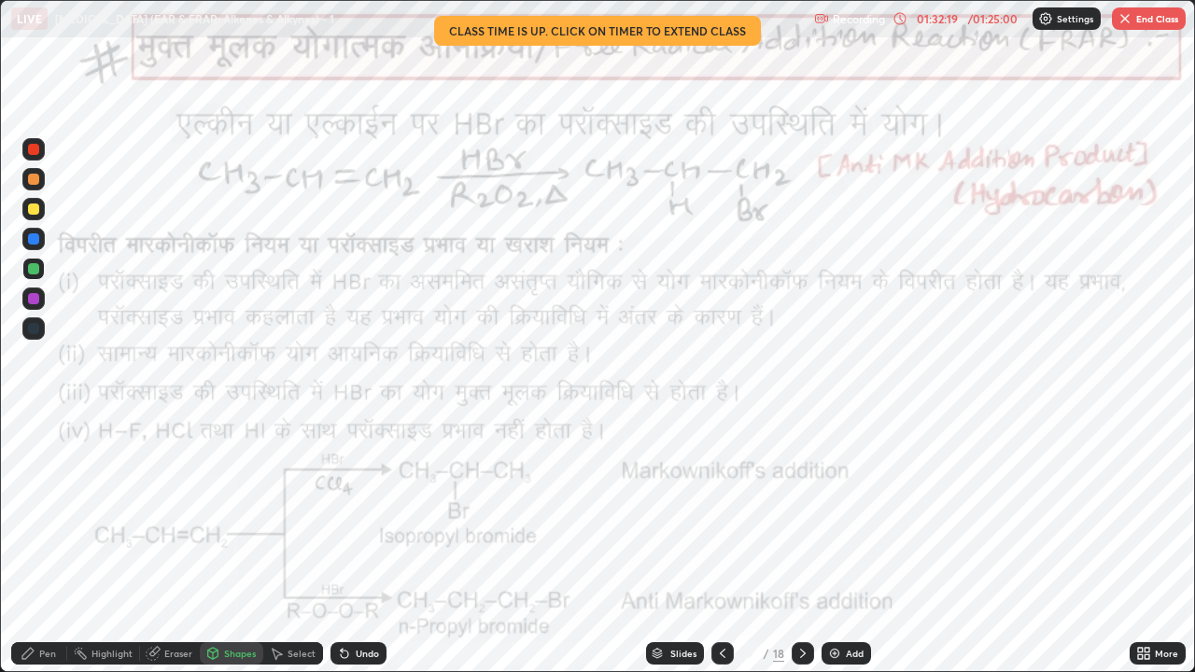
click at [718, 513] on icon at bounding box center [722, 653] width 15 height 15
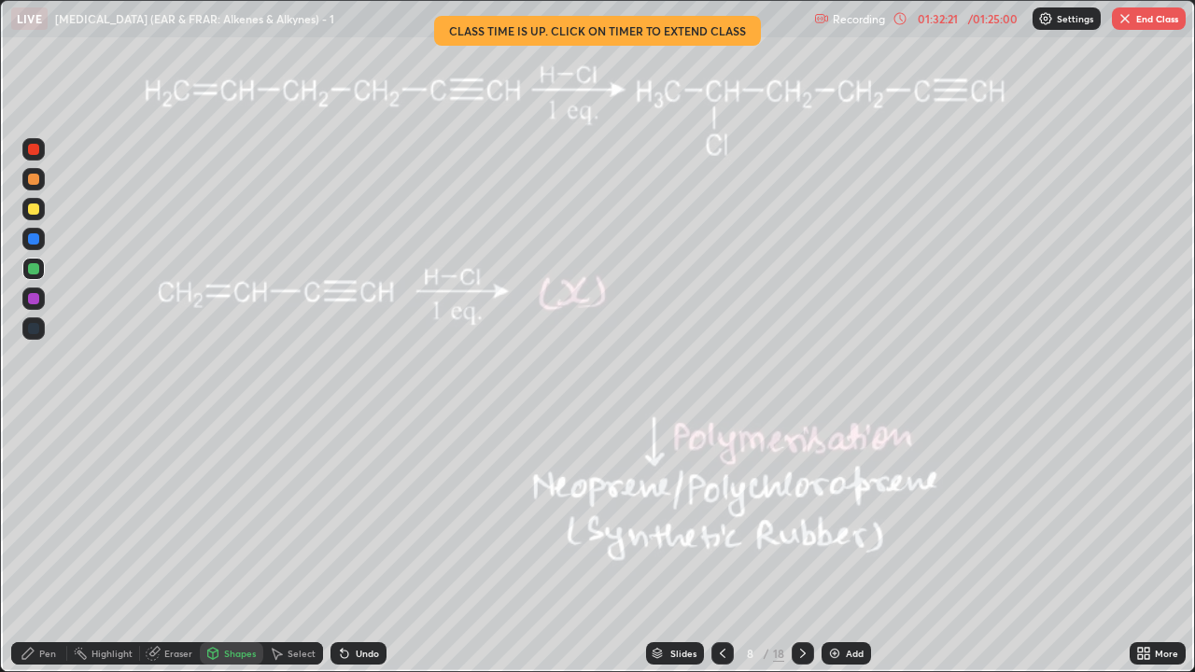
click at [801, 513] on icon at bounding box center [802, 653] width 15 height 15
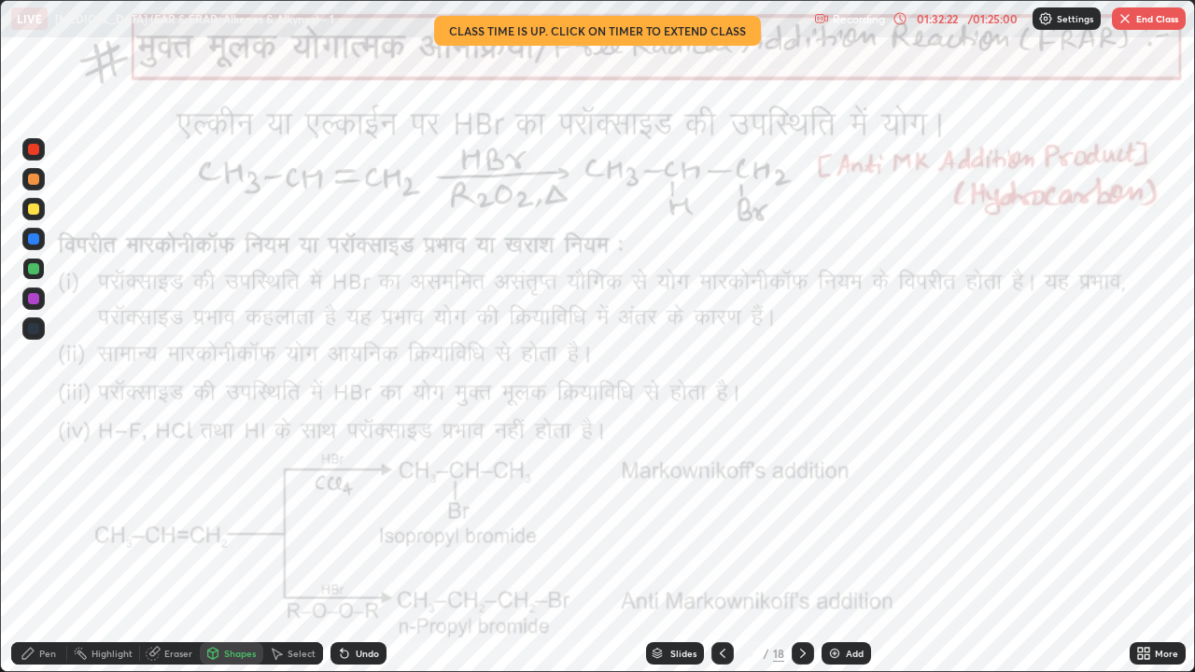
click at [801, 513] on icon at bounding box center [803, 653] width 6 height 9
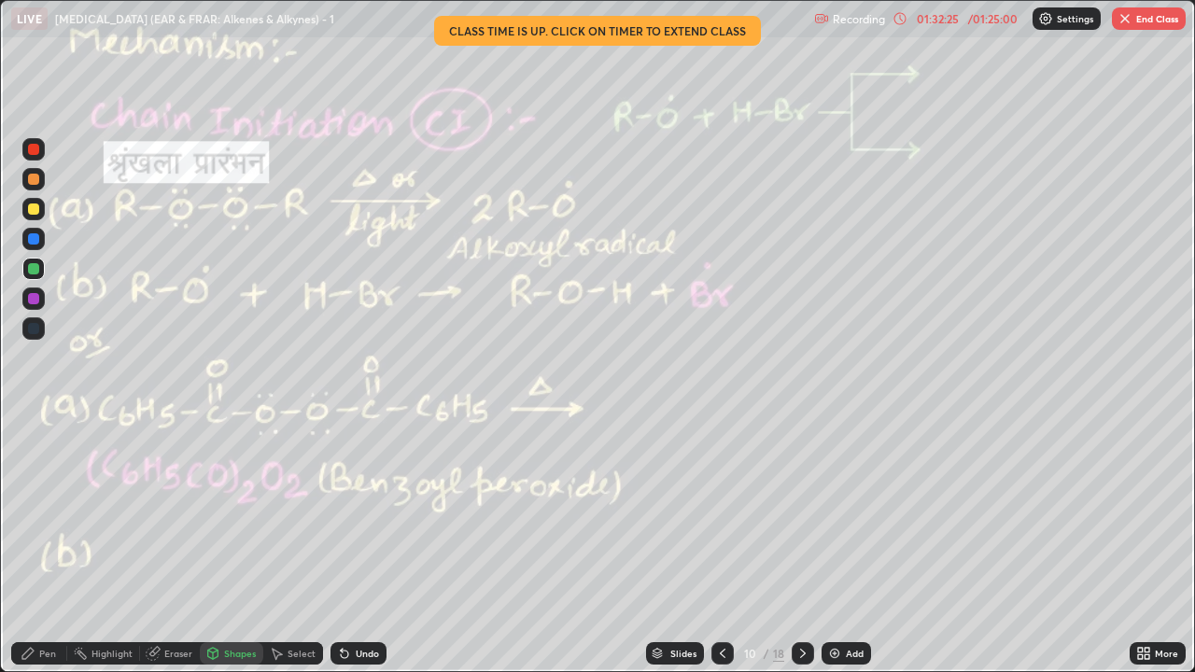
click at [719, 513] on icon at bounding box center [722, 653] width 15 height 15
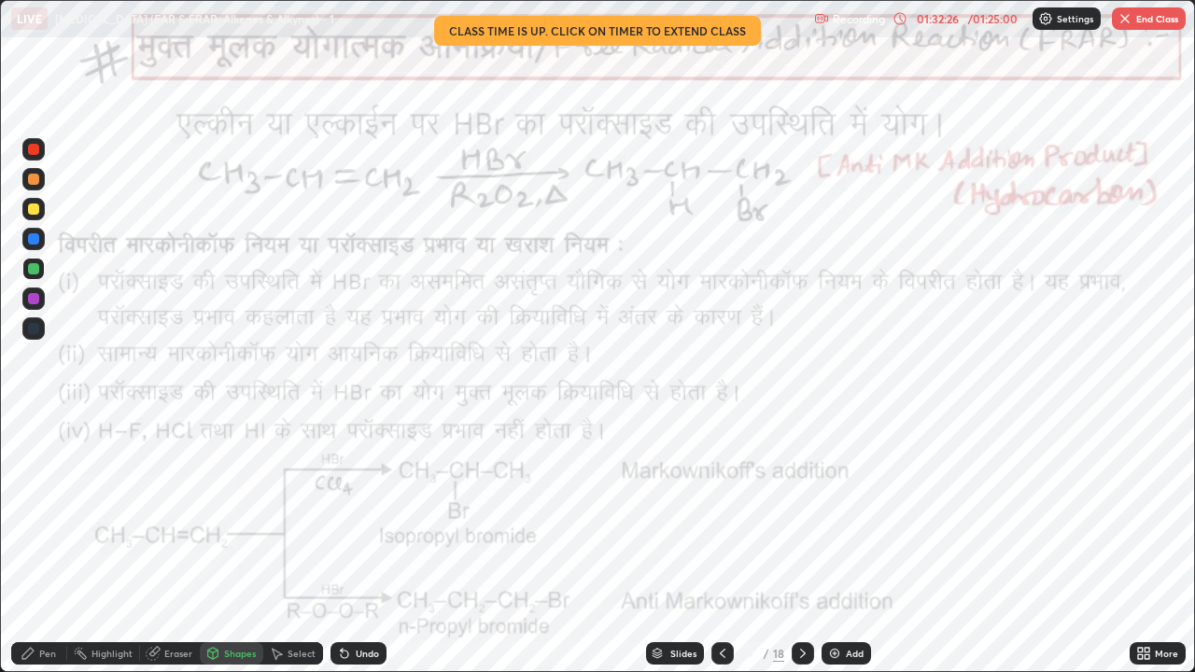
click at [721, 513] on icon at bounding box center [722, 653] width 15 height 15
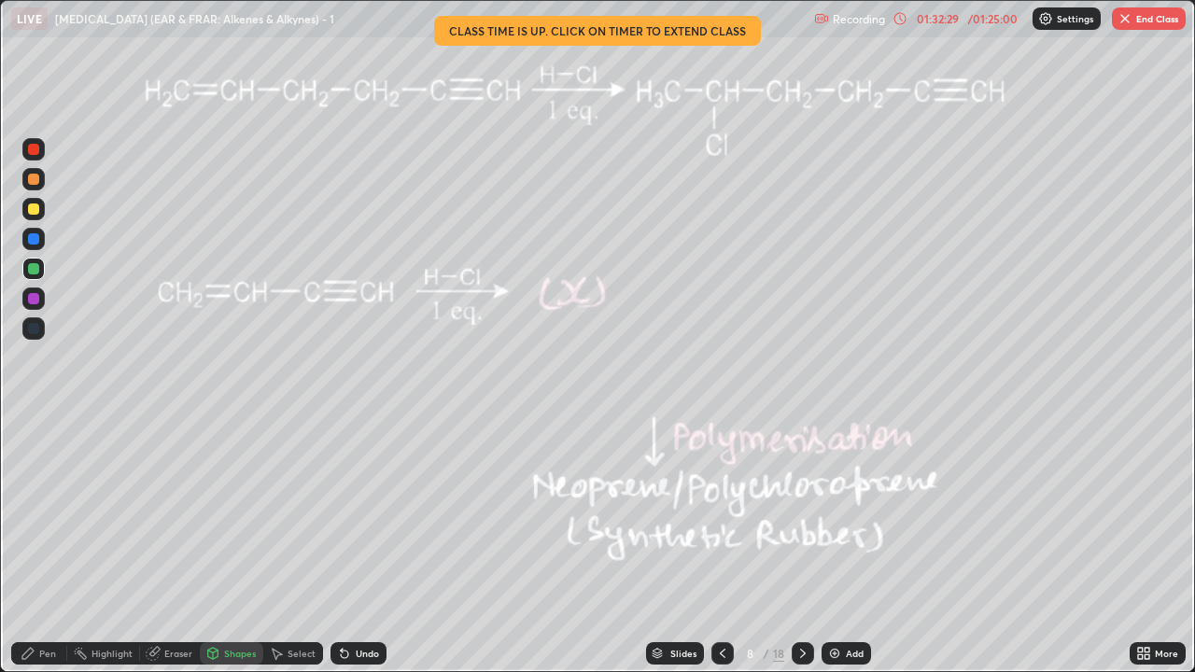
click at [801, 513] on icon at bounding box center [802, 653] width 15 height 15
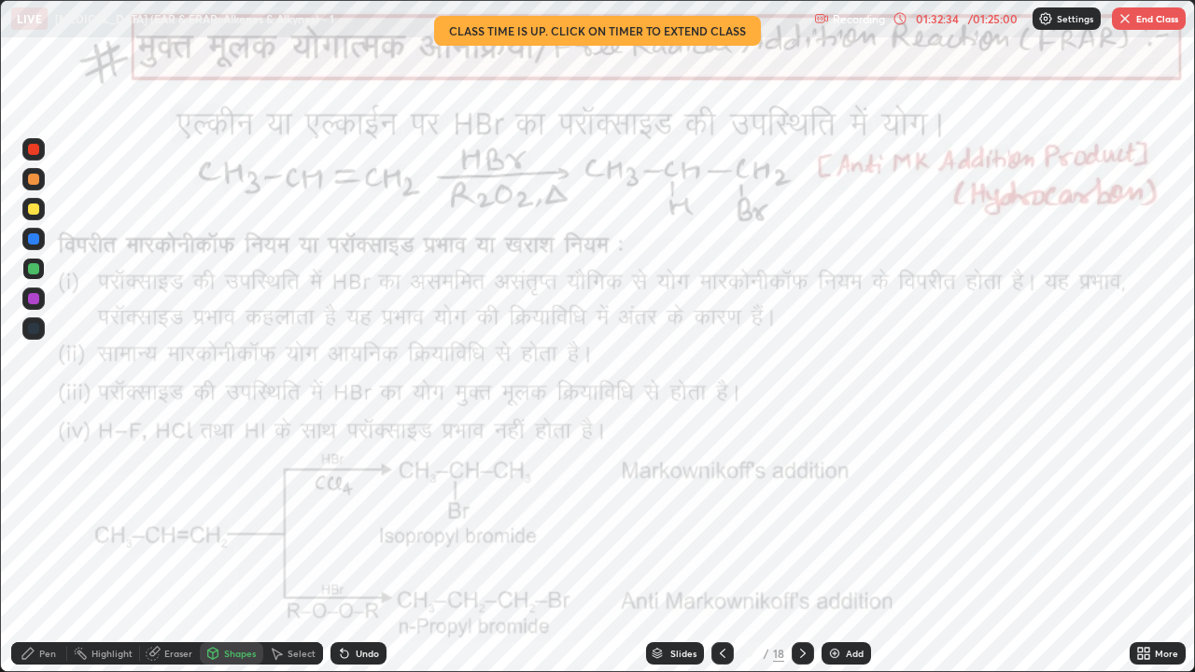
click at [798, 513] on icon at bounding box center [802, 653] width 15 height 15
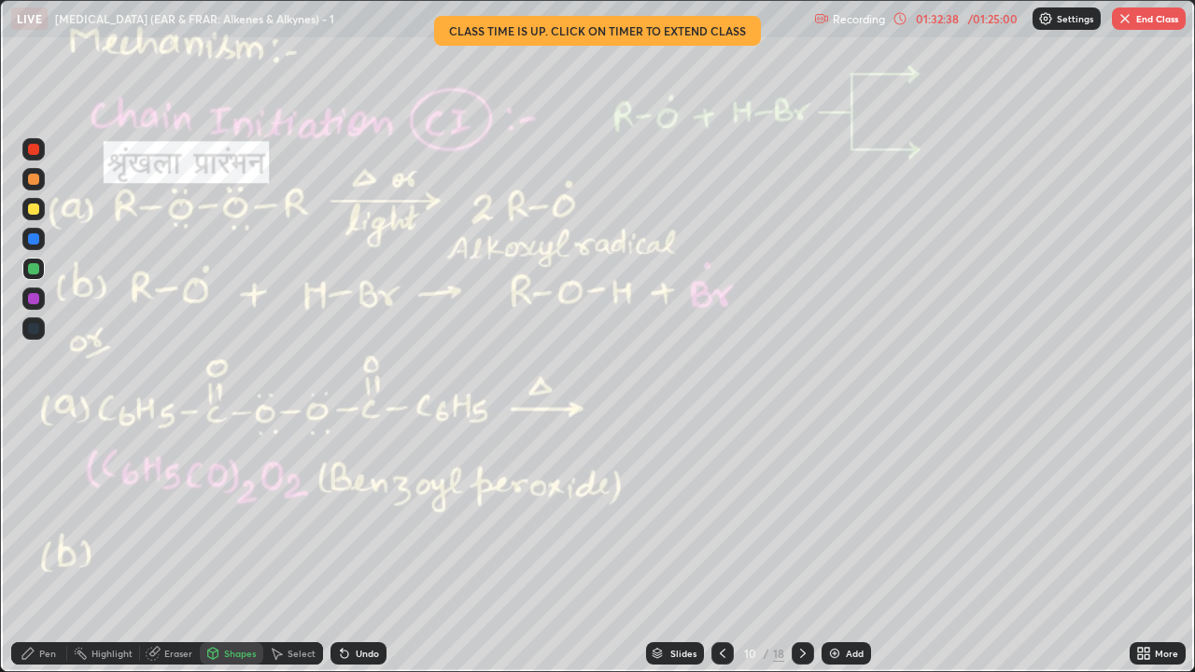
click at [721, 513] on icon at bounding box center [722, 653] width 15 height 15
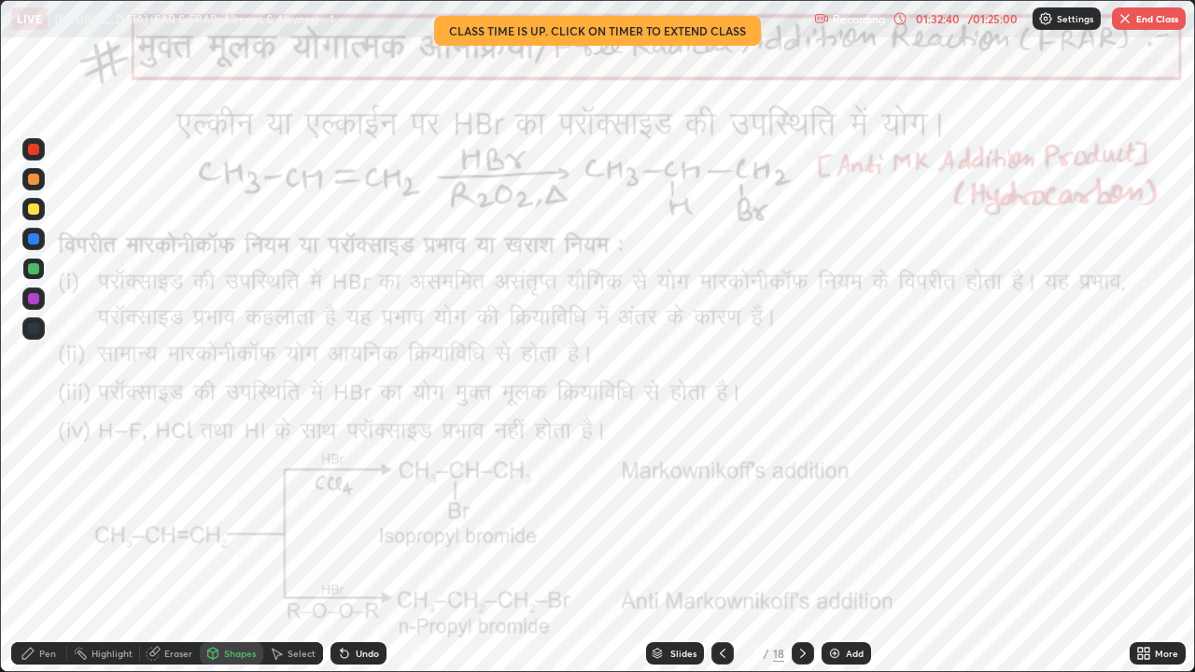
click at [720, 513] on icon at bounding box center [723, 653] width 6 height 9
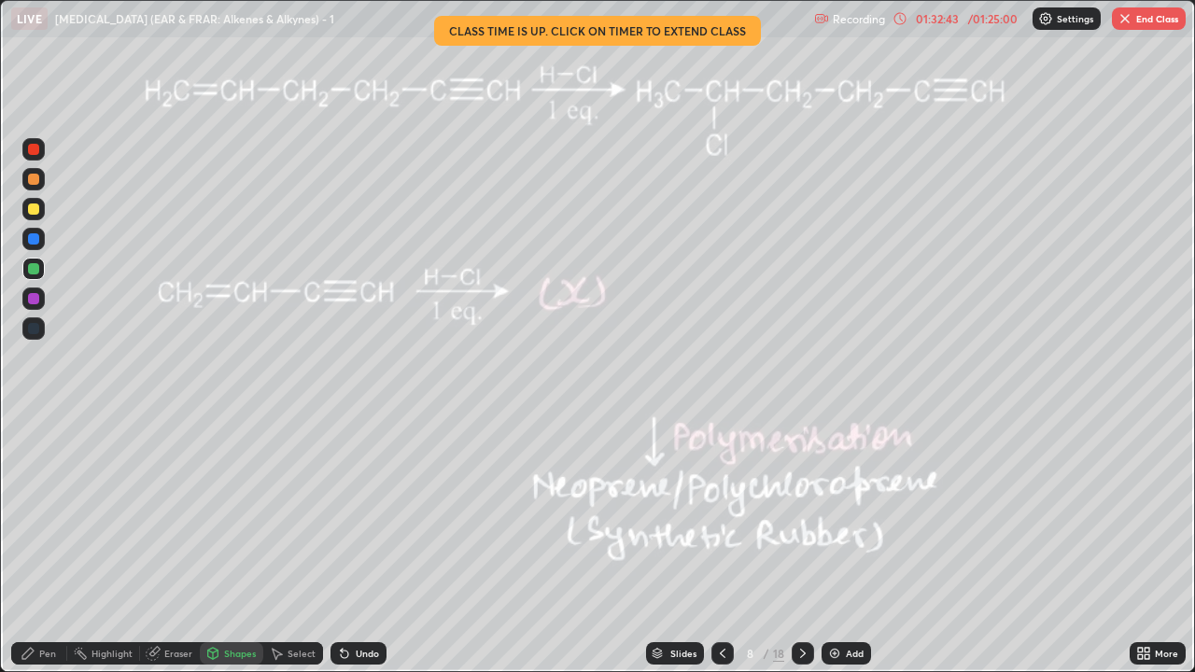
click at [801, 513] on icon at bounding box center [802, 653] width 15 height 15
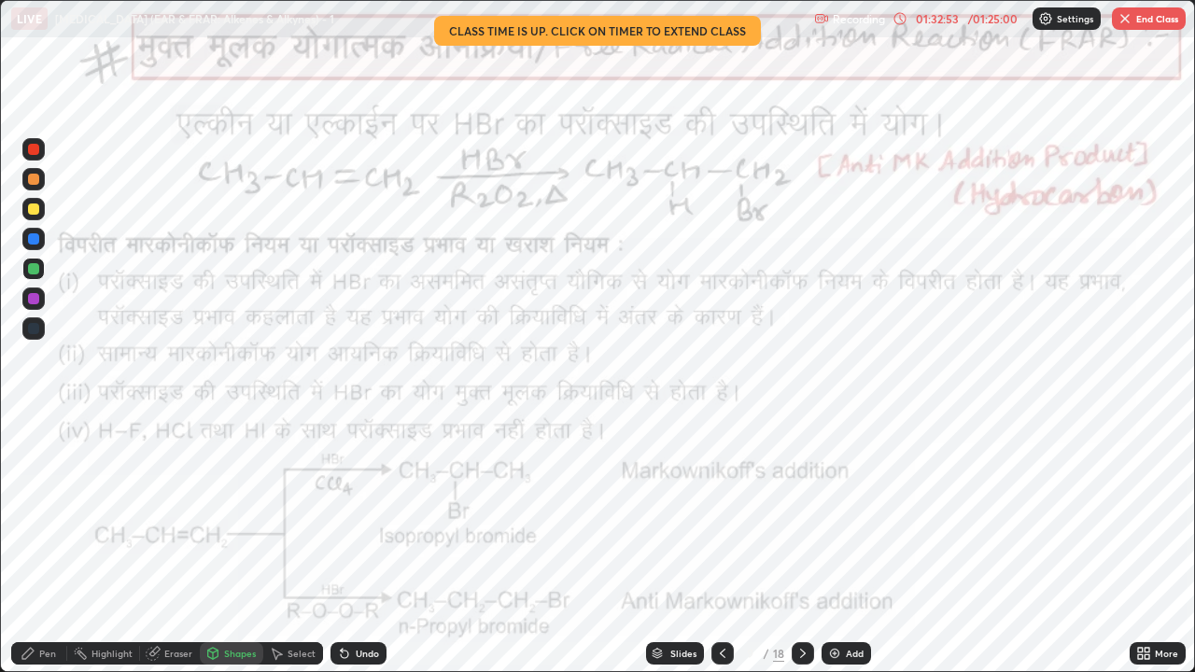
click at [1147, 18] on button "End Class" at bounding box center [1149, 18] width 74 height 22
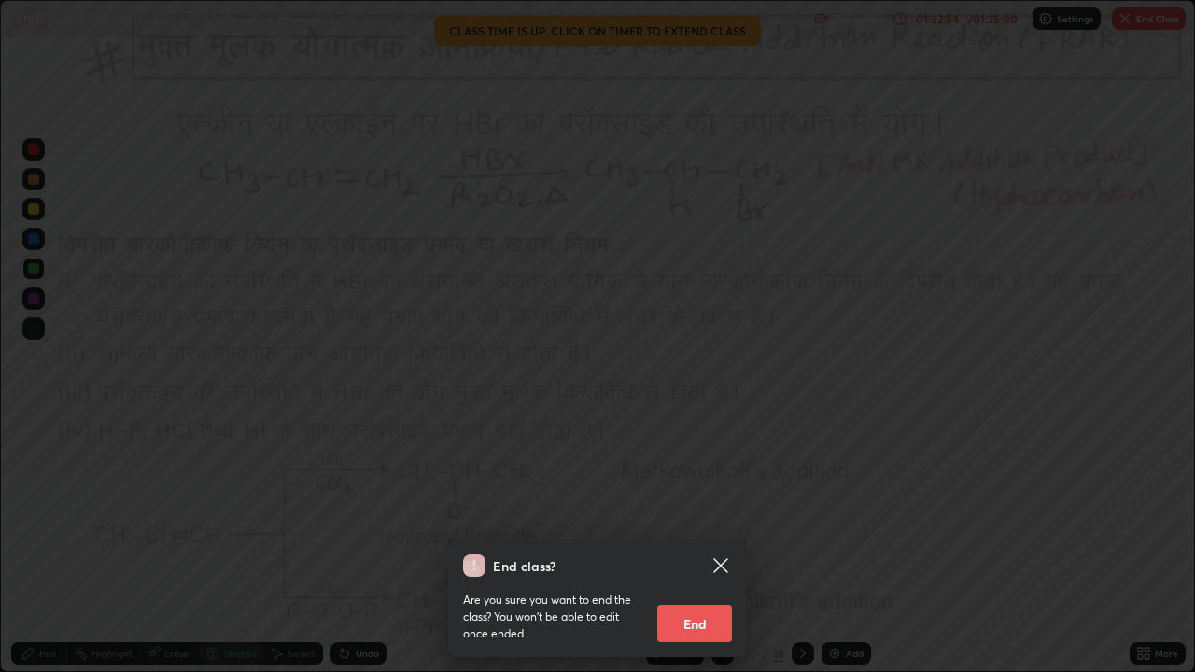
click at [704, 513] on button "End" at bounding box center [694, 623] width 75 height 37
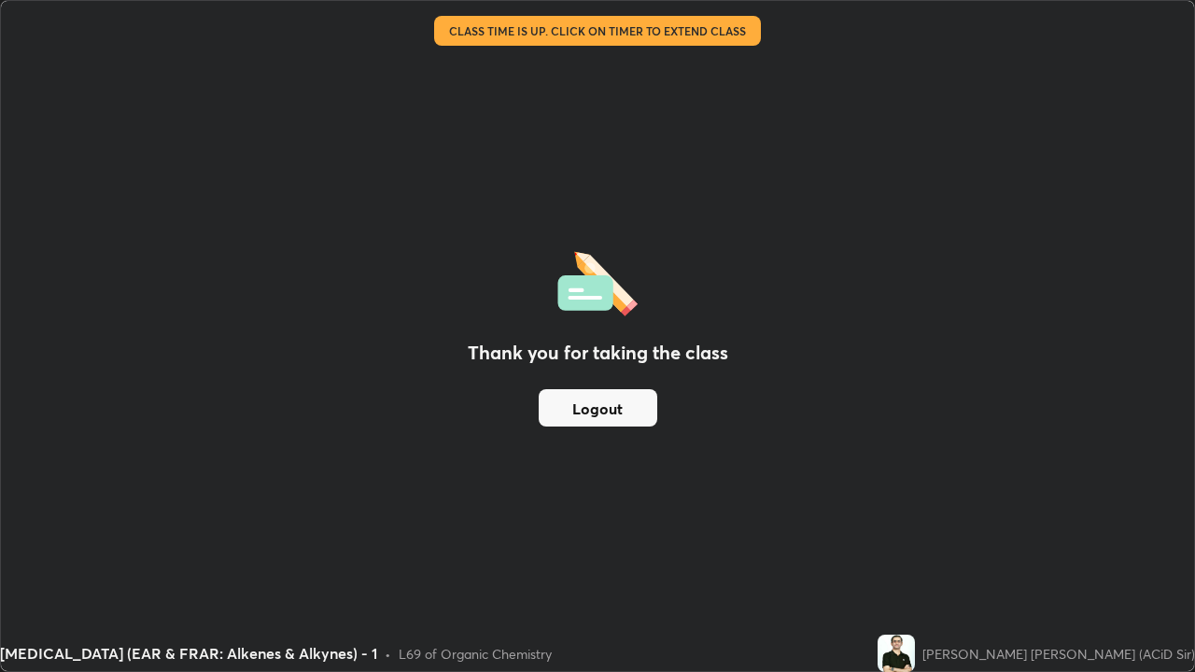
click at [637, 409] on button "Logout" at bounding box center [598, 407] width 119 height 37
